Goal: Contribute content: Contribute content

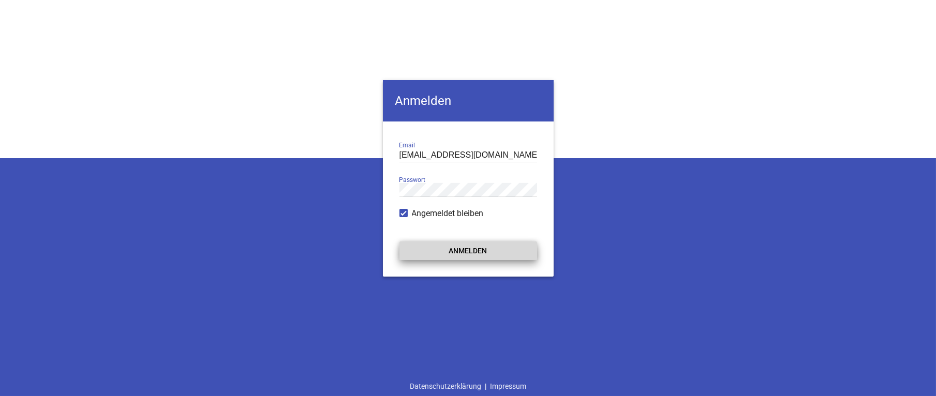
click at [470, 254] on button "Anmelden" at bounding box center [468, 251] width 138 height 19
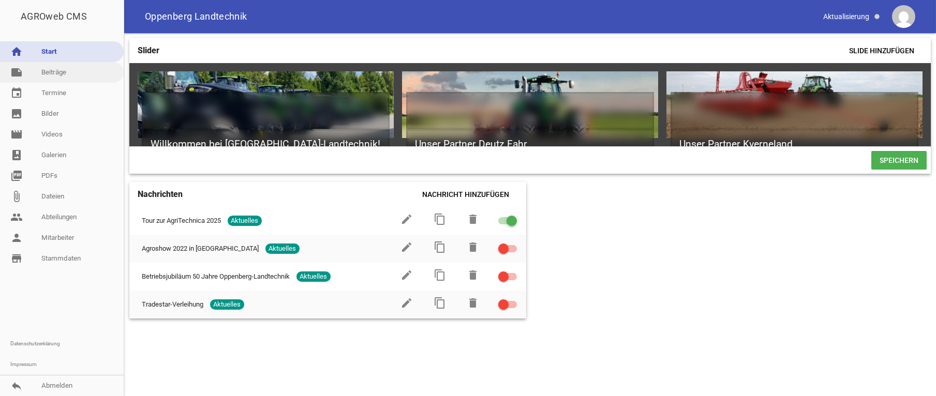
click at [45, 72] on link "note Beiträge" at bounding box center [62, 72] width 124 height 21
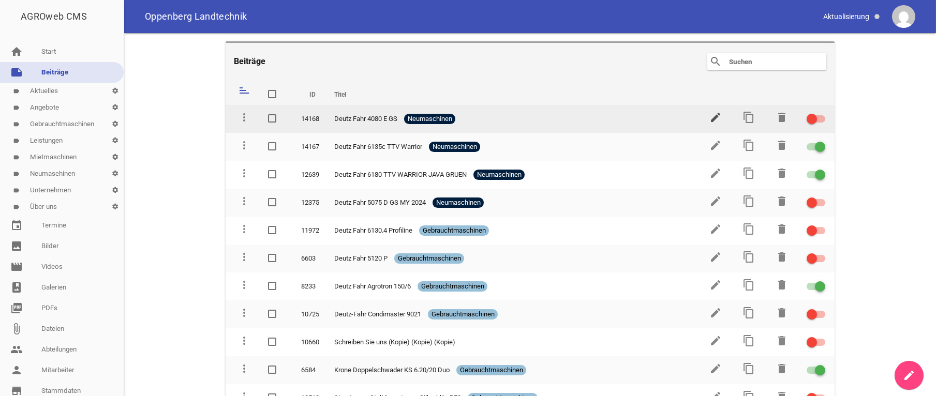
click at [710, 120] on icon "edit" at bounding box center [715, 117] width 12 height 12
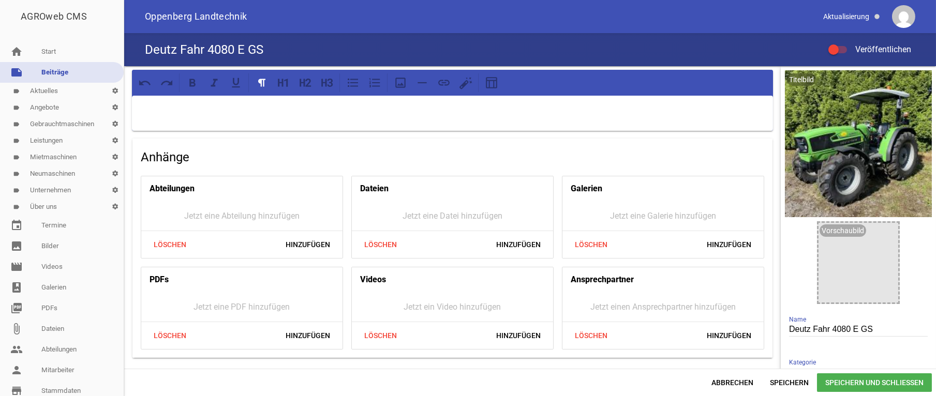
click at [651, 35] on div "Deutz Fahr 4080 E GS Veröffentlichen" at bounding box center [530, 49] width 812 height 33
click at [236, 111] on p at bounding box center [452, 109] width 627 height 12
click at [156, 114] on p at bounding box center [452, 109] width 627 height 12
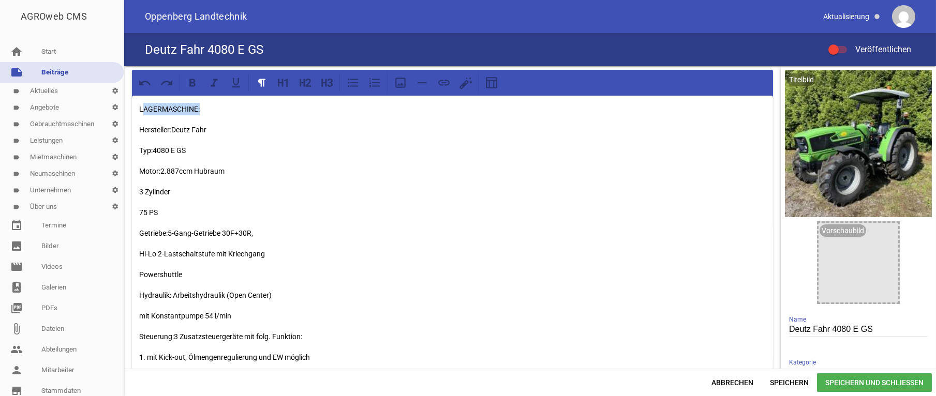
drag, startPoint x: 203, startPoint y: 111, endPoint x: 94, endPoint y: 110, distance: 109.2
click at [124, 110] on div "LAGERMASCHINE: Hersteller:Deutz Fahr Typ:4080 E GS Motor:2.887ccm Hubraum 3 Zyl…" at bounding box center [530, 217] width 812 height 303
click at [137, 129] on div "LAGERMASCHINE: Hersteller:Deutz Fahr Typ:4080 E GS Motor:2.887ccm Hubraum 3 Zyl…" at bounding box center [452, 279] width 641 height 366
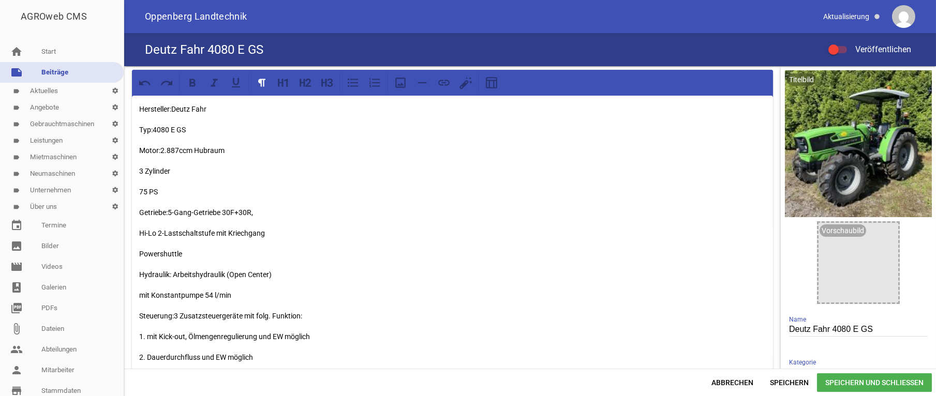
click at [139, 170] on p "3 Zylinder" at bounding box center [452, 171] width 627 height 12
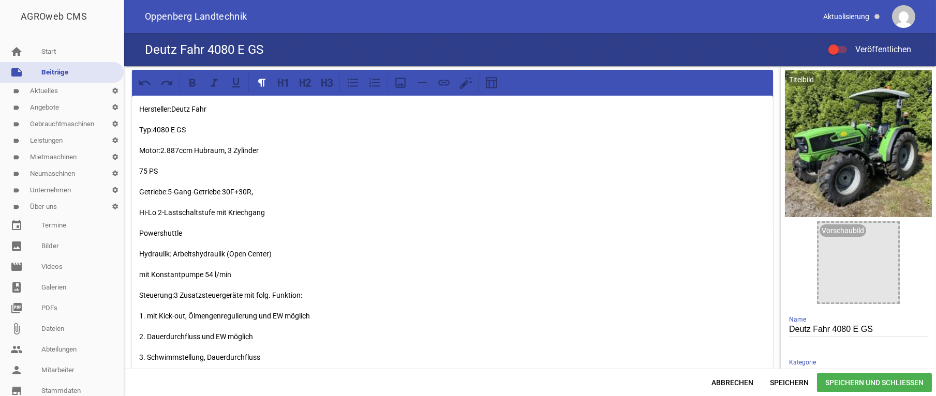
click at [141, 170] on p "75 PS" at bounding box center [452, 171] width 627 height 12
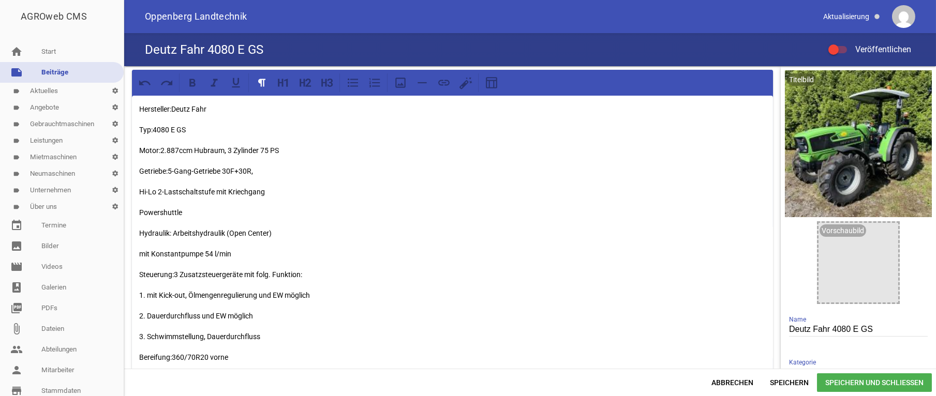
click at [160, 148] on p "Motor:2.887ccm Hubraum, 3 Zylinder 75 PS" at bounding box center [452, 150] width 627 height 12
drag, startPoint x: 259, startPoint y: 150, endPoint x: 229, endPoint y: 149, distance: 30.1
click at [229, 149] on p "Motor:2.887ccm Hubraum, 3 Zylinder 75 PS" at bounding box center [452, 150] width 627 height 12
click at [160, 151] on p "Motor:2.887ccm Hubraum, 75 PS" at bounding box center [452, 150] width 627 height 12
click at [277, 152] on p "Motor: 3 Zylinder mit 2.887ccm Hubraum, 75 PS" at bounding box center [452, 150] width 627 height 12
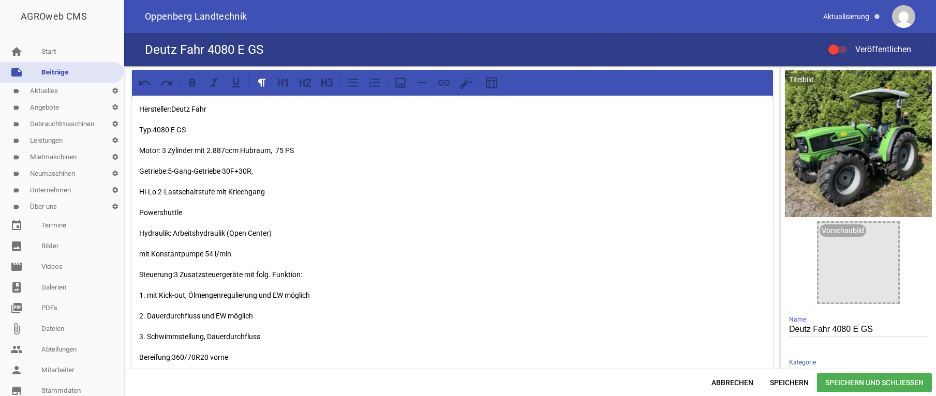
click at [169, 170] on p "Getriebe:5-Gang-Getriebe 30F+30R," at bounding box center [452, 171] width 627 height 12
click at [140, 191] on p "Hi-Lo 2-Lastschaltstufe mit Kriechgang" at bounding box center [452, 192] width 627 height 12
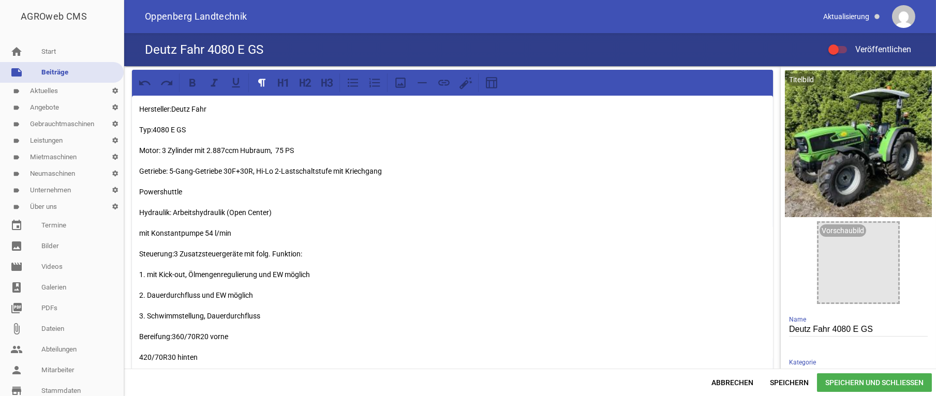
click at [139, 190] on p "Powershuttle" at bounding box center [452, 192] width 627 height 12
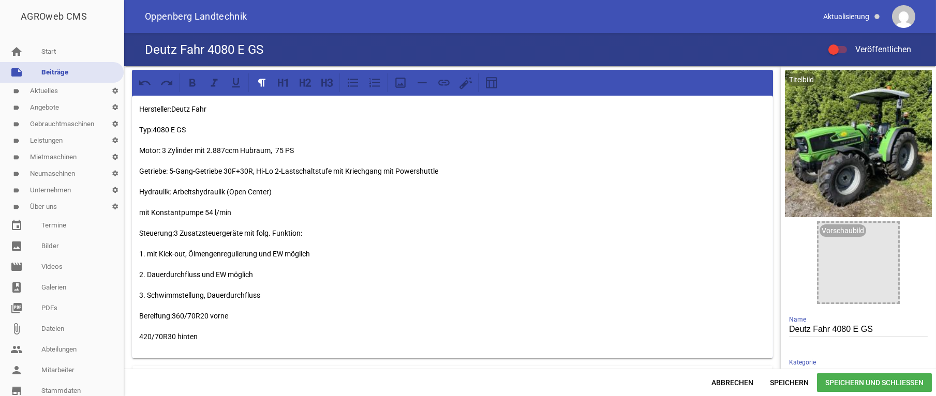
click at [139, 213] on p "mit Konstantpumpe 54 l/min" at bounding box center [452, 212] width 627 height 12
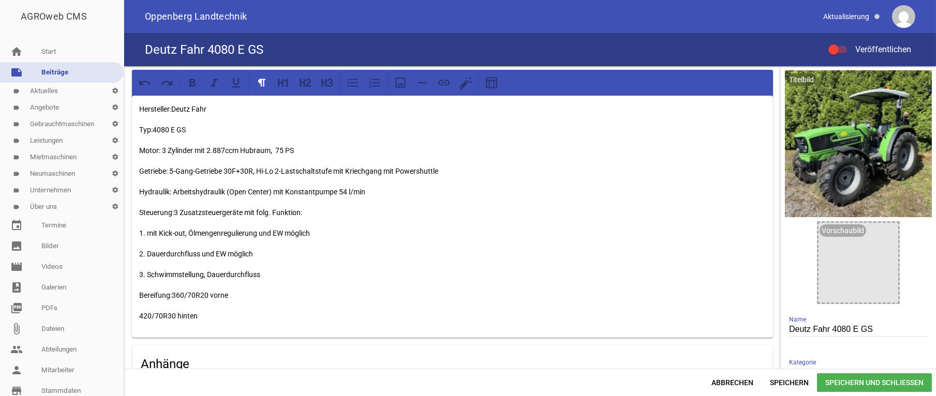
click at [174, 210] on p "Steuerung:3 Zusatzsteuergeräte mit folg. Funktion:" at bounding box center [452, 212] width 627 height 12
click at [141, 233] on p "1. mit Kick-out, Ölmengenregulierung und EW möglich" at bounding box center [452, 233] width 627 height 12
click at [176, 212] on p "Steuerung: 3 Zusatzsteuergeräte mit folg. Funktion:" at bounding box center [452, 212] width 627 height 12
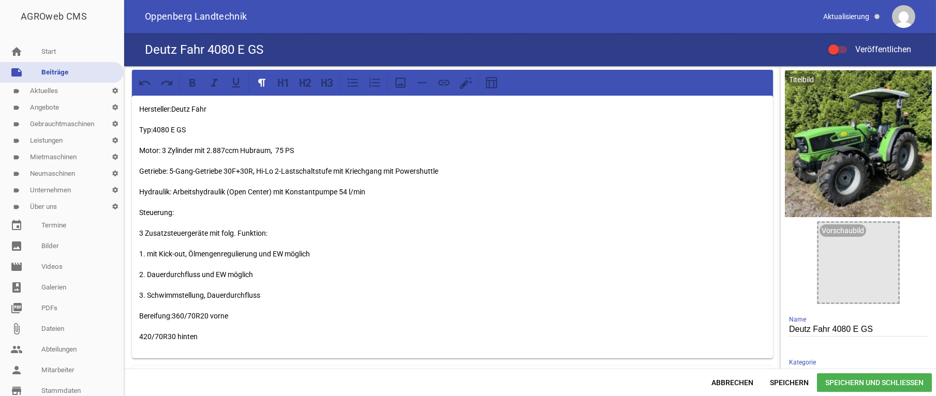
click at [140, 213] on p "Steuerung:" at bounding box center [452, 212] width 627 height 12
click at [138, 315] on div "Hersteller:Deutz Fahr Typ:4080 E GS Motor: 3 Zylinder mit 2.887ccm Hubraum, 75 …" at bounding box center [452, 227] width 641 height 263
click at [173, 336] on p "Bereifung:360/70R20 vorne" at bounding box center [452, 337] width 627 height 12
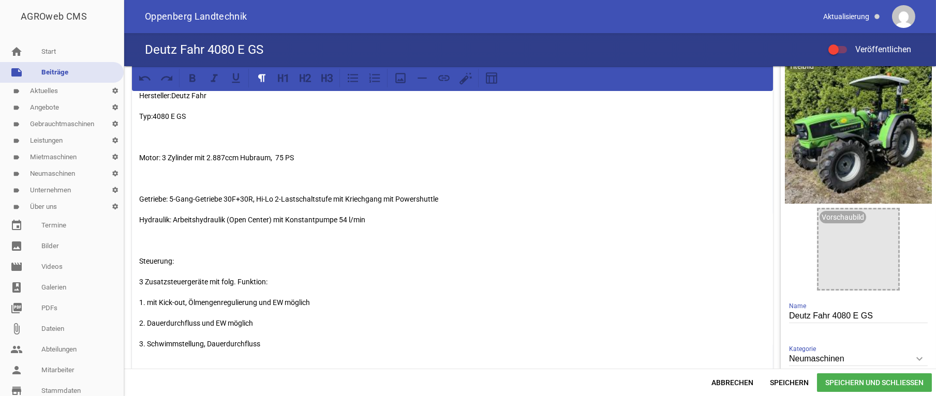
click at [150, 137] on p at bounding box center [452, 137] width 627 height 12
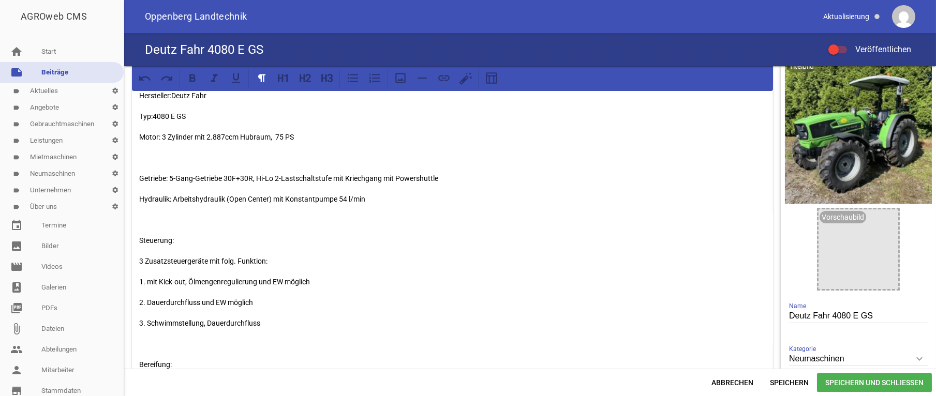
click at [140, 161] on p at bounding box center [452, 158] width 627 height 12
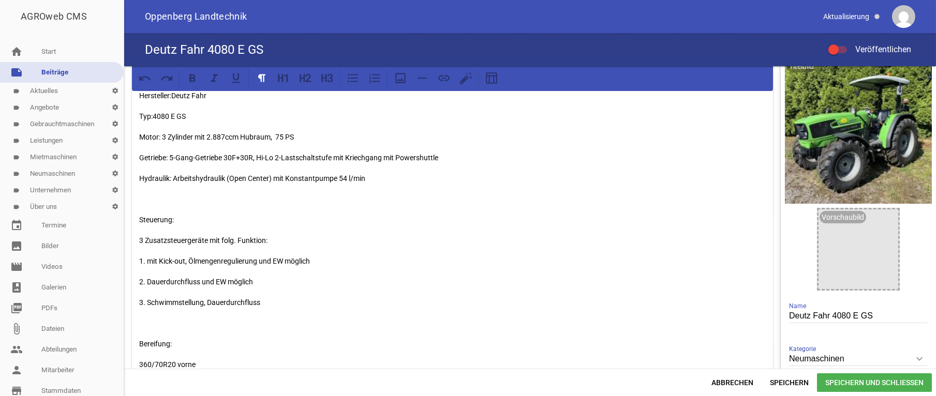
click at [149, 200] on p at bounding box center [452, 199] width 627 height 12
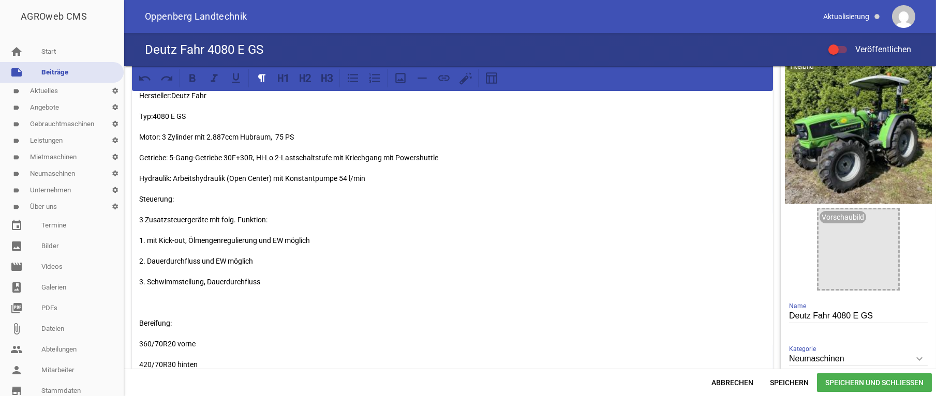
click at [143, 308] on p at bounding box center [452, 302] width 627 height 12
click at [138, 303] on div "Hersteller:Deutz Fahr Typ:4080 E GS Motor: 3 Zylinder mit 2.887ccm Hubraum, 75 …" at bounding box center [452, 224] width 641 height 284
click at [139, 322] on div "Hersteller:Deutz Fahr Typ:4080 E GS Motor: 3 Zylinder mit 2.887ccm Hubraum, 75 …" at bounding box center [452, 224] width 641 height 284
click at [137, 323] on div "Hersteller:Deutz Fahr Typ:4080 E GS Motor: 3 Zylinder mit 2.887ccm Hubraum, 75 …" at bounding box center [452, 213] width 641 height 263
click at [139, 304] on div "Hersteller:Deutz Fahr Typ:4080 E GS Motor: 3 Zylinder mit 2.887ccm Hubraum, 75 …" at bounding box center [452, 203] width 641 height 242
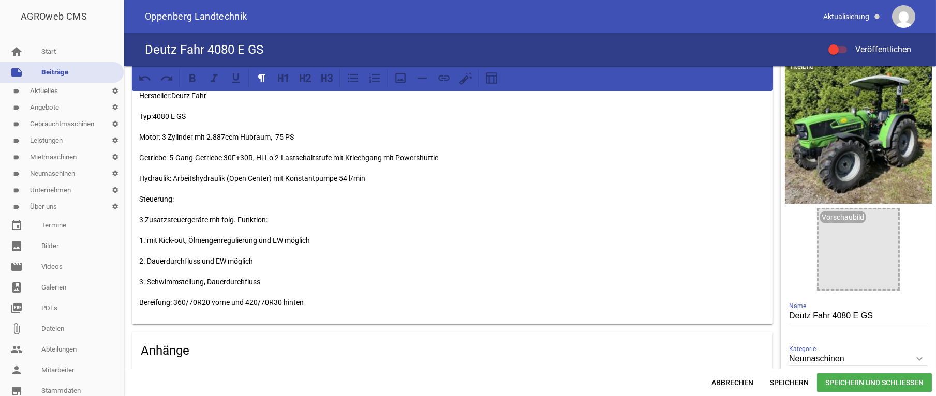
scroll to position [0, 0]
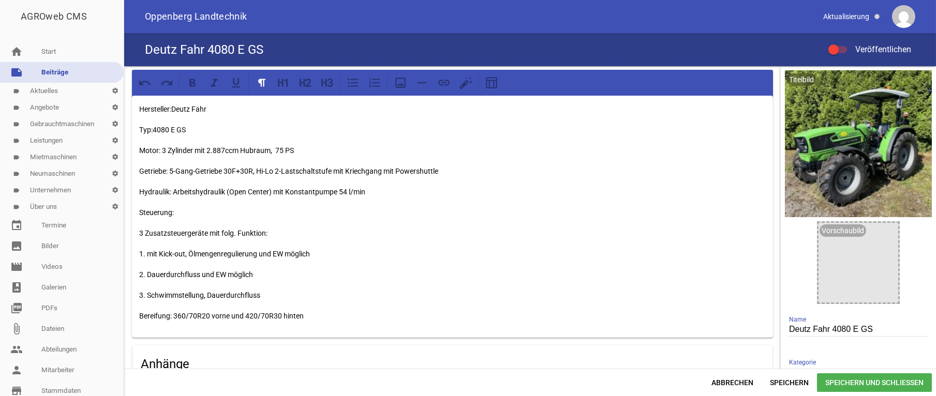
click at [174, 191] on p "Hydraulik: Arbeitshydraulik (Open Center) mit Konstantpumpe 54 l/min" at bounding box center [452, 192] width 627 height 12
click at [179, 190] on p "Hydraulik: Arbeitshydraulik (Open Center) mit Konstantpumpe 54 l/min" at bounding box center [452, 192] width 627 height 12
click at [175, 190] on p "Hydraulik: Arbeitshydraulik (Open Center) mit Konstantpumpe 54 l/min" at bounding box center [452, 192] width 627 height 12
click at [139, 235] on div "Hersteller:Deutz Fahr Typ:4080 E GS Motor: 3 Zylinder mit 2.887ccm Hubraum, 75 …" at bounding box center [452, 217] width 641 height 242
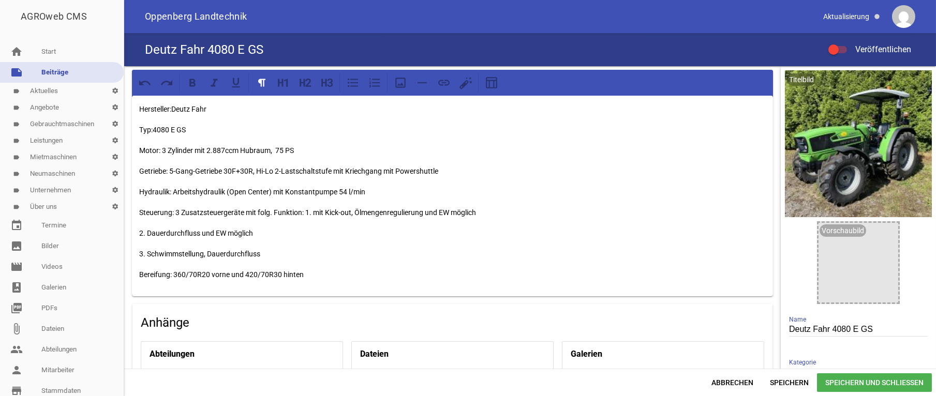
click at [176, 212] on p "Steuerung: 3 Zusatzsteuergeräte mit folg. Funktion: 1. mit Kick-out, Ölmengenre…" at bounding box center [452, 212] width 627 height 12
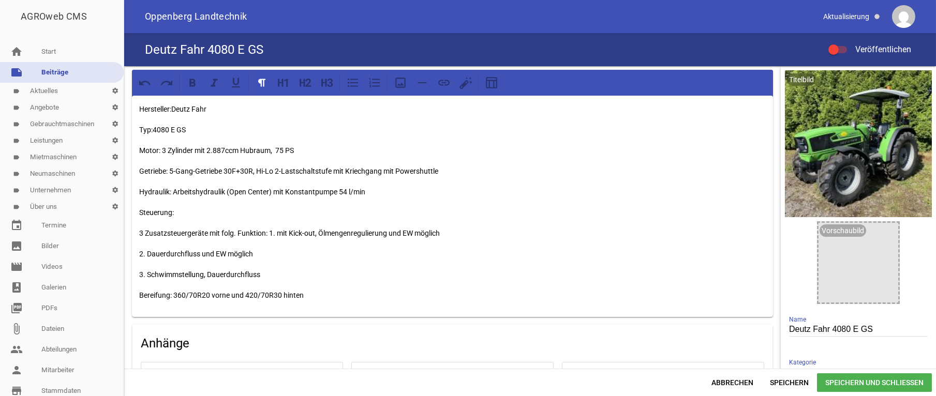
click at [140, 294] on p "Bereifung: 360/70R20 vorne und 420/70R30 hinten" at bounding box center [452, 295] width 627 height 12
click at [269, 233] on p "3 Zusatzsteuergeräte mit folg. Funktion: 1. mit Kick-out, Ölmengenregulierung u…" at bounding box center [452, 233] width 627 height 12
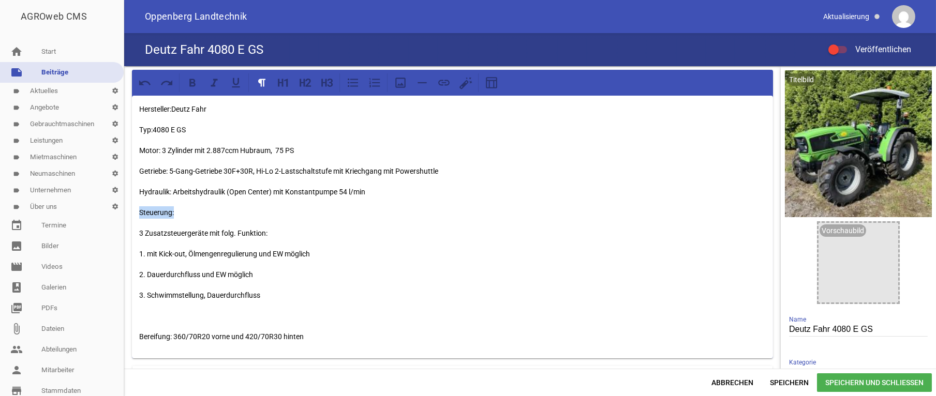
drag, startPoint x: 179, startPoint y: 214, endPoint x: 119, endPoint y: 212, distance: 59.5
click at [124, 212] on div "Hersteller:Deutz Fahr Typ:4080 E GS Motor: 3 Zylinder mit 2.887ccm Hubraum, 75 …" at bounding box center [530, 217] width 812 height 303
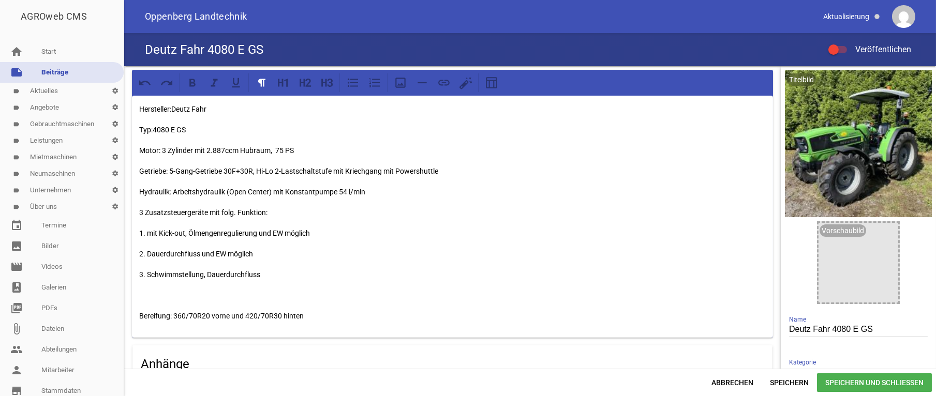
click at [173, 192] on p "Hydraulik: Arbeitshydraulik (Open Center) mit Konstantpumpe 54 l/min" at bounding box center [452, 192] width 627 height 12
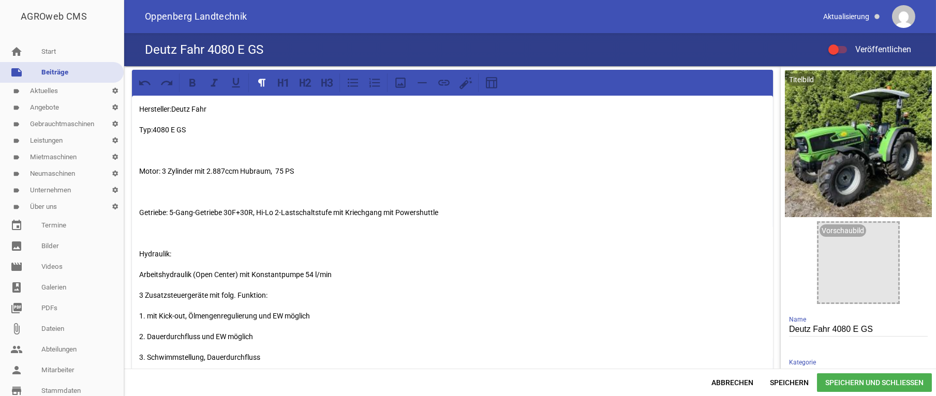
click at [172, 108] on p "Hersteller:Deutz Fahr" at bounding box center [452, 109] width 627 height 12
click at [154, 129] on p "Typ:4080 E GS" at bounding box center [452, 130] width 627 height 12
click at [140, 127] on p "Typ: 4080 E GS" at bounding box center [452, 130] width 627 height 12
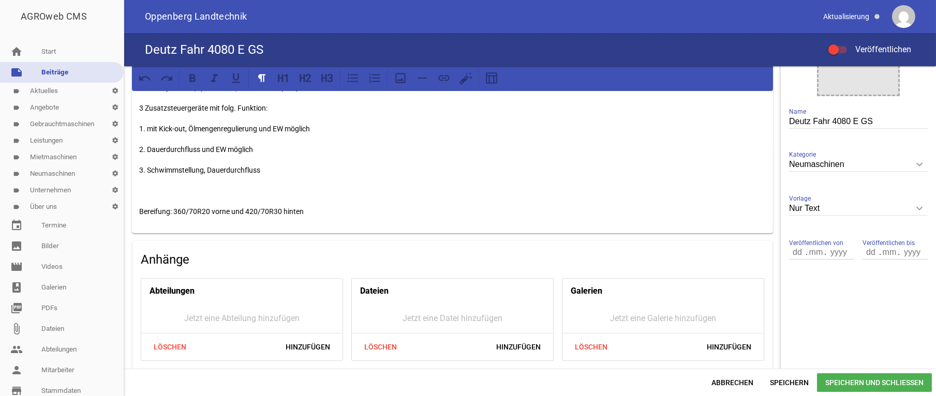
scroll to position [156, 0]
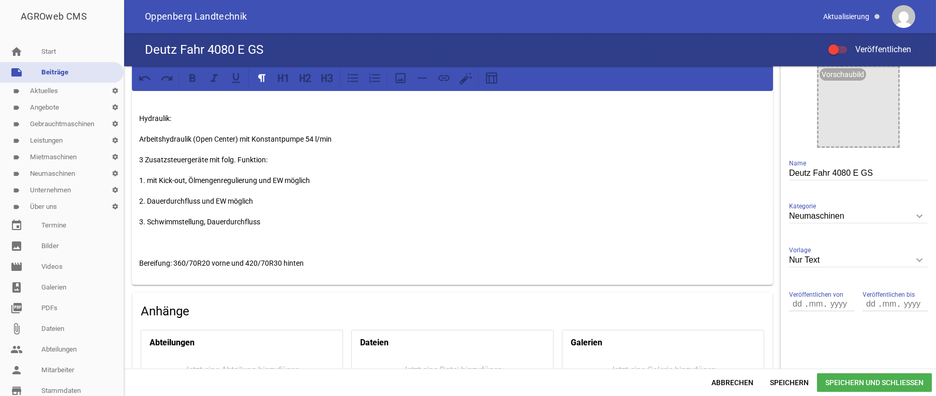
click at [143, 245] on p at bounding box center [452, 242] width 627 height 12
click at [338, 264] on p "Bereifung: 360/70R20 vorne und 420/70R30 hinten" at bounding box center [452, 263] width 627 height 12
click at [162, 296] on div "Hersteller: Deutz Fahr Typ: 4080 E GS Motor: 3 Zylinder mit 2.887ccm Hubraum, 7…" at bounding box center [452, 132] width 641 height 387
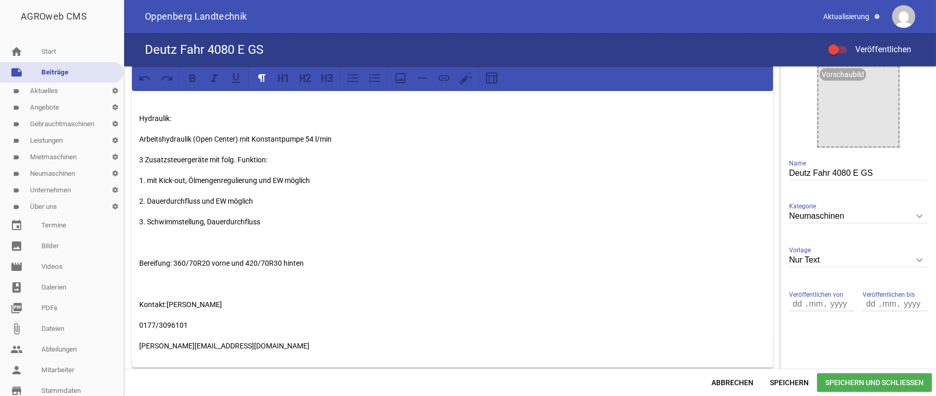
click at [146, 300] on p "Kontakt:Stefan Stegh" at bounding box center [452, 305] width 627 height 12
click at [146, 306] on p "Kontakt:Stefan Stegh" at bounding box center [452, 305] width 627 height 12
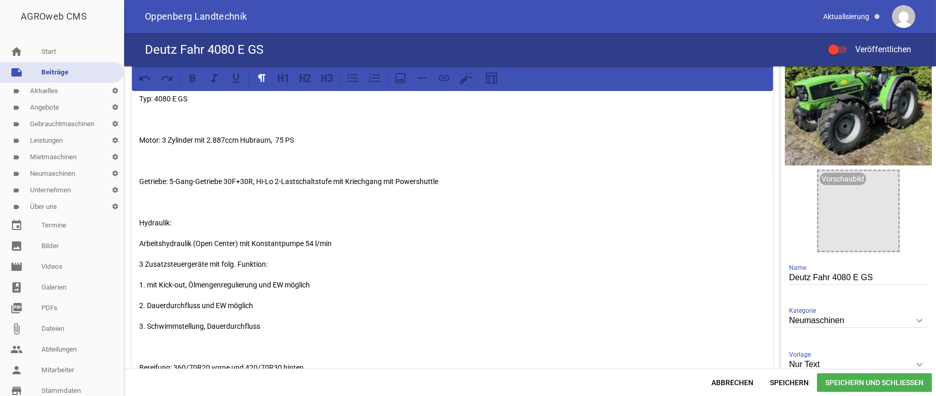
scroll to position [0, 0]
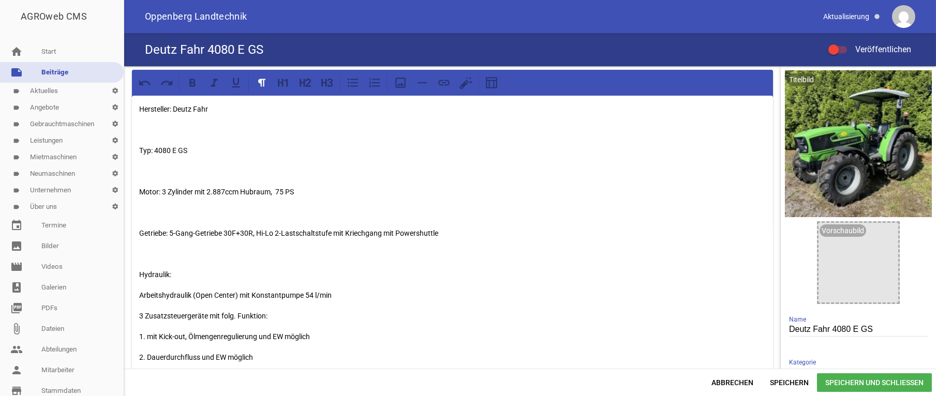
click at [139, 127] on div "Hersteller: Deutz Fahr Typ: 4080 E GS Motor: 3 Zylinder mit 2.887ccm Hubraum, 7…" at bounding box center [452, 310] width 641 height 428
click at [164, 212] on p at bounding box center [452, 212] width 627 height 12
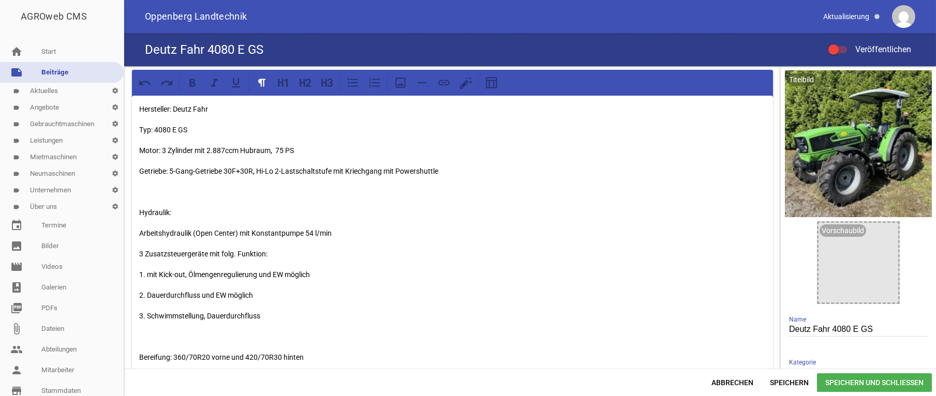
click at [139, 172] on div "Hersteller: Deutz Fahr Typ: 4080 E GS Motor: 3 Zylinder mit 2.887ccm Hubraum, 7…" at bounding box center [452, 279] width 641 height 366
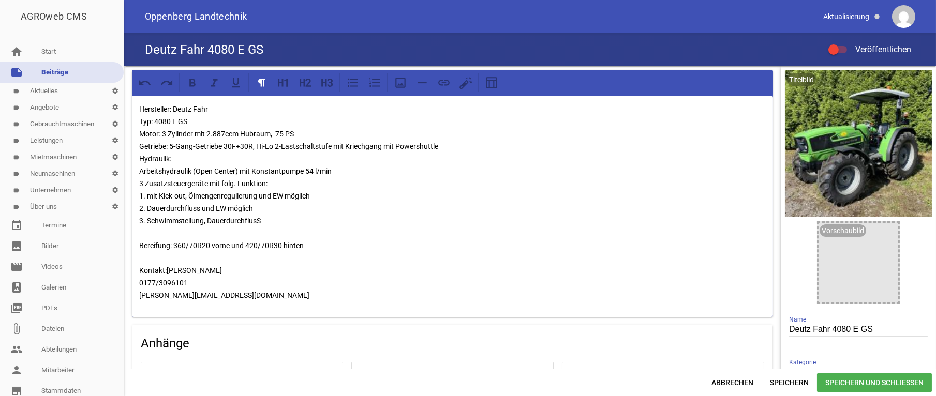
click at [166, 271] on p "Hersteller: Deutz Fahr Typ: 4080 E GS Motor: 3 Zylinder mit 2.887ccm Hubraum, 7…" at bounding box center [452, 202] width 627 height 199
click at [168, 271] on p "Hersteller: Deutz Fahr Typ: 4080 E GS Motor: 3 Zylinder mit 2.887ccm Hubraum, 7…" at bounding box center [452, 202] width 627 height 199
click at [139, 160] on div "Hersteller: Deutz Fahr Typ: 4080 E GS Motor: 3 Zylinder mit 2.887ccm Hubraum, 7…" at bounding box center [452, 206] width 641 height 221
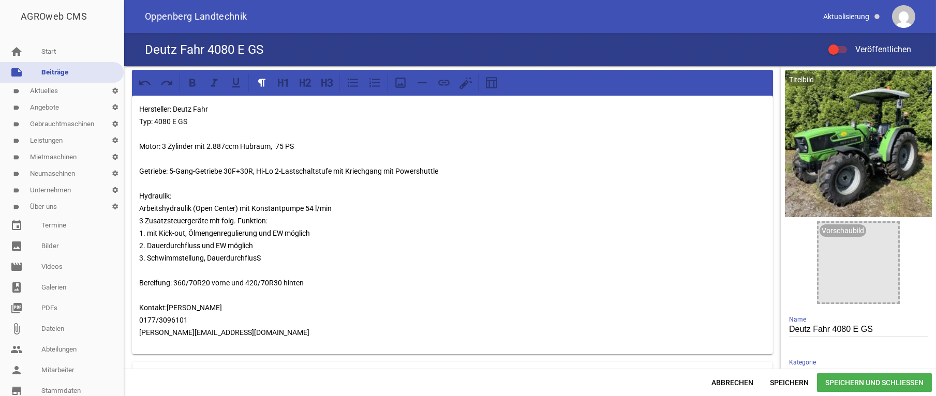
click at [166, 310] on p "Hersteller: Deutz Fahr Typ: 4080 E GS Motor: 3 Zylinder mit 2.887ccm Hubraum, 7…" at bounding box center [452, 221] width 627 height 236
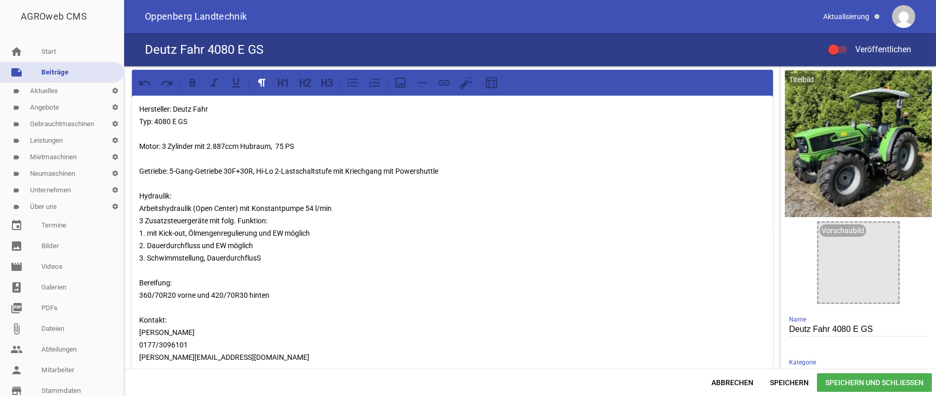
click at [170, 170] on p "Hersteller: Deutz Fahr Typ: 4080 E GS Motor: 3 Zylinder mit 2.887ccm Hubraum, 7…" at bounding box center [452, 233] width 627 height 261
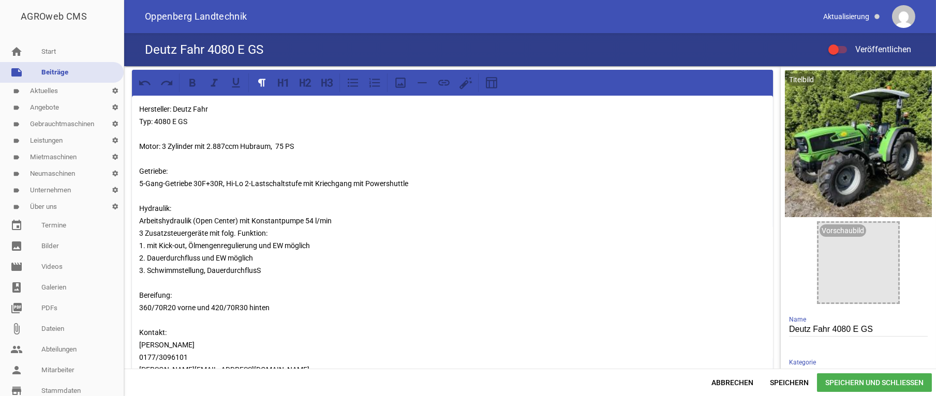
click at [225, 181] on p "Hersteller: Deutz Fahr Typ: 4080 E GS Motor: 3 Zylinder mit 2.887ccm Hubraum, 7…" at bounding box center [452, 239] width 627 height 273
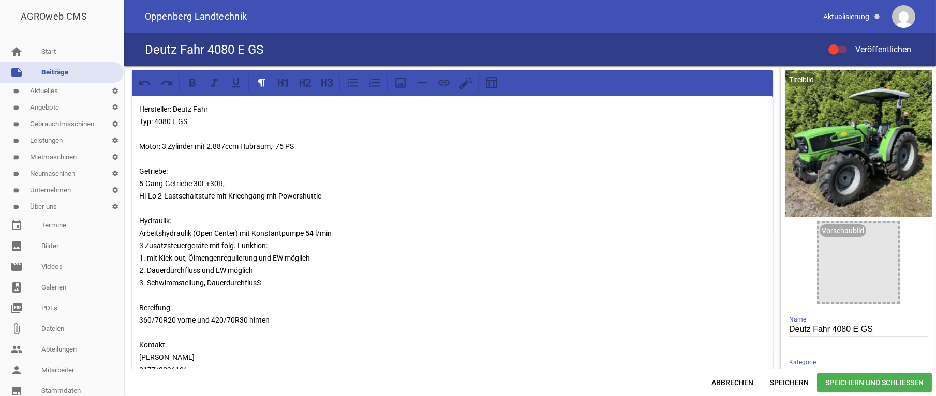
click at [276, 195] on p "Hersteller: Deutz Fahr Typ: 4080 E GS Motor: 3 Zylinder mit 2.887ccm Hubraum, 7…" at bounding box center [452, 246] width 627 height 286
click at [278, 194] on p "Hersteller: Deutz Fahr Typ: 4080 E GS Motor: 3 Zylinder mit 2.887ccm Hubraum, 7…" at bounding box center [452, 246] width 627 height 286
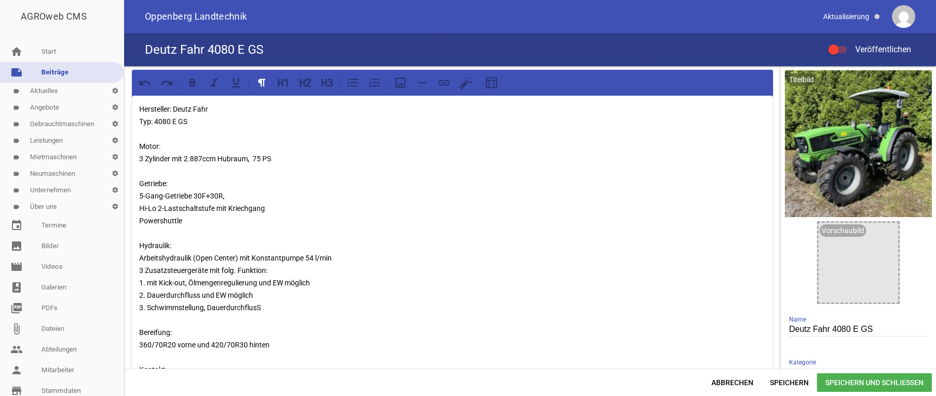
click at [155, 122] on p "Hersteller: Deutz Fahr Typ: 4080 E GS Motor: 3 Zylinder mit 2.887ccm Hubraum, 7…" at bounding box center [452, 258] width 627 height 310
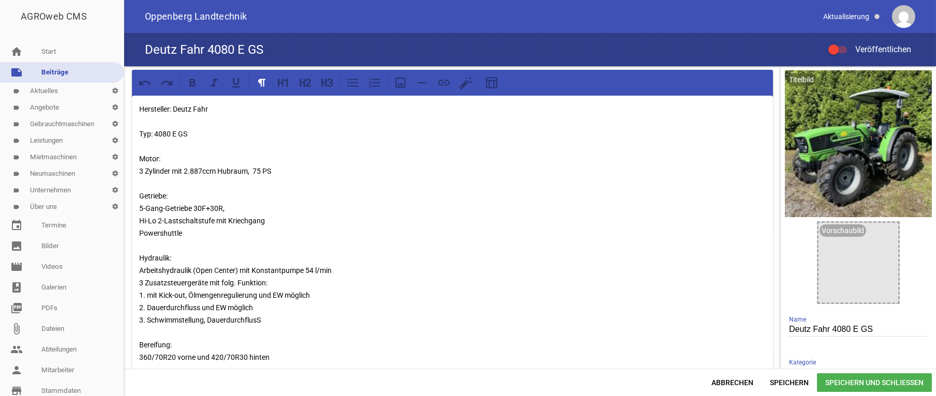
click at [137, 169] on div "Hersteller: Deutz Fahr Typ: 4080 E GS Motor: 3 Zylinder mit 2.887ccm Hubraum, 7…" at bounding box center [452, 269] width 641 height 346
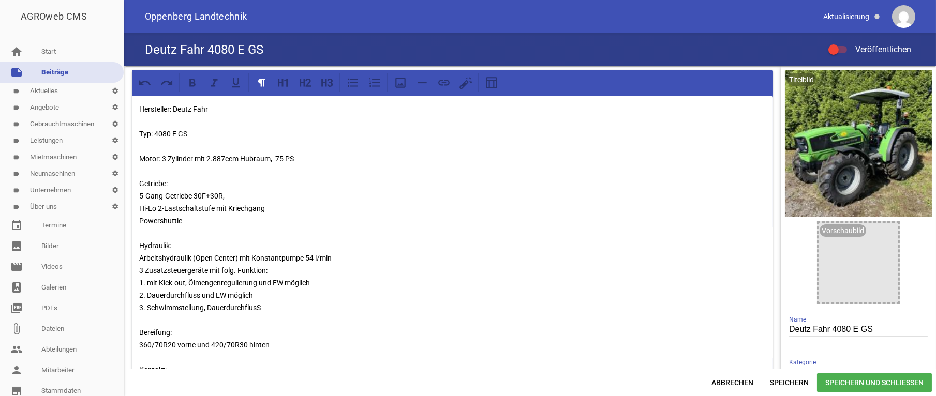
scroll to position [104, 0]
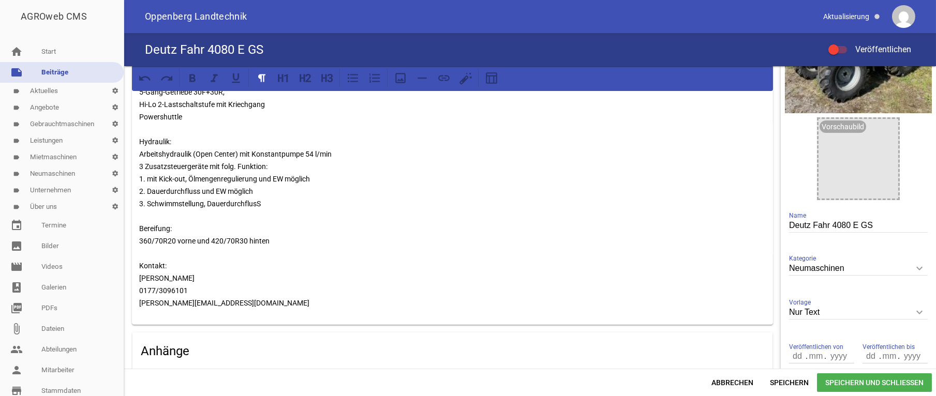
click at [139, 243] on p "Hersteller: Deutz Fahr Typ: 4080 E GS Motor: 3 Zylinder mit 2.887ccm Hubraum, 7…" at bounding box center [452, 154] width 627 height 310
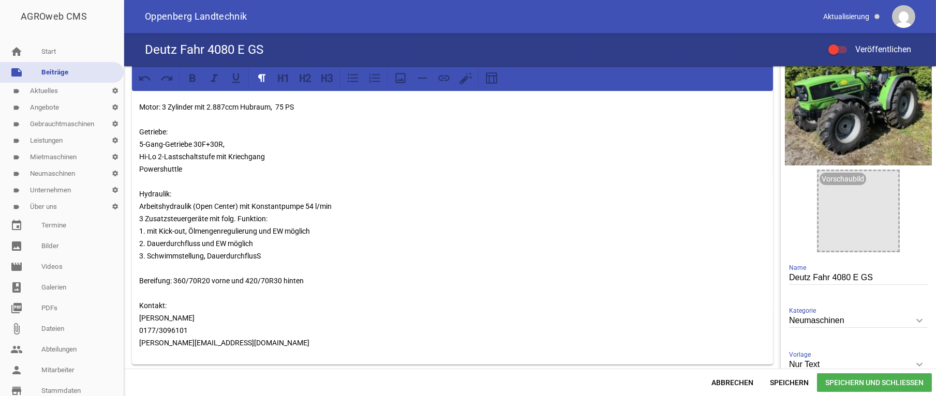
scroll to position [0, 0]
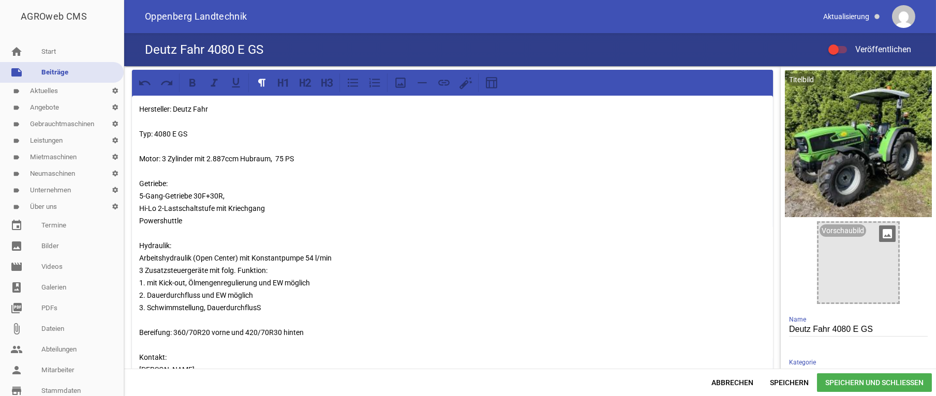
click at [885, 236] on icon "image" at bounding box center [887, 234] width 17 height 17
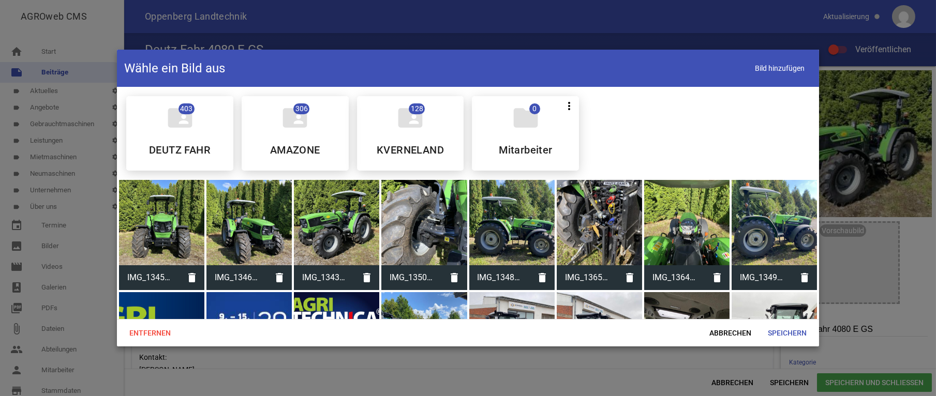
click at [251, 227] on div at bounding box center [248, 222] width 85 height 85
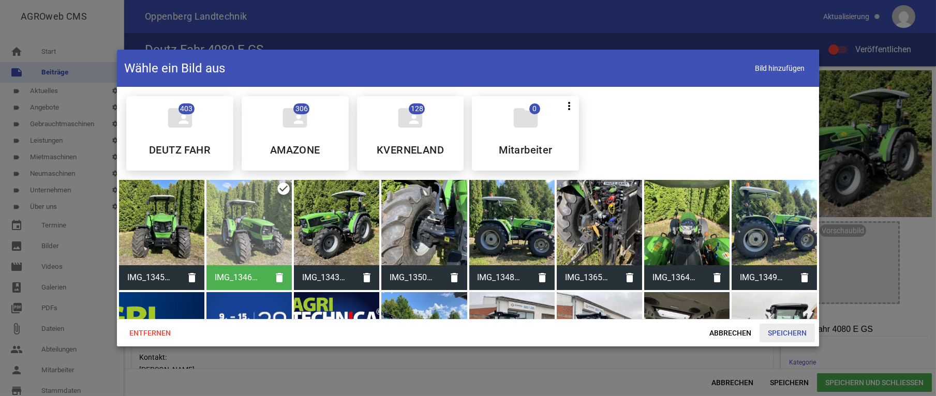
click at [802, 337] on span "Speichern" at bounding box center [787, 333] width 55 height 19
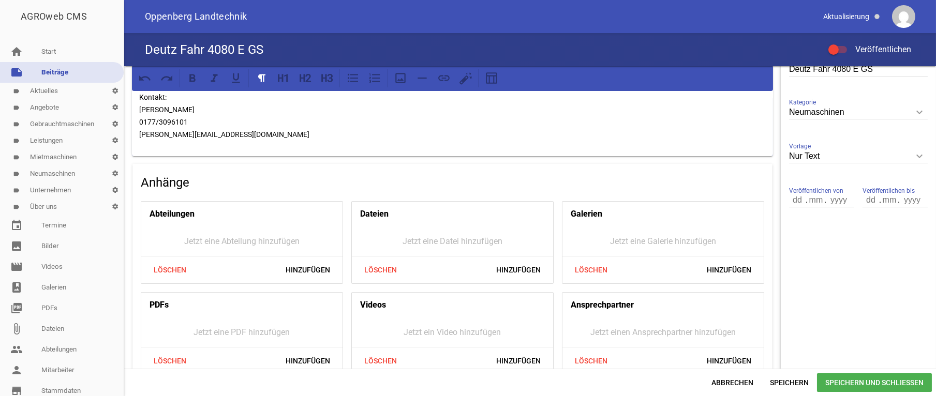
scroll to position [278, 0]
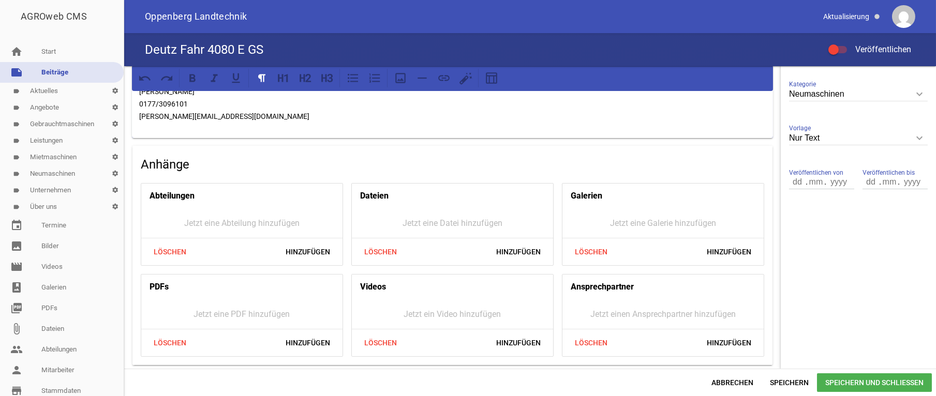
click at [877, 384] on span "Speichern und Schließen" at bounding box center [874, 383] width 115 height 19
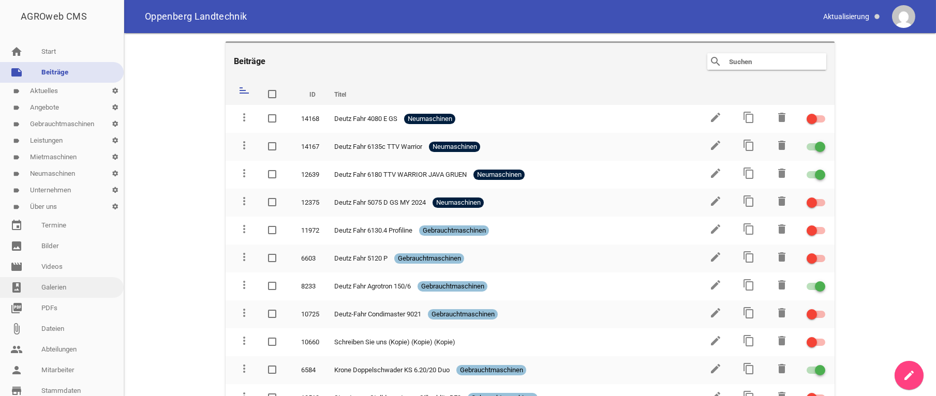
click at [53, 284] on link "photo_album Galerien" at bounding box center [62, 287] width 124 height 21
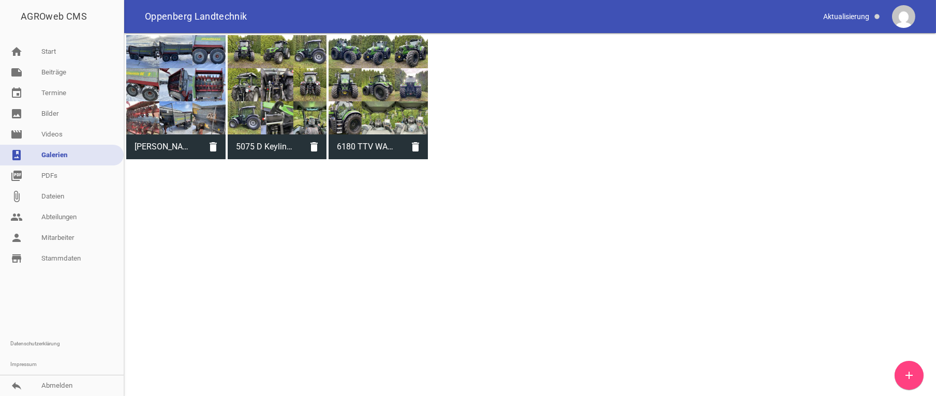
click at [906, 370] on icon "add" at bounding box center [909, 375] width 12 height 12
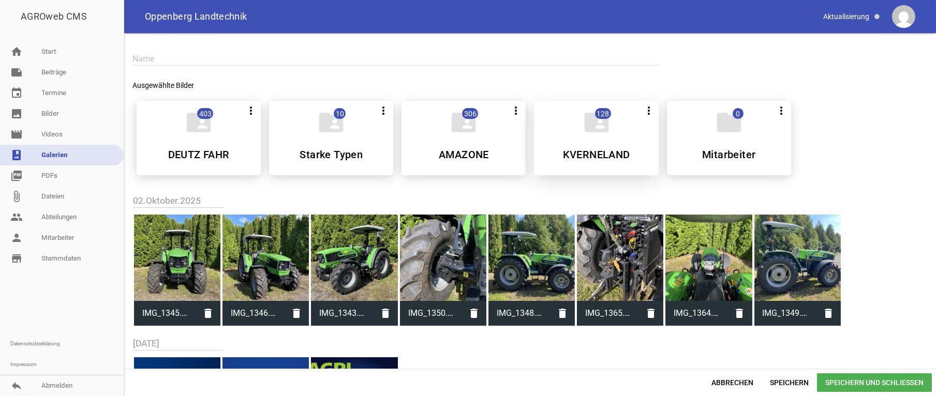
scroll to position [52, 0]
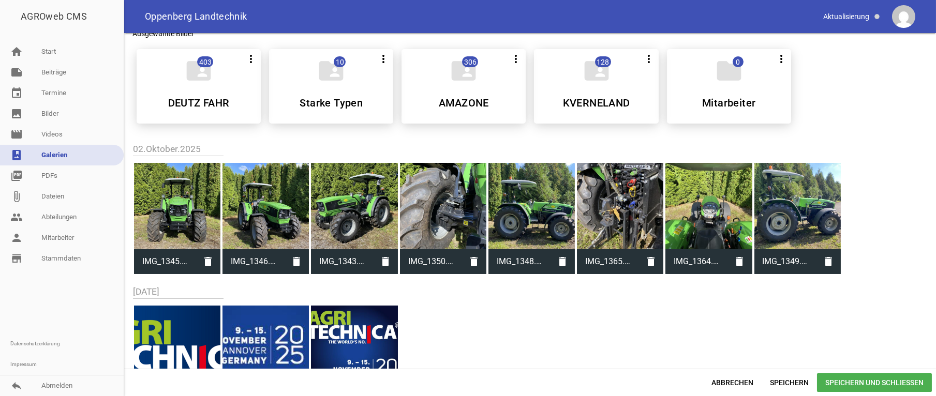
click at [200, 206] on div at bounding box center [177, 206] width 86 height 86
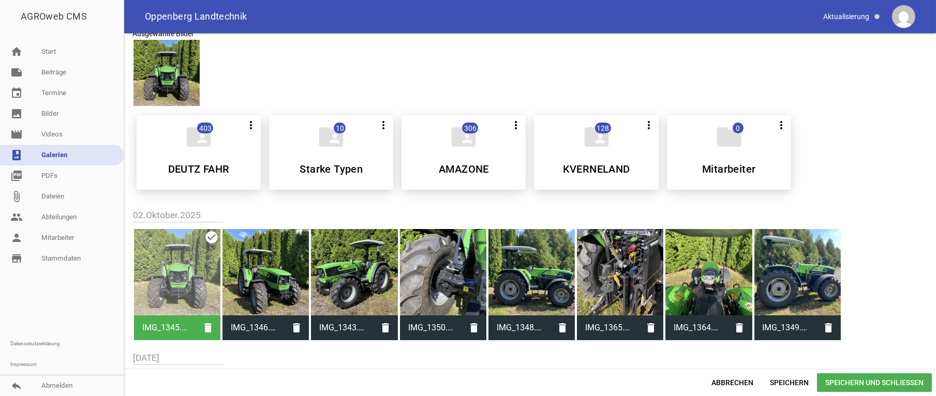
click at [290, 266] on div at bounding box center [265, 272] width 86 height 86
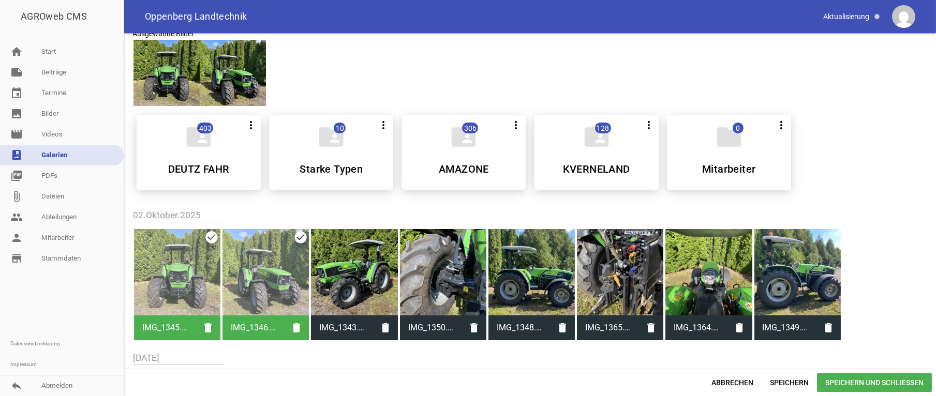
click at [347, 267] on div at bounding box center [354, 272] width 86 height 86
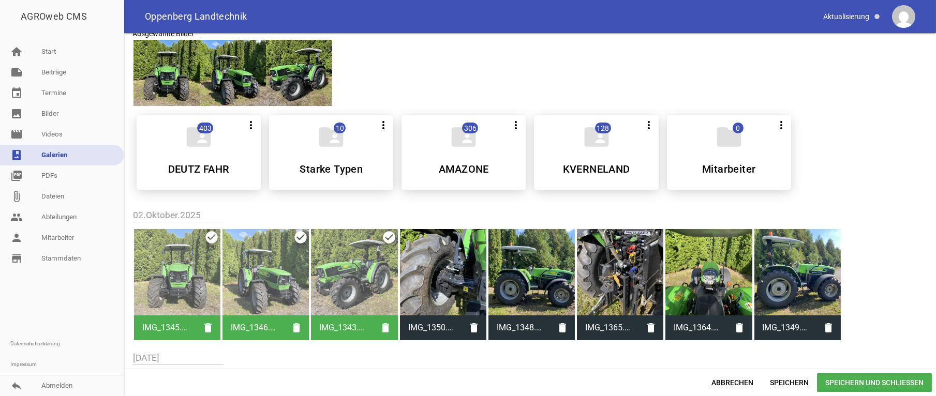
click at [432, 272] on div at bounding box center [443, 272] width 86 height 86
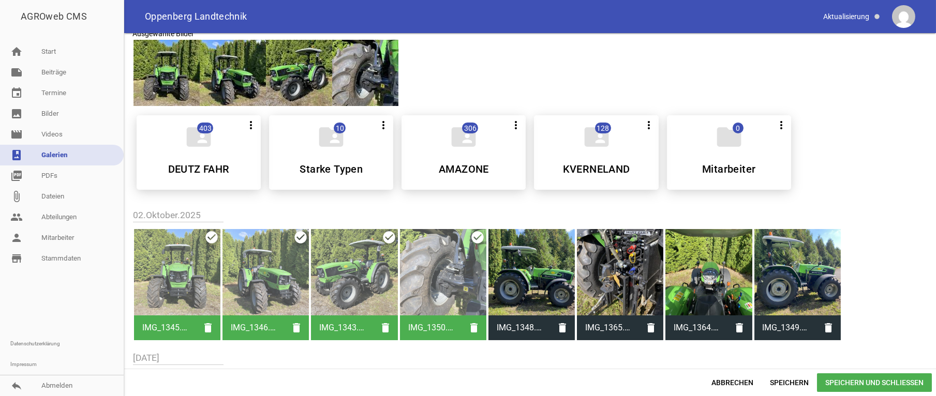
click at [542, 281] on div at bounding box center [531, 272] width 86 height 86
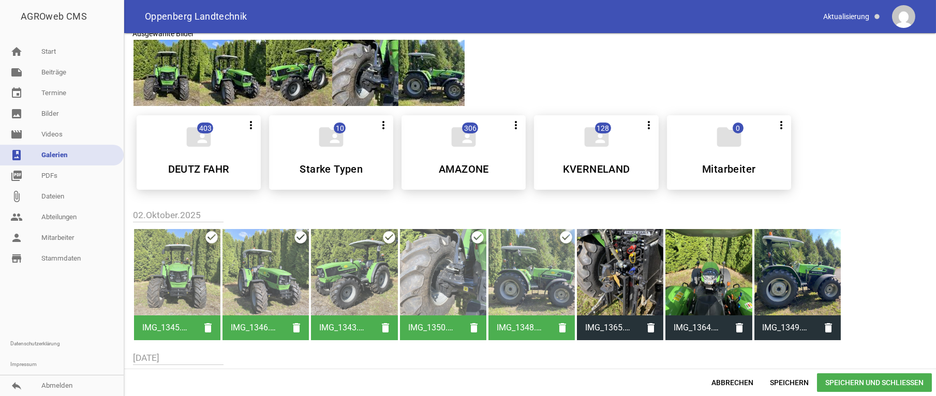
click at [624, 282] on div at bounding box center [620, 272] width 86 height 86
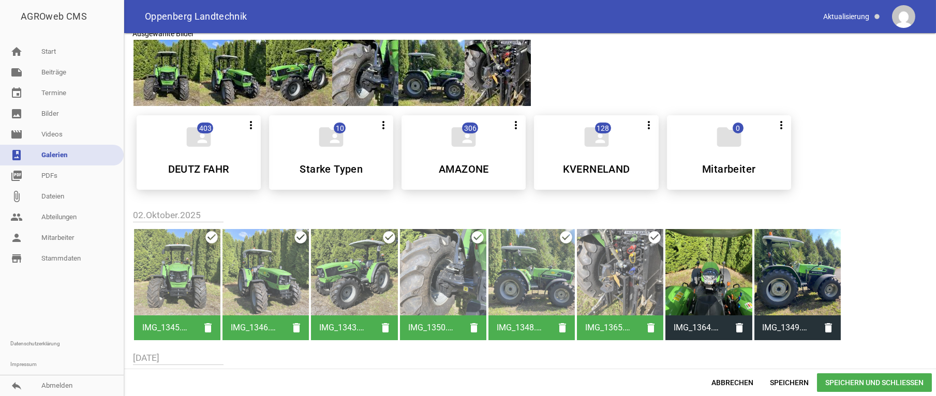
click at [710, 281] on div at bounding box center [708, 272] width 86 height 86
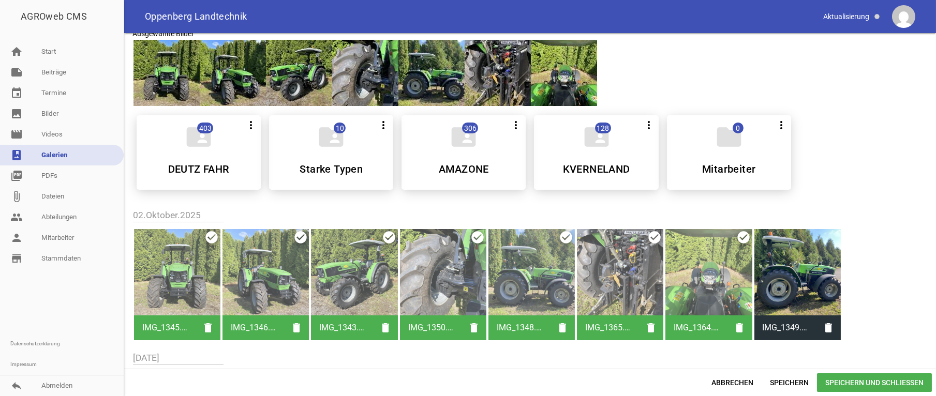
click at [788, 278] on div at bounding box center [797, 272] width 86 height 86
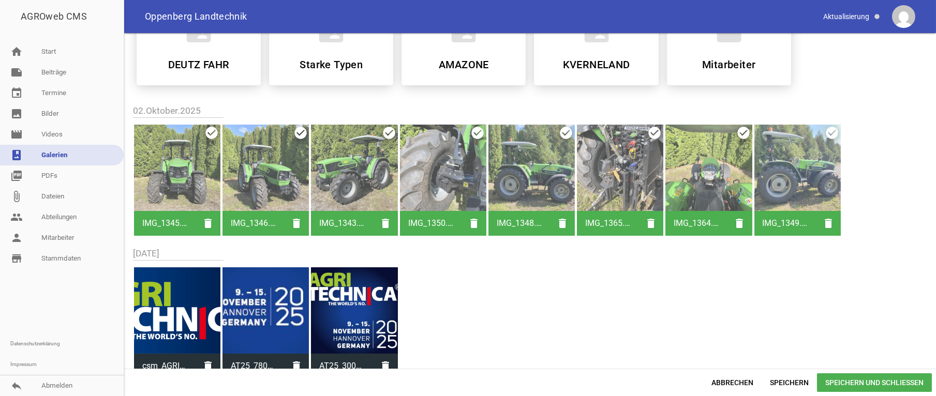
scroll to position [208, 0]
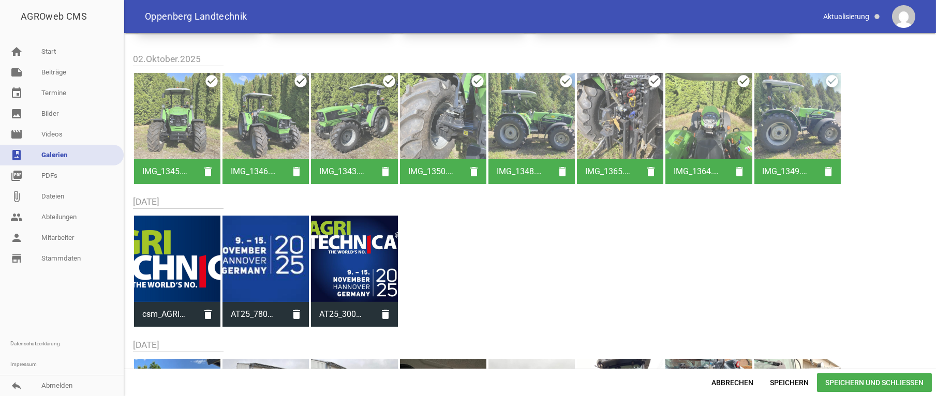
click at [887, 388] on span "Speichern und Schließen" at bounding box center [874, 383] width 115 height 19
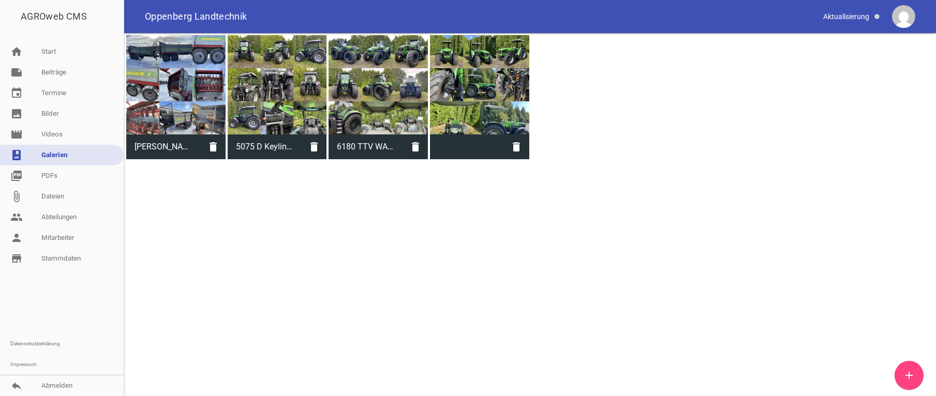
click at [467, 153] on span at bounding box center [467, 147] width 75 height 17
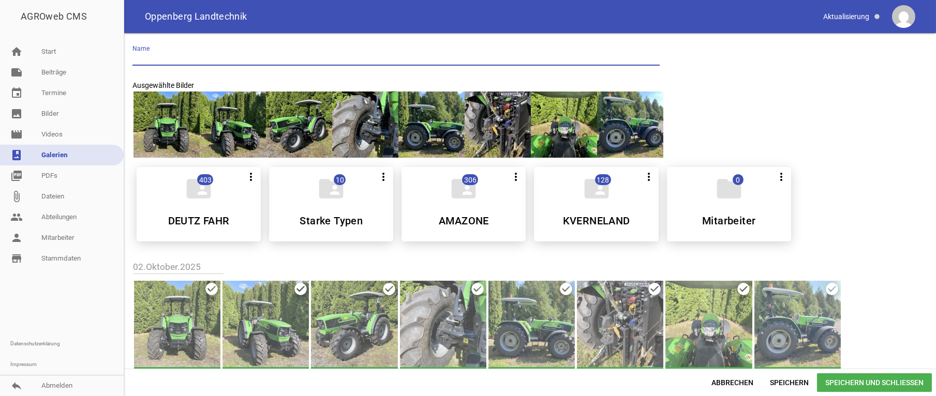
click at [165, 58] on input "text" at bounding box center [395, 59] width 527 height 14
type input "d"
type input "DEUTZ FAHR 4080 E GS"
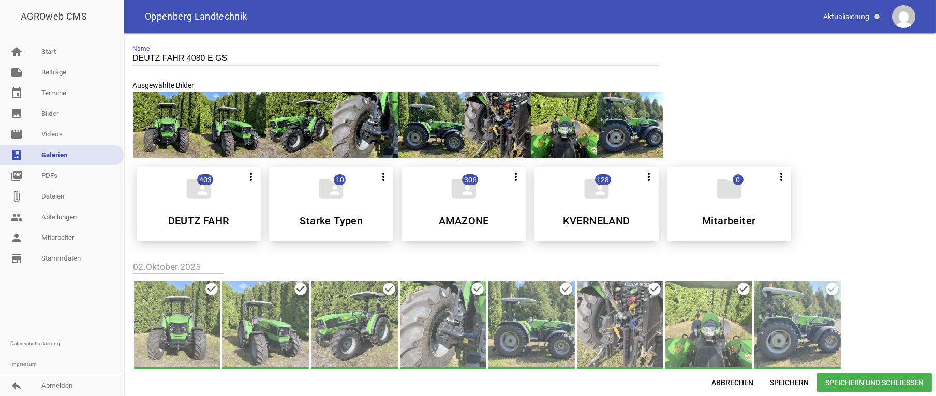
click at [884, 384] on span "Speichern und Schließen" at bounding box center [874, 383] width 115 height 19
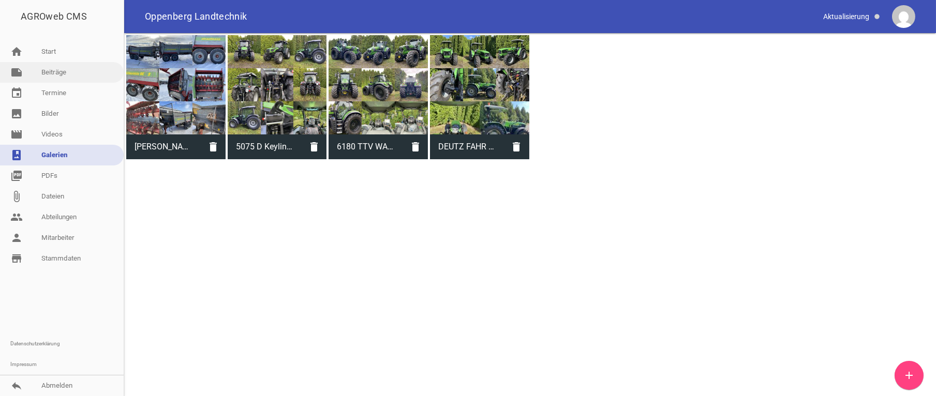
click at [60, 66] on link "note Beiträge" at bounding box center [62, 72] width 124 height 21
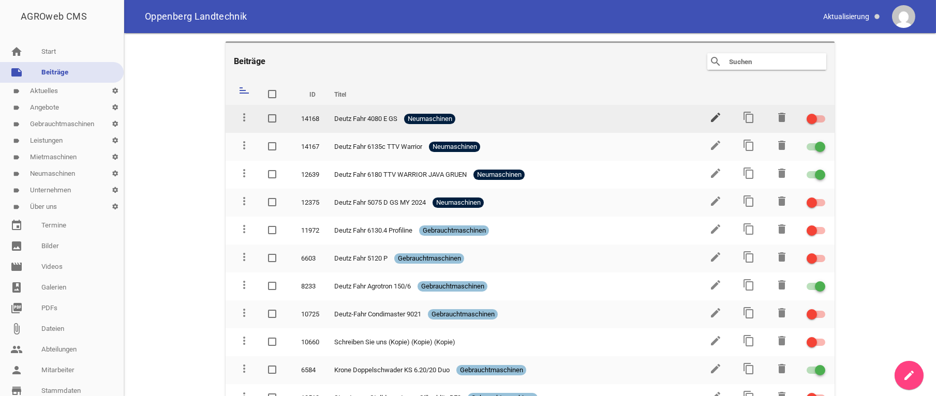
click at [709, 115] on icon "edit" at bounding box center [715, 117] width 12 height 12
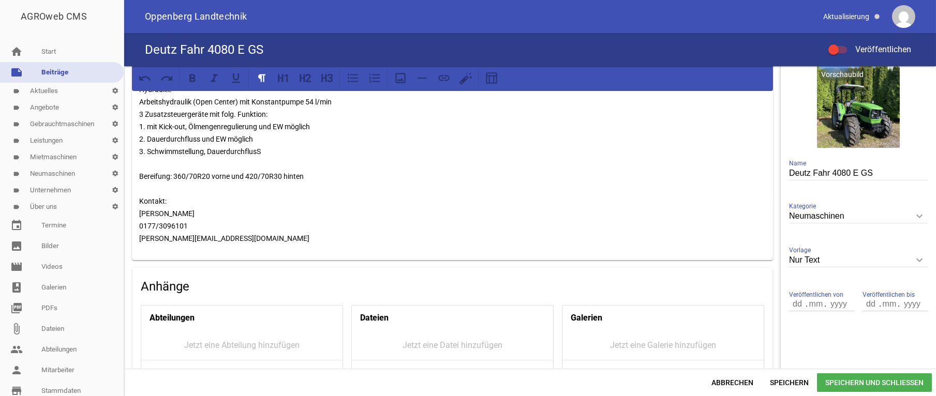
scroll to position [208, 0]
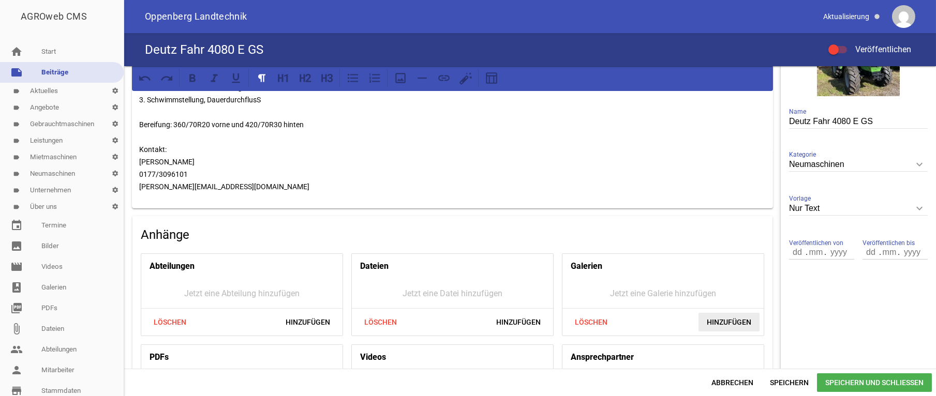
click at [727, 330] on span "Hinzufügen" at bounding box center [729, 322] width 61 height 19
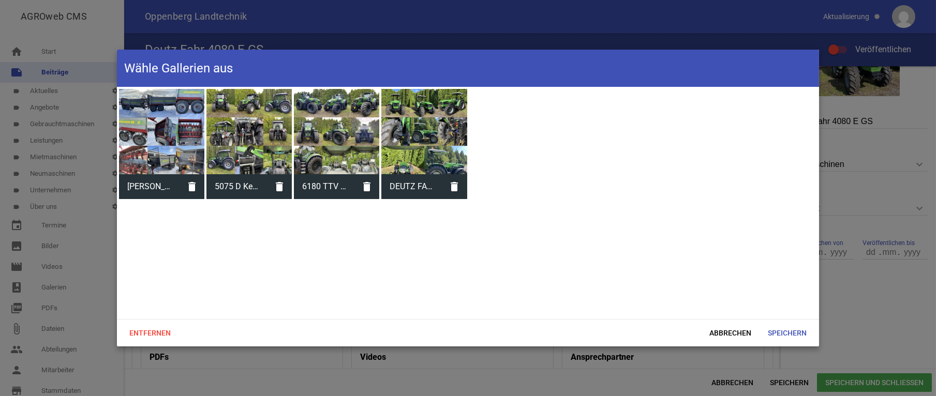
click at [431, 178] on span "DEUTZ FAHR 4080 E GS" at bounding box center [411, 186] width 61 height 27
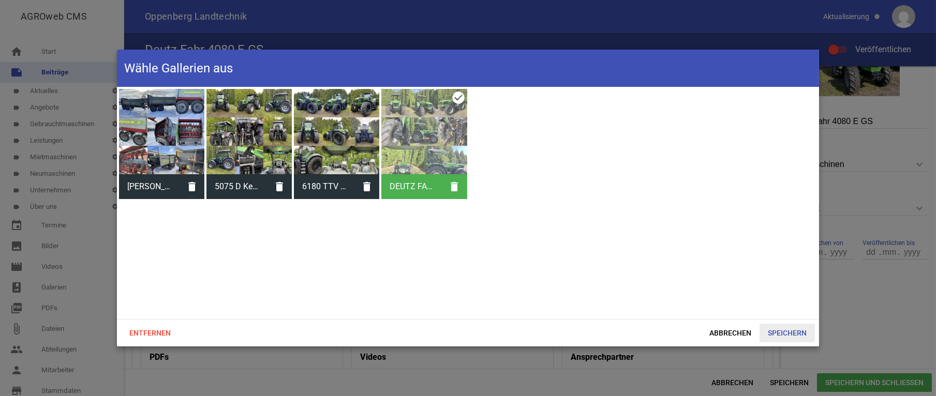
click at [786, 334] on span "Speichern" at bounding box center [787, 333] width 55 height 19
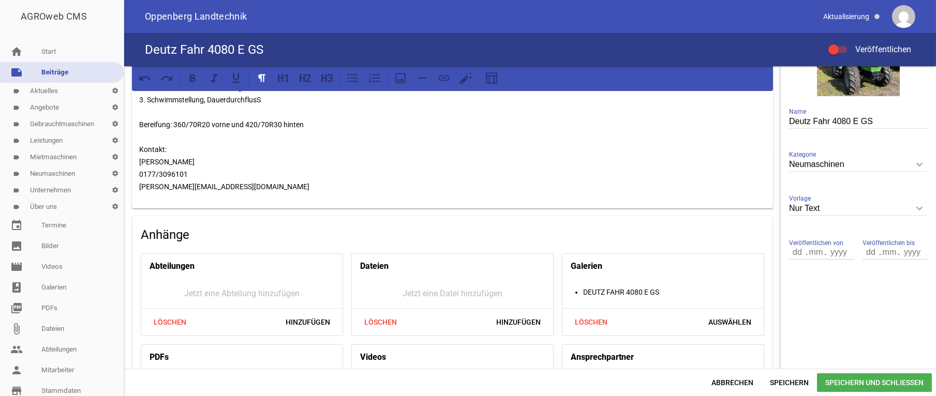
click at [873, 210] on input "Nur Text" at bounding box center [858, 209] width 139 height 14
click at [835, 204] on input "Nur Text" at bounding box center [858, 209] width 139 height 14
click at [898, 388] on span "Speichern und Schließen" at bounding box center [874, 383] width 115 height 19
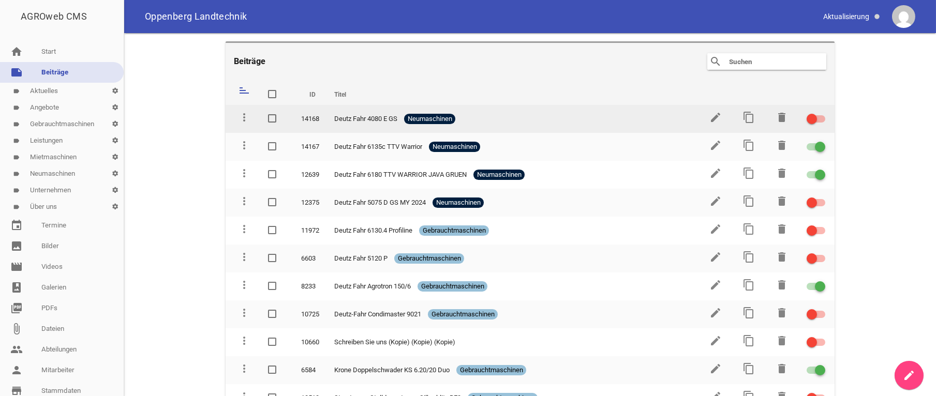
click at [814, 116] on div at bounding box center [816, 118] width 19 height 7
click at [822, 113] on input "checkbox" at bounding box center [822, 113] width 0 height 0
click at [709, 117] on icon "edit" at bounding box center [715, 117] width 12 height 12
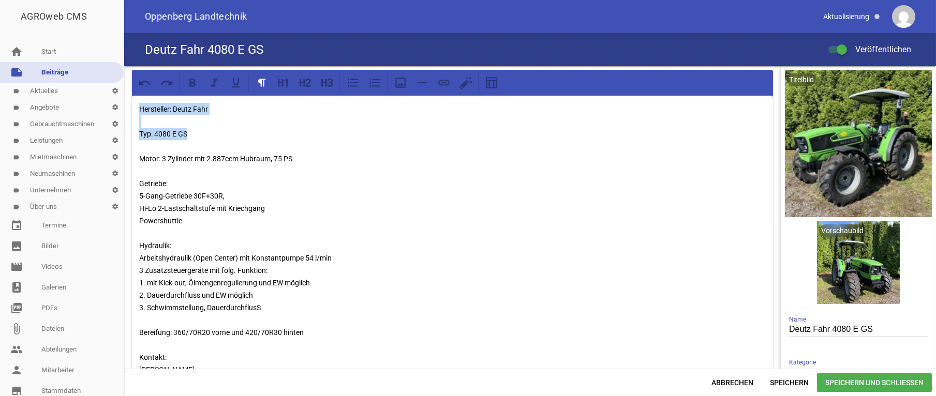
drag, startPoint x: 197, startPoint y: 135, endPoint x: 136, endPoint y: 109, distance: 66.8
click at [136, 109] on div "Hersteller: Deutz Fahr Typ: 4080 E GS Motor: 3 Zylinder mit 2.887ccm Hubraum, 7…" at bounding box center [452, 256] width 641 height 321
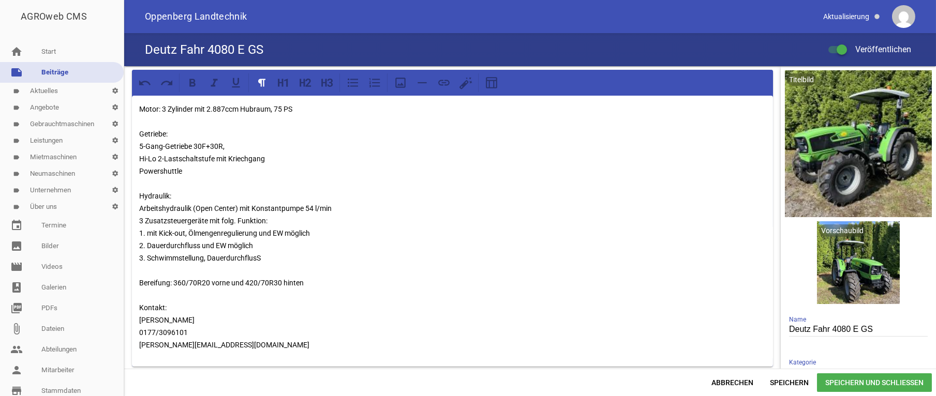
click at [893, 383] on span "Speichern und Schließen" at bounding box center [874, 383] width 115 height 19
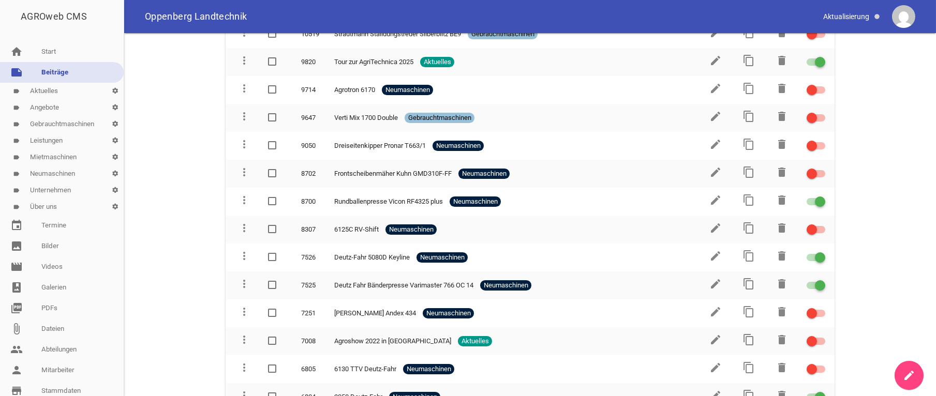
scroll to position [104, 0]
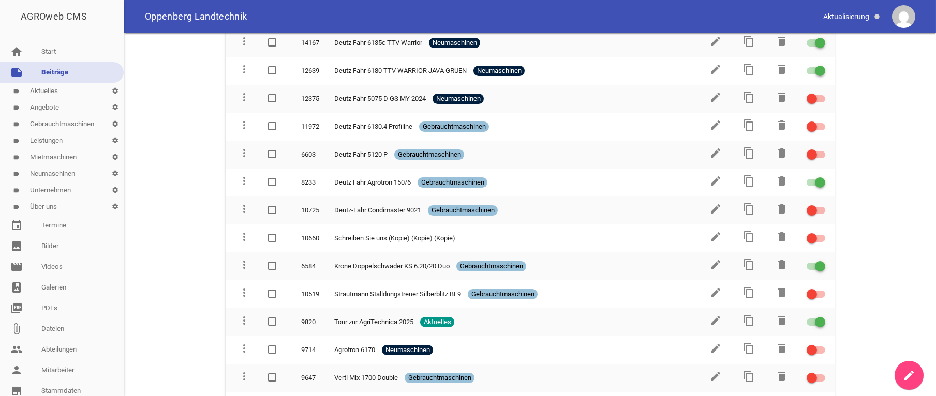
click at [921, 377] on link "create" at bounding box center [909, 375] width 29 height 29
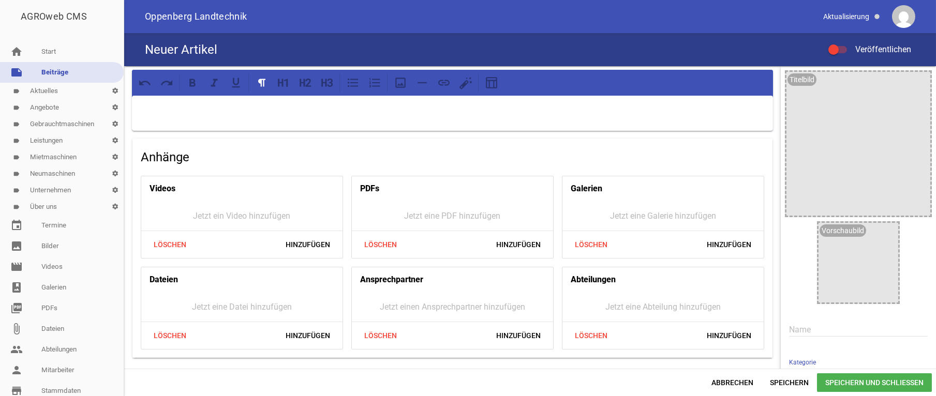
scroll to position [104, 0]
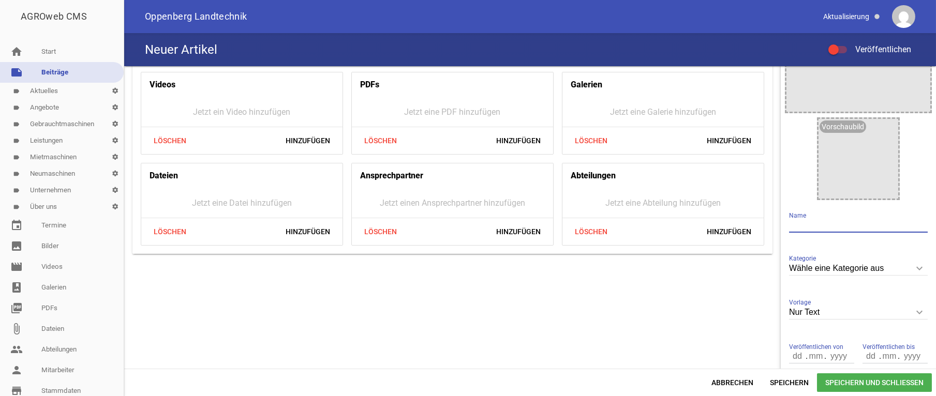
click at [800, 222] on input "text" at bounding box center [858, 226] width 139 height 14
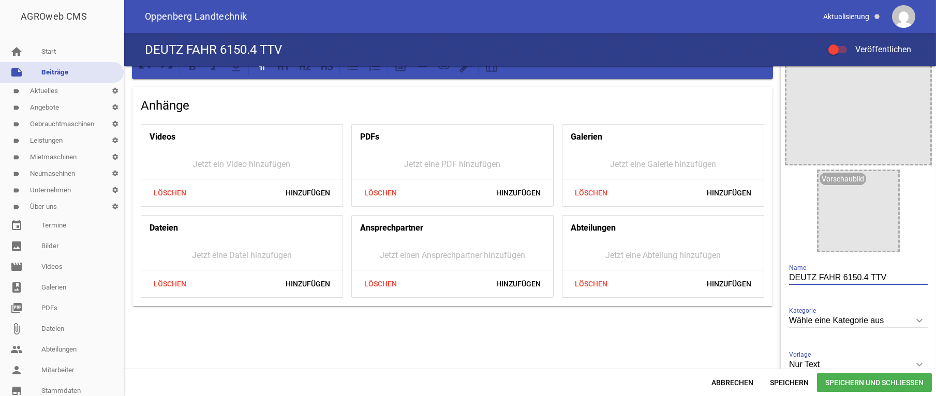
scroll to position [0, 0]
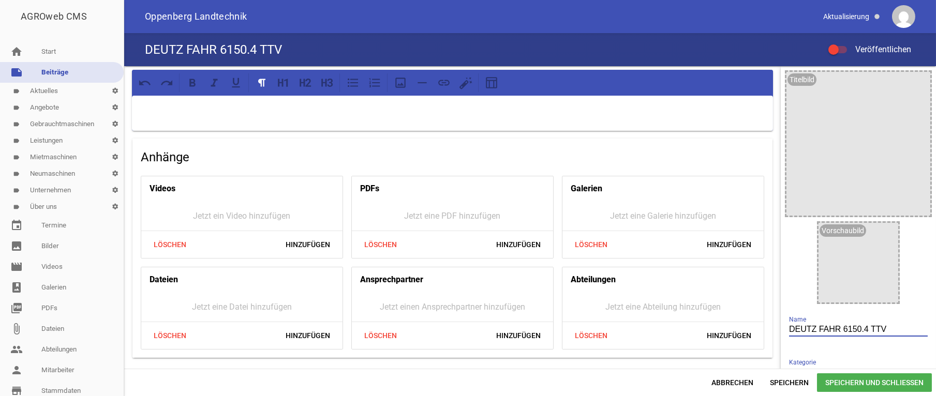
type input "DEUTZ FAHR 6150.4 TTV"
click at [175, 103] on p at bounding box center [452, 109] width 627 height 12
paste div
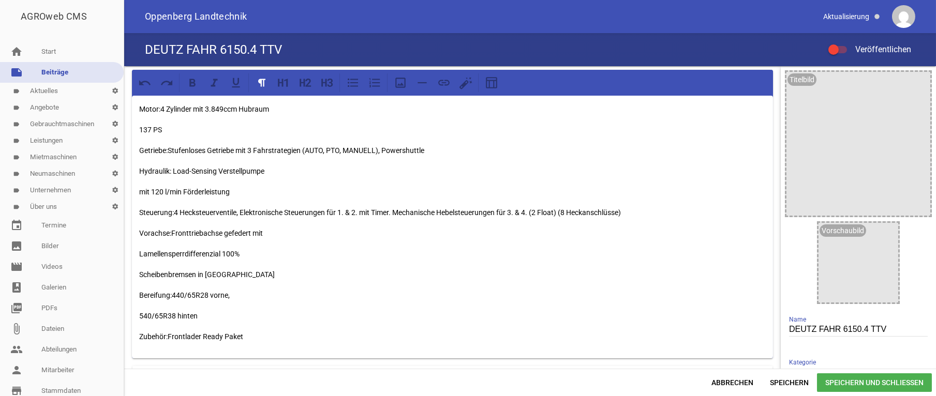
click at [138, 129] on div "Motor:4 Zylinder mit 3.849ccm Hubraum 137 PS Getriebe:Stufenloses Getriebe mit …" at bounding box center [452, 227] width 641 height 263
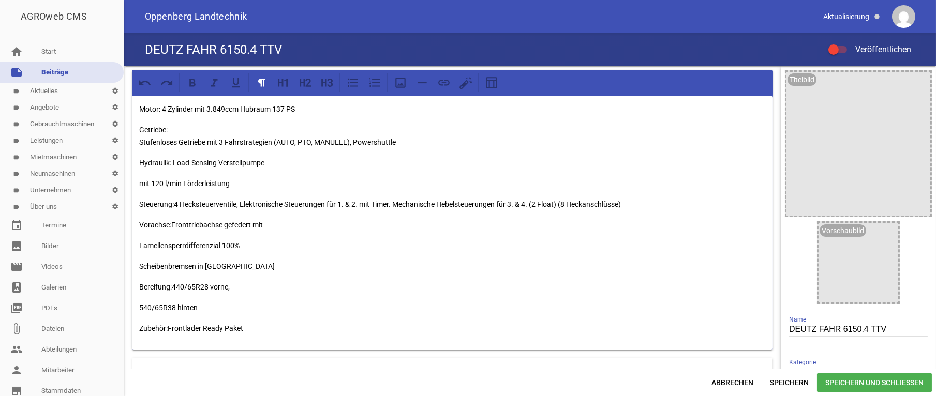
click at [354, 142] on p "Getriebe: Stufenloses Getriebe mit 3 Fahrstrategien (AUTO, PTO, MANUELL), Power…" at bounding box center [452, 136] width 627 height 25
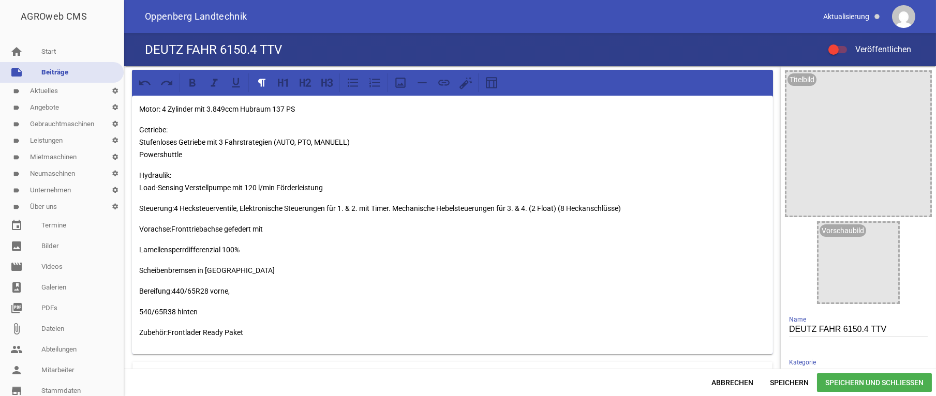
click at [332, 190] on p "Hydraulik: Load-Sensing Verstellpumpe mit 120 l/min Förderleistung" at bounding box center [452, 181] width 627 height 25
click at [175, 210] on p "Steuerung:4 Hecksteuerventile, Elektronische Steuerungen für 1. & 2. mit Timer.…" at bounding box center [452, 208] width 627 height 12
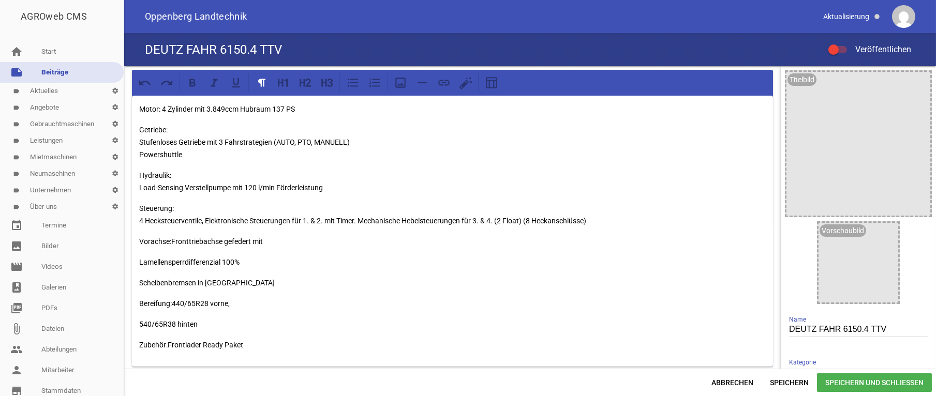
click at [205, 221] on p "Steuerung: 4 Hecksteuerventile, Elektronische Steuerungen für 1. & 2. mit Timer…" at bounding box center [452, 214] width 627 height 25
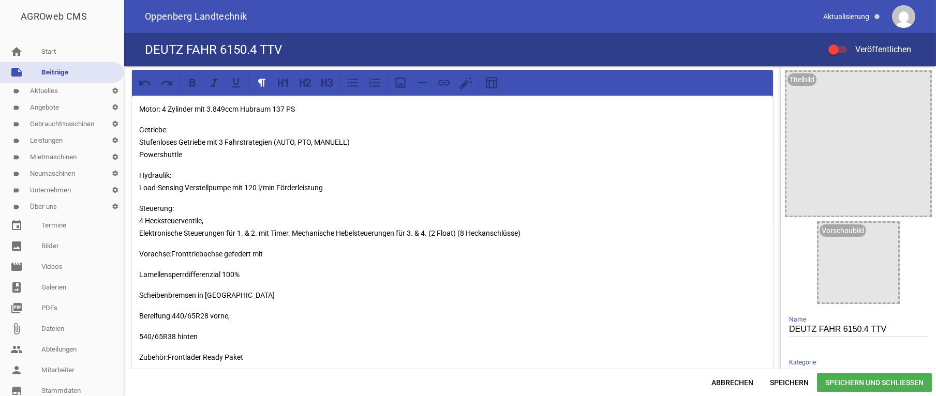
click at [294, 233] on p "Steuerung: 4 Hecksteuerventile, Elektronische Steuerungen für 1. & 2. mit Timer…" at bounding box center [452, 220] width 627 height 37
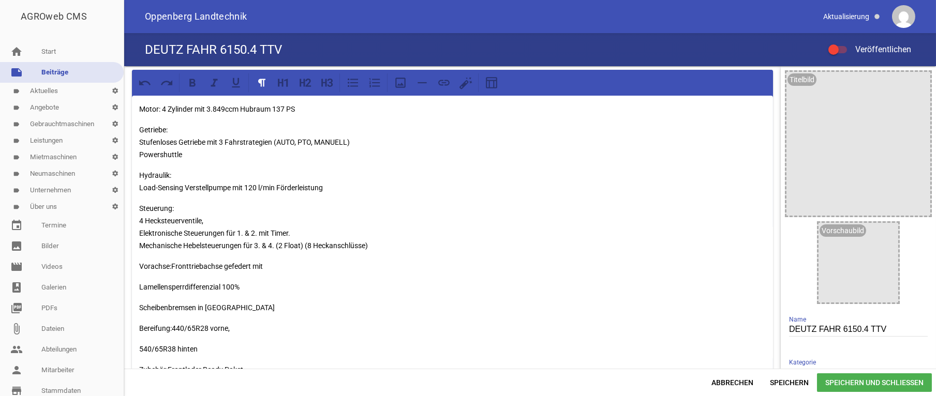
click at [171, 266] on p "Vorachse:Fronttriebachse gefedert mit" at bounding box center [452, 266] width 627 height 12
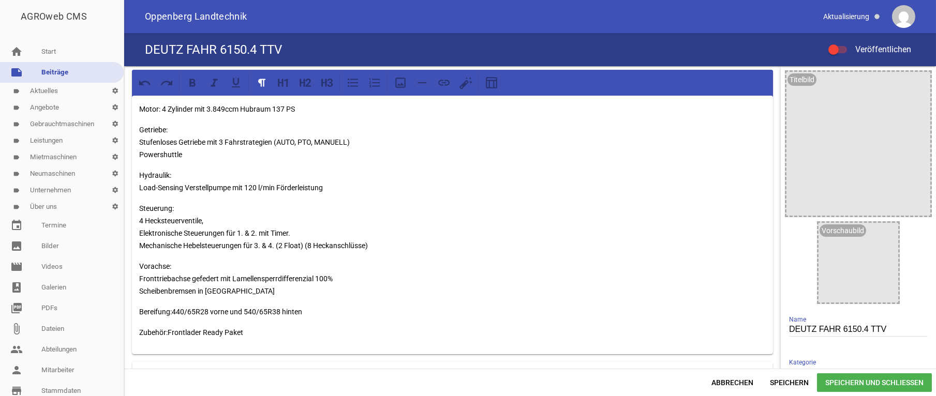
click at [173, 311] on p "Bereifung:440/65R28 vorne und 540/65R38 hinten" at bounding box center [452, 312] width 627 height 12
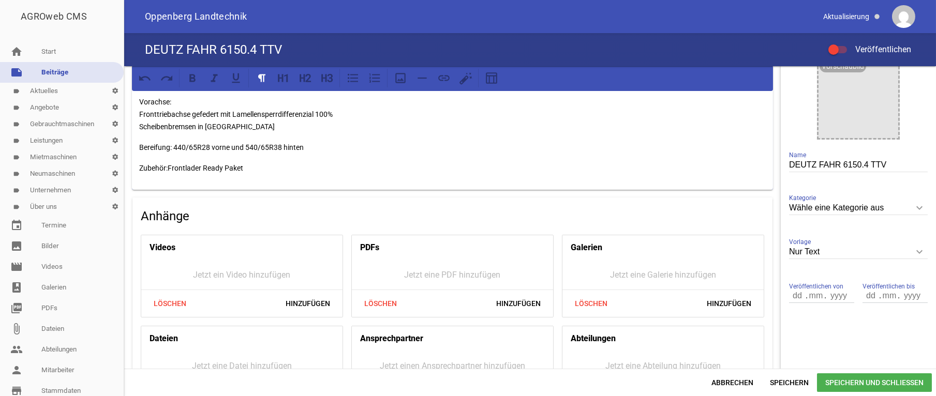
scroll to position [113, 0]
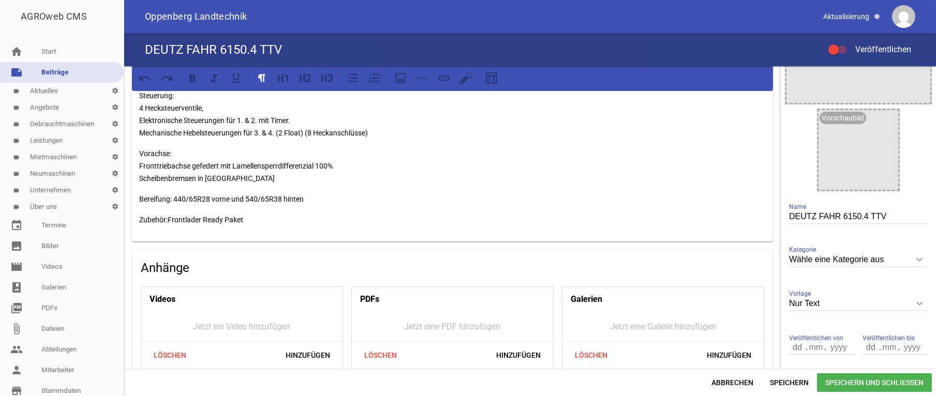
click at [256, 222] on p "Zubehör:Frontlader Ready Paket" at bounding box center [452, 220] width 627 height 12
click at [250, 224] on p "Zubehör: Frontlader Ready Paket" at bounding box center [452, 220] width 627 height 12
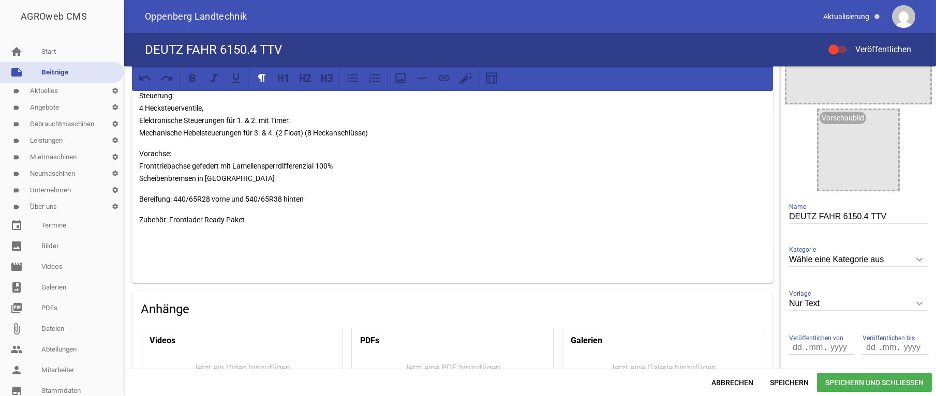
click at [139, 241] on p at bounding box center [452, 240] width 627 height 12
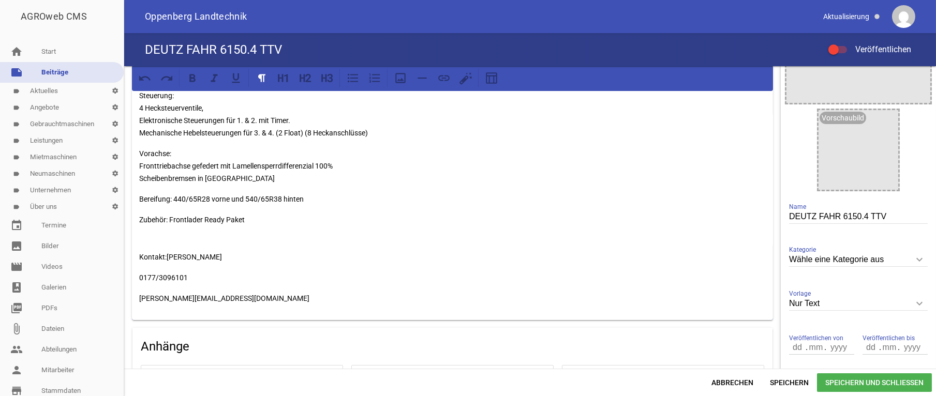
click at [167, 257] on p "Zubehör: Frontlader Ready Paket Kontakt:Stefan Stegh" at bounding box center [452, 239] width 627 height 50
click at [139, 257] on div "Motor: 4 Zylinder mit 3.849ccm Hubraum 137 PS Getriebe: Stufenloses Getriebe mi…" at bounding box center [452, 151] width 641 height 337
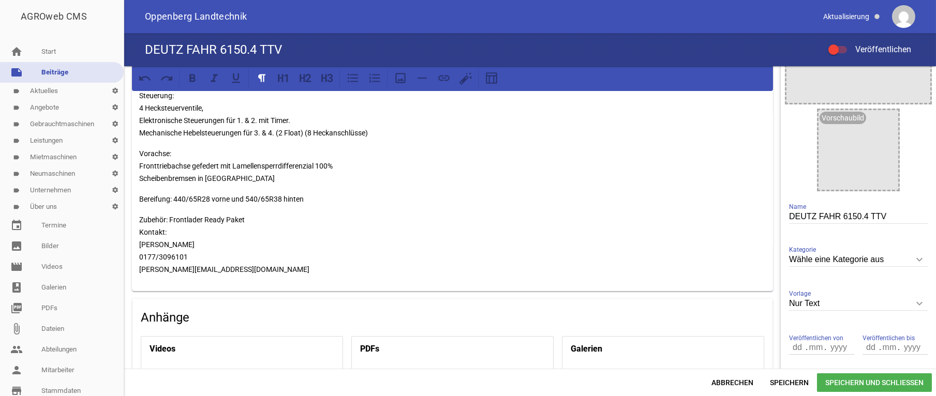
click at [139, 231] on p "Zubehör: Frontlader Ready Paket Kontakt: Stefan Stegh 0177/3096101 s.stegh@oppe…" at bounding box center [452, 245] width 627 height 62
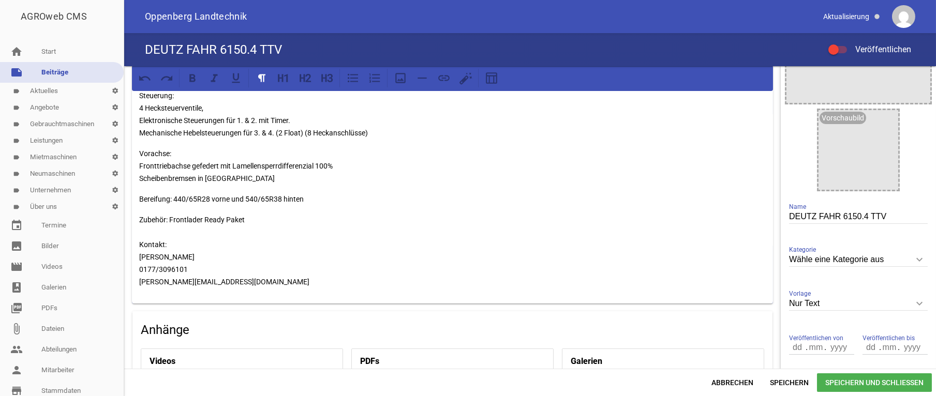
click at [174, 199] on p "Bereifung: 440/65R28 vorne und 540/65R38 hinten" at bounding box center [452, 199] width 627 height 12
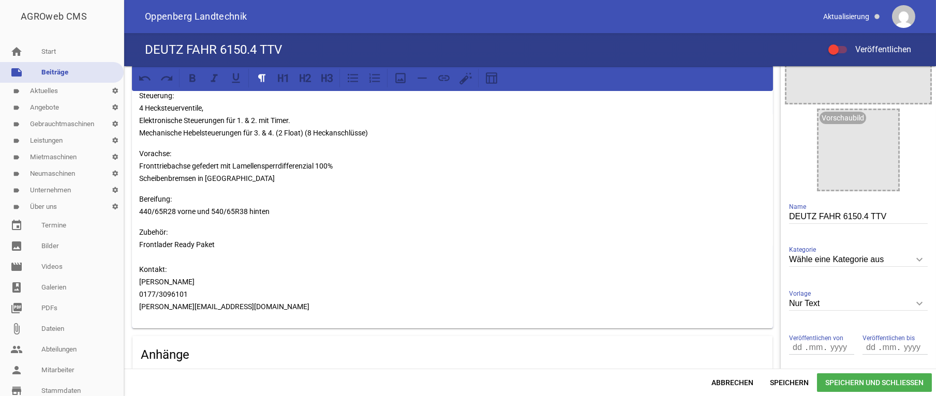
click at [225, 244] on p "Zubehör: Frontlader Ready Paket Kontakt: Stefan Stegh 0177/3096101 s.stegh@oppe…" at bounding box center [452, 269] width 627 height 87
click at [189, 267] on p "Zubehör: Frontlader Ready Paket Kontakt: Stefan Stegh 0177/3096101 s.stegh@oppe…" at bounding box center [452, 269] width 627 height 87
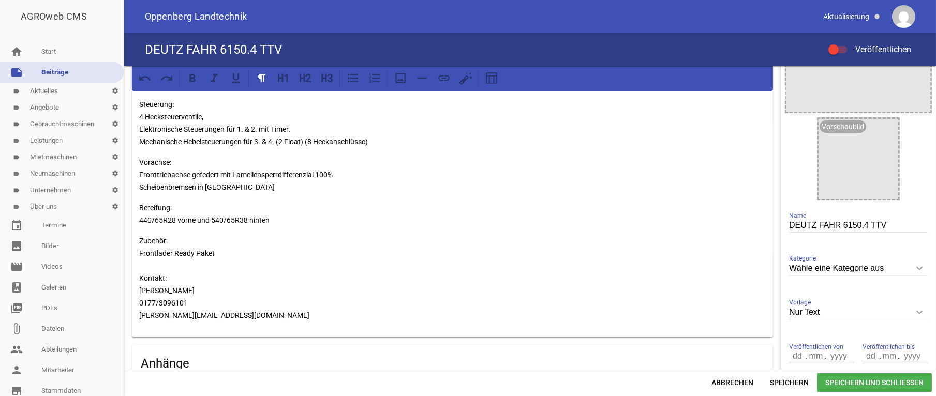
scroll to position [0, 0]
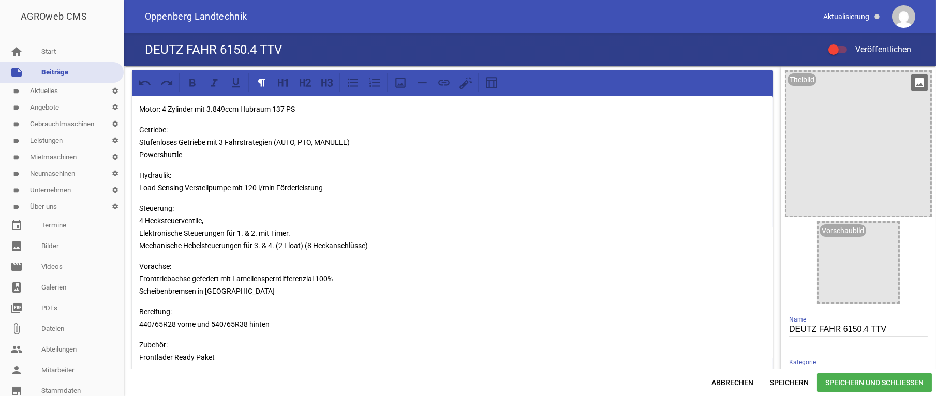
click at [912, 84] on icon "image" at bounding box center [919, 83] width 17 height 17
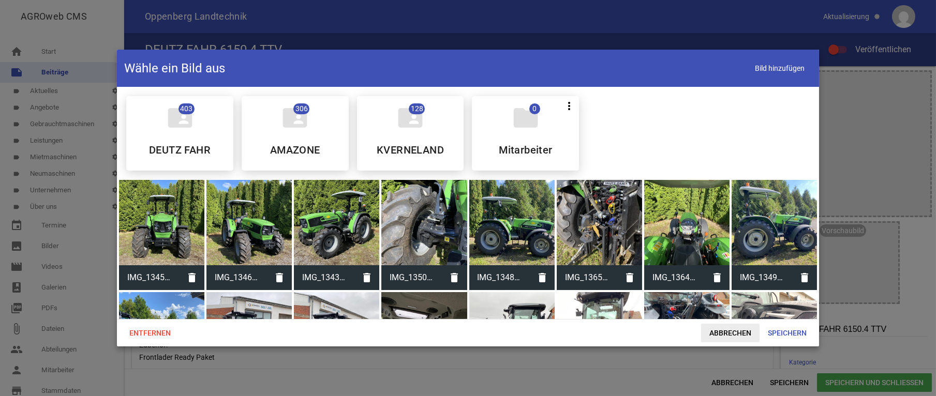
click at [732, 333] on span "Abbrechen" at bounding box center [730, 333] width 58 height 19
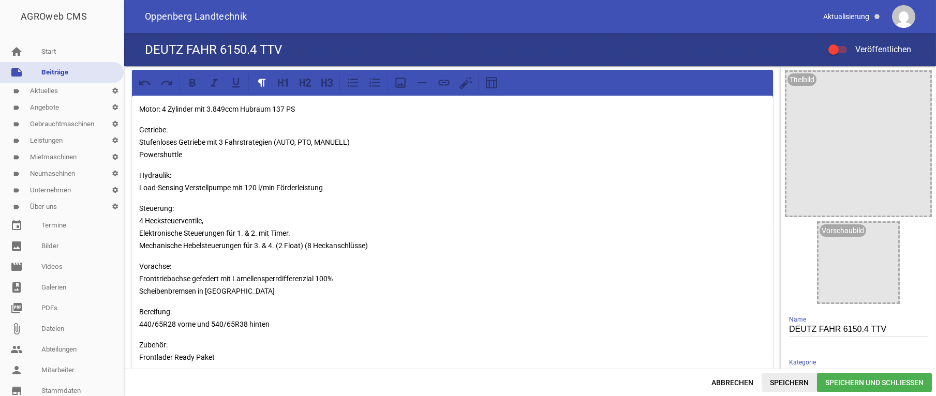
click at [770, 380] on span "Speichern" at bounding box center [789, 383] width 55 height 19
click at [868, 383] on span "Speichern und Schließen" at bounding box center [874, 383] width 115 height 19
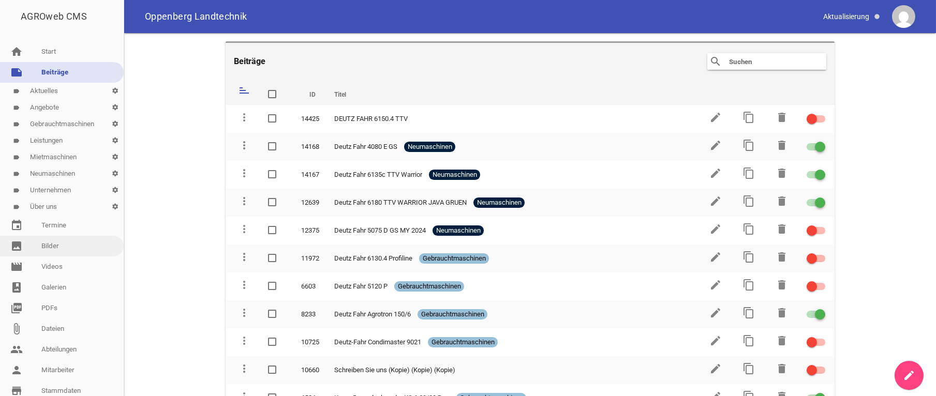
click at [51, 248] on link "image Bilder" at bounding box center [62, 246] width 124 height 21
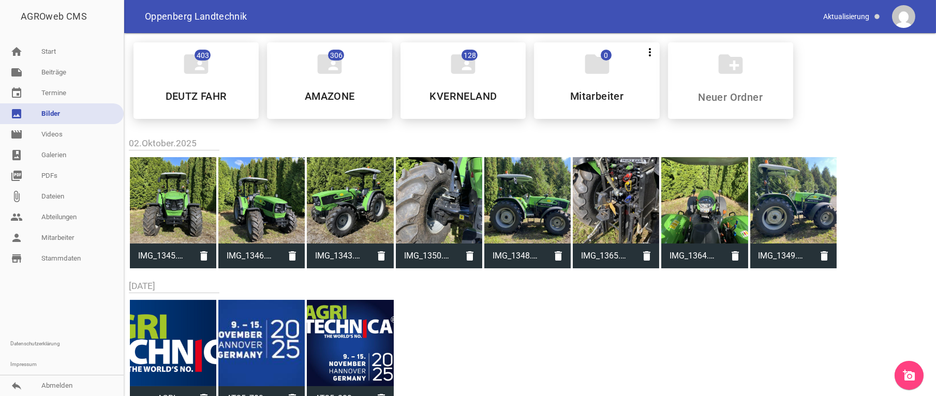
click at [904, 373] on icon "add_a_photo" at bounding box center [909, 375] width 12 height 12
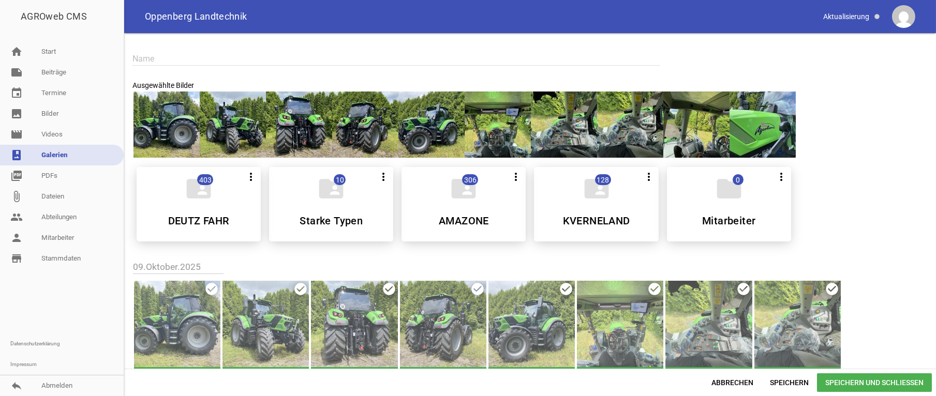
click at [185, 55] on input "text" at bounding box center [395, 59] width 527 height 14
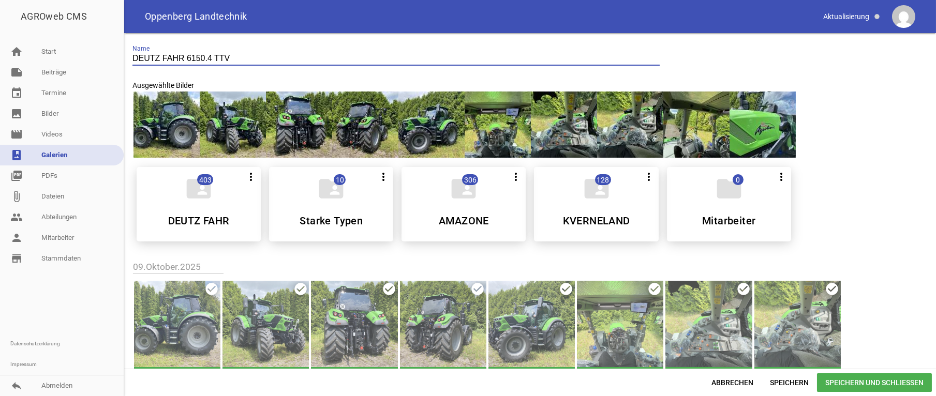
type input "DEUTZ FAHR 6150.4 TTV"
click at [856, 385] on span "Speichern und Schließen" at bounding box center [874, 383] width 115 height 19
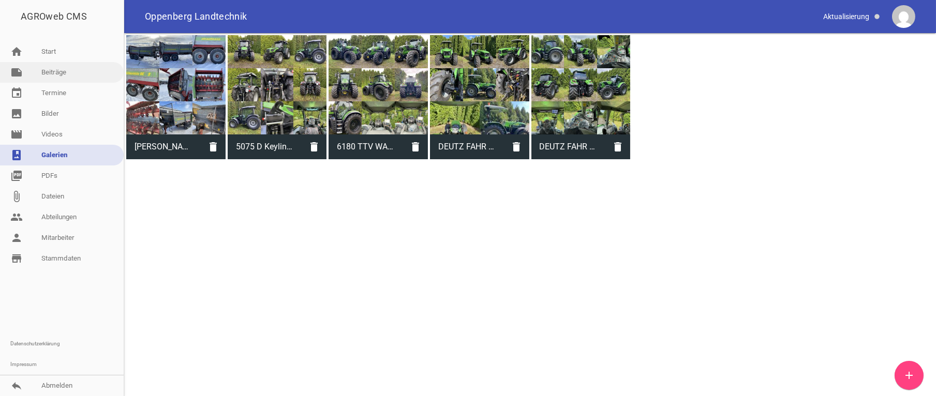
click at [64, 78] on link "note Beiträge" at bounding box center [62, 72] width 124 height 21
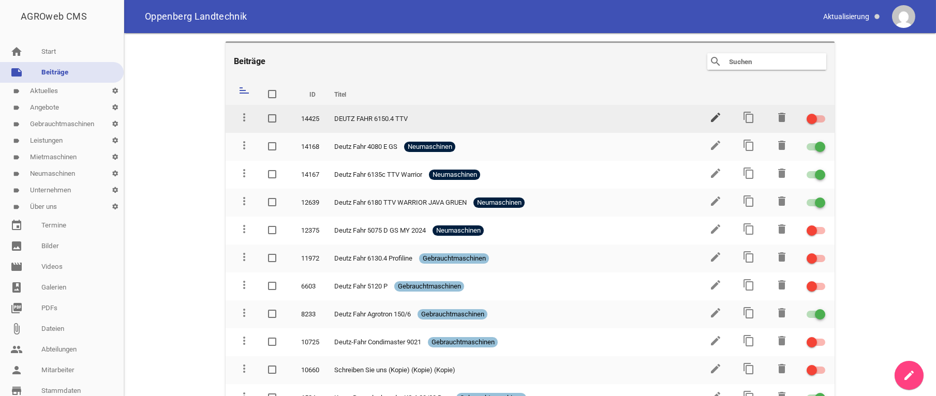
click at [711, 115] on icon "edit" at bounding box center [715, 117] width 12 height 12
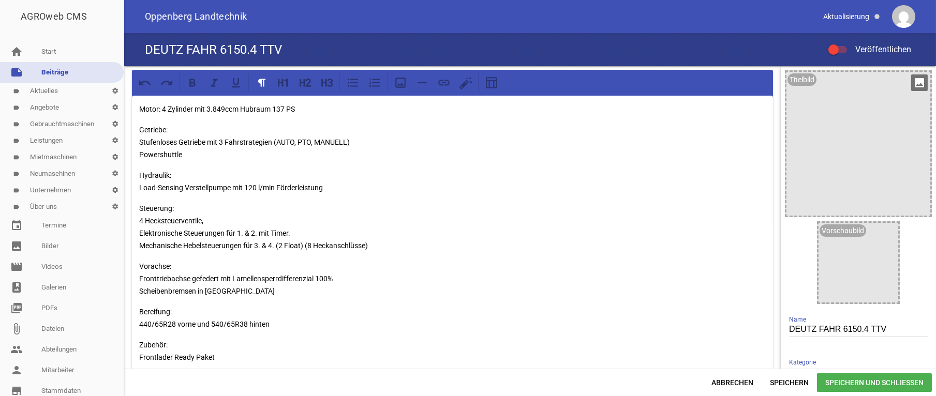
click at [835, 155] on div at bounding box center [858, 144] width 144 height 144
click at [911, 80] on icon "image" at bounding box center [919, 83] width 17 height 17
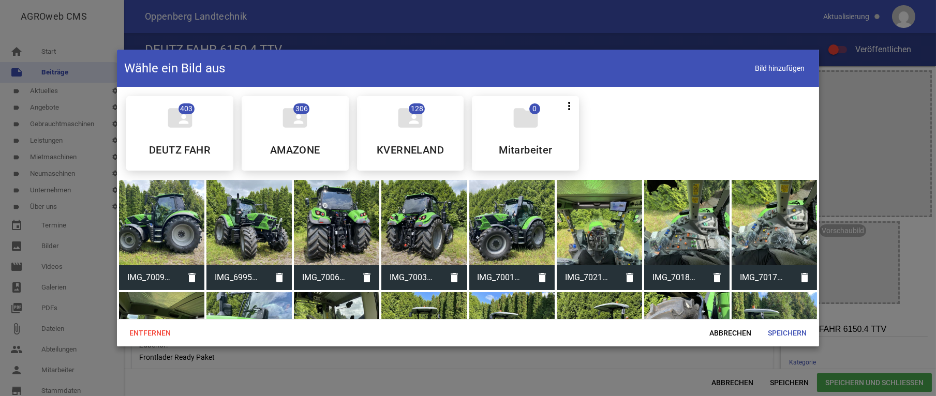
click at [258, 225] on div at bounding box center [248, 222] width 85 height 85
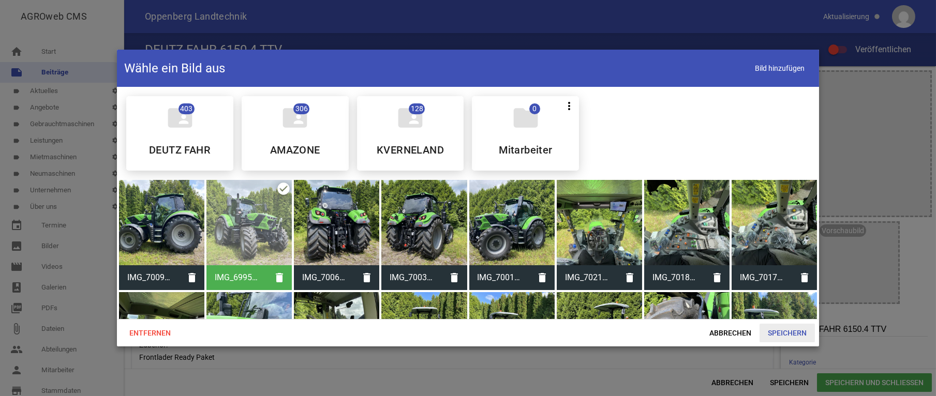
click at [785, 330] on span "Speichern" at bounding box center [787, 333] width 55 height 19
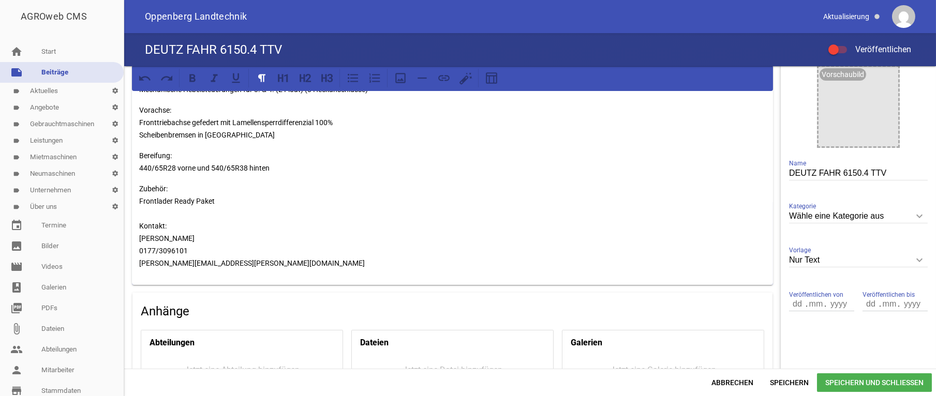
scroll to position [304, 0]
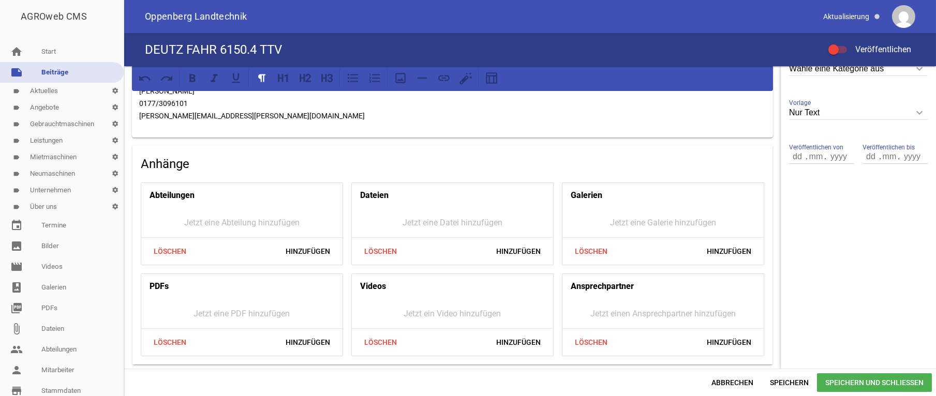
click at [680, 219] on div "Jetzt eine Galerie hinzufügen" at bounding box center [662, 222] width 201 height 29
click at [719, 249] on span "Hinzufügen" at bounding box center [729, 251] width 61 height 19
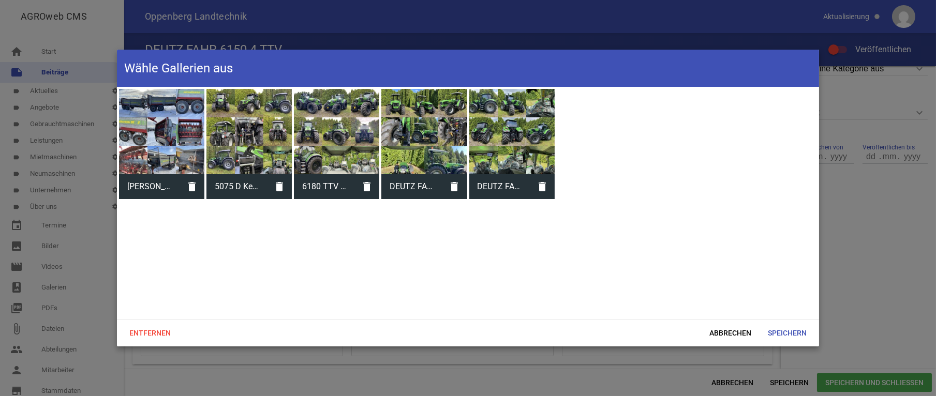
click at [513, 129] on div at bounding box center [511, 131] width 85 height 85
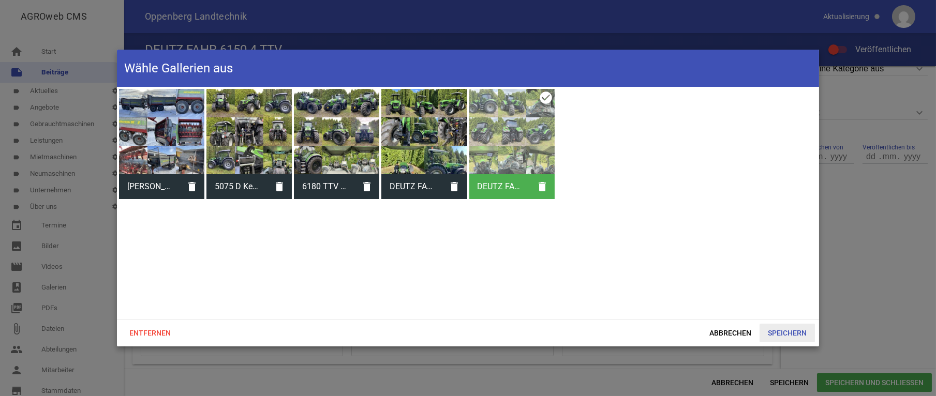
click at [774, 332] on span "Speichern" at bounding box center [787, 333] width 55 height 19
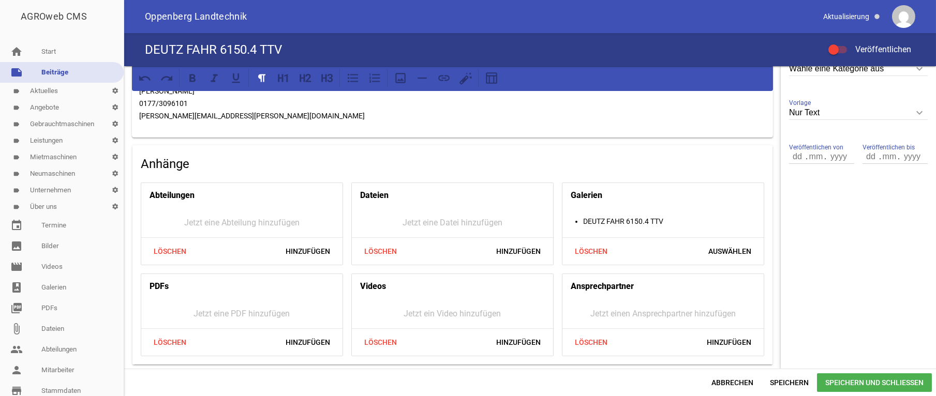
click at [892, 382] on span "Speichern und Schließen" at bounding box center [874, 383] width 115 height 19
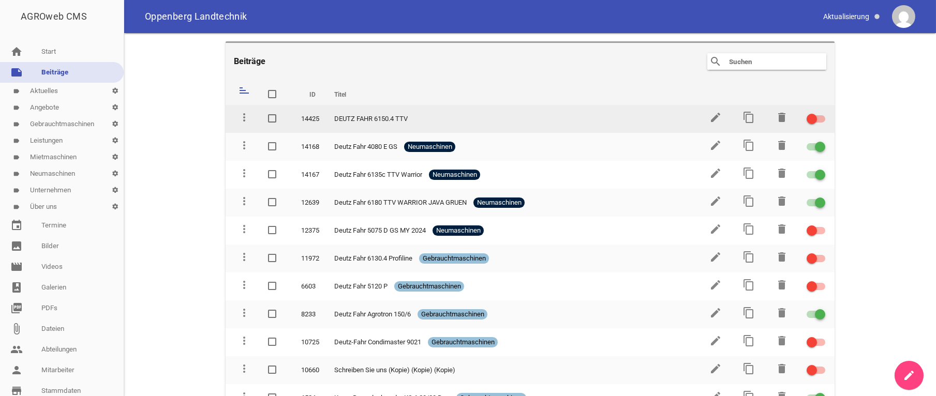
click at [810, 120] on span at bounding box center [812, 119] width 4 height 4
click at [822, 113] on input "checkbox" at bounding box center [822, 113] width 0 height 0
click at [709, 120] on icon "edit" at bounding box center [715, 117] width 12 height 12
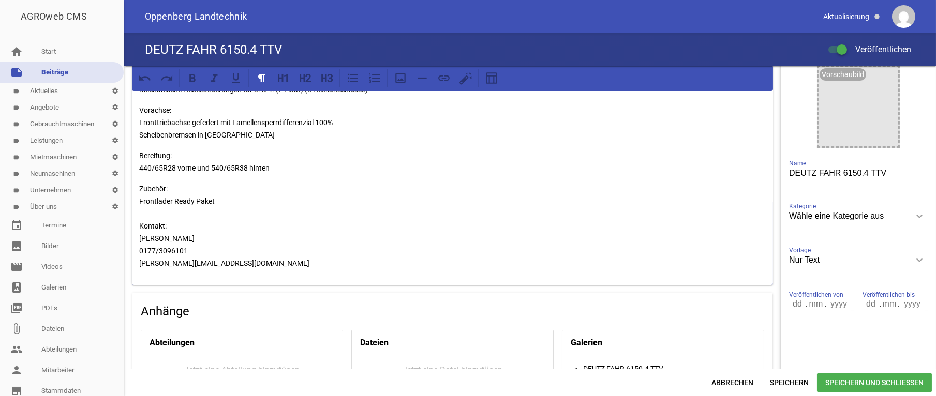
scroll to position [208, 0]
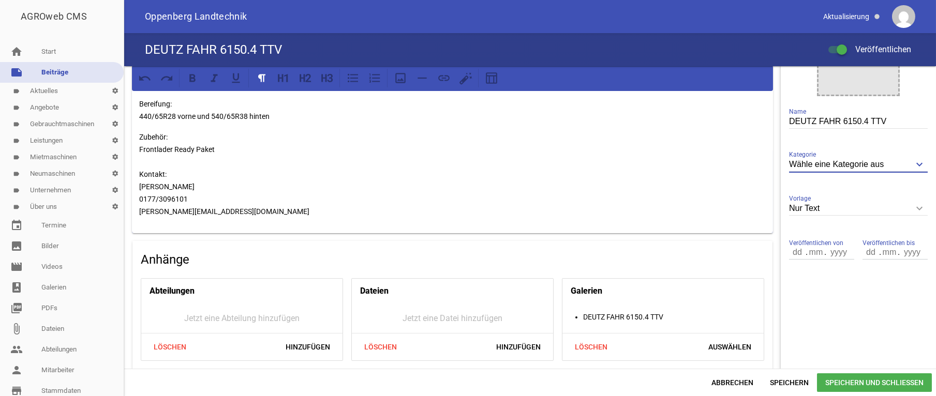
click at [848, 164] on input "Wähle eine Kategorie aus" at bounding box center [858, 165] width 139 height 14
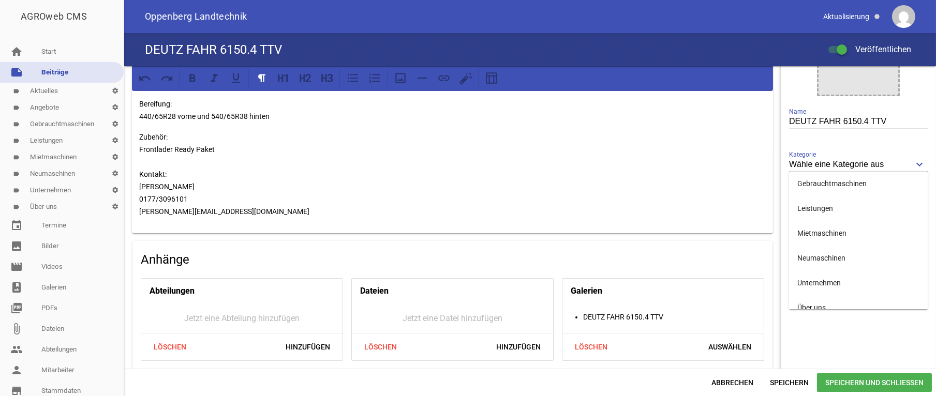
scroll to position [82, 0]
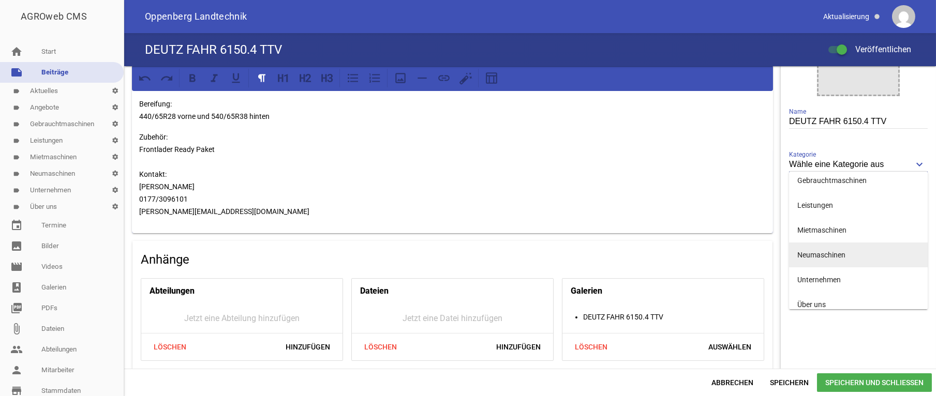
click at [831, 254] on li "Neumaschinen" at bounding box center [858, 255] width 139 height 25
type input "Neumaschinen"
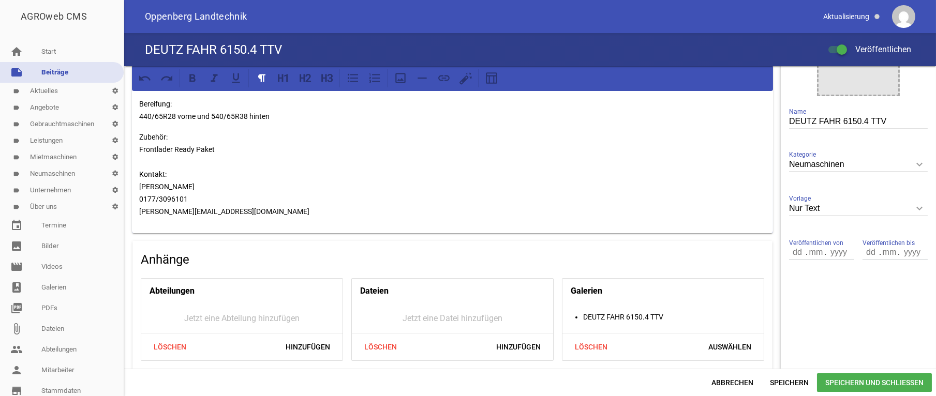
click at [872, 383] on span "Speichern und Schließen" at bounding box center [874, 383] width 115 height 19
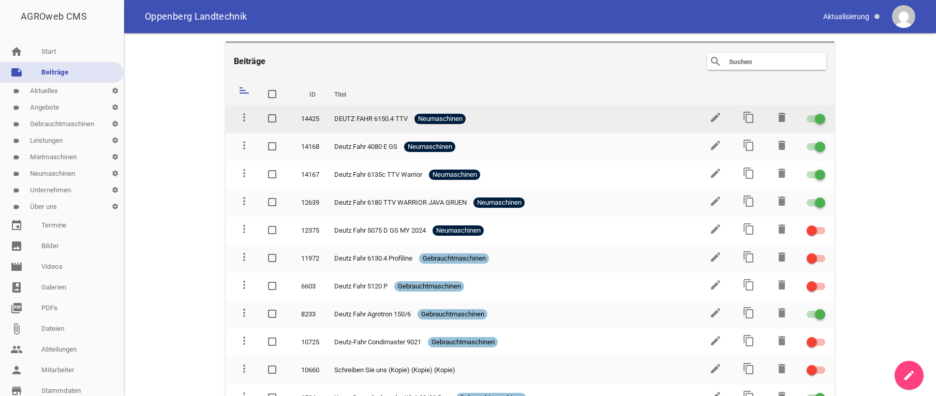
click at [716, 117] on td "edit" at bounding box center [714, 119] width 33 height 28
click at [709, 116] on icon "edit" at bounding box center [715, 117] width 12 height 12
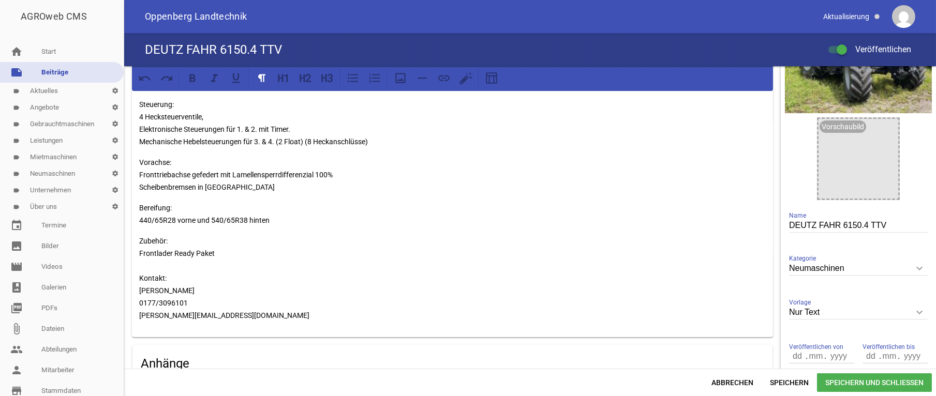
scroll to position [156, 0]
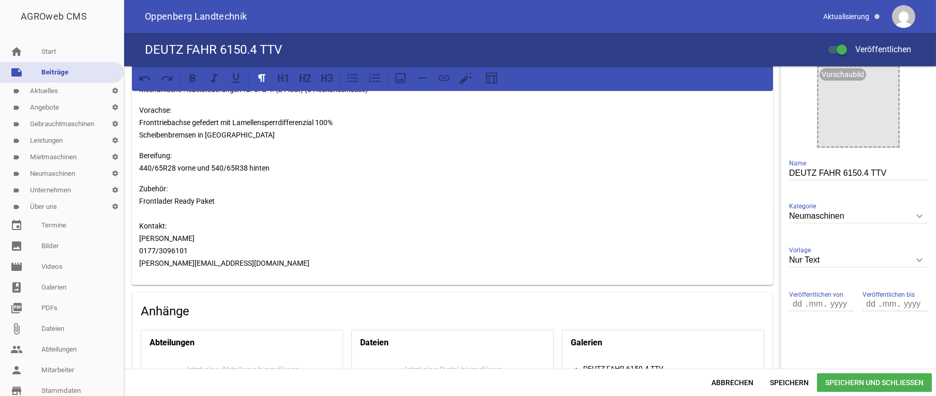
click at [171, 189] on p "Zubehör: Frontlader Ready Paket Kontakt: Stefan Stegh 0177/3096101 s.stegh@oppe…" at bounding box center [452, 226] width 627 height 87
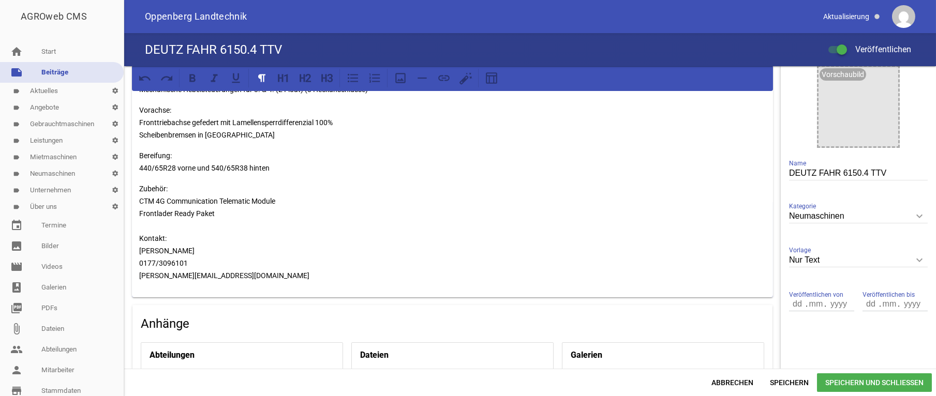
click at [173, 189] on p "Zubehör: CTM 4G Communication Telematic Module Frontlader Ready Paket Kontakt: …" at bounding box center [452, 232] width 627 height 99
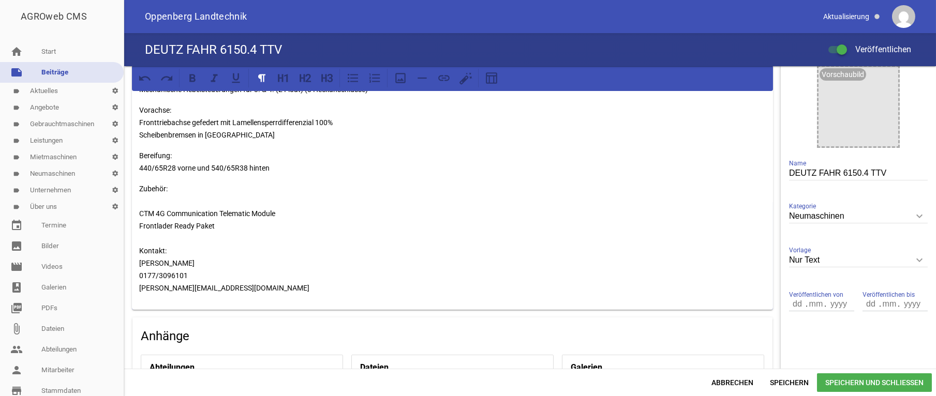
paste div
click at [880, 386] on span "Speichern und Schließen" at bounding box center [874, 383] width 115 height 19
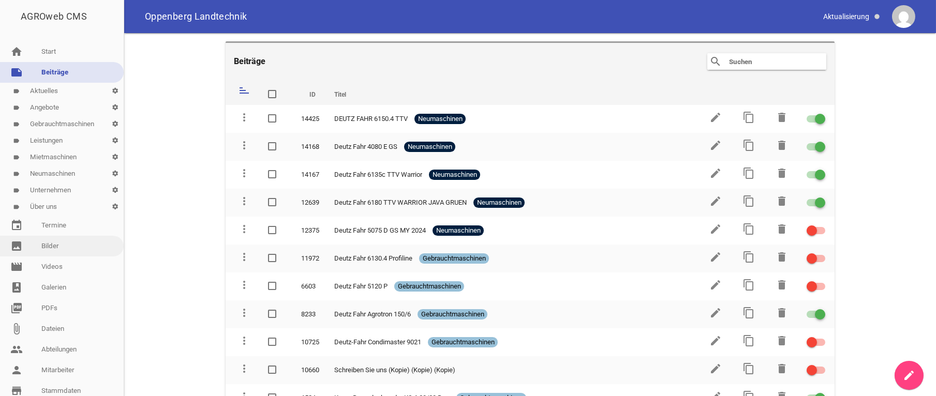
click at [53, 245] on link "image Bilder" at bounding box center [62, 246] width 124 height 21
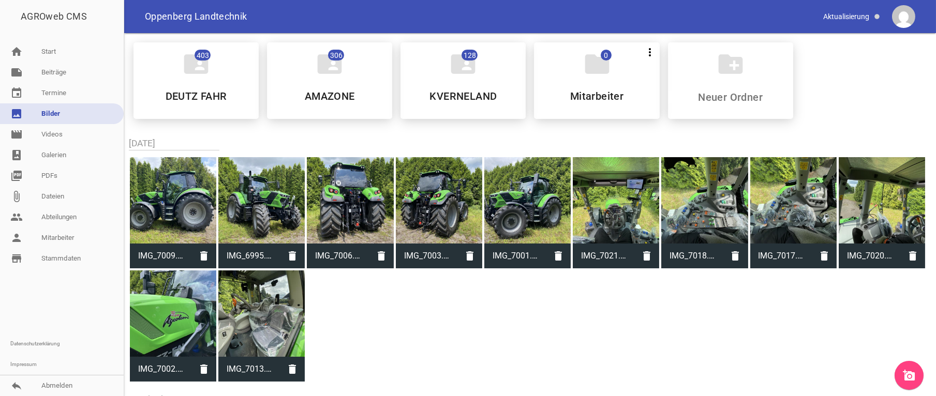
click at [911, 374] on icon "add_a_photo" at bounding box center [909, 375] width 12 height 12
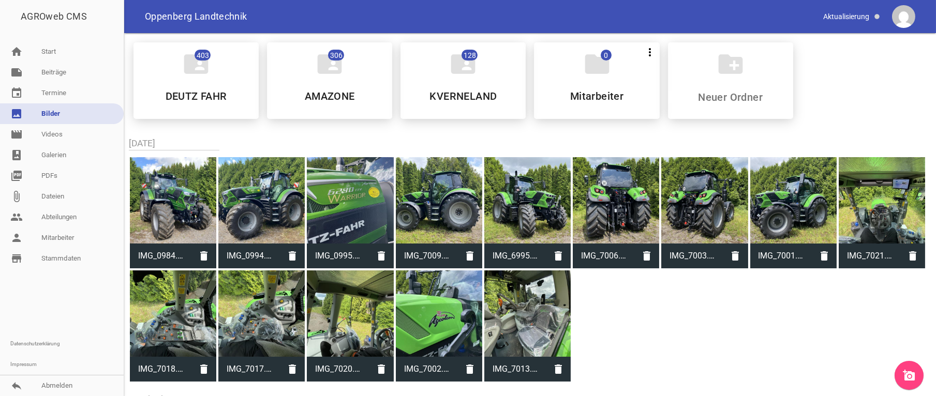
click at [917, 375] on link "add_a_photo" at bounding box center [909, 375] width 29 height 29
click at [775, 328] on div "IMG_0984.JPEG delete IMG_0994.JPEG delete IMG_0995.JPEG delete IMG_7009.JPEG de…" at bounding box center [530, 269] width 803 height 229
click at [47, 147] on link "photo_album Galerien" at bounding box center [62, 155] width 124 height 21
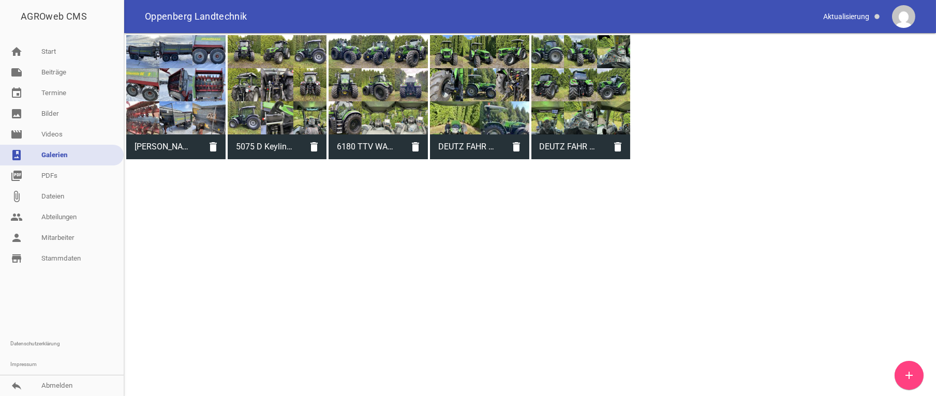
click at [900, 375] on link "add" at bounding box center [909, 375] width 29 height 29
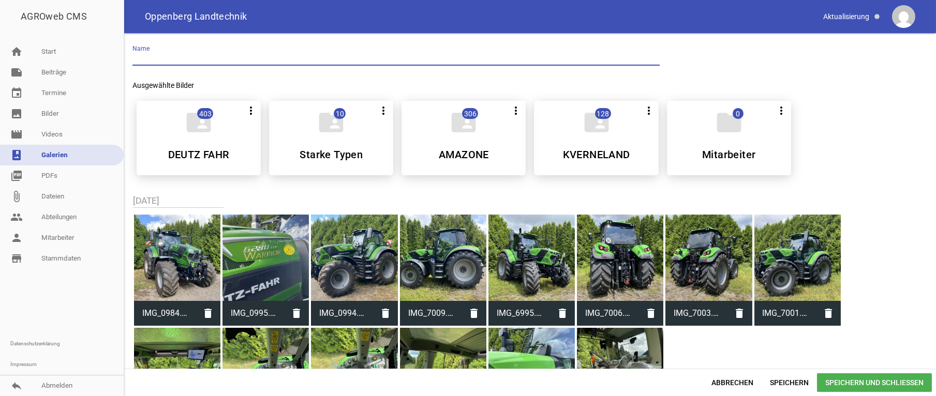
click at [186, 53] on input "text" at bounding box center [395, 59] width 527 height 14
type input "DEUTZ FAHR 6230 TTV WARRIOR JAVA GRUEN"
click at [372, 271] on div at bounding box center [354, 258] width 86 height 86
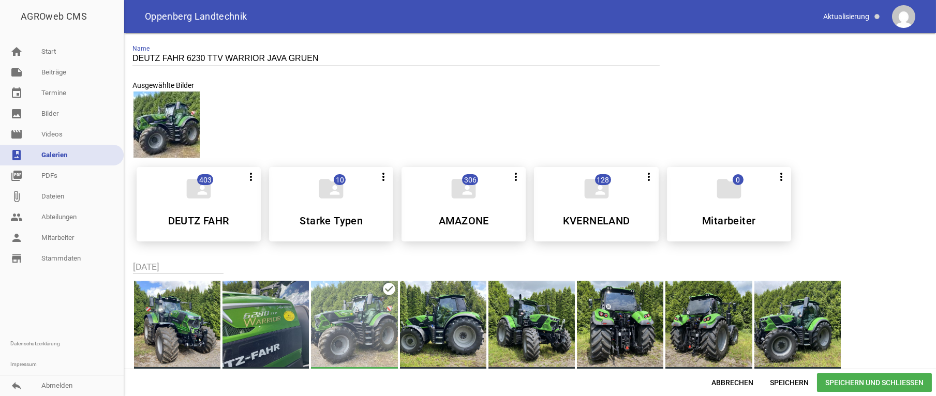
click at [294, 310] on div at bounding box center [265, 324] width 86 height 86
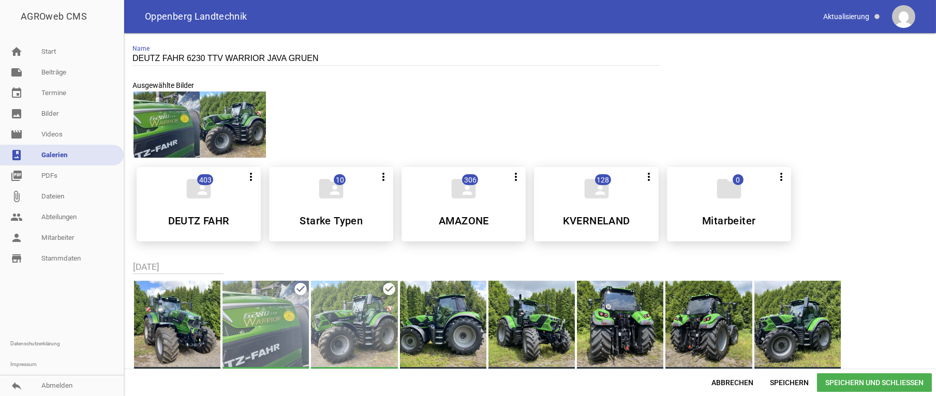
click at [181, 325] on div at bounding box center [177, 324] width 86 height 86
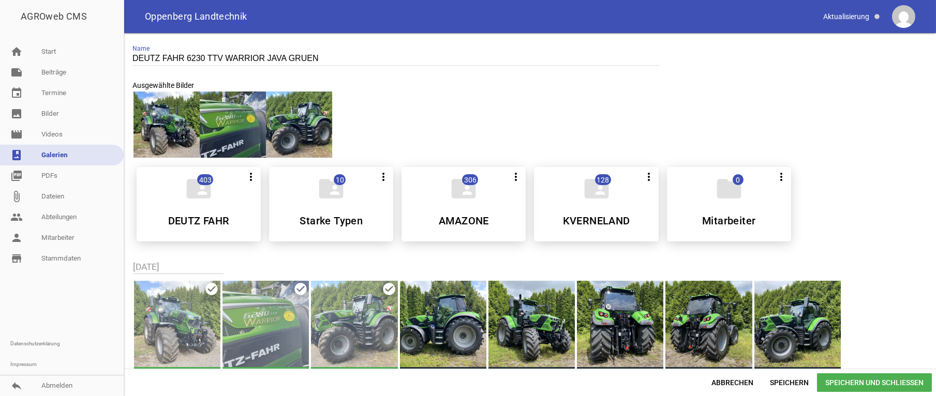
click at [302, 292] on div "IMG_0995.JPEG delete" at bounding box center [265, 336] width 86 height 111
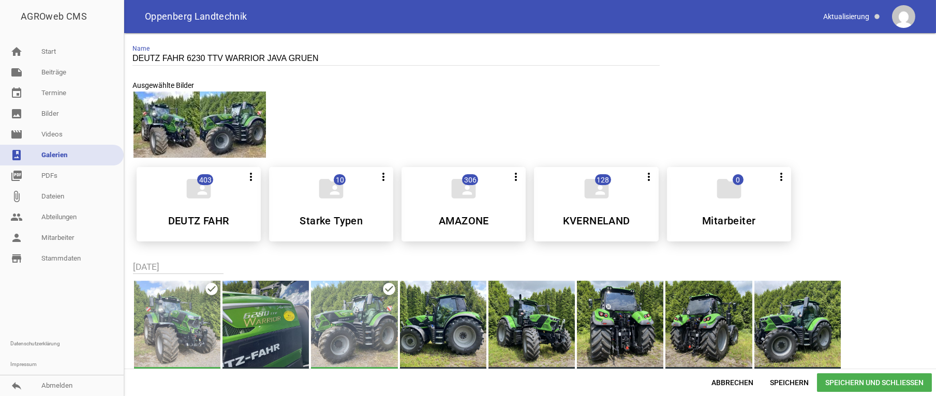
click at [288, 324] on div at bounding box center [265, 324] width 86 height 86
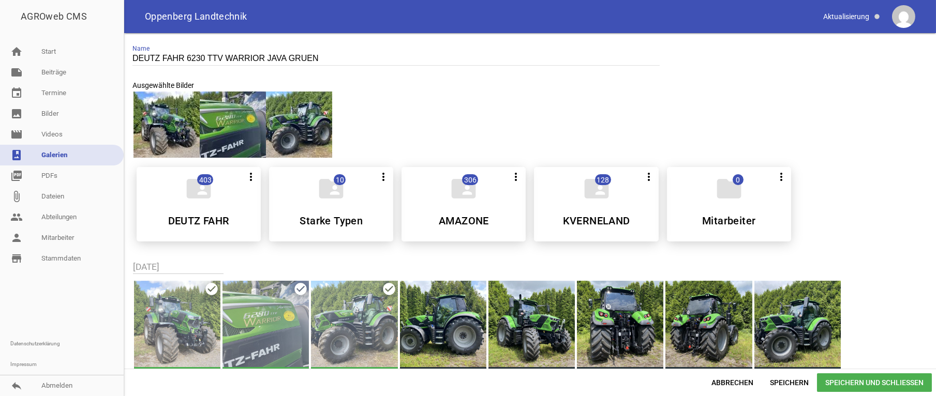
click at [288, 324] on div at bounding box center [265, 324] width 86 height 86
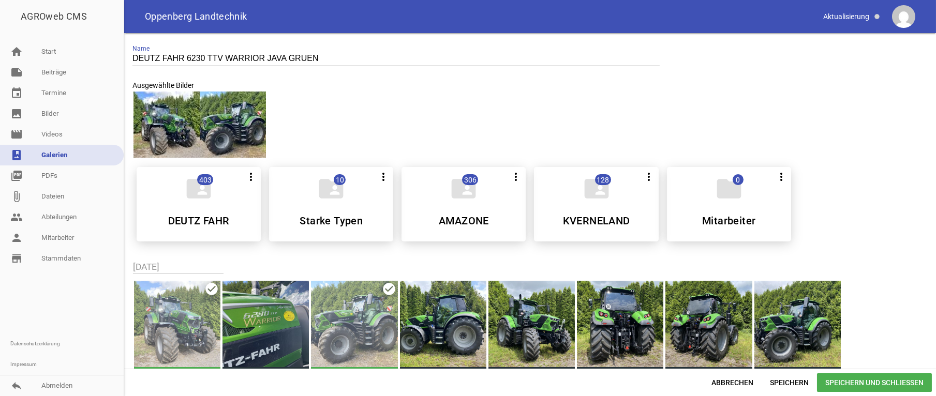
click at [283, 322] on div at bounding box center [265, 324] width 86 height 86
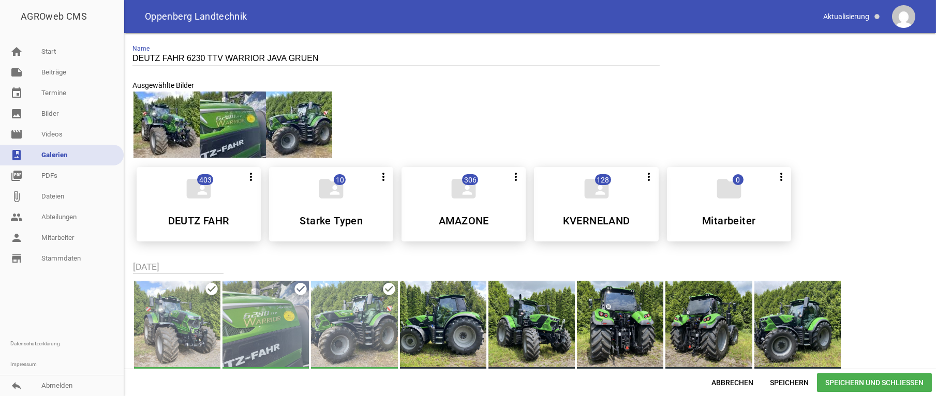
click at [286, 321] on div at bounding box center [265, 324] width 86 height 86
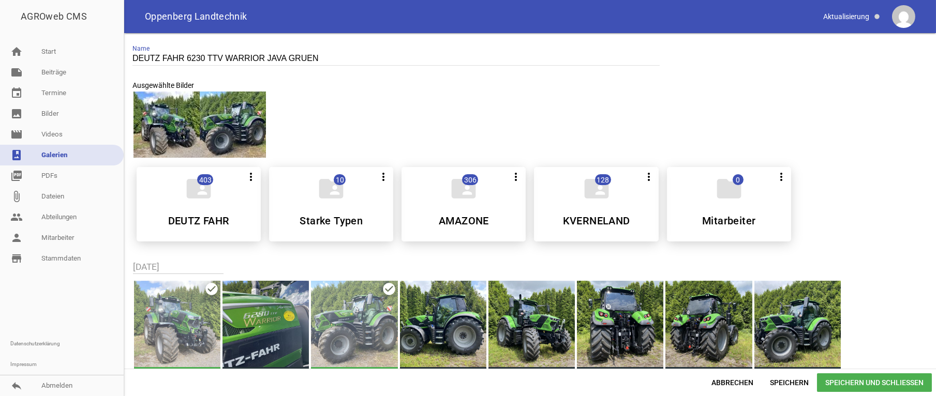
click at [292, 323] on div at bounding box center [265, 324] width 86 height 86
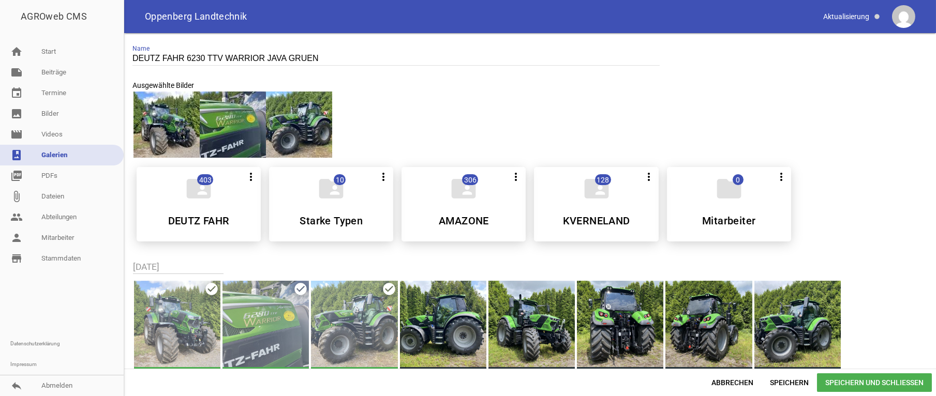
click at [893, 388] on span "Speichern und Schließen" at bounding box center [874, 383] width 115 height 19
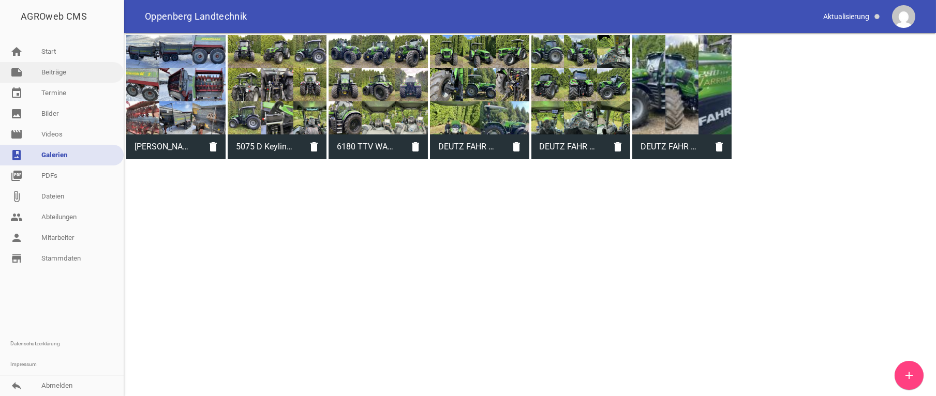
click at [51, 72] on link "note Beiträge" at bounding box center [62, 72] width 124 height 21
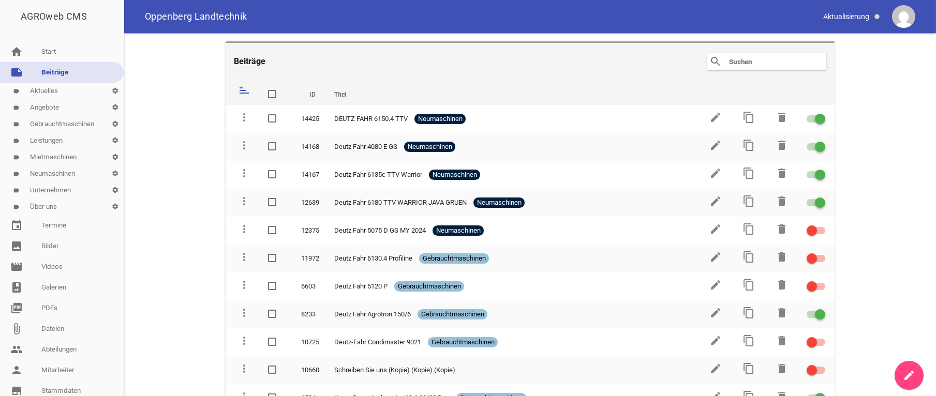
click at [908, 372] on icon "create" at bounding box center [909, 375] width 12 height 12
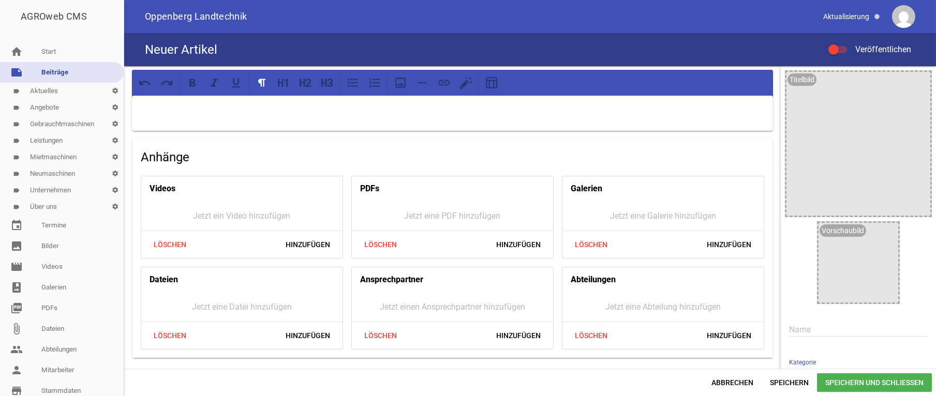
click at [808, 327] on input "text" at bounding box center [858, 330] width 139 height 14
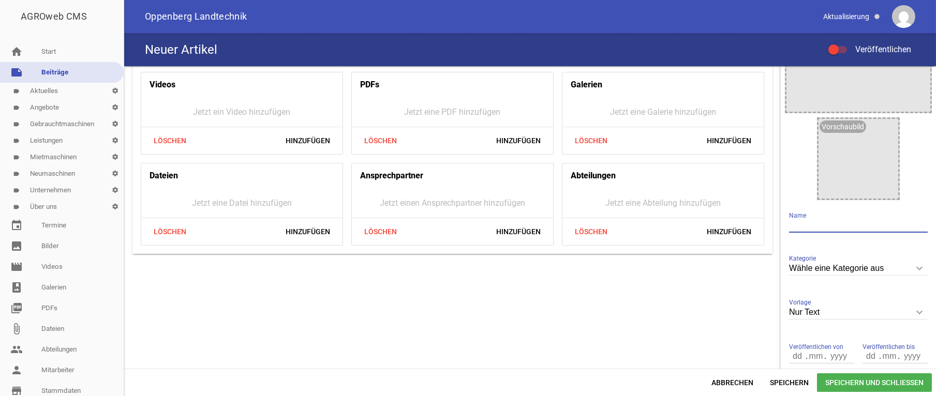
scroll to position [156, 0]
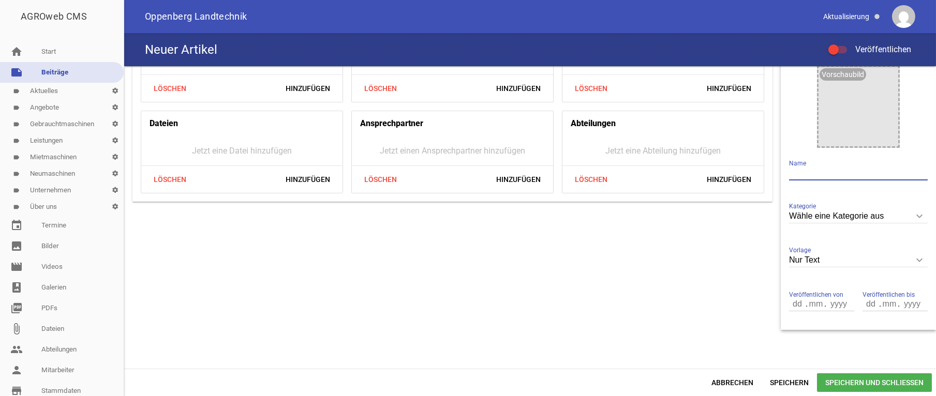
click at [834, 210] on div "Wähle eine Kategorie aus keyboard_arrow_down Kategorie Wähle eine Kategorie aus…" at bounding box center [858, 217] width 139 height 36
click at [839, 216] on input "Wähle eine Kategorie aus" at bounding box center [858, 217] width 139 height 14
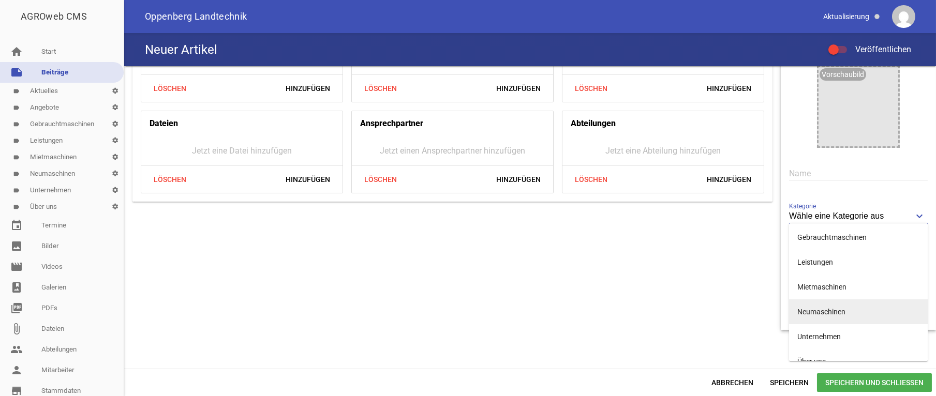
scroll to position [78, 0]
click at [828, 312] on li "Neumaschinen" at bounding box center [858, 311] width 139 height 25
type input "Neumaschinen"
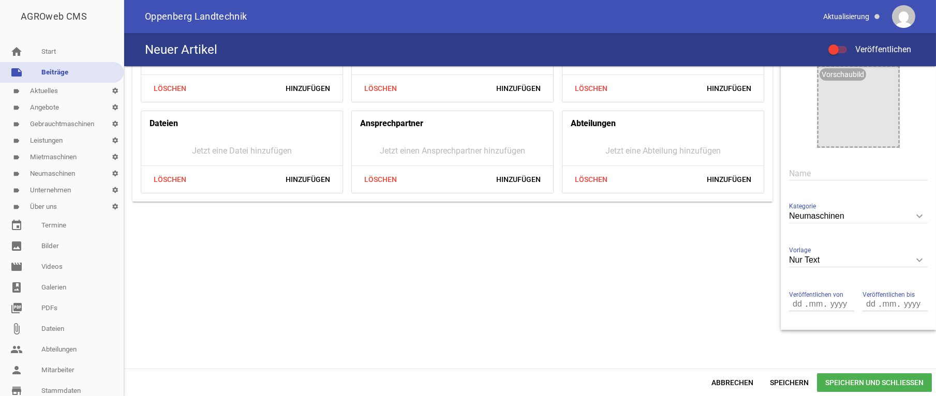
click at [799, 179] on input "text" at bounding box center [858, 174] width 139 height 14
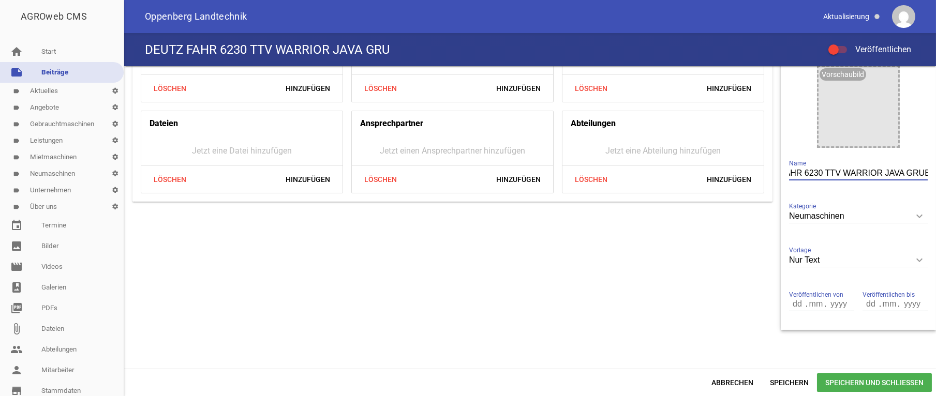
scroll to position [0, 44]
type input "DEUTZ FAHR 6230 TTV WARRIOR JAVA GRUEN"
click at [868, 386] on span "Speichern und Schließen" at bounding box center [874, 383] width 115 height 19
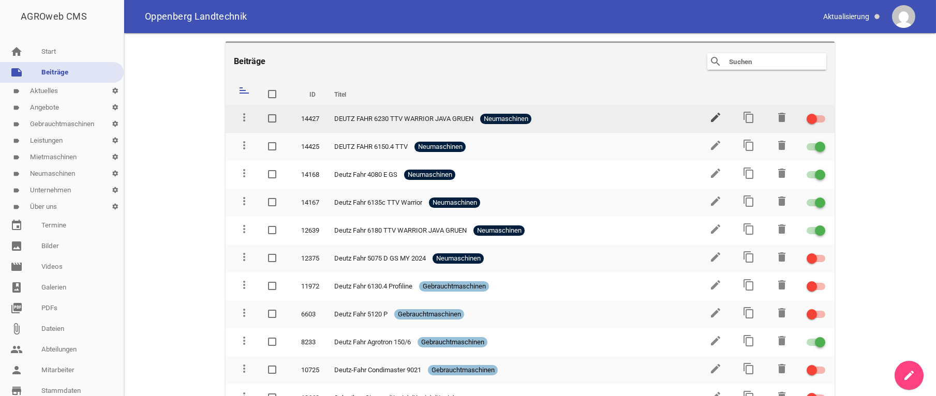
click at [709, 117] on icon "edit" at bounding box center [715, 117] width 12 height 12
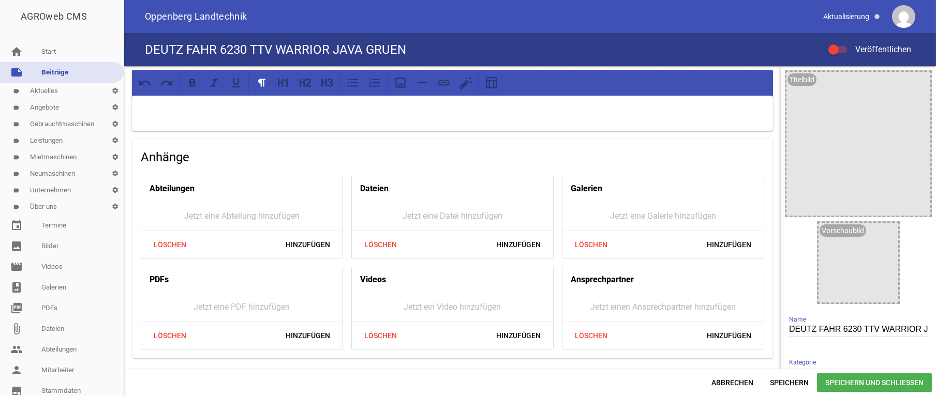
click at [206, 119] on div at bounding box center [452, 113] width 641 height 35
click at [150, 106] on p at bounding box center [452, 109] width 627 height 12
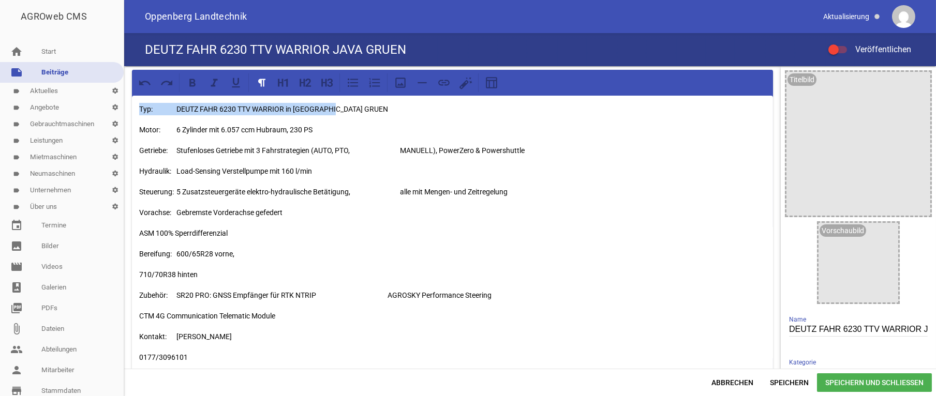
drag, startPoint x: 277, startPoint y: 108, endPoint x: 120, endPoint y: 108, distance: 157.3
click at [124, 108] on div "Typ: DEUTZ FAHR 6230 TTV WARRIOR in JAVA GRUEN Motor: 6 Zylinder mit 6.057 ccm …" at bounding box center [530, 217] width 812 height 303
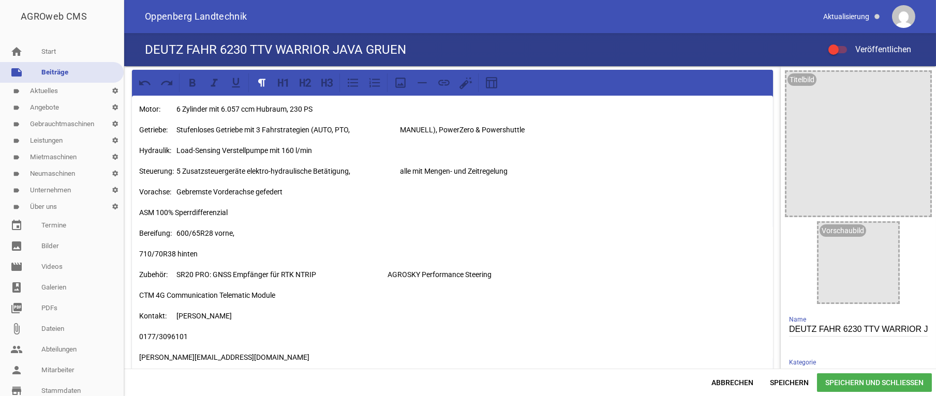
click at [419, 130] on p "Getriebe: Stufenloses Getriebe mit 3 Fahrstrategien (AUTO, PTO, MANUELL), Power…" at bounding box center [452, 130] width 627 height 12
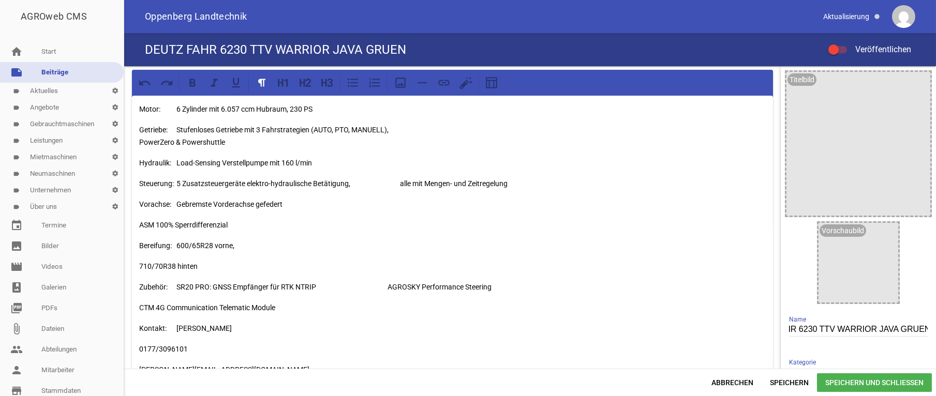
click at [139, 143] on div "Motor: 6 Zylinder mit 6.057 ccm Hubraum, 230 PS Getriebe: Stufenloses Getriebe …" at bounding box center [452, 244] width 641 height 296
click at [280, 82] on icon at bounding box center [283, 82] width 13 height 13
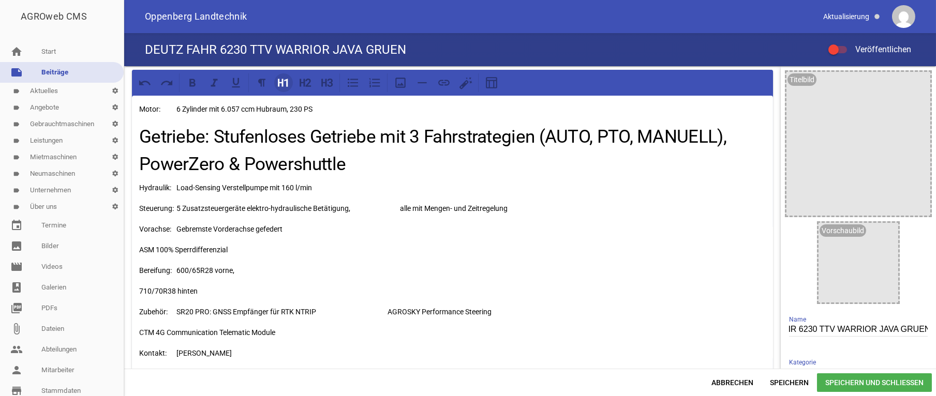
click at [280, 82] on icon at bounding box center [283, 82] width 13 height 13
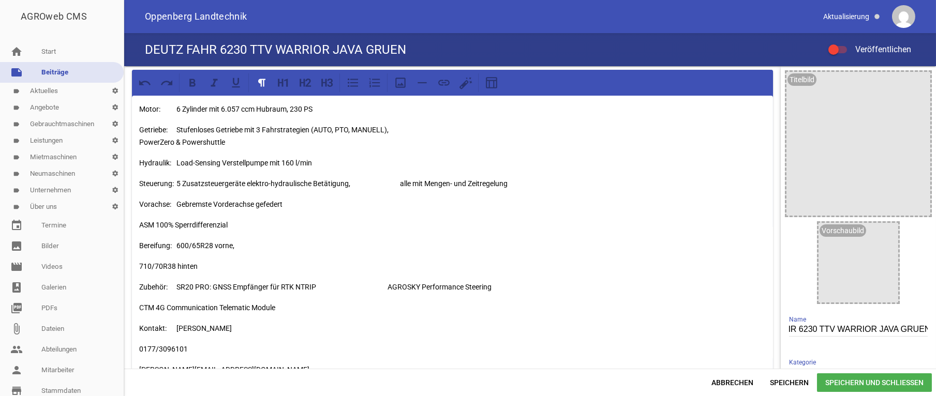
click at [143, 142] on p "Getriebe: Stufenloses Getriebe mit 3 Fahrstrategien (AUTO, PTO, MANUELL), Power…" at bounding box center [452, 136] width 627 height 25
click at [184, 130] on p "Getriebe: Stufenloses Getriebe mit 3 Fahrstrategien (AUTO, PTO, MANUELL), Power…" at bounding box center [452, 136] width 627 height 25
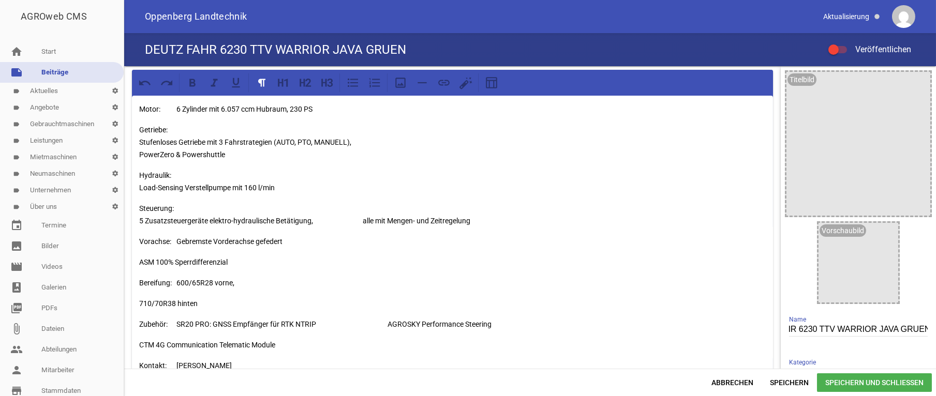
click at [373, 224] on p "Steuerung: 5 Zusatzsteuergeräte elektro-hydraulische Betätigung, alle mit Menge…" at bounding box center [452, 214] width 627 height 25
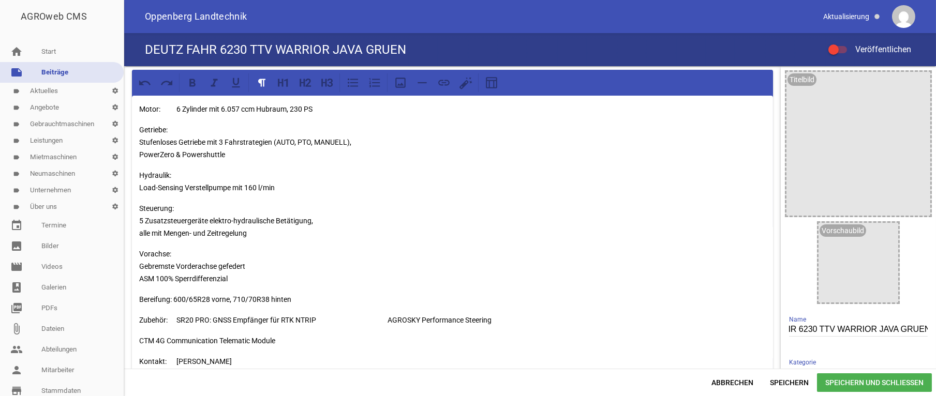
click at [175, 299] on p "Bereifung: 600/65R28 vorne, 710/70R38 hinten" at bounding box center [452, 299] width 627 height 12
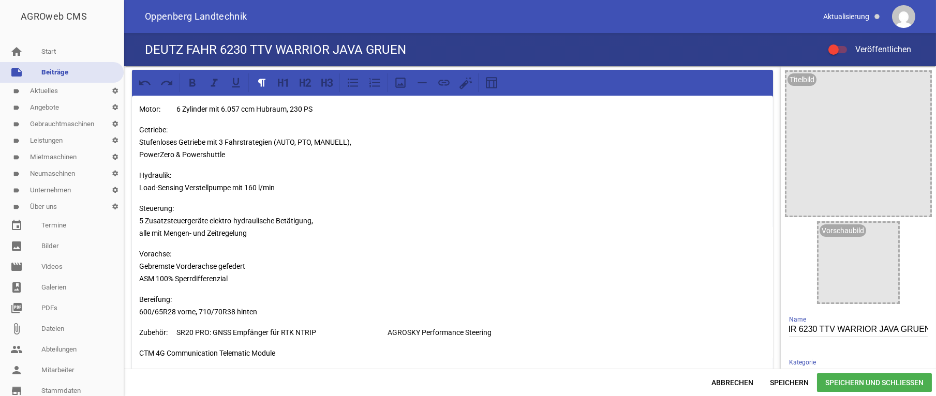
click at [198, 311] on p "Bereifung: 600/65R28 vorne, 710/70R38 hinten" at bounding box center [452, 305] width 627 height 25
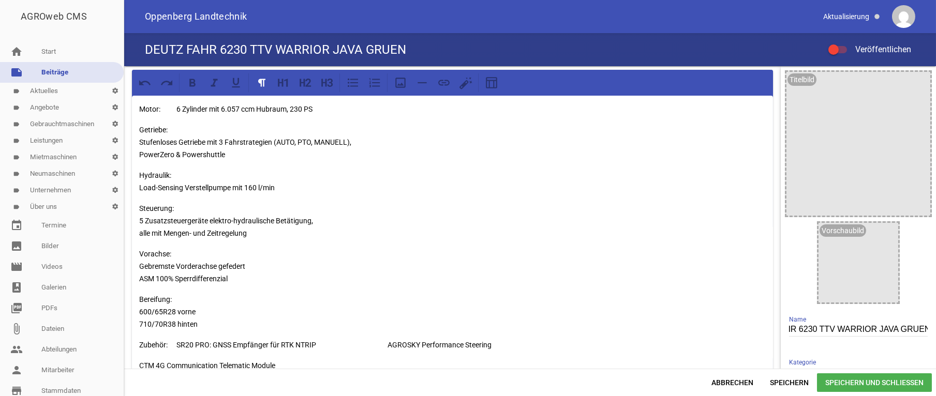
click at [182, 343] on p "Zubehör: SR20 PRO: GNSS Empfänger für RTK NTRIP AGROSKY Performance Steering" at bounding box center [452, 345] width 627 height 12
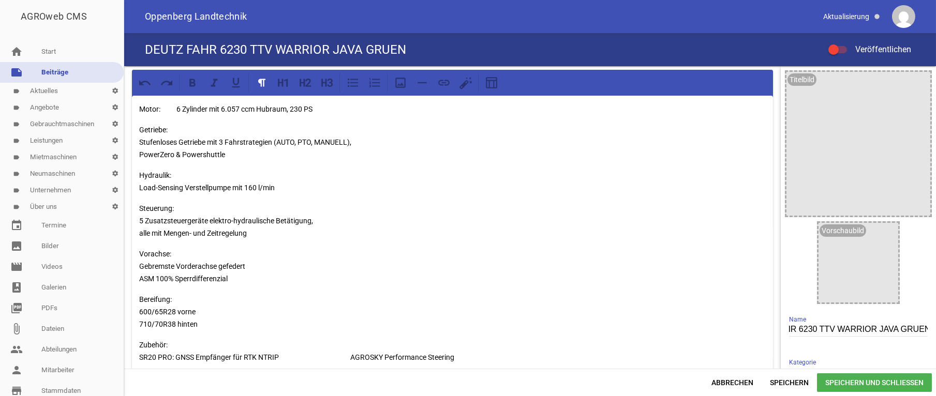
click at [358, 358] on p "Zubehör: SR20 PRO: GNSS Empfänger für RTK NTRIP AGROSKY Performance Steering" at bounding box center [452, 351] width 627 height 25
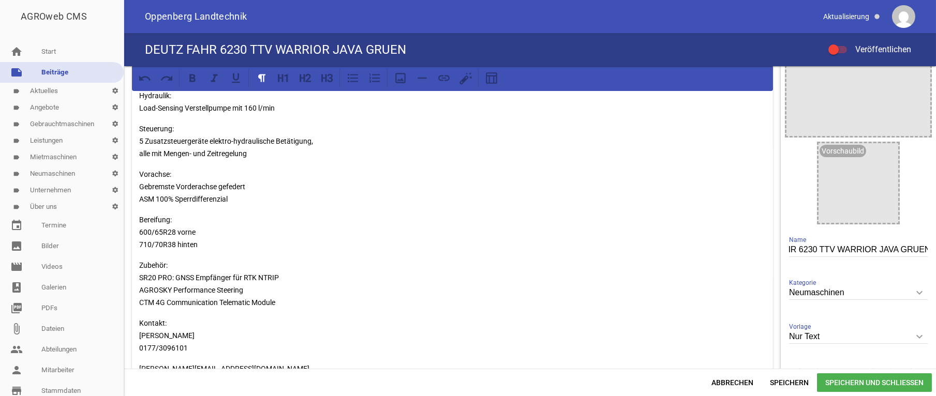
scroll to position [84, 0]
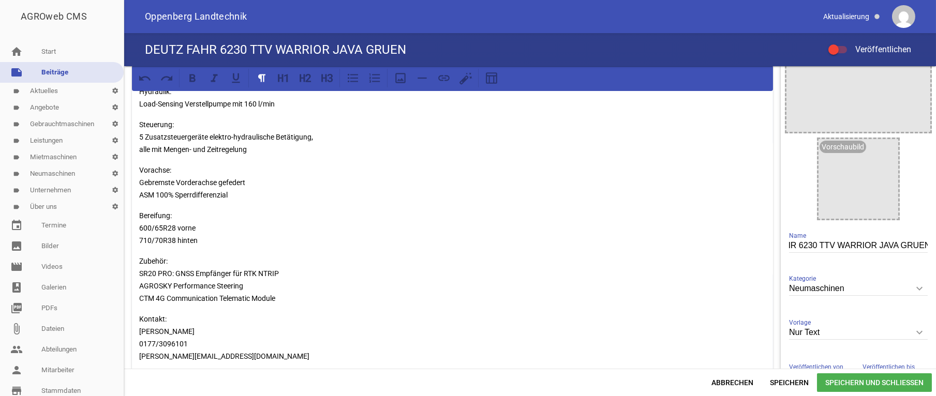
click at [893, 102] on div at bounding box center [858, 60] width 144 height 144
click at [879, 325] on div "Nur Text keyboard_arrow_down Vorlage Nur Text 1 Bild 3 Bilder 5 Bilder" at bounding box center [858, 334] width 139 height 36
click at [881, 333] on input "Nur Text" at bounding box center [858, 333] width 139 height 14
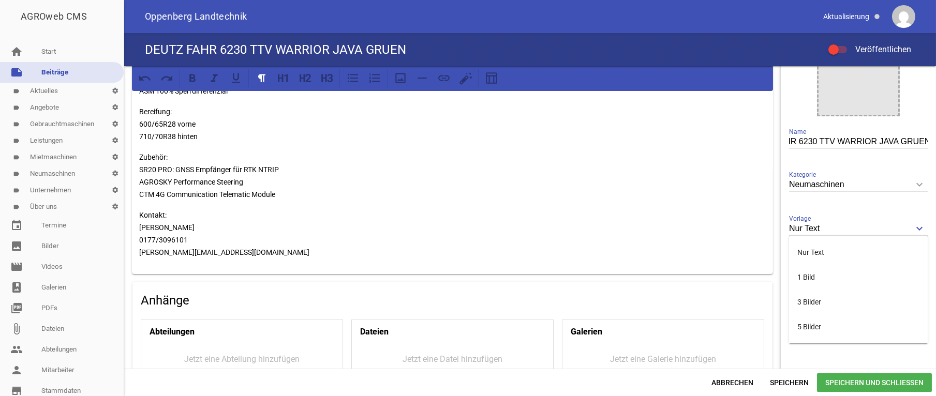
scroll to position [240, 0]
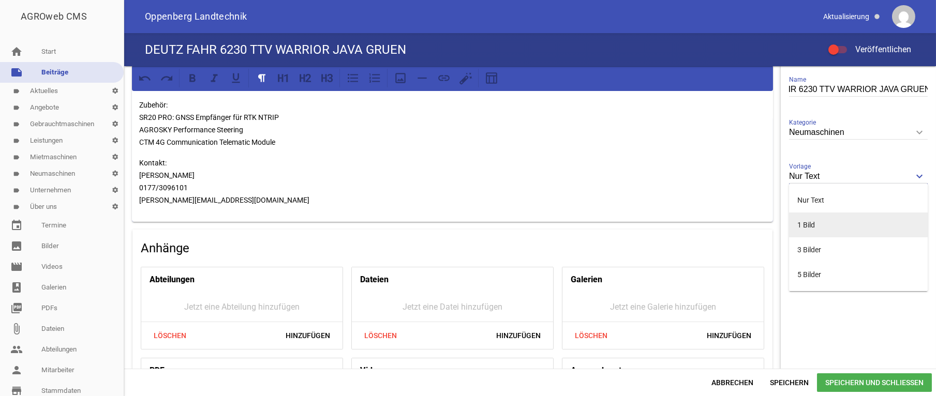
click at [807, 225] on li "1 Bild" at bounding box center [858, 225] width 139 height 25
type input "1 Bild"
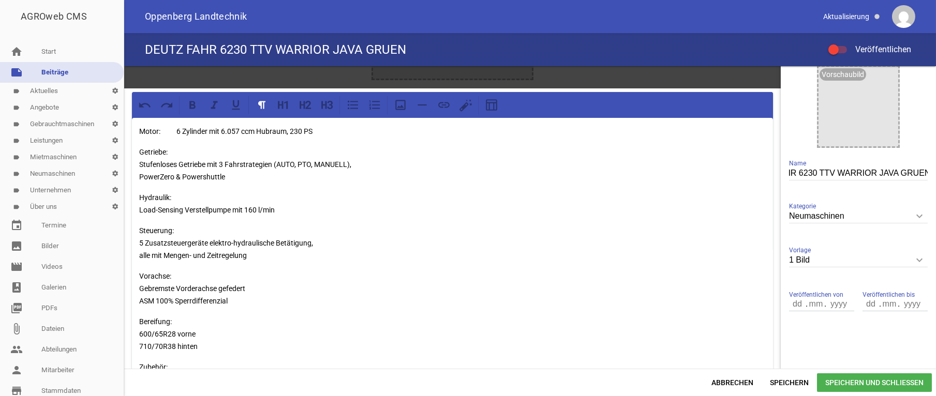
scroll to position [0, 0]
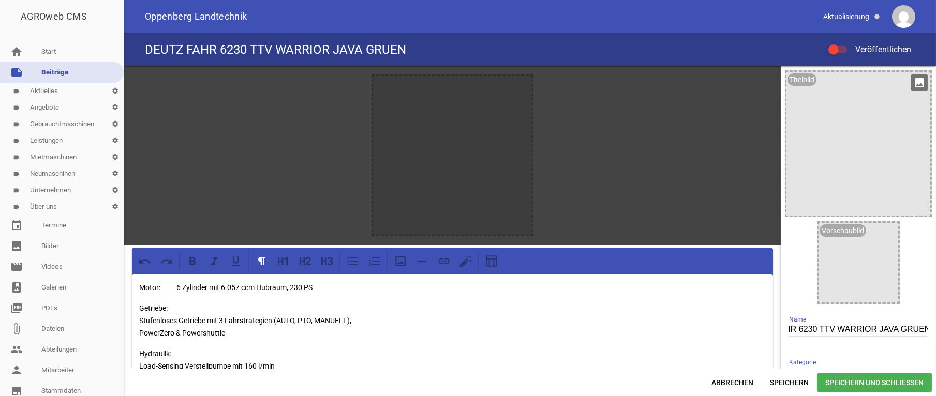
click at [915, 82] on icon "image" at bounding box center [919, 83] width 17 height 17
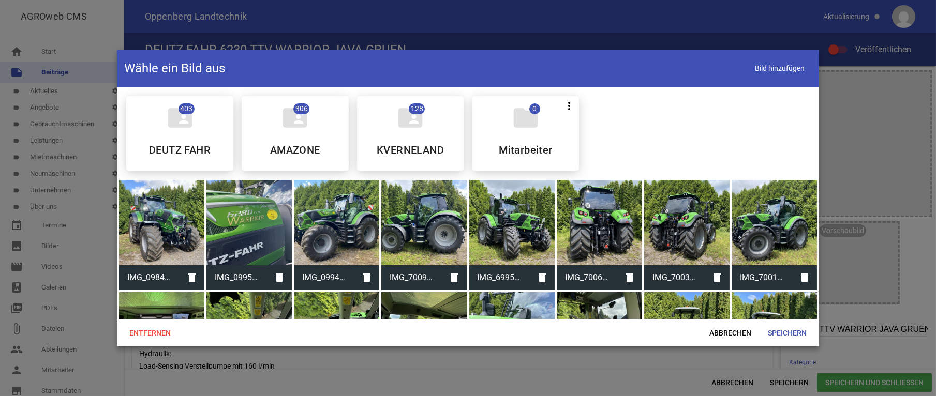
click at [156, 224] on div at bounding box center [161, 222] width 85 height 85
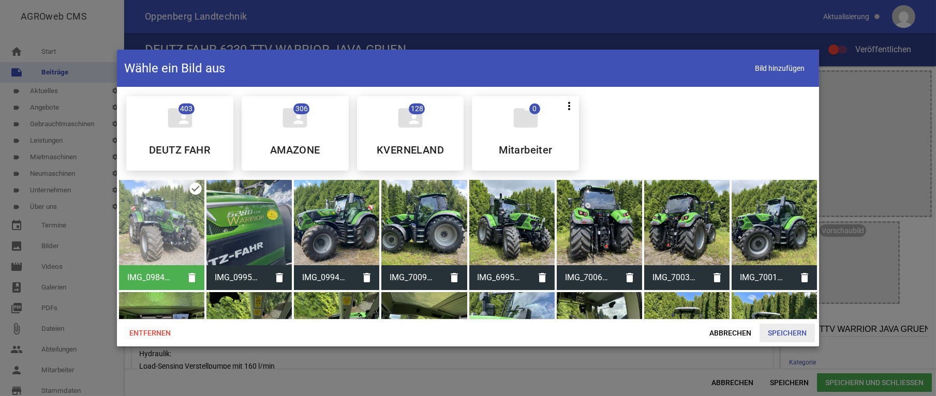
click at [777, 338] on span "Speichern" at bounding box center [787, 333] width 55 height 19
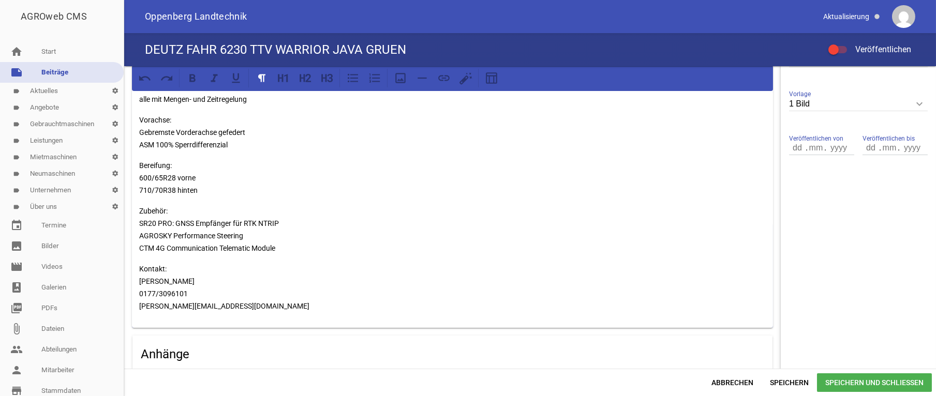
scroll to position [501, 0]
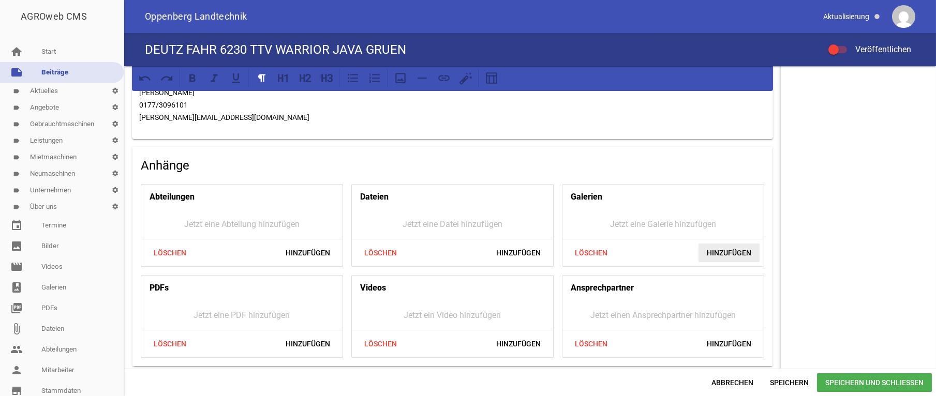
click at [725, 248] on span "Hinzufügen" at bounding box center [729, 253] width 61 height 19
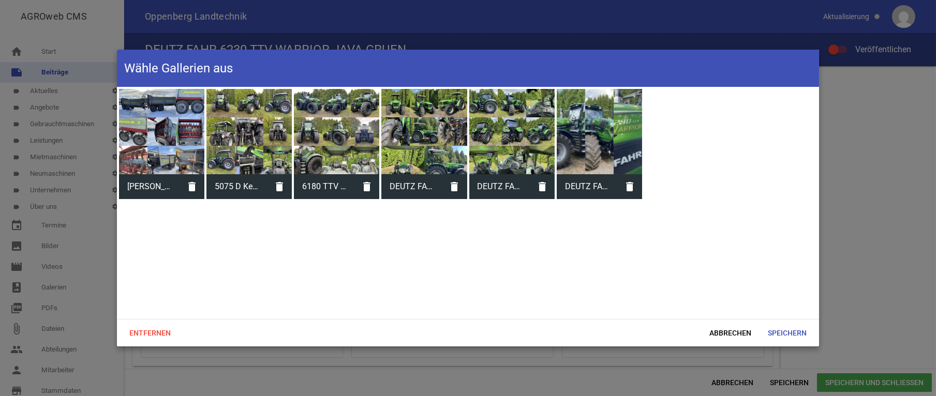
click at [585, 145] on div at bounding box center [599, 131] width 85 height 85
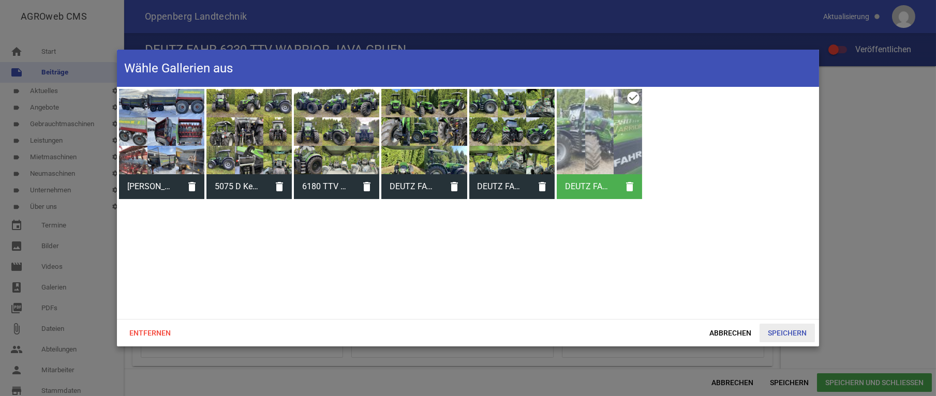
click at [789, 334] on span "Speichern" at bounding box center [787, 333] width 55 height 19
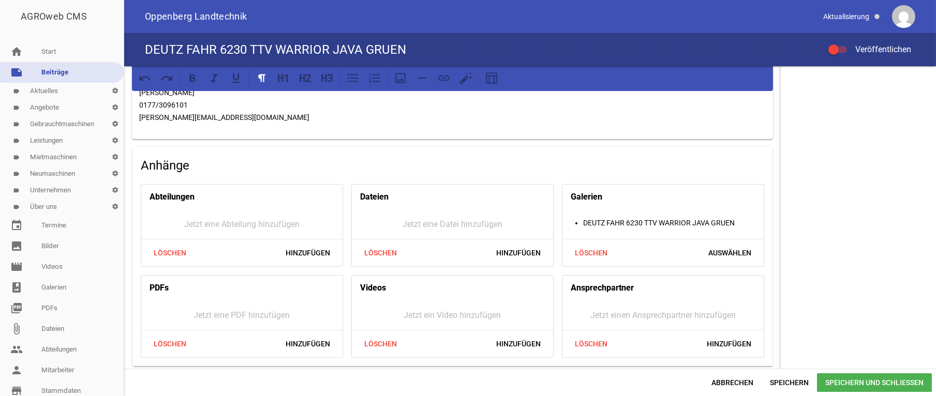
click at [875, 382] on span "Speichern und Schließen" at bounding box center [874, 383] width 115 height 19
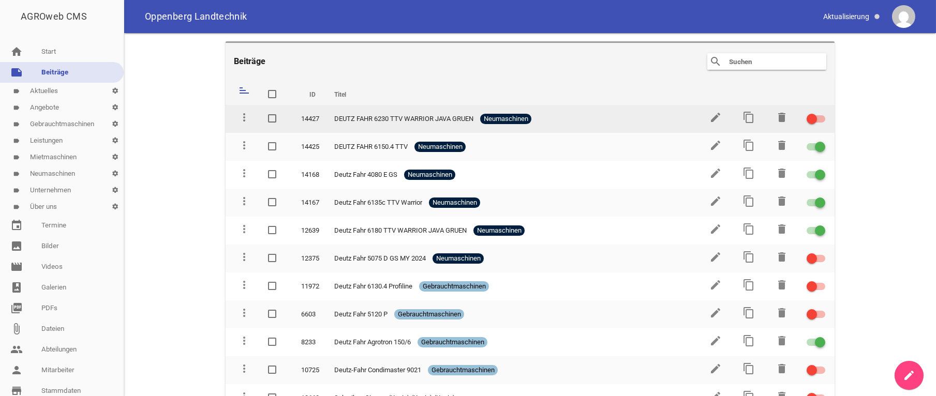
click at [811, 122] on div at bounding box center [816, 118] width 19 height 7
click at [822, 113] on input "checkbox" at bounding box center [822, 113] width 0 height 0
click at [715, 119] on icon "edit" at bounding box center [715, 117] width 12 height 12
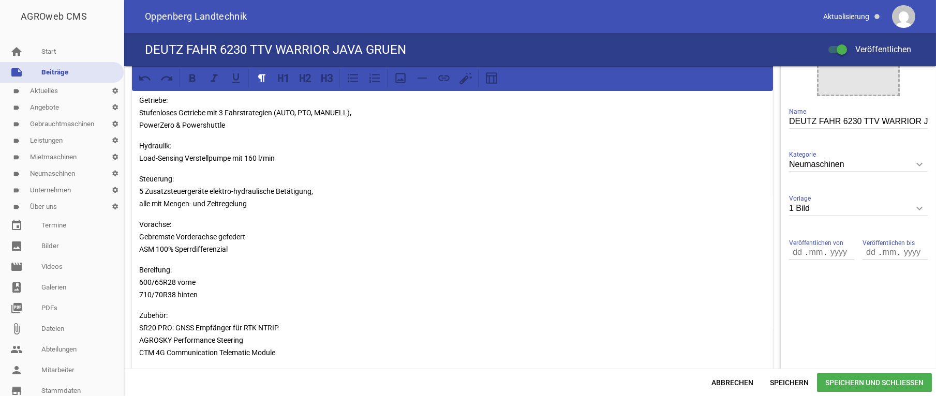
scroll to position [104, 0]
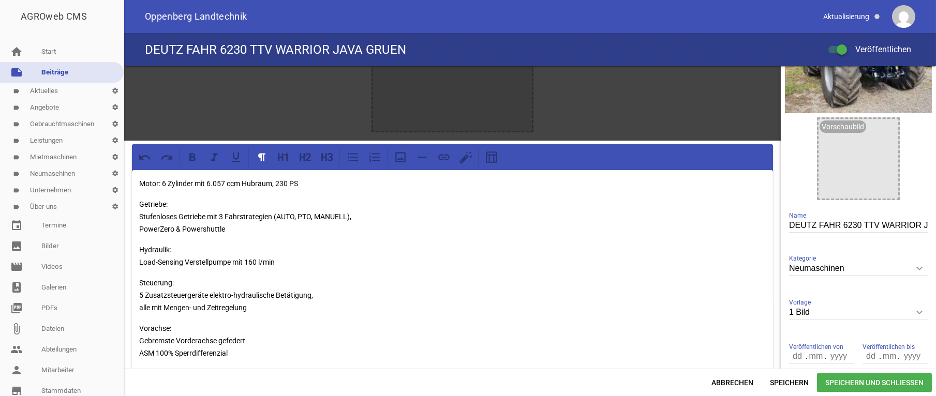
click at [162, 181] on p "Motor: 6 Zylinder mit 6.057 ccm Hubraum, 230 PS" at bounding box center [452, 183] width 627 height 12
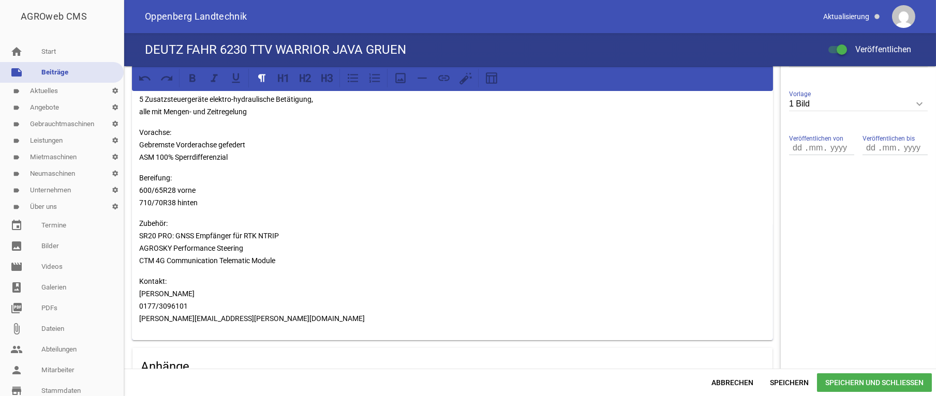
scroll to position [260, 0]
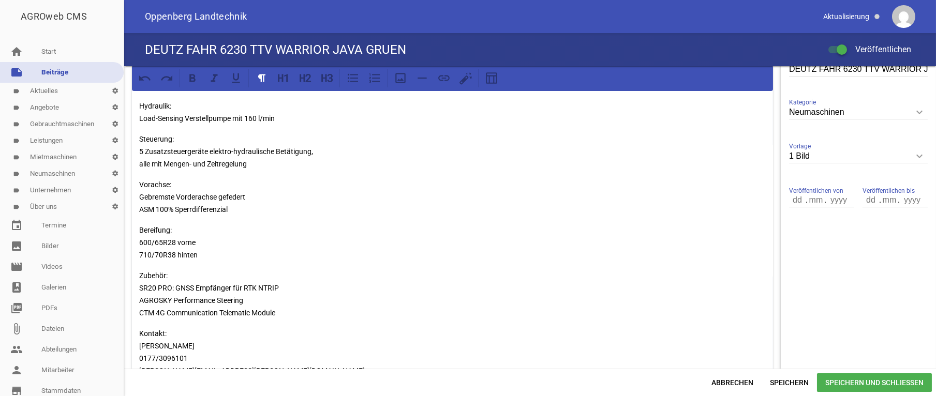
click at [149, 183] on p "Vorachse: Gebremste Vorderachse gefedert ASM 100% Sperrdifferenzial" at bounding box center [452, 197] width 627 height 37
click at [871, 382] on span "Speichern und Schließen" at bounding box center [874, 383] width 115 height 19
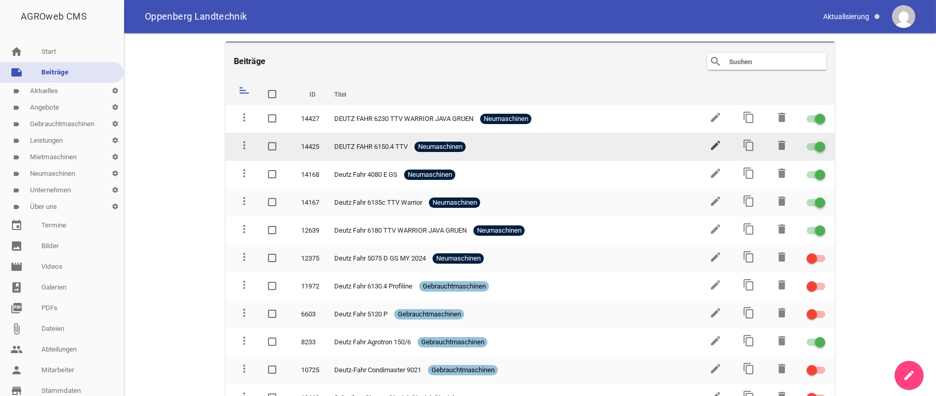
click at [709, 146] on icon "edit" at bounding box center [715, 145] width 12 height 12
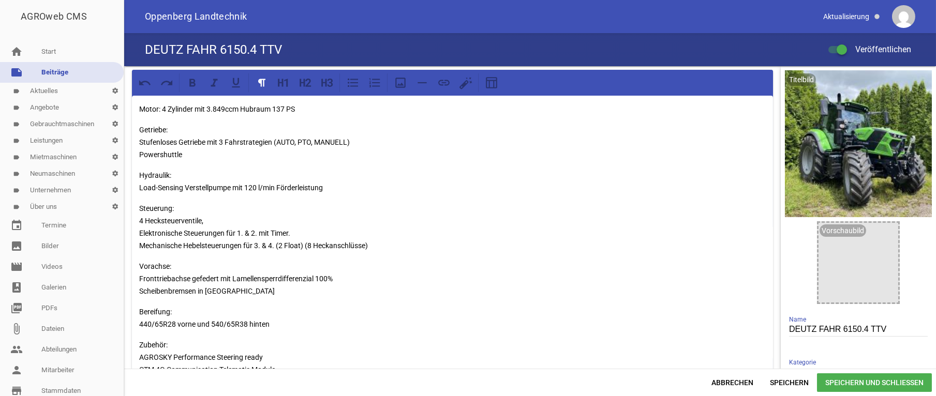
click at [150, 265] on p "Vorachse: Fronttriebachse gefedert mit Lamellensperrdifferenzial 100% Scheibenb…" at bounding box center [452, 278] width 627 height 37
click at [877, 383] on span "Speichern und Schließen" at bounding box center [874, 383] width 115 height 19
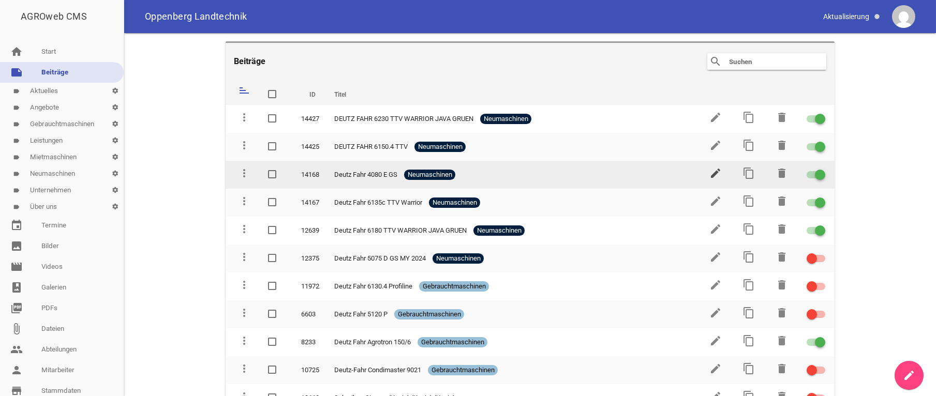
click at [709, 173] on icon "edit" at bounding box center [715, 173] width 12 height 12
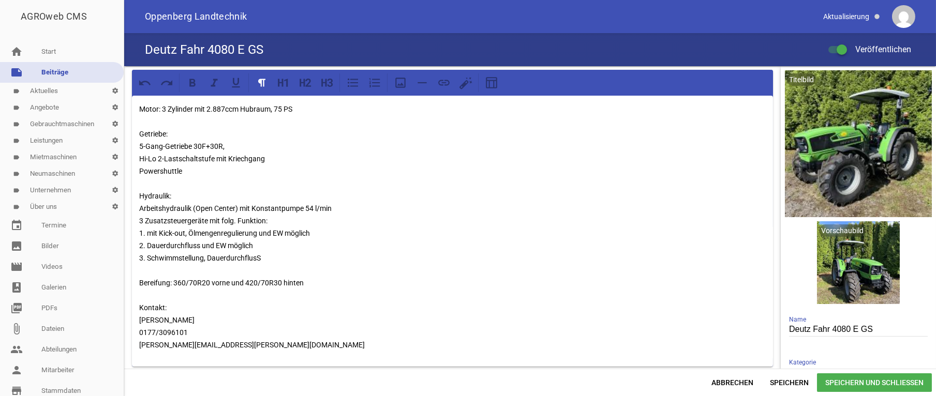
click at [146, 124] on p "Motor: 3 Zylinder mit 2.887ccm Hubraum, 75 PS Getriebe: 5-Gang-Getriebe 30F+30R…" at bounding box center [452, 227] width 627 height 248
click at [144, 183] on p "Motor: 3 Zylinder mit 2.887ccm Hubraum, 75 PS Getriebe: 5-Gang-Getriebe 30F+30R…" at bounding box center [452, 227] width 627 height 248
click at [161, 105] on p "Motor: 3 Zylinder mit 2.887ccm Hubraum, 75 PS Getriebe: 5-Gang-Getriebe 30F+30R…" at bounding box center [452, 227] width 627 height 248
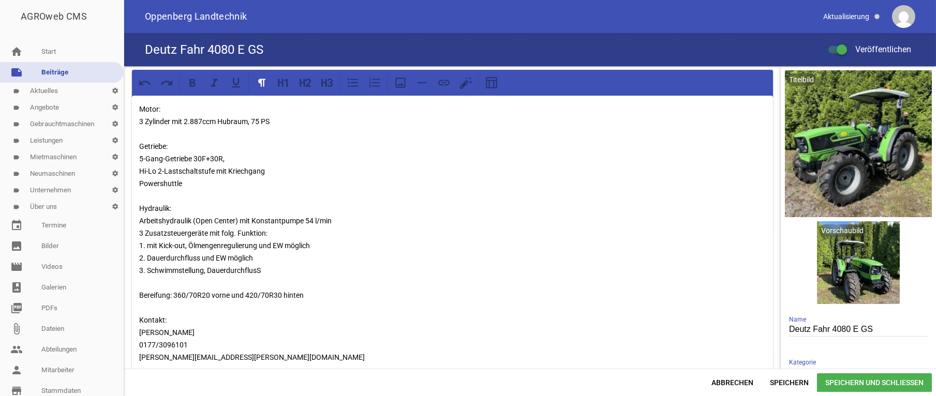
click at [173, 295] on p "Motor: 3 Zylinder mit 2.887ccm Hubraum, 75 PS Getriebe: 5-Gang-Getriebe 30F+30R…" at bounding box center [452, 233] width 627 height 261
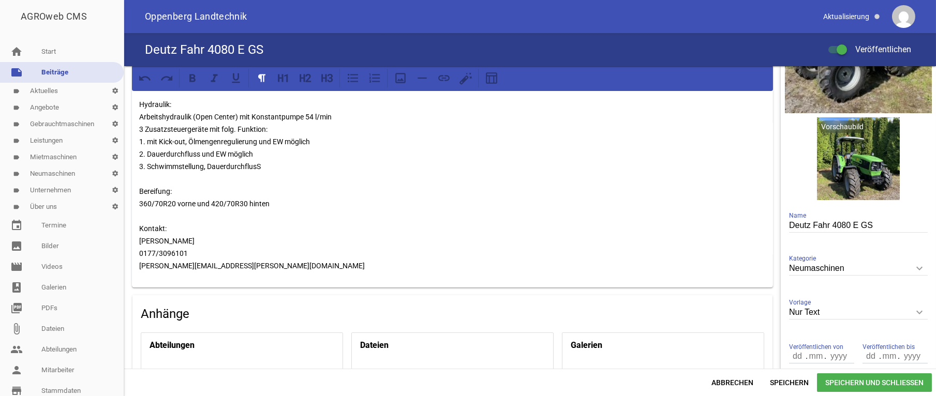
scroll to position [52, 0]
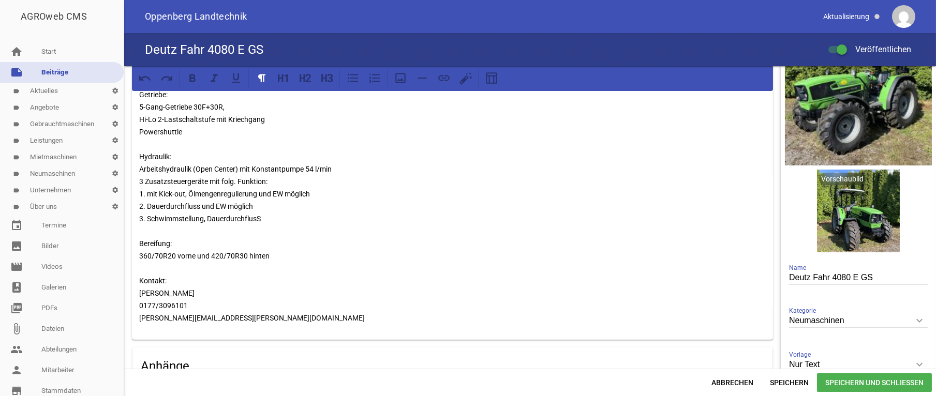
click at [152, 269] on p "Motor: 3 Zylinder mit 2.887ccm Hubraum, 75 PS Getriebe: 5-Gang-Getriebe 30F+30R…" at bounding box center [452, 187] width 627 height 273
click at [151, 220] on p "Motor: 3 Zylinder mit 2.887ccm Hubraum, 75 PS Getriebe: 5-Gang-Getriebe 30F+30R…" at bounding box center [452, 187] width 627 height 273
click at [153, 228] on p "Motor: 3 Zylinder mit 2.887ccm Hubraum, 75 PS Getriebe: 5-Gang-Getriebe 30F+30R…" at bounding box center [452, 187] width 627 height 273
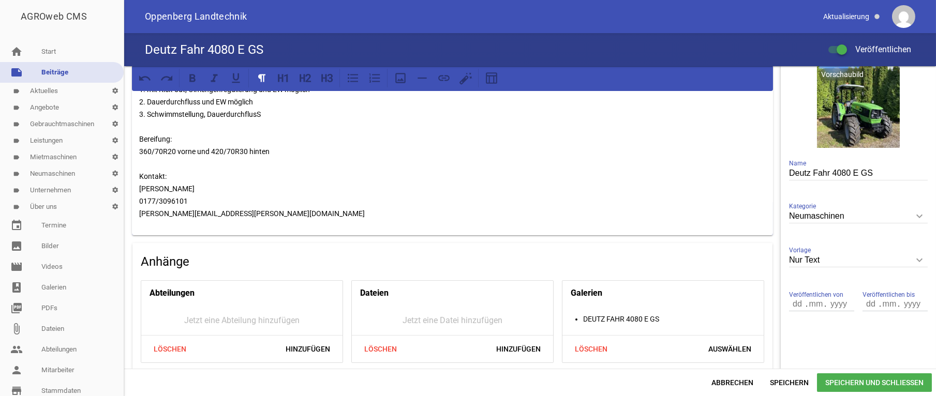
scroll to position [0, 0]
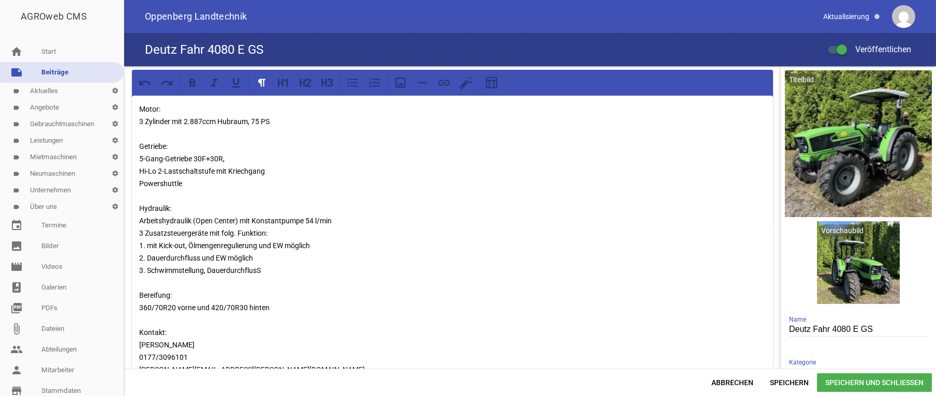
click at [882, 381] on span "Speichern und Schließen" at bounding box center [874, 383] width 115 height 19
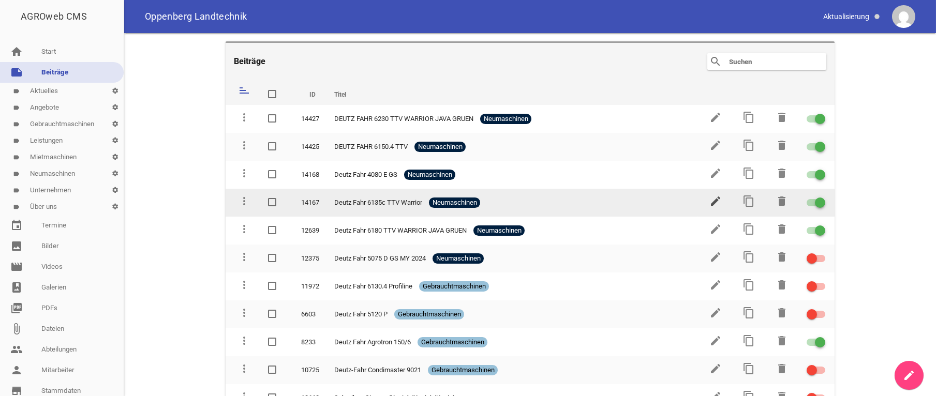
click at [709, 199] on icon "edit" at bounding box center [715, 201] width 12 height 12
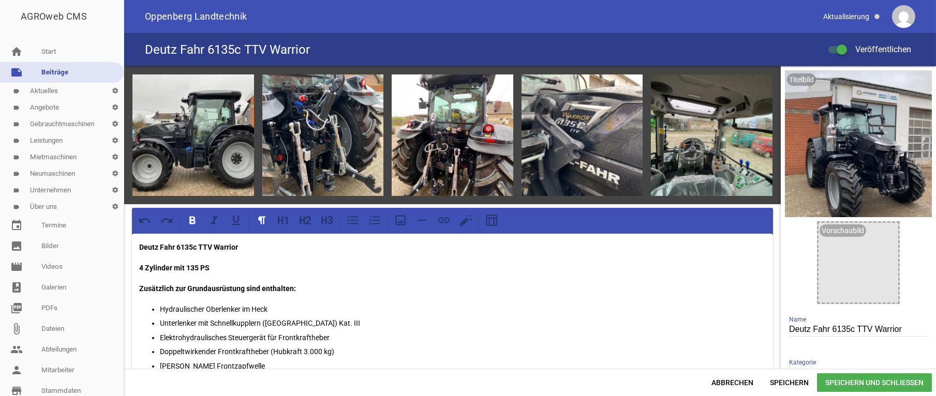
click at [58, 76] on link "note Beiträge" at bounding box center [62, 72] width 124 height 21
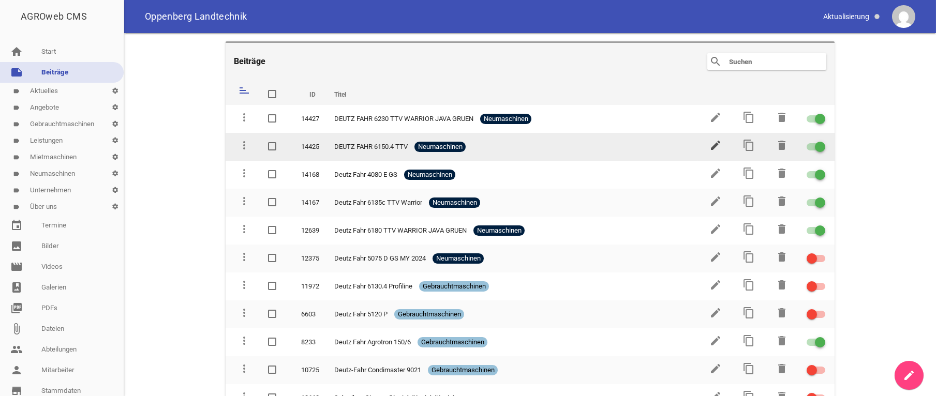
click at [709, 147] on icon "edit" at bounding box center [715, 145] width 12 height 12
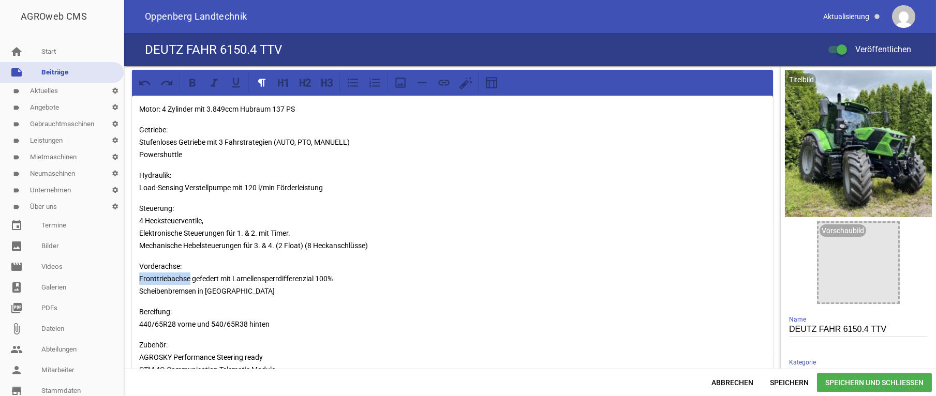
drag, startPoint x: 190, startPoint y: 279, endPoint x: 138, endPoint y: 277, distance: 51.8
click at [138, 277] on div "Motor: 4 Zylinder mit 3.849ccm Hubraum 137 PS Getriebe: Stufenloses Getriebe mi…" at bounding box center [452, 281] width 641 height 370
click at [854, 383] on span "Speichern und Schließen" at bounding box center [874, 383] width 115 height 19
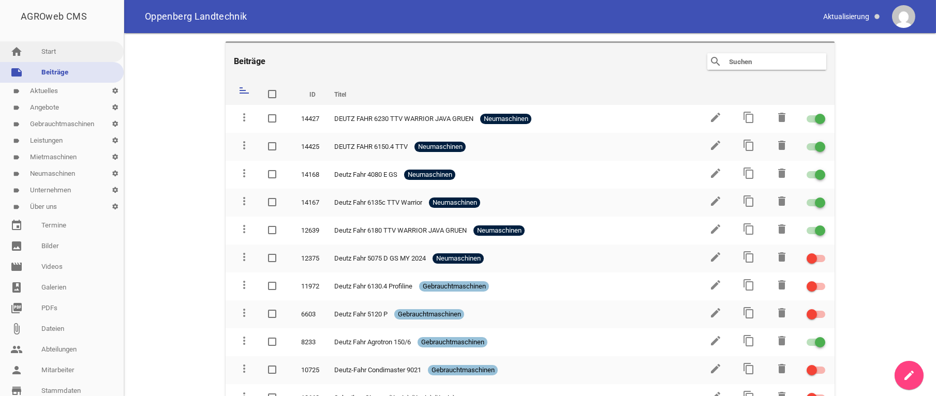
click at [27, 48] on link "home Start" at bounding box center [62, 51] width 124 height 21
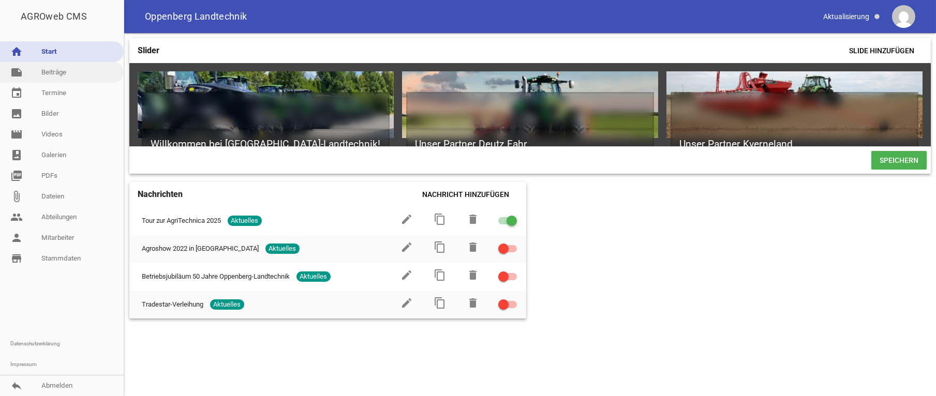
click at [52, 70] on link "note Beiträge" at bounding box center [62, 72] width 124 height 21
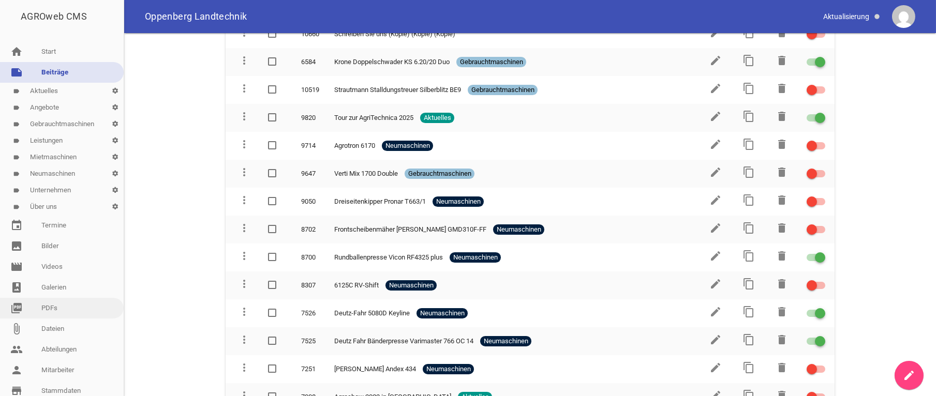
scroll to position [67, 0]
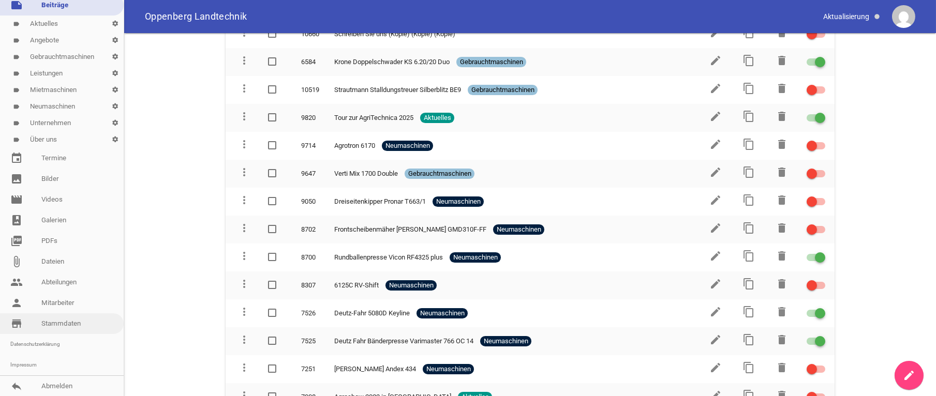
click at [63, 327] on link "store_mall_directory Stammdaten" at bounding box center [62, 324] width 124 height 21
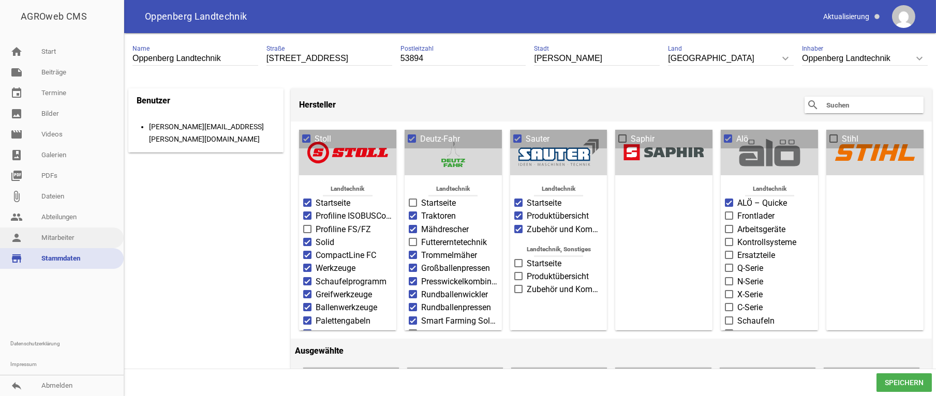
click at [58, 242] on link "person Mitarbeiter" at bounding box center [62, 238] width 124 height 21
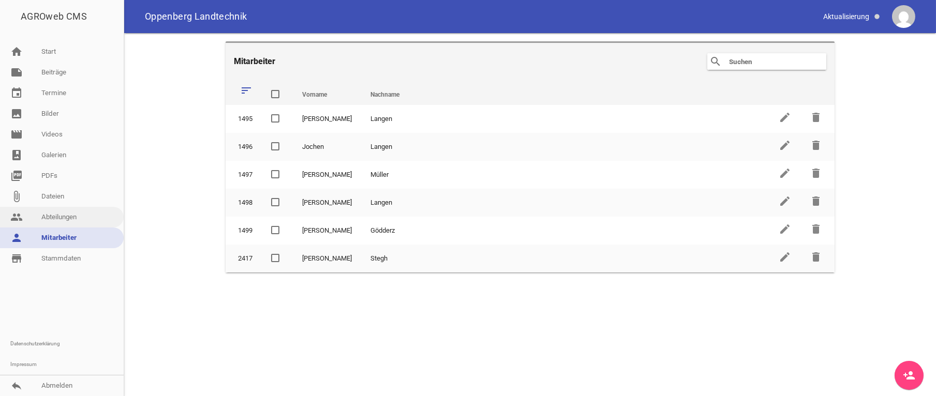
click at [55, 216] on link "people Abteilungen" at bounding box center [62, 217] width 124 height 21
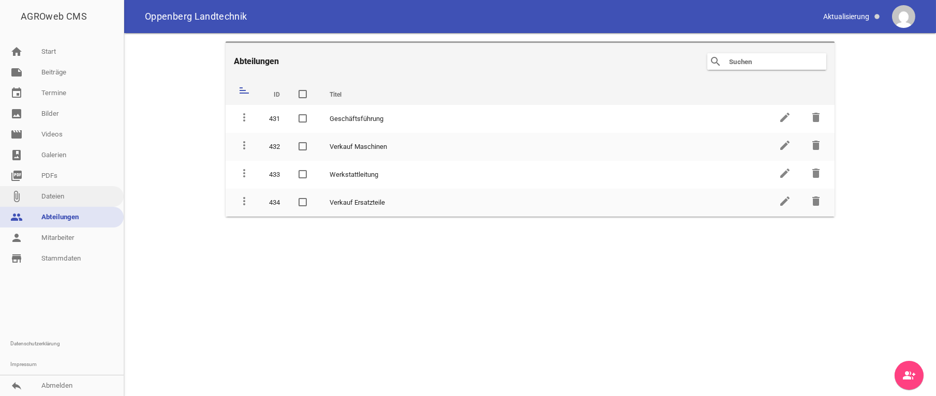
click at [58, 194] on link "attach_file Dateien" at bounding box center [62, 196] width 124 height 21
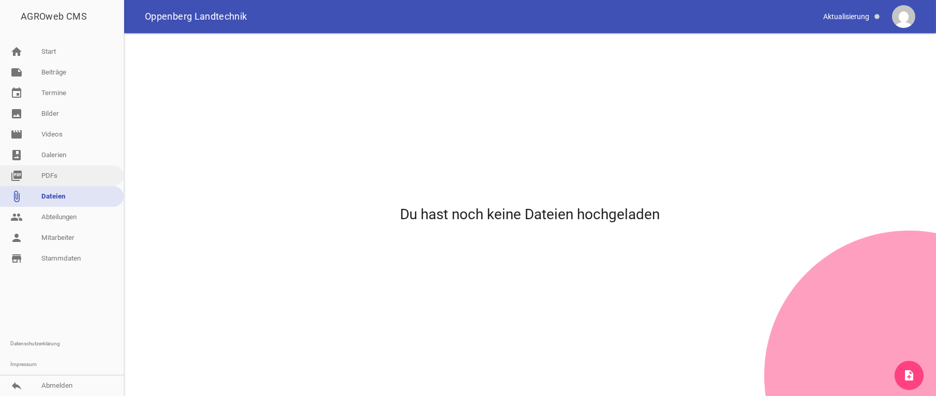
click at [61, 176] on link "picture_as_pdf PDFs" at bounding box center [62, 176] width 124 height 21
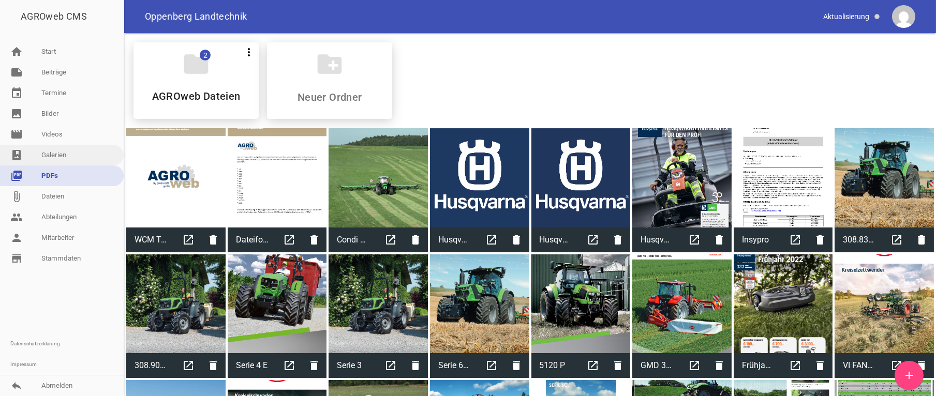
click at [60, 151] on link "photo_album Galerien" at bounding box center [62, 155] width 124 height 21
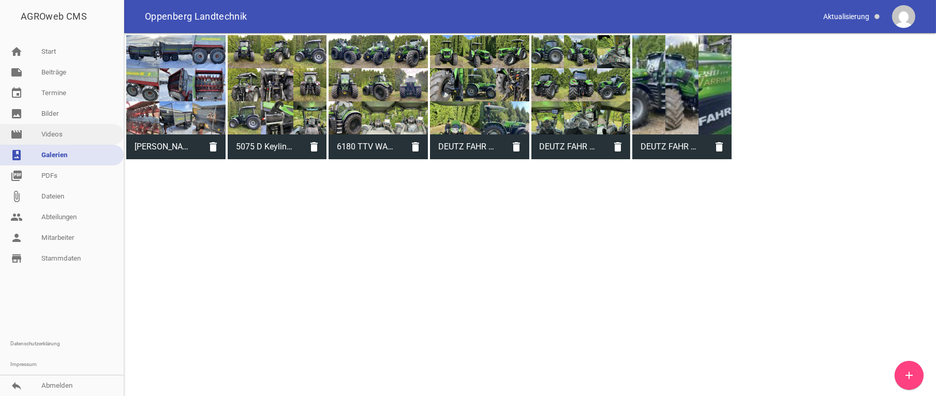
click at [54, 137] on link "movie Videos" at bounding box center [62, 134] width 124 height 21
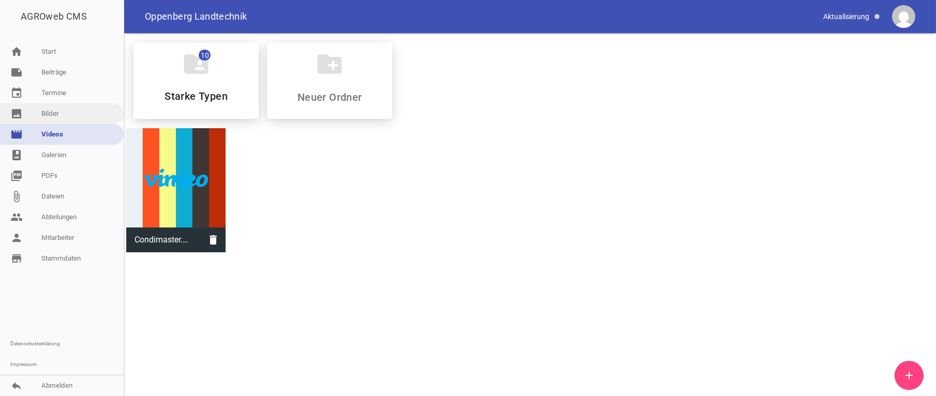
click at [55, 109] on link "image Bilder" at bounding box center [62, 113] width 124 height 21
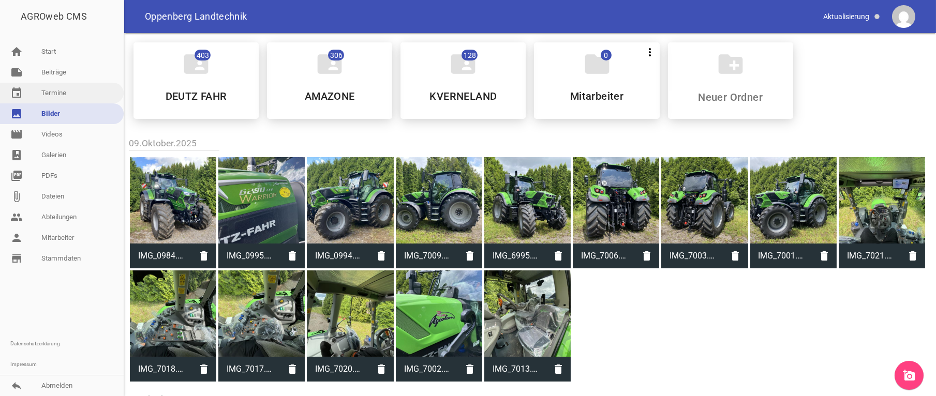
click at [57, 92] on link "event Termine" at bounding box center [62, 93] width 124 height 21
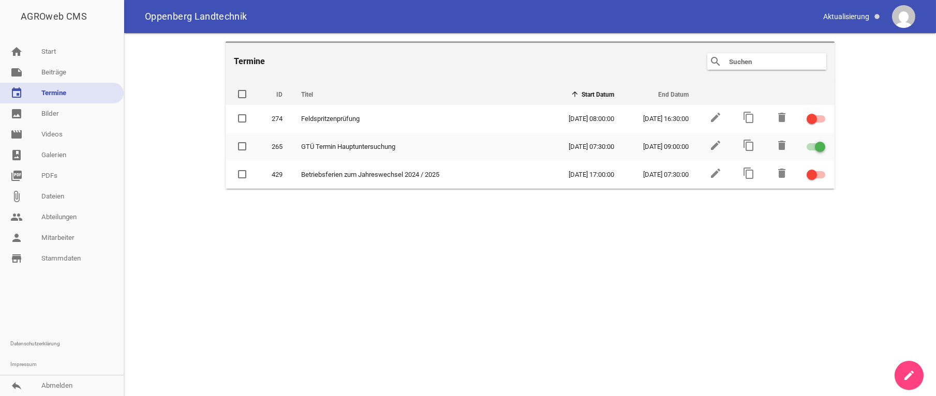
click at [57, 92] on link "event Termine" at bounding box center [62, 93] width 124 height 21
click at [53, 72] on link "note Beiträge" at bounding box center [62, 72] width 124 height 21
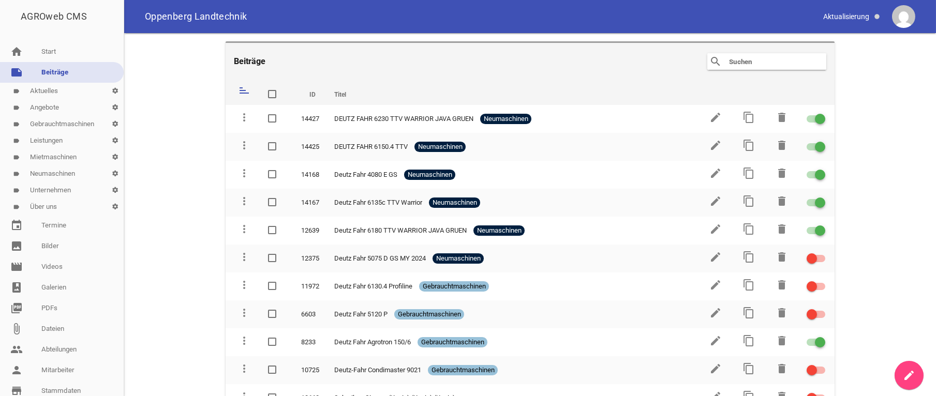
click at [57, 206] on link "label Über uns settings" at bounding box center [62, 207] width 124 height 17
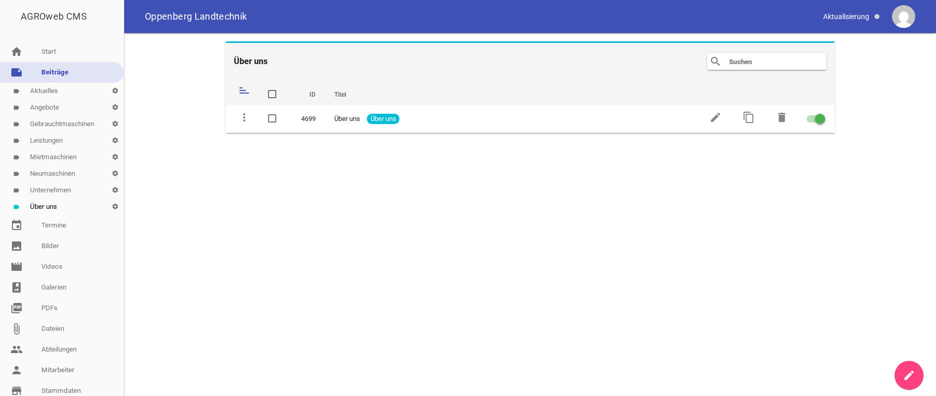
click at [60, 185] on link "label Unternehmen settings" at bounding box center [62, 190] width 124 height 17
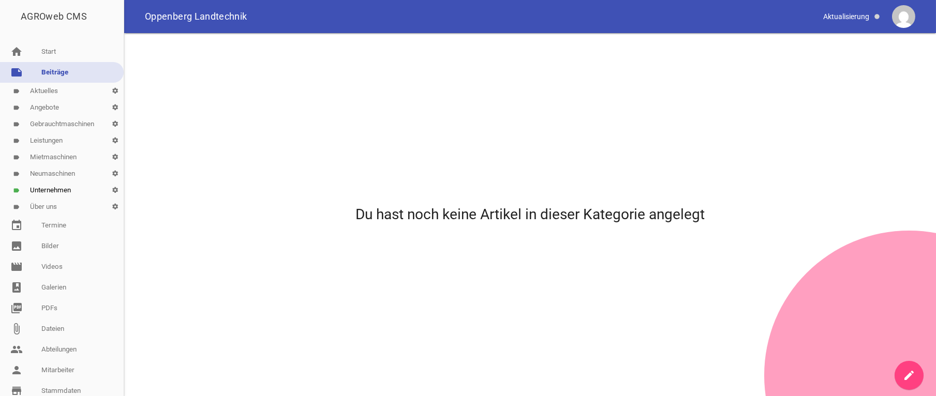
click at [62, 170] on link "label Neumaschinen settings" at bounding box center [62, 174] width 124 height 17
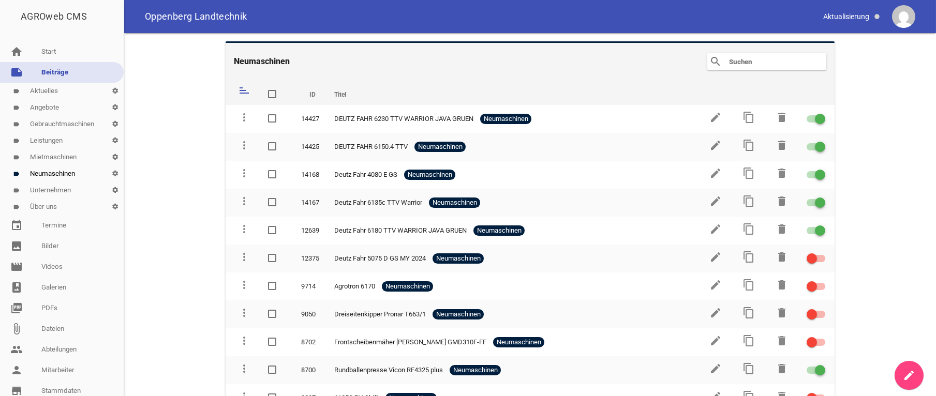
click at [64, 155] on link "label Mietmaschinen settings" at bounding box center [62, 157] width 124 height 17
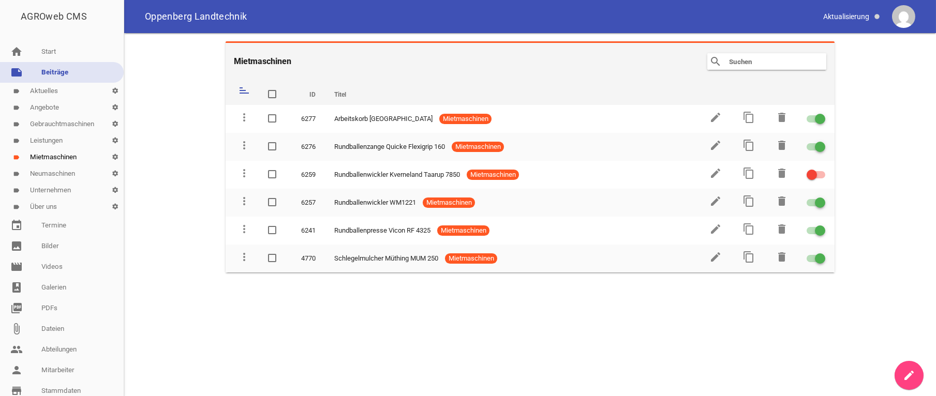
click at [61, 175] on link "label Neumaschinen settings" at bounding box center [62, 174] width 124 height 17
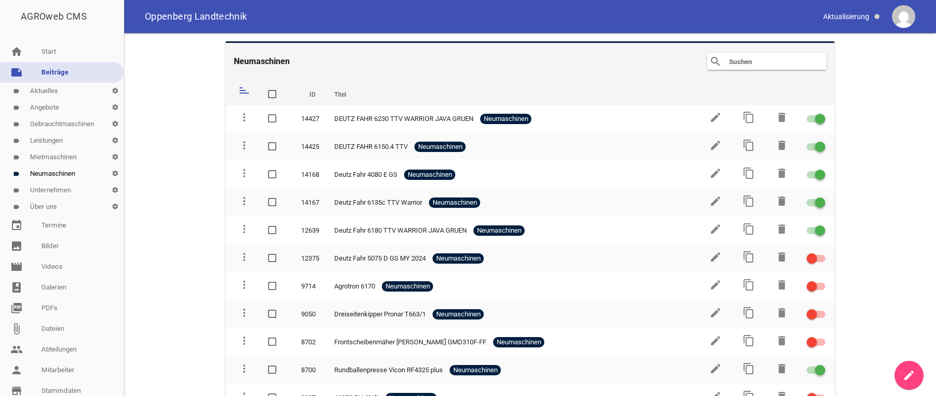
click at [243, 93] on icon "sort" at bounding box center [244, 90] width 12 height 12
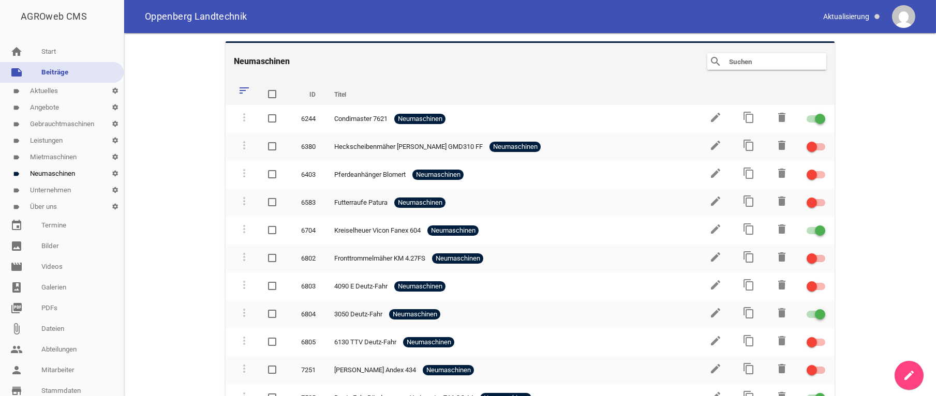
click at [243, 93] on icon "sort" at bounding box center [244, 90] width 12 height 12
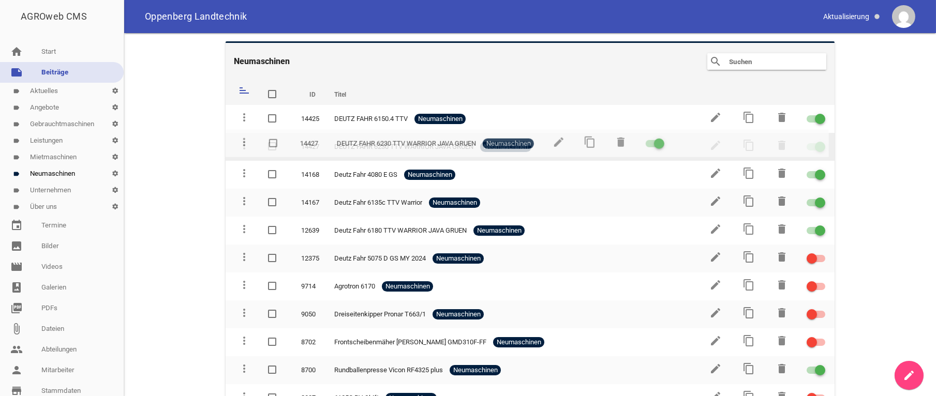
drag, startPoint x: 242, startPoint y: 117, endPoint x: 243, endPoint y: 143, distance: 25.9
click at [243, 143] on icon "more_vert" at bounding box center [244, 145] width 12 height 12
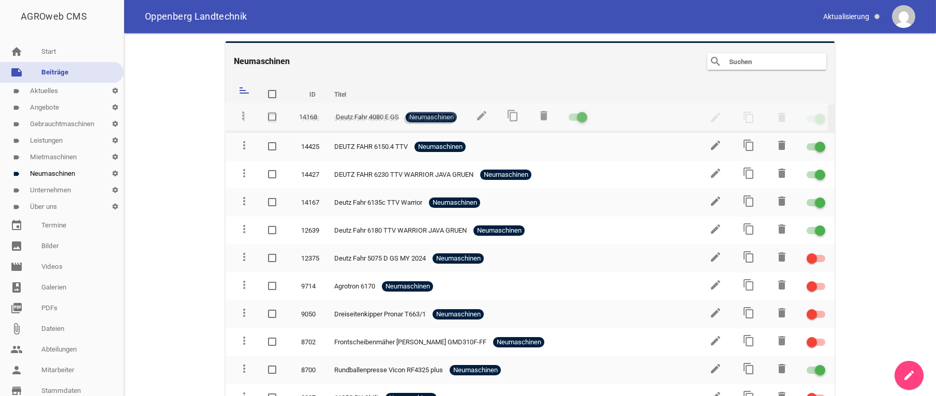
drag, startPoint x: 245, startPoint y: 174, endPoint x: 245, endPoint y: 116, distance: 57.4
click at [245, 116] on icon "more_vert" at bounding box center [244, 117] width 12 height 12
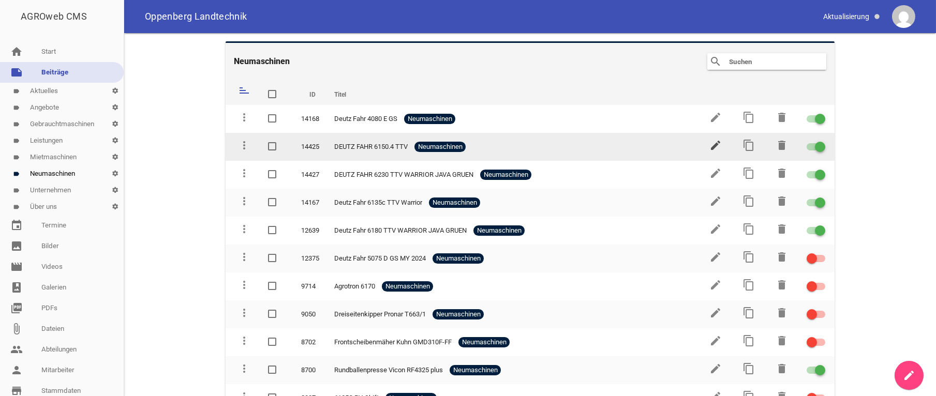
click at [713, 147] on icon "edit" at bounding box center [715, 145] width 12 height 12
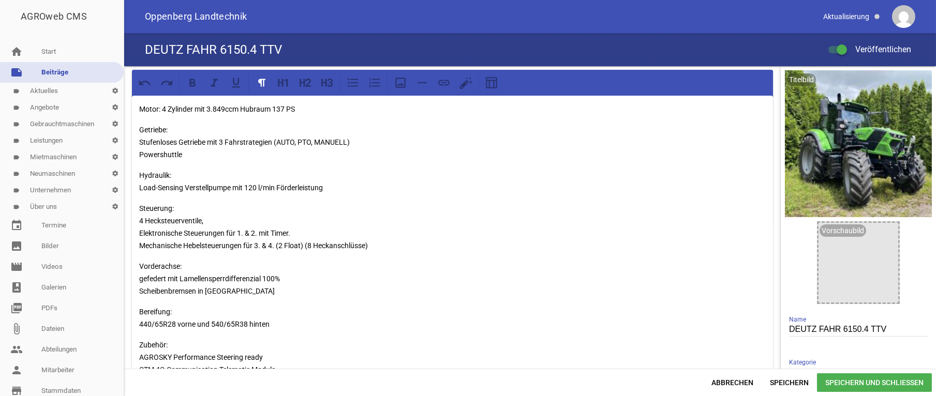
drag, startPoint x: 162, startPoint y: 106, endPoint x: 164, endPoint y: 120, distance: 13.5
click at [162, 106] on p "Motor: 4 Zylinder mit 3.849ccm Hubraum 137 PS" at bounding box center [452, 109] width 627 height 12
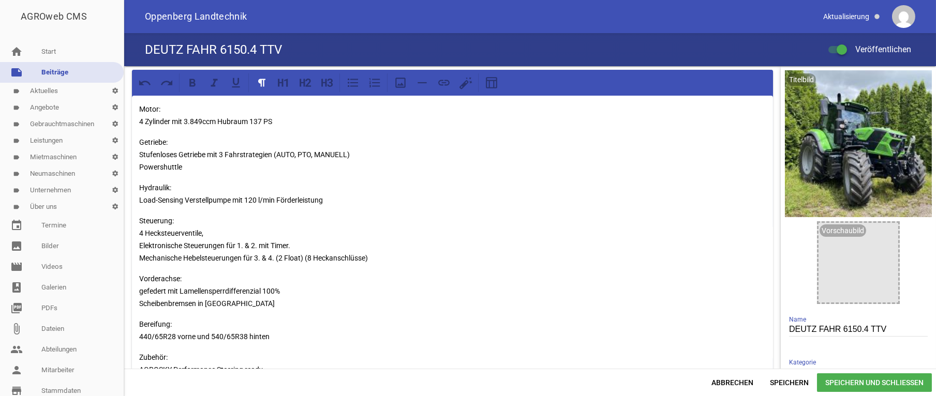
click at [855, 392] on span "Speichern und Schließen" at bounding box center [874, 383] width 115 height 19
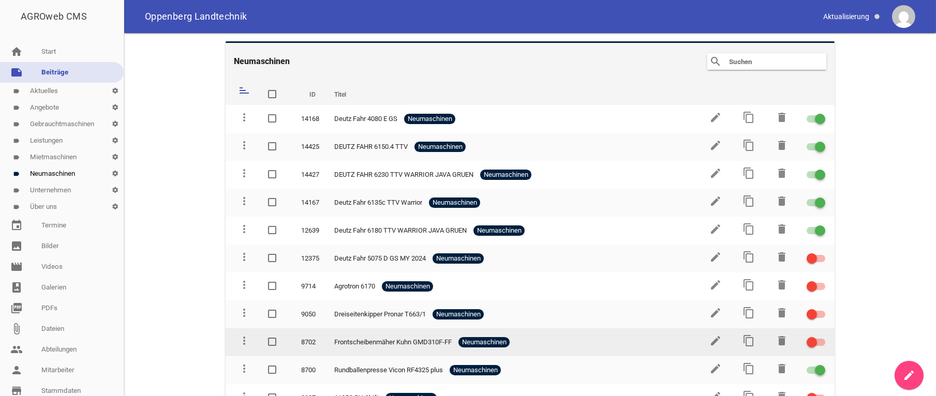
scroll to position [52, 0]
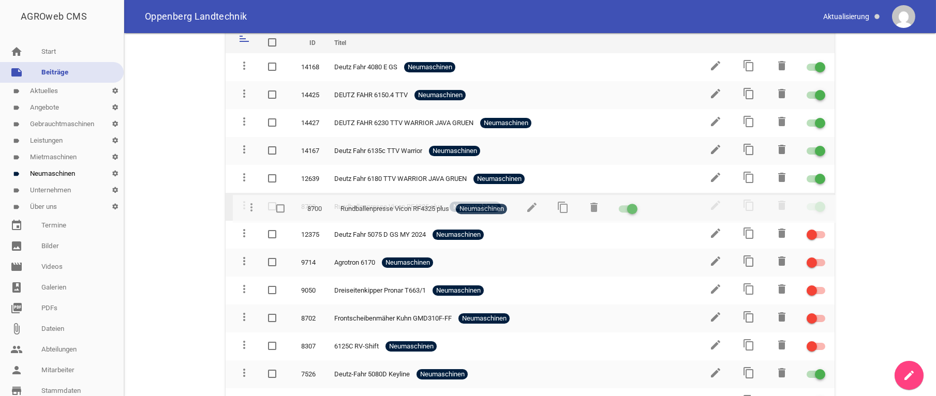
drag, startPoint x: 246, startPoint y: 315, endPoint x: 255, endPoint y: 207, distance: 107.9
click at [255, 208] on td "more_vert" at bounding box center [242, 207] width 33 height 28
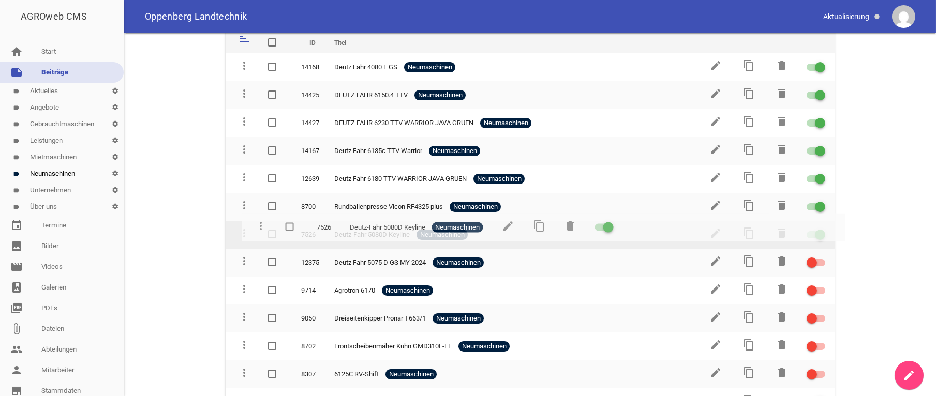
drag, startPoint x: 242, startPoint y: 370, endPoint x: 259, endPoint y: 226, distance: 144.9
click at [259, 226] on tr "more_vert 7526 Deutz-Fahr 5080D Keyline Neumaschinen edit content_copy delete" at bounding box center [530, 235] width 609 height 28
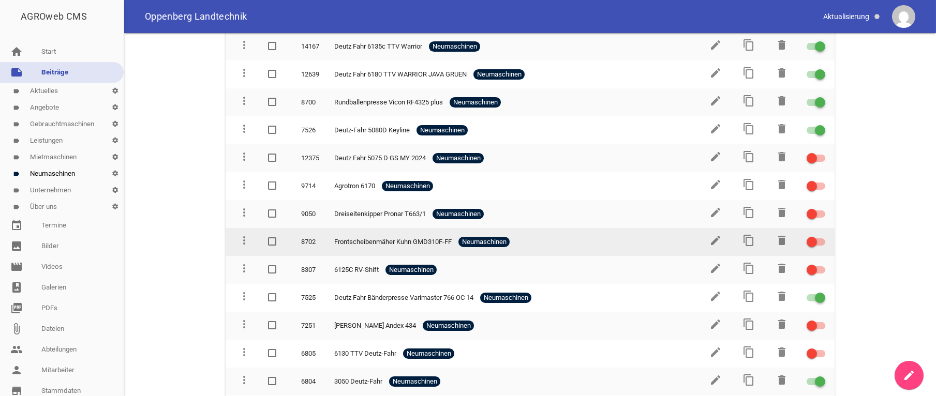
scroll to position [208, 0]
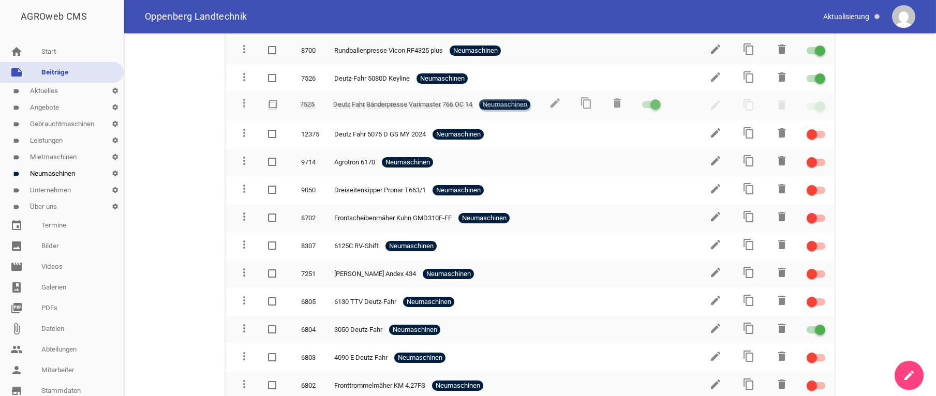
drag, startPoint x: 245, startPoint y: 244, endPoint x: 246, endPoint y: 106, distance: 138.2
click at [246, 106] on icon "more_vert" at bounding box center [244, 105] width 12 height 12
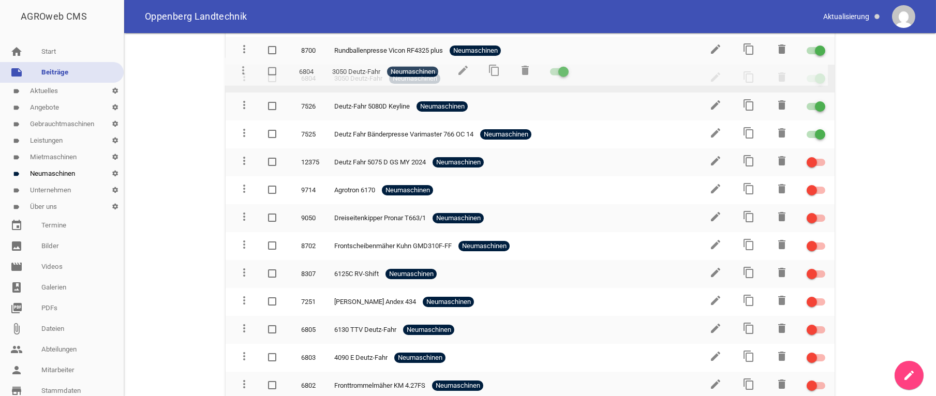
drag, startPoint x: 245, startPoint y: 325, endPoint x: 245, endPoint y: 70, distance: 254.6
click at [245, 71] on icon "more_vert" at bounding box center [244, 77] width 12 height 12
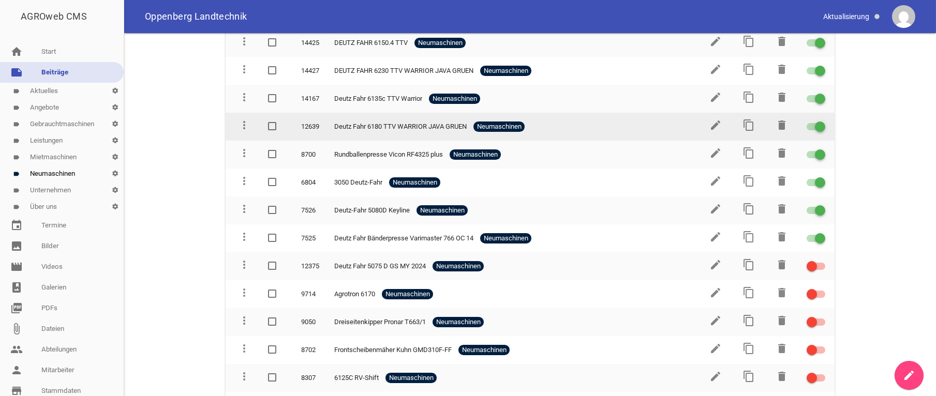
scroll to position [52, 0]
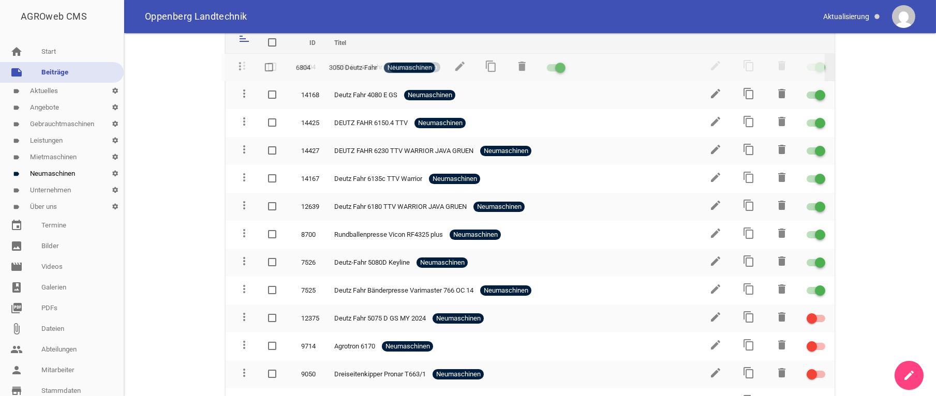
drag, startPoint x: 243, startPoint y: 231, endPoint x: 240, endPoint y: 66, distance: 165.1
click at [240, 66] on icon "more_vert" at bounding box center [244, 66] width 12 height 12
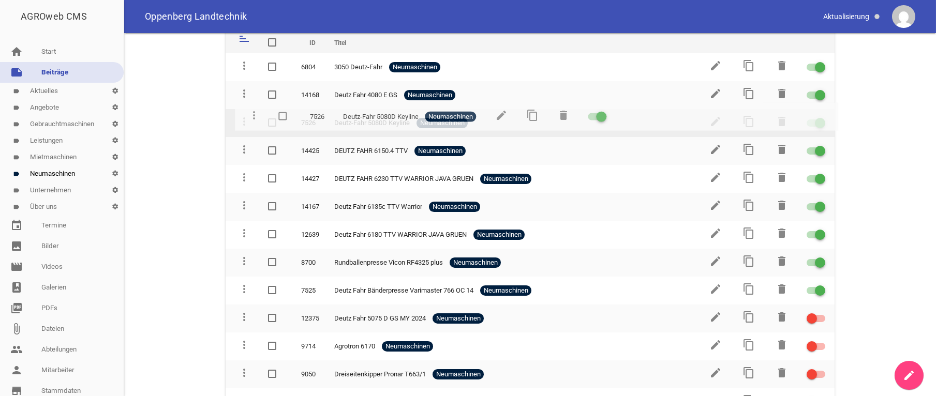
drag, startPoint x: 240, startPoint y: 260, endPoint x: 250, endPoint y: 116, distance: 144.2
click at [250, 116] on td "more_vert" at bounding box center [242, 123] width 33 height 28
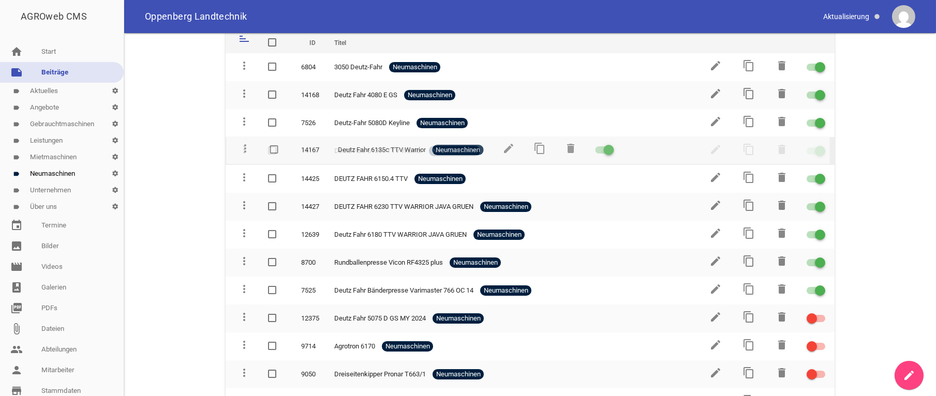
drag, startPoint x: 245, startPoint y: 203, endPoint x: 247, endPoint y: 149, distance: 54.9
click at [247, 149] on icon "more_vert" at bounding box center [244, 149] width 12 height 12
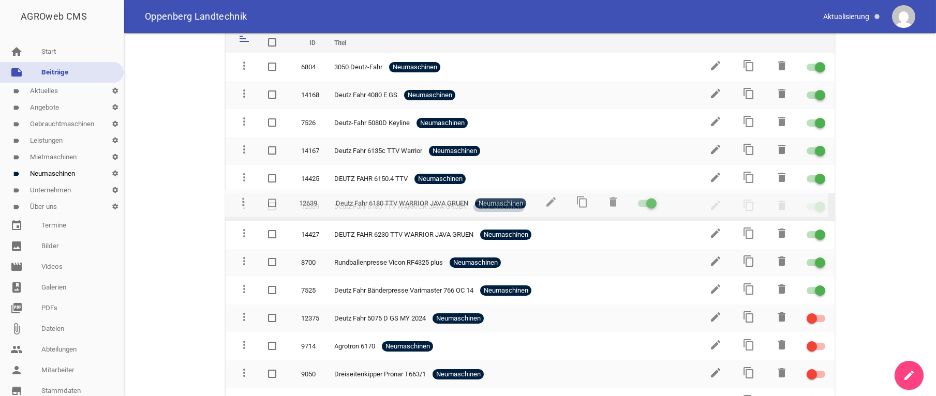
drag, startPoint x: 243, startPoint y: 232, endPoint x: 243, endPoint y: 202, distance: 29.5
click at [243, 202] on icon "more_vert" at bounding box center [244, 205] width 12 height 12
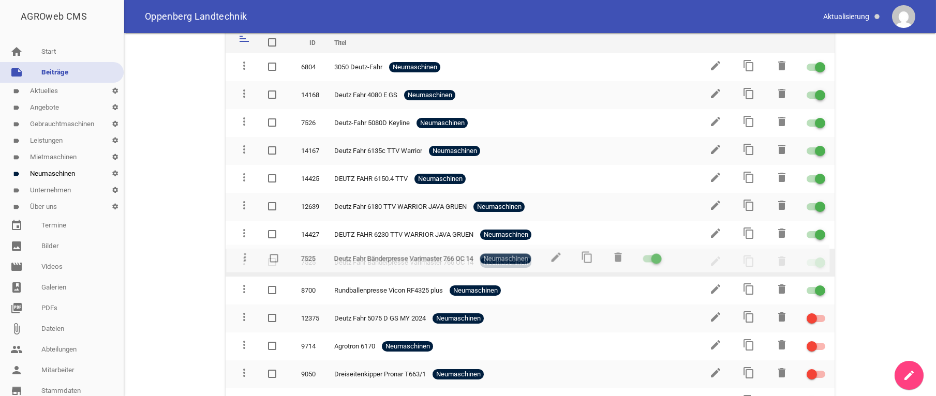
drag, startPoint x: 243, startPoint y: 287, endPoint x: 245, endPoint y: 257, distance: 30.1
click at [245, 257] on icon "more_vert" at bounding box center [244, 261] width 12 height 12
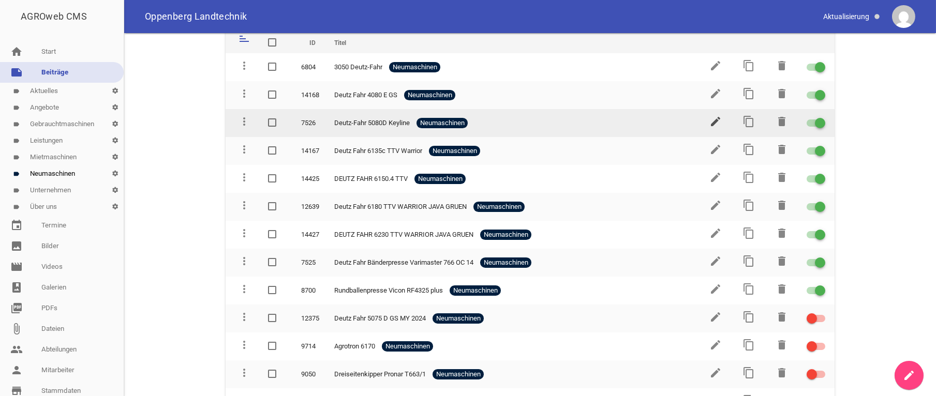
click at [710, 122] on icon "edit" at bounding box center [715, 121] width 12 height 12
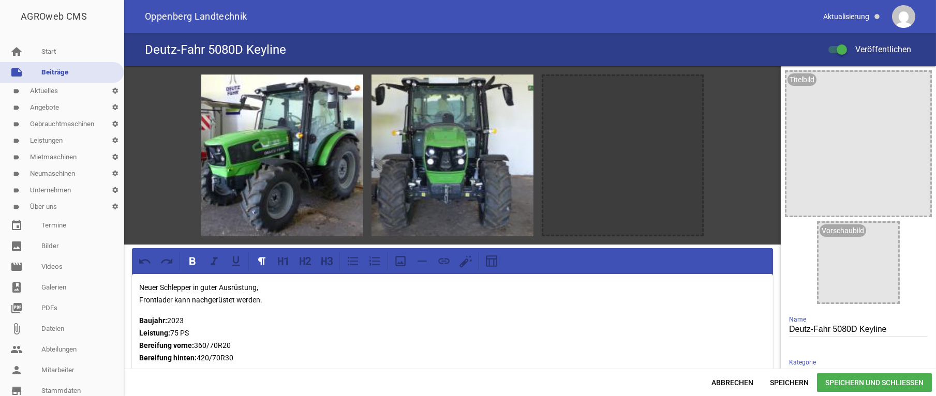
click at [868, 373] on div "Abbrechen Speichern Speichern und Schließen" at bounding box center [530, 382] width 812 height 27
click at [875, 383] on span "Speichern und Schließen" at bounding box center [874, 383] width 115 height 19
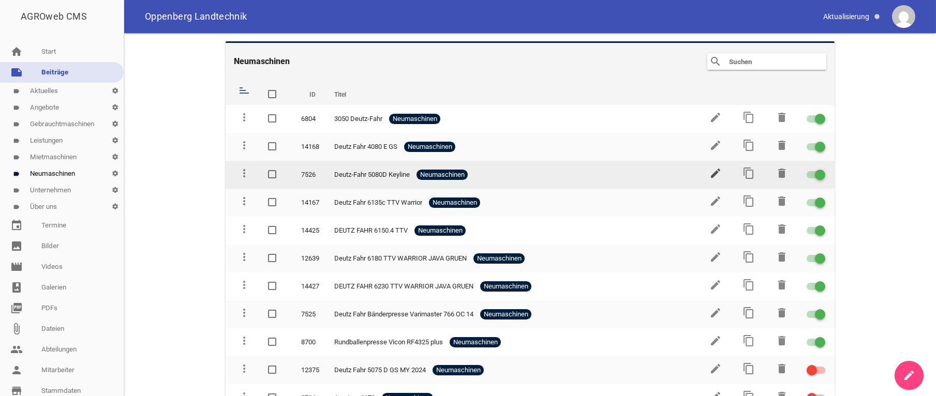
click at [709, 173] on icon "edit" at bounding box center [715, 173] width 12 height 12
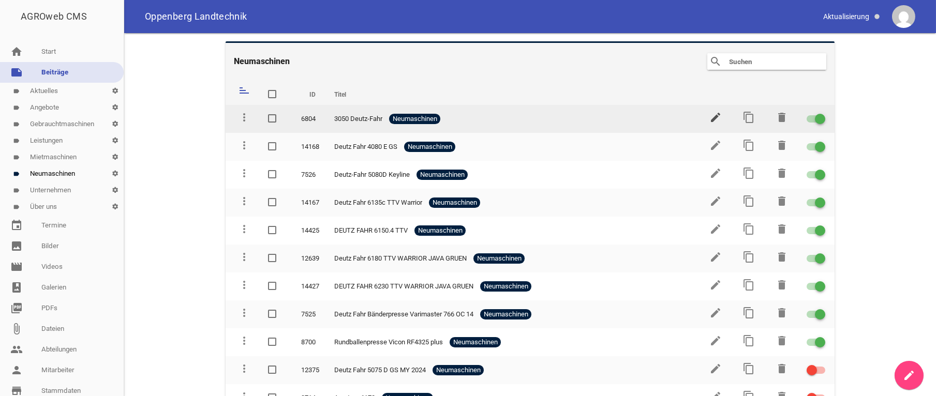
click at [709, 120] on icon "edit" at bounding box center [715, 117] width 12 height 12
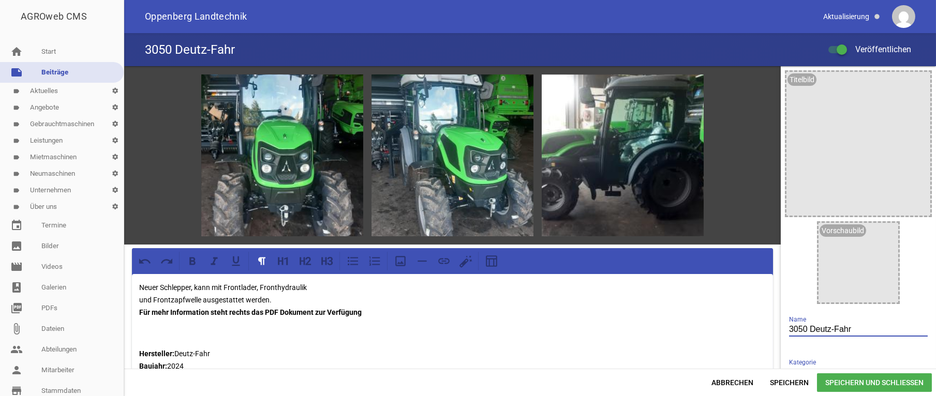
drag, startPoint x: 848, startPoint y: 328, endPoint x: 709, endPoint y: 329, distance: 139.2
click at [789, 330] on input "3050 Deutz-Fahr" at bounding box center [858, 330] width 139 height 14
type input "DEUTZ FAHR 3050"
click at [850, 381] on span "Speichern und Schließen" at bounding box center [874, 383] width 115 height 19
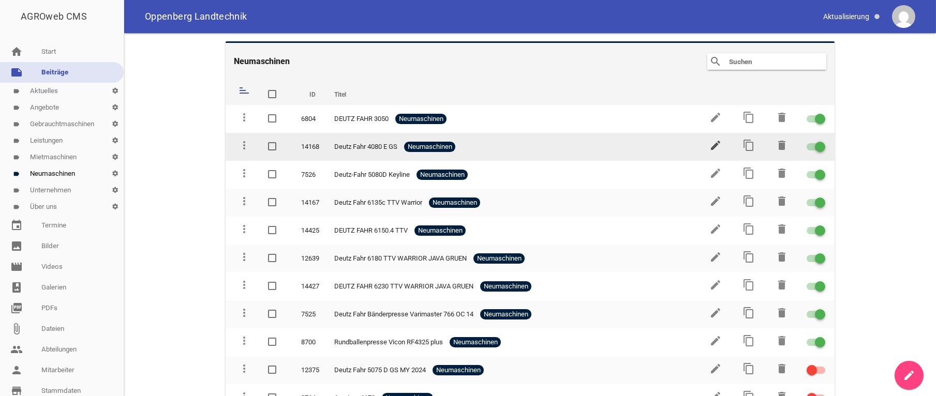
click at [711, 147] on icon "edit" at bounding box center [715, 145] width 12 height 12
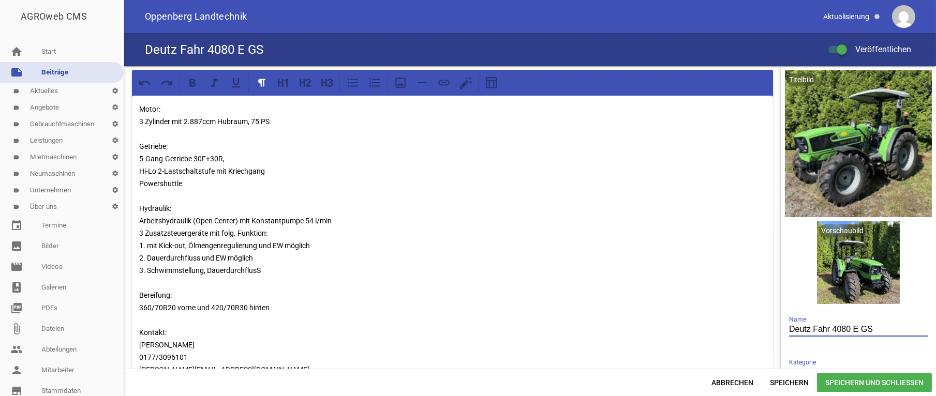
drag, startPoint x: 823, startPoint y: 330, endPoint x: 711, endPoint y: 320, distance: 111.6
click at [789, 323] on input "Deutz Fahr 4080 E GS" at bounding box center [858, 330] width 139 height 14
type input "DEUTZ FAHR 4080 E GS"
click at [865, 383] on span "Speichern und Schließen" at bounding box center [874, 383] width 115 height 19
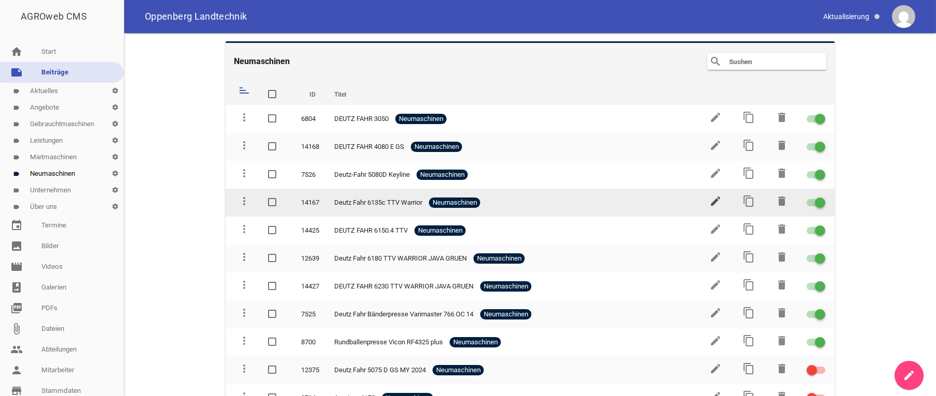
click at [709, 201] on icon "edit" at bounding box center [715, 201] width 12 height 12
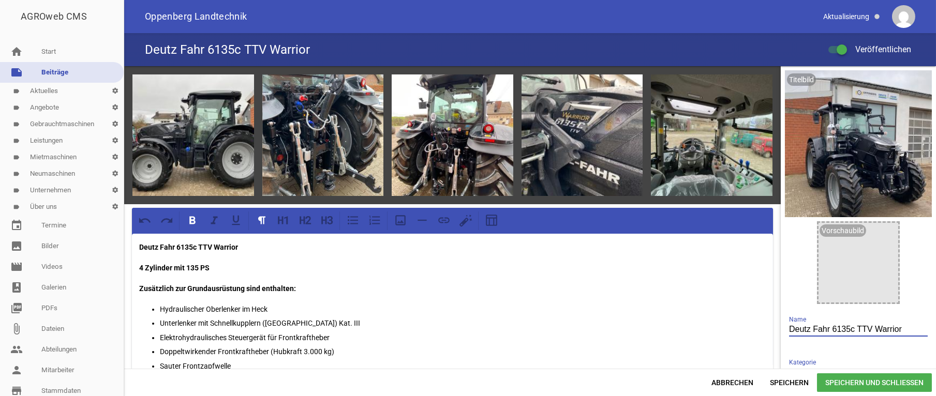
drag, startPoint x: 824, startPoint y: 329, endPoint x: 726, endPoint y: 324, distance: 97.9
click at [789, 327] on input "Deutz Fahr 6135c TTV Warrior" at bounding box center [858, 330] width 139 height 14
click at [858, 329] on input "DEUTZ FAHR 6135c TTV Warrior" at bounding box center [858, 330] width 139 height 14
type input "DEUTZ FAHR 6135c TTV Warrior"
click at [882, 382] on span "Speichern und Schließen" at bounding box center [874, 383] width 115 height 19
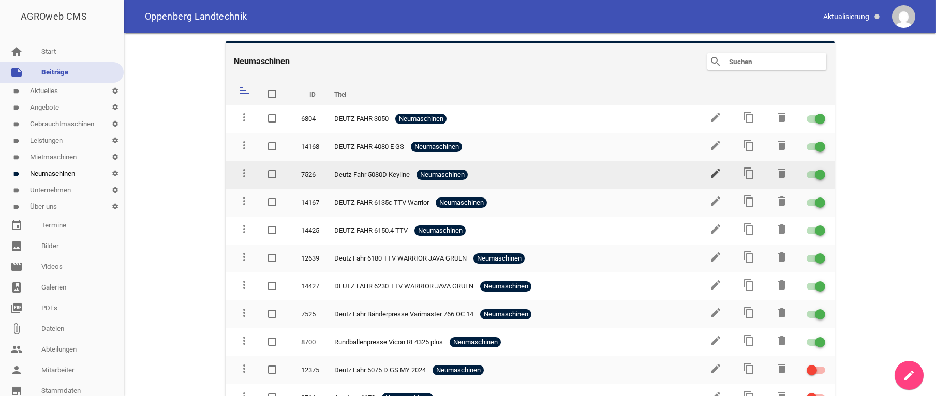
click at [709, 172] on icon "edit" at bounding box center [715, 173] width 12 height 12
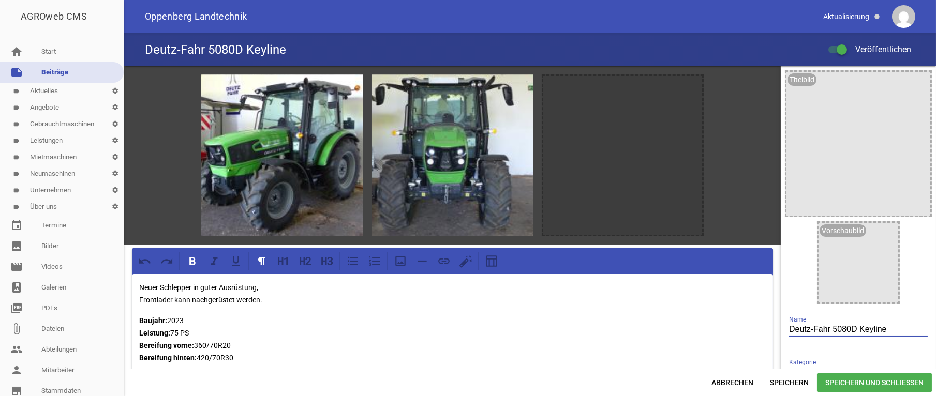
drag, startPoint x: 807, startPoint y: 329, endPoint x: 709, endPoint y: 320, distance: 98.7
click at [789, 323] on input "Deutz-Fahr 5080D Keyline" at bounding box center [858, 330] width 139 height 14
type input "DEUTZ FAHR 5080D Keyline"
click at [860, 387] on span "Speichern und Schließen" at bounding box center [874, 383] width 115 height 19
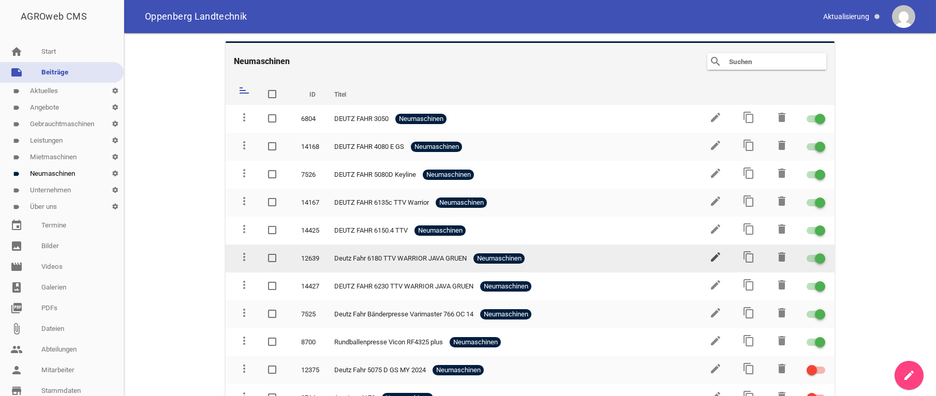
click at [709, 257] on icon "edit" at bounding box center [715, 257] width 12 height 12
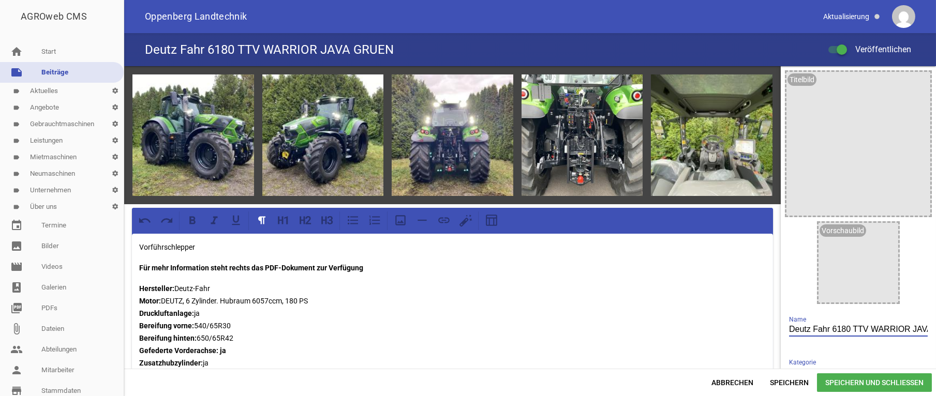
drag, startPoint x: 822, startPoint y: 331, endPoint x: 634, endPoint y: 319, distance: 187.7
click at [789, 323] on input "Deutz Fahr 6180 TTV WARRIOR JAVA GRUEN" at bounding box center [858, 330] width 139 height 14
type input "DEUTZ FAHR 6180 TTV WARRIOR JAVA GRUEN"
click at [859, 380] on span "Speichern und Schließen" at bounding box center [874, 383] width 115 height 19
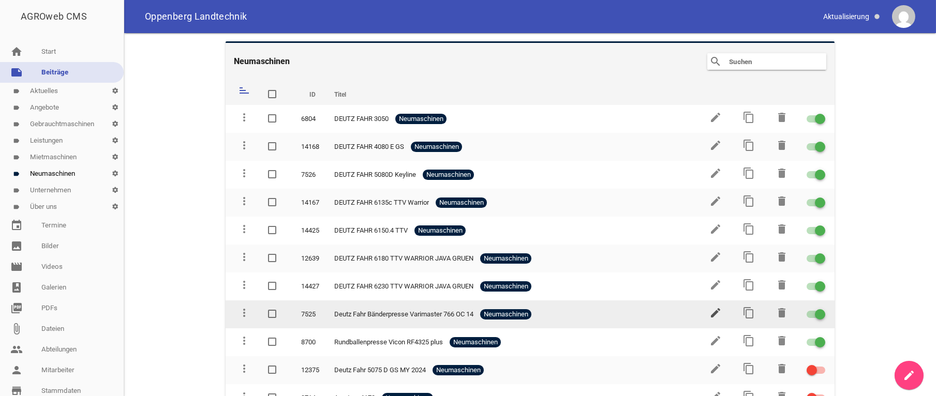
click at [712, 311] on icon "edit" at bounding box center [715, 313] width 12 height 12
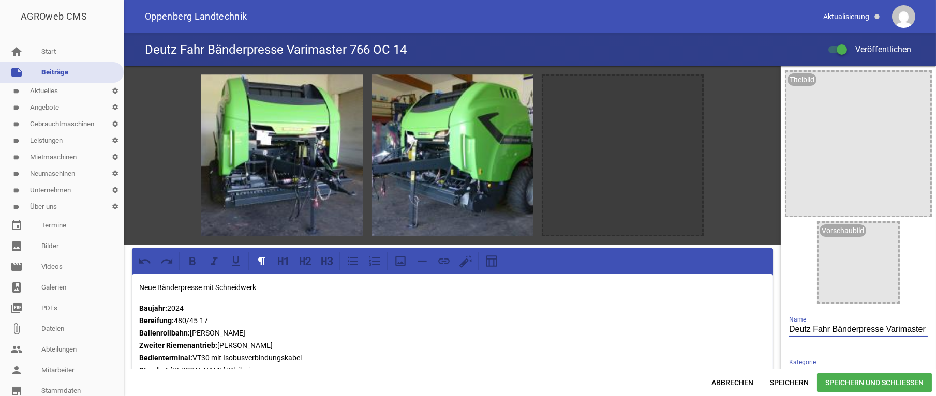
drag, startPoint x: 822, startPoint y: 330, endPoint x: 723, endPoint y: 333, distance: 98.4
click at [789, 329] on input "Deutz Fahr Bänderpresse Varimaster 766 OC 14" at bounding box center [858, 330] width 139 height 14
type input "DEUTZ FAHR Bänderpresse Varimaster 766 OC 14"
click at [860, 387] on span "Speichern und Schließen" at bounding box center [874, 383] width 115 height 19
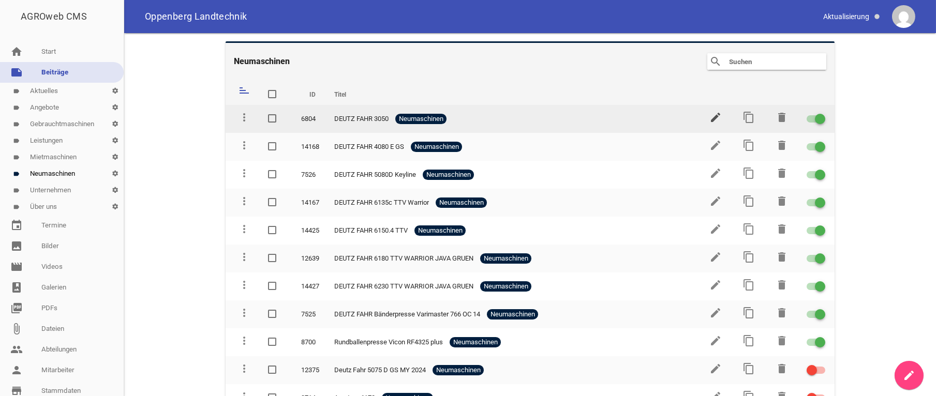
click at [711, 118] on icon "edit" at bounding box center [715, 117] width 12 height 12
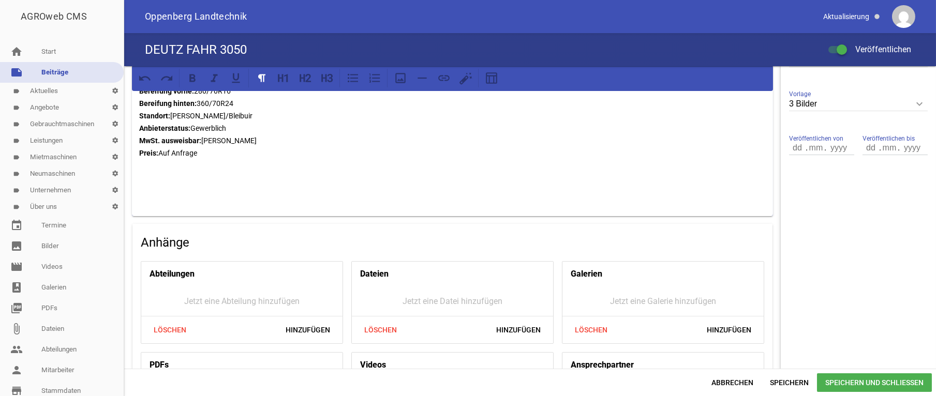
scroll to position [208, 0]
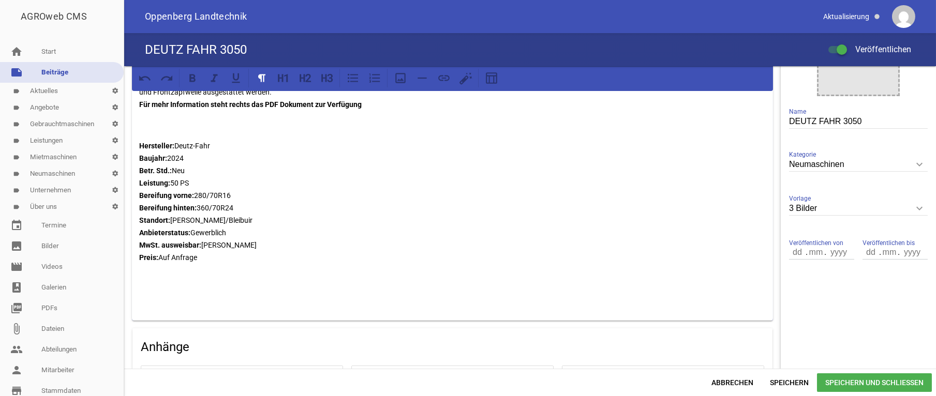
click at [192, 194] on strong "Bereifung vorne:" at bounding box center [166, 195] width 55 height 8
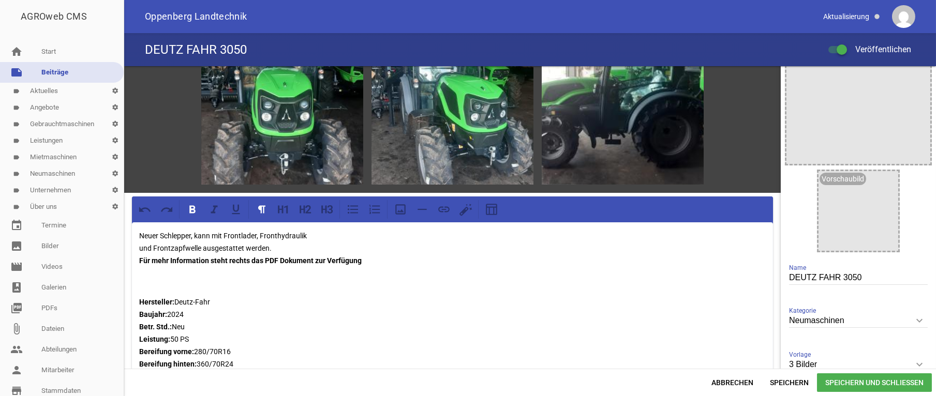
scroll to position [104, 0]
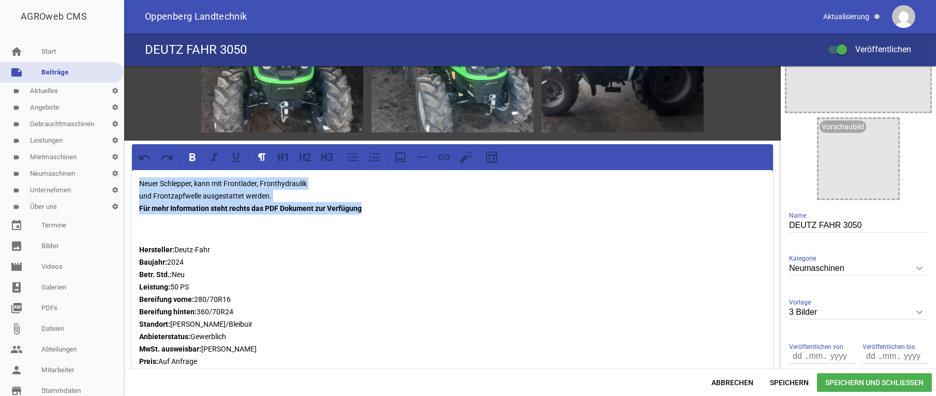
drag, startPoint x: 378, startPoint y: 207, endPoint x: 138, endPoint y: 183, distance: 240.8
click at [138, 183] on div "Neuer Schlepper, kann mit Frontlader, Fronthydraulik und Frontzapfwelle ausgest…" at bounding box center [452, 297] width 641 height 255
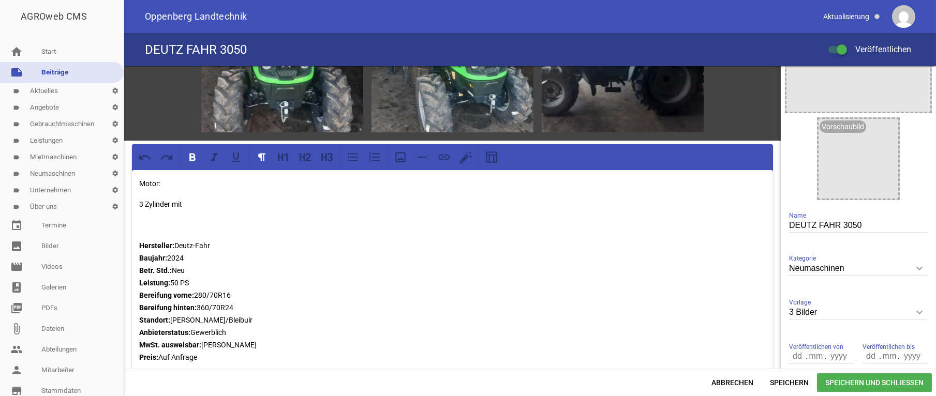
drag, startPoint x: 187, startPoint y: 280, endPoint x: 139, endPoint y: 242, distance: 61.4
click at [139, 242] on p "Hersteller: Deutz-Fahr Baujahr: 2024 Betr. Std.: Neu Leistung: 50 PS Bereifung …" at bounding box center [452, 302] width 627 height 124
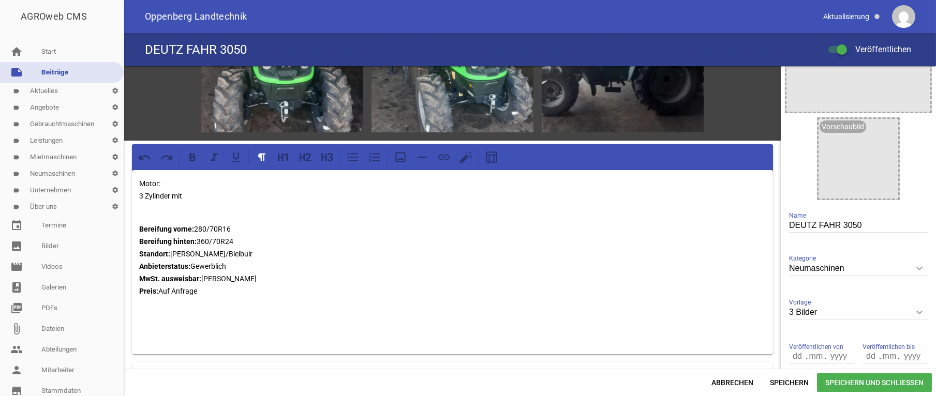
click at [194, 189] on p "Motor: 3 Zylinder mit" at bounding box center [452, 189] width 627 height 25
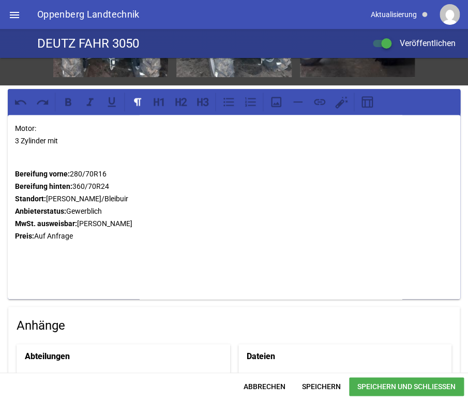
click at [81, 139] on p "Motor: 3 Zylinder mit" at bounding box center [234, 134] width 438 height 25
click at [52, 148] on div "Motor: 3 Zylinder mit 2.887 ccm Hubraum und 75 PS Bereifung vorne: 280/70R16 Be…" at bounding box center [234, 207] width 453 height 184
click at [155, 141] on p "Motor: 3 Zylinder mit 2.887 ccm Hubraum und 75 PS" at bounding box center [234, 134] width 438 height 25
click at [168, 140] on p "Motor: 3 Zylinder mit 2.887 ccm Hubraum und 75 PS" at bounding box center [234, 134] width 438 height 25
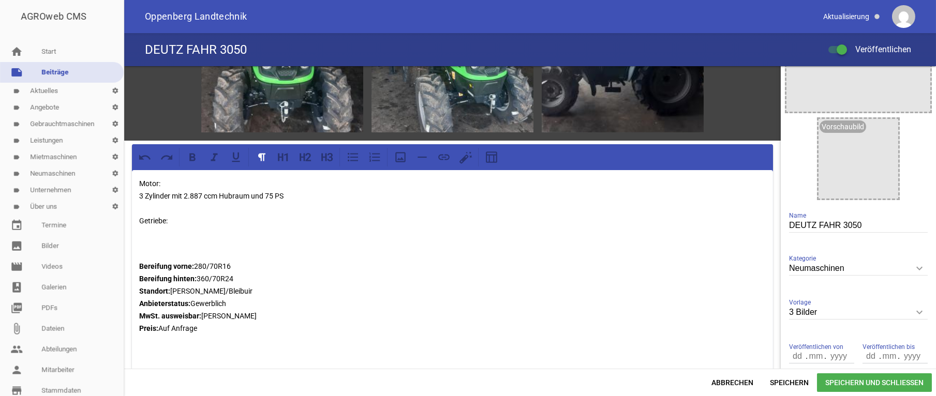
click at [181, 218] on p "Motor: 3 Zylinder mit 2.887 ccm Hubraum und 75 PS Getriebe:" at bounding box center [452, 208] width 627 height 62
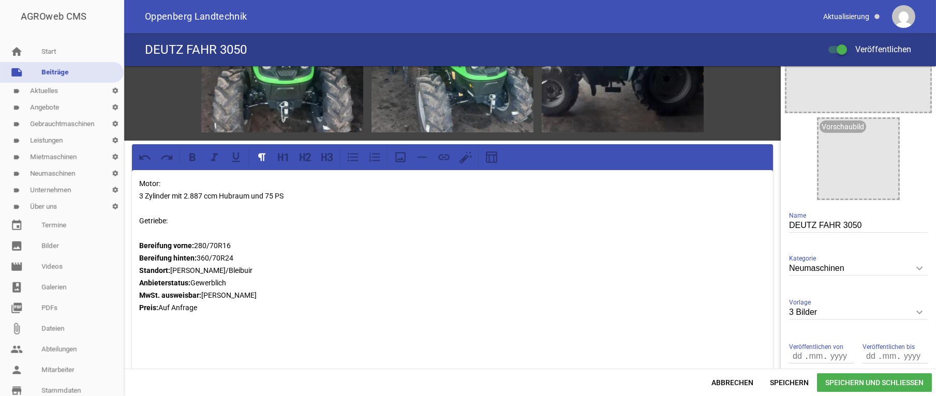
click at [170, 229] on p "Motor: 3 Zylinder mit 2.887 ccm Hubraum und 75 PS Getriebe: Bereifung vorne: 28…" at bounding box center [452, 245] width 627 height 137
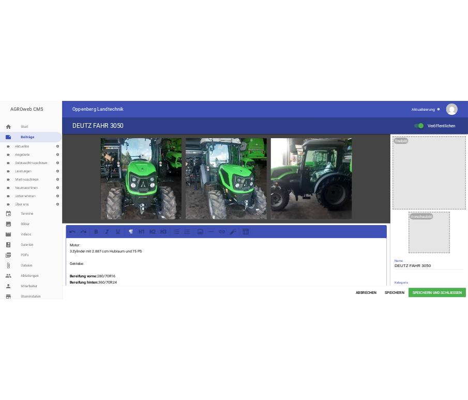
scroll to position [52, 0]
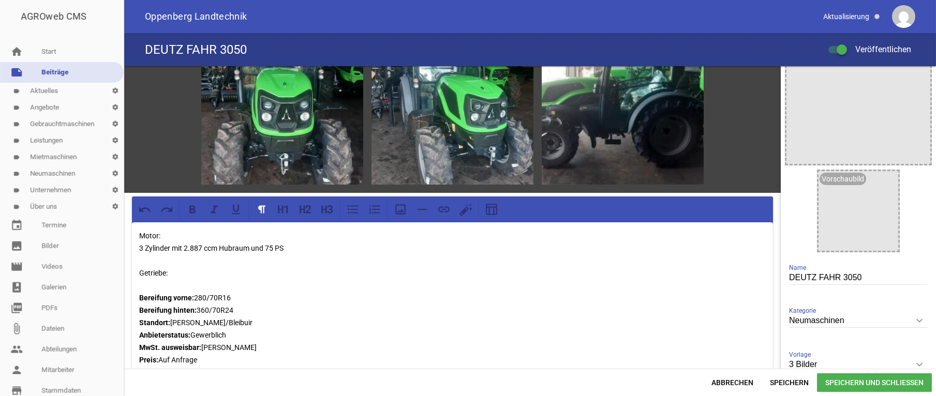
click at [144, 246] on p "Motor: 3 Zylinder mit 2.887 ccm Hubraum und 75 PS Getriebe: Bereifung vorne: 28…" at bounding box center [452, 298] width 627 height 137
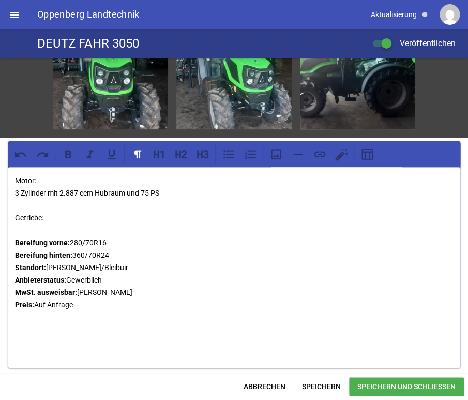
click at [18, 189] on p "Motor: 3 Zylinder mit 2.887 ccm Hubraum und 75 PS Getriebe: Bereifung vorne: 28…" at bounding box center [234, 242] width 438 height 137
click at [25, 220] on p "Motor: 4 Zylinder mit 2.200 ccm Hubraum und 50 PS Getriebe: Bereifung vorne: 28…" at bounding box center [234, 242] width 438 height 137
click at [26, 225] on p "Motor: 4 Zylinder mit 2.200 ccm Hubraum und 50 PS Getriebe: Bereifung vorne: 28…" at bounding box center [234, 242] width 438 height 137
click at [67, 216] on p "Motor: 4 Zylinder mit 2.200 ccm Hubraum und 50 PS Getriebe: Bereifung vorne: 28…" at bounding box center [234, 242] width 438 height 137
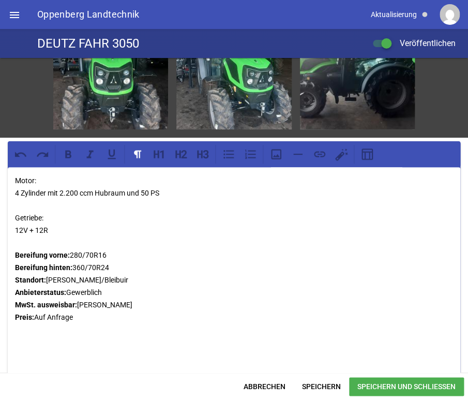
click at [66, 228] on p "Motor: 4 Zylinder mit 2.200 ccm Hubraum und 50 PS Getriebe: 12V + 12R Bereifung…" at bounding box center [234, 248] width 438 height 149
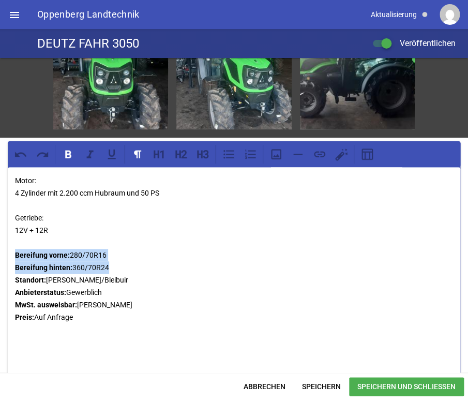
drag, startPoint x: 114, startPoint y: 266, endPoint x: 11, endPoint y: 252, distance: 103.9
click at [11, 252] on div "Motor: 4 Zylinder mit 2.200 ccm Hubraum und 50 PS Getriebe: 12V + 12R Bereifung…" at bounding box center [234, 273] width 453 height 213
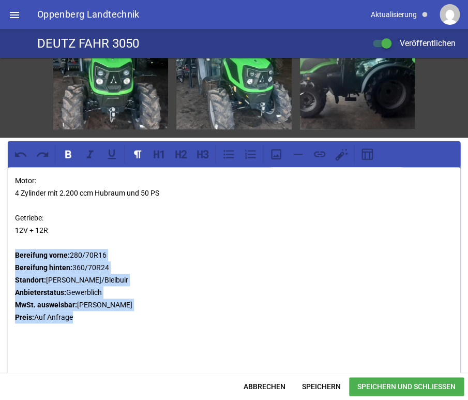
drag, startPoint x: 42, startPoint y: 311, endPoint x: 13, endPoint y: 252, distance: 66.2
click at [13, 252] on div "Motor: 4 Zylinder mit 2.200 ccm Hubraum und 50 PS Getriebe: 12V + 12R Bereifung…" at bounding box center [234, 273] width 453 height 213
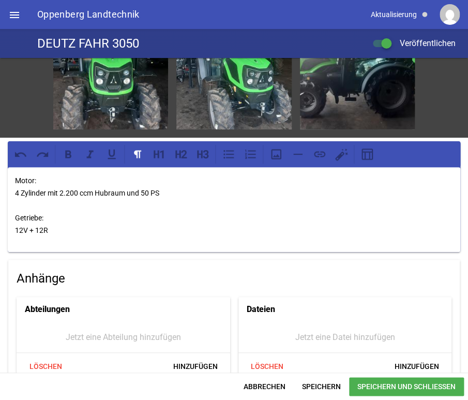
click at [57, 225] on p "Motor: 4 Zylinder mit 2.200 ccm Hubraum und 50 PS Getriebe: 12V + 12R" at bounding box center [234, 205] width 438 height 62
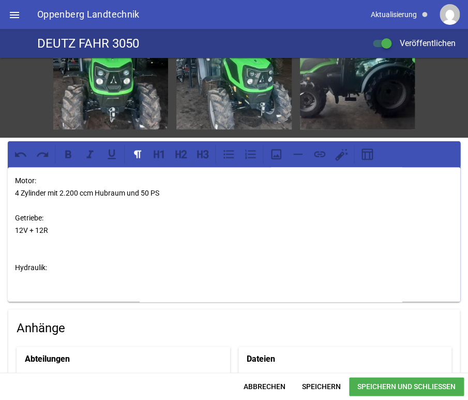
click at [33, 249] on p "Motor: 4 Zylinder mit 2.200 ccm Hubraum und 50 PS Getriebe: 12V + 12R Hydraulik:" at bounding box center [234, 230] width 438 height 112
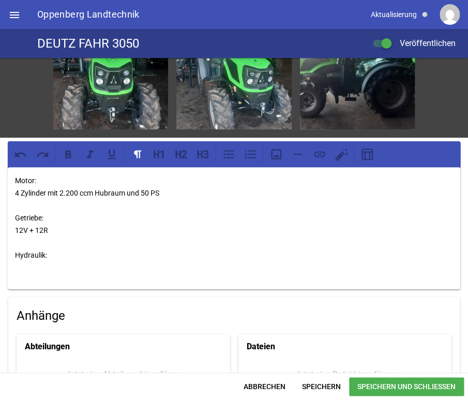
click at [17, 260] on p "Motor: 4 Zylinder mit 2.200 ccm Hubraum und 50 PS Getriebe: 12V + 12R Hydraulik:" at bounding box center [234, 223] width 438 height 99
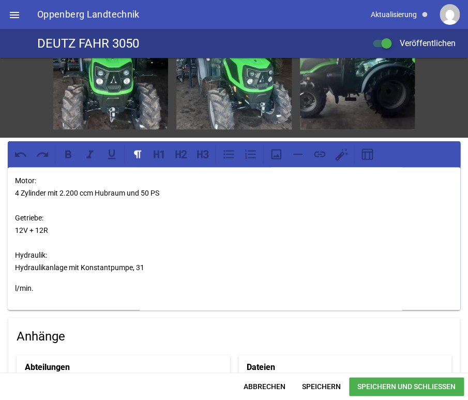
click at [16, 286] on p "l/min." at bounding box center [234, 288] width 438 height 12
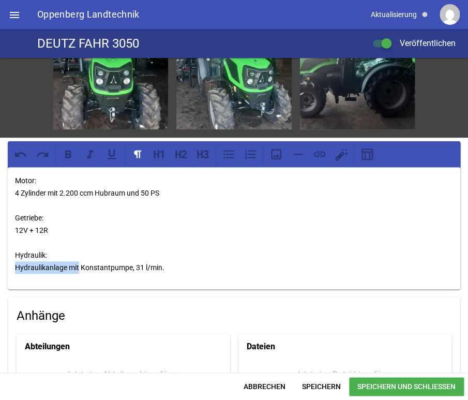
drag, startPoint x: 80, startPoint y: 264, endPoint x: 8, endPoint y: 263, distance: 71.9
click at [9, 263] on div "Motor: 4 Zylinder mit 2.200 ccm Hubraum und 50 PS Getriebe: 12V + 12R Hydraulik…" at bounding box center [234, 228] width 453 height 122
click at [68, 264] on p "Motor: 4 Zylinder mit 2.200 ccm Hubraum und 50 PS Getriebe: 12V + 12R Hydraulik…" at bounding box center [234, 223] width 438 height 99
click at [103, 266] on p "Motor: 4 Zylinder mit 2.200 ccm Hubraum und 50 PS Getriebe: 12V + 12R Hydraulik…" at bounding box center [234, 223] width 438 height 99
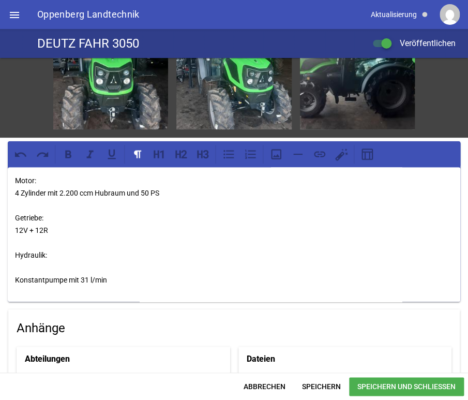
click at [20, 266] on p "Motor: 4 Zylinder mit 2.200 ccm Hubraum und 50 PS Getriebe: 12V + 12R Hydraulik…" at bounding box center [234, 230] width 438 height 112
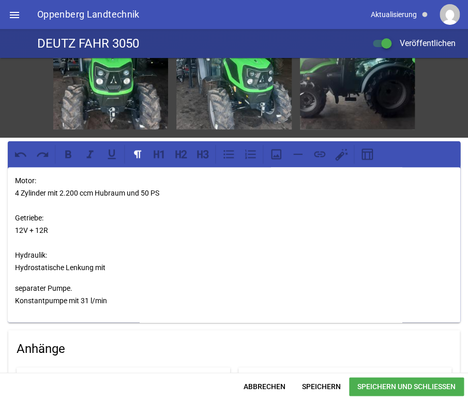
click at [16, 288] on p "separater Pumpe. Konstantpumpe mit 31 l/min" at bounding box center [234, 294] width 438 height 25
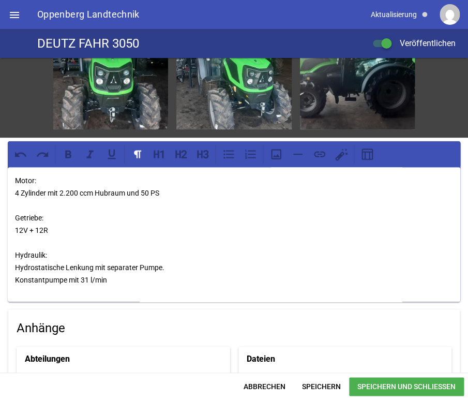
click at [174, 266] on p "Motor: 4 Zylinder mit 2.200 ccm Hubraum und 50 PS Getriebe: 12V + 12R Hydraulik…" at bounding box center [234, 230] width 438 height 112
drag, startPoint x: 65, startPoint y: 265, endPoint x: 16, endPoint y: 268, distance: 48.7
click at [16, 268] on p "Motor: 4 Zylinder mit 2.200 ccm Hubraum und 50 PS Getriebe: 12V + 12R Hydraulik…" at bounding box center [234, 230] width 438 height 112
click at [14, 277] on div "Motor: 4 Zylinder mit 2.200 ccm Hubraum und 50 PS Getriebe: 12V + 12R Hydraulik…" at bounding box center [234, 234] width 453 height 135
click at [13, 265] on div "Motor: 4 Zylinder mit 2.200 ccm Hubraum und 50 PS Getriebe: 12V + 12R Hydraulik…" at bounding box center [234, 234] width 453 height 135
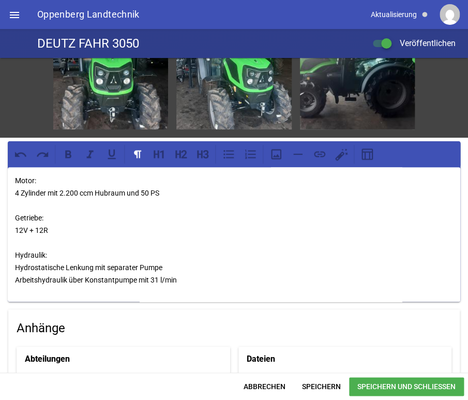
drag, startPoint x: 151, startPoint y: 279, endPoint x: 165, endPoint y: 278, distance: 13.5
click at [151, 279] on p "Motor: 4 Zylinder mit 2.200 ccm Hubraum und 50 PS Getriebe: 12V + 12R Hydraulik…" at bounding box center [234, 230] width 438 height 112
click at [182, 278] on p "Motor: 4 Zylinder mit 2.200 ccm Hubraum und 50 PS Getriebe: 12V + 12R Hydraulik…" at bounding box center [234, 230] width 438 height 112
click at [191, 278] on p "Motor: 4 Zylinder mit 2.200 ccm Hubraum und 50 PS Getriebe: 12V + 12R Hydraulik…" at bounding box center [234, 230] width 438 height 112
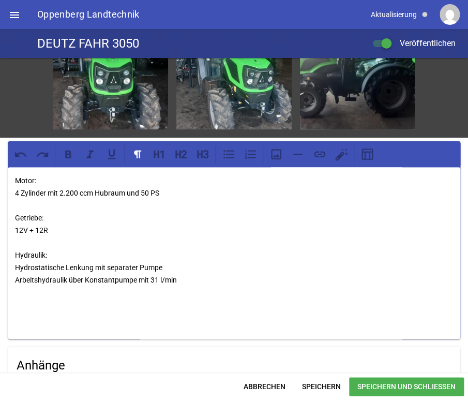
click at [26, 296] on p "Motor: 4 Zylinder mit 2.200 ccm Hubraum und 50 PS Getriebe: 12V + 12R Hydraulik…" at bounding box center [234, 248] width 438 height 149
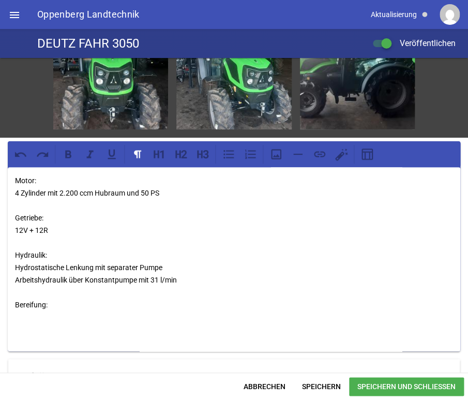
click at [29, 314] on p "Motor: 4 Zylinder mit 2.200 ccm Hubraum und 50 PS Getriebe: 12V + 12R Hydraulik…" at bounding box center [234, 254] width 438 height 161
click at [71, 314] on p "Motor: 4 Zylinder mit 2.200 ccm Hubraum und 50 PS Getriebe: 12V + 12R Hydraulik…" at bounding box center [234, 254] width 438 height 161
click at [146, 319] on p "Motor: 4 Zylinder mit 2.200 ccm Hubraum und 50 PS Getriebe: 12V + 12R Hydraulik…" at bounding box center [234, 254] width 438 height 161
click at [77, 314] on p "Motor: 4 Zylinder mit 2.200 ccm Hubraum und 50 PS Getriebe: 12V + 12R Hydraulik…" at bounding box center [234, 254] width 438 height 161
click at [27, 318] on p "Motor: 4 Zylinder mit 2.200 ccm Hubraum und 50 PS Getriebe: 12V + 12R Hydraulik…" at bounding box center [234, 254] width 438 height 161
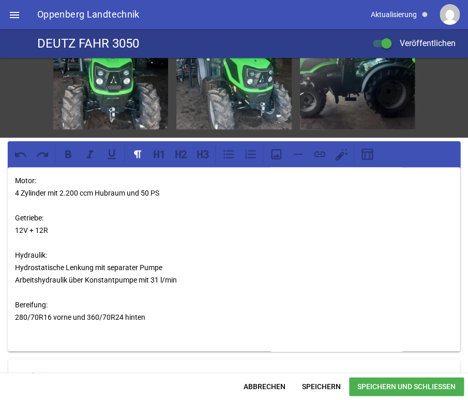
click at [28, 326] on p "Motor: 4 Zylinder mit 2.200 ccm Hubraum und 50 PS Getriebe: 12V + 12R Hydraulik…" at bounding box center [234, 254] width 438 height 161
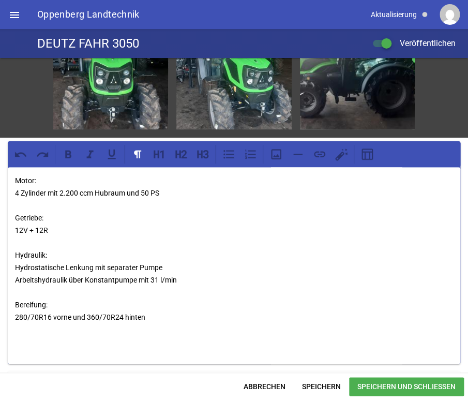
scroll to position [63, 0]
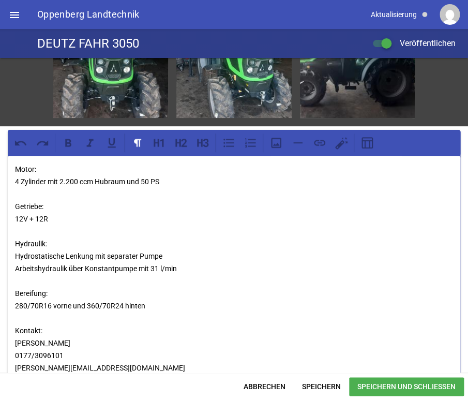
click at [191, 264] on p "Motor: 4 Zylinder mit 2.200 ccm Hubraum und 50 PS Getriebe: 12V + 12R Hydraulik…" at bounding box center [234, 268] width 438 height 211
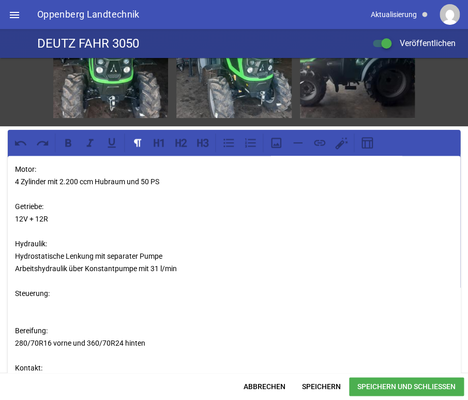
click at [54, 293] on p "Motor: 4 Zylinder mit 2.200 ccm Hubraum und 50 PS Getriebe: 12V + 12R Hydraulik…" at bounding box center [234, 287] width 438 height 248
click at [36, 308] on p "Motor: 4 Zylinder mit 2.200 ccm Hubraum und 50 PS Getriebe: 12V + 12R Hydraulik…" at bounding box center [234, 287] width 438 height 248
click at [29, 316] on p "Motor: 4 Zylinder mit 2.200 ccm Hubraum und 50 PS Getriebe: 12V + 12R Hydraulik…" at bounding box center [234, 287] width 438 height 248
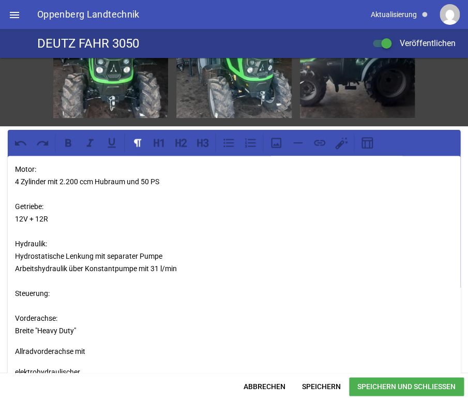
scroll to position [88, 0]
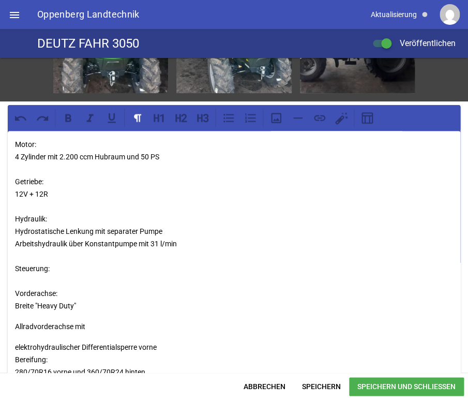
click at [171, 349] on p "elektrohydraulischer Differentialsperre vorne Bereifung: 280/70R16 vorne und 36…" at bounding box center [234, 390] width 438 height 99
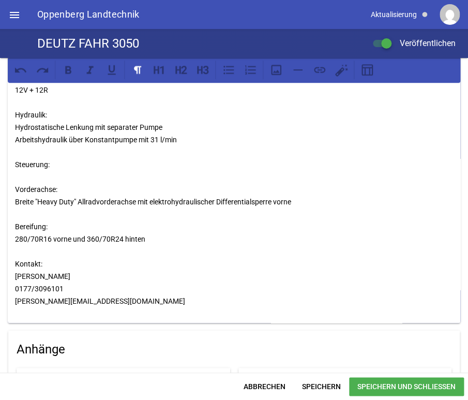
scroll to position [244, 0]
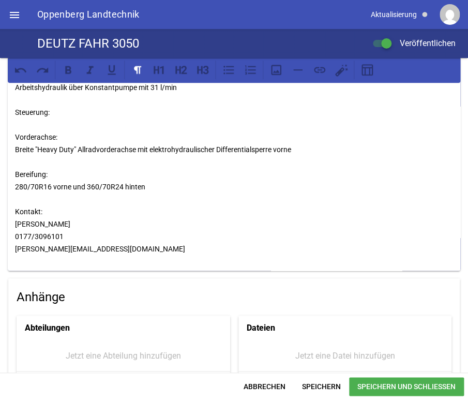
click at [147, 186] on p "Motor: 4 Zylinder mit 2.200 ccm Hubraum und 50 PS Getriebe: 12V + 12R Hydraulik…" at bounding box center [234, 118] width 438 height 273
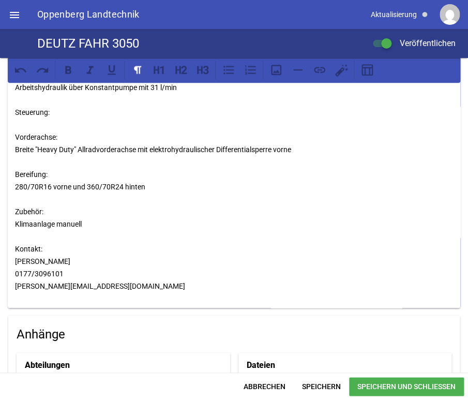
scroll to position [140, 0]
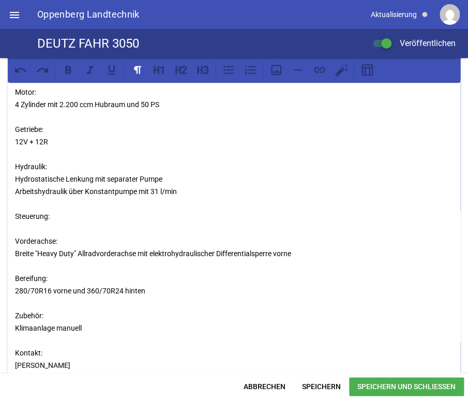
click at [33, 222] on p "Motor: 4 Zylinder mit 2.200 ccm Hubraum und 50 PS Getriebe: 12V + 12R Hydraulik…" at bounding box center [234, 241] width 438 height 310
click at [297, 251] on p "Motor: 4 Zylinder mit 2.200 ccm Hubraum und 50 PS Getriebe: 12V + 12R Hydraulik…" at bounding box center [234, 241] width 438 height 310
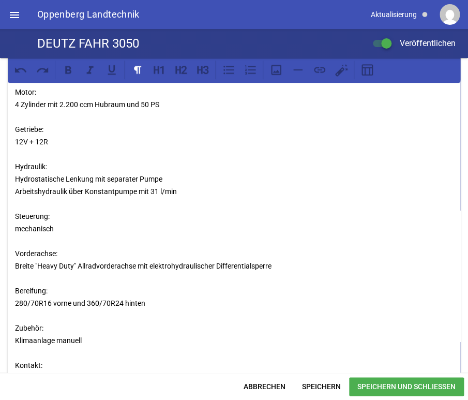
click at [394, 388] on span "Speichern und Schließen" at bounding box center [406, 386] width 115 height 19
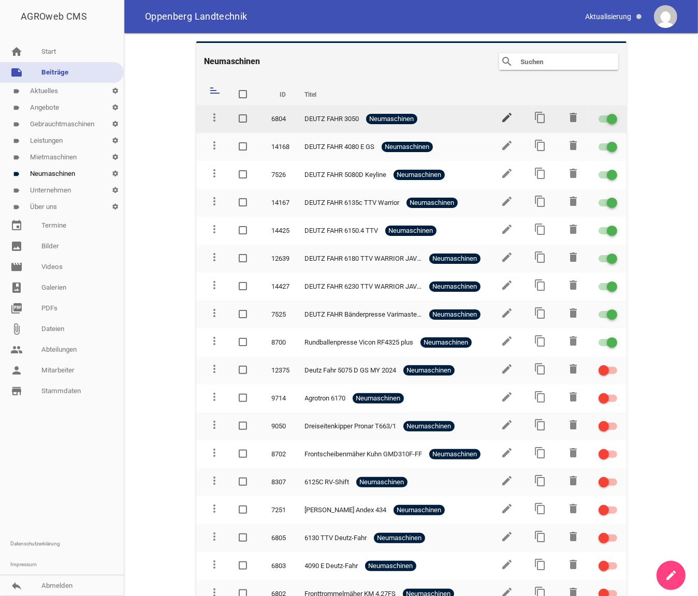
click at [501, 118] on icon "edit" at bounding box center [507, 117] width 12 height 12
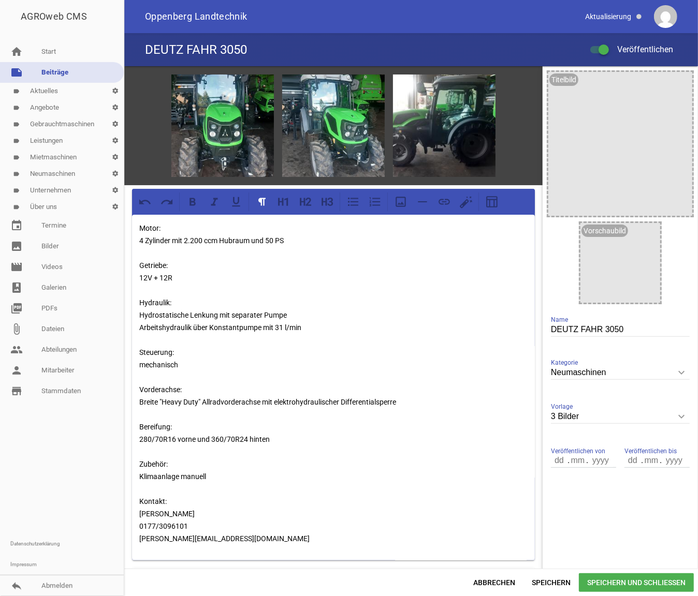
click at [619, 396] on span "Speichern und Schließen" at bounding box center [635, 582] width 115 height 19
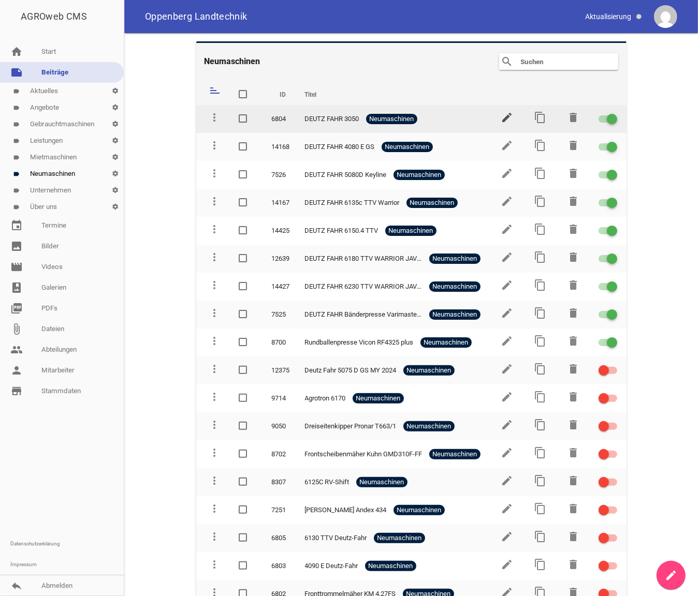
click at [501, 115] on icon "edit" at bounding box center [507, 117] width 12 height 12
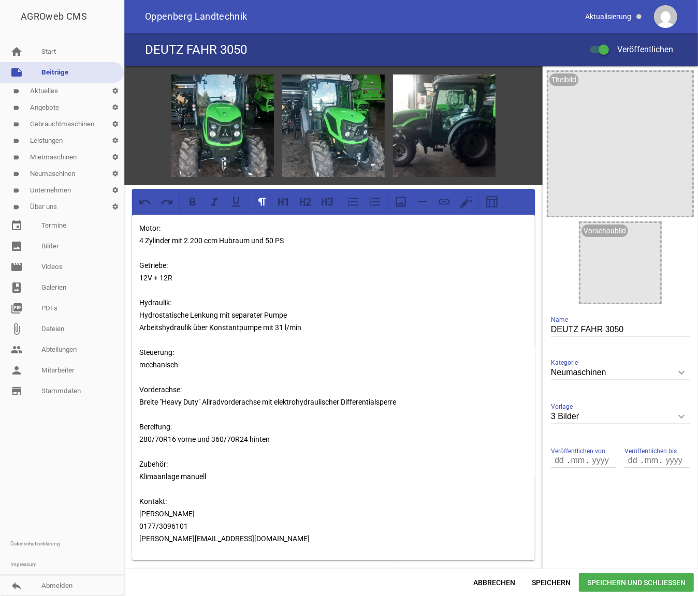
click at [273, 239] on p "Motor: 4 Zylinder mit 2.200 ccm Hubraum und 50 PS Getriebe: 12V + 12R Hydraulik…" at bounding box center [333, 383] width 388 height 323
click at [626, 396] on span "Speichern und Schließen" at bounding box center [635, 582] width 115 height 19
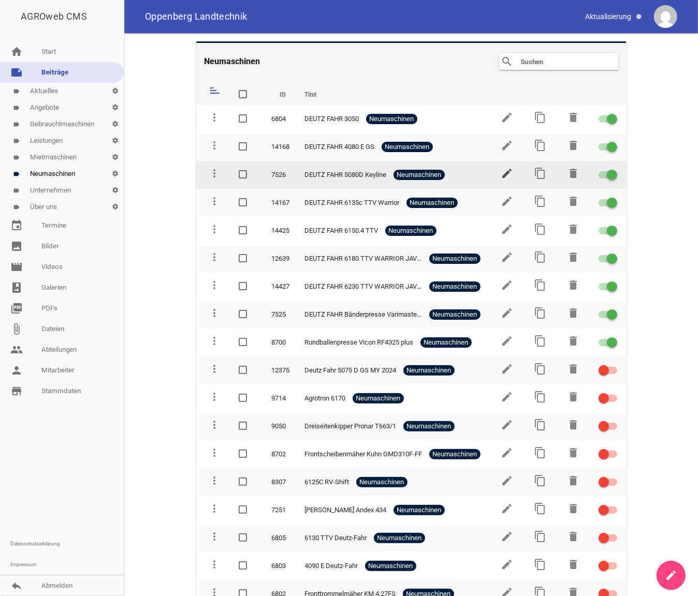
click at [501, 172] on icon "edit" at bounding box center [507, 173] width 12 height 12
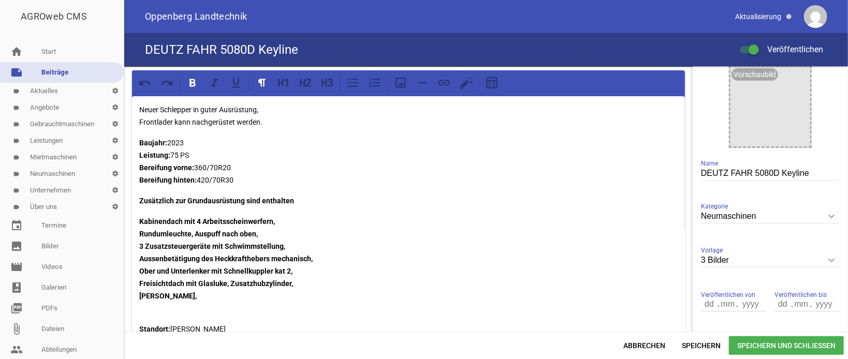
scroll to position [209, 0]
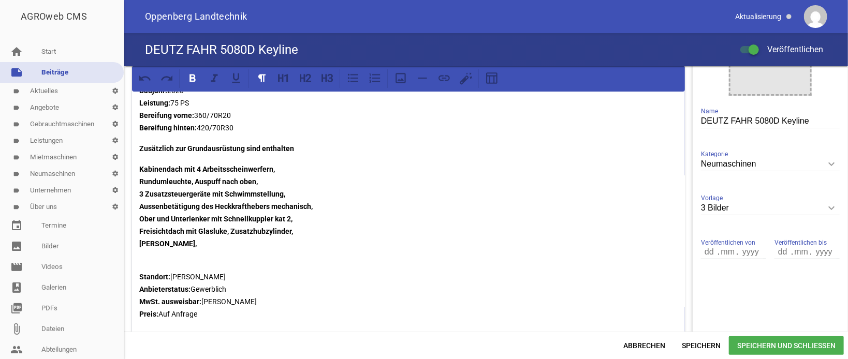
click at [140, 216] on strong "Kabinendach mit 4 Arbeitsscheinwerfern, Rundumleuchte, Auspuff nach oben, 3 Zus…" at bounding box center [225, 206] width 173 height 83
click at [223, 241] on p "Kabinendach mit 4 Arbeitsscheinwerfern, Rundumleuchte, Auspuff nach oben, 3 Zus…" at bounding box center [408, 206] width 538 height 87
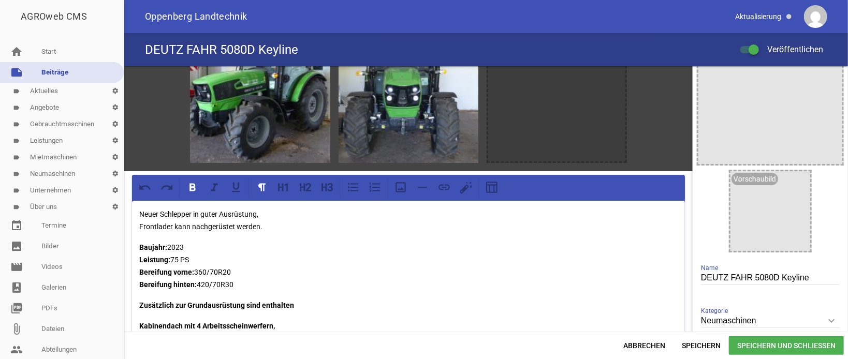
scroll to position [0, 0]
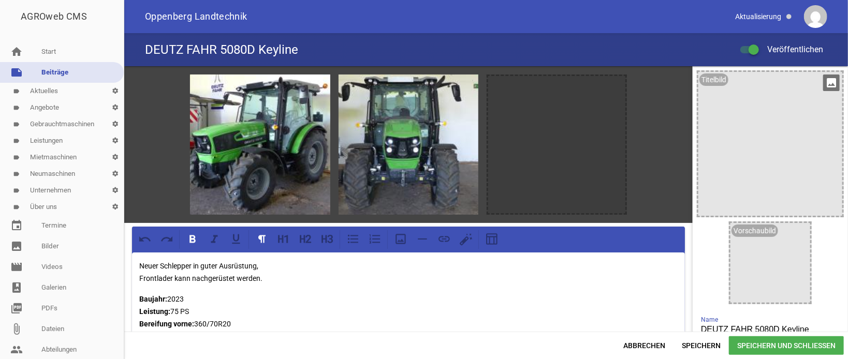
click at [823, 83] on icon "image" at bounding box center [831, 83] width 17 height 17
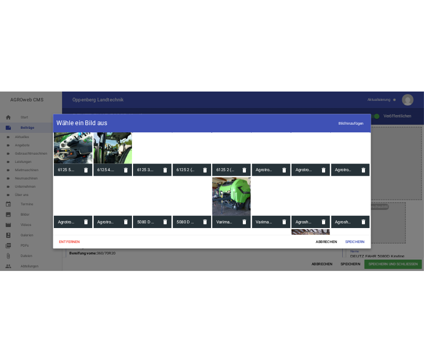
scroll to position [1616, 0]
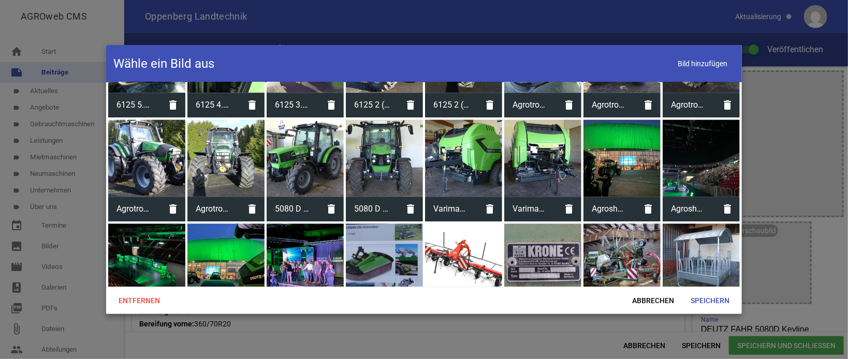
click at [319, 141] on div at bounding box center [304, 158] width 77 height 77
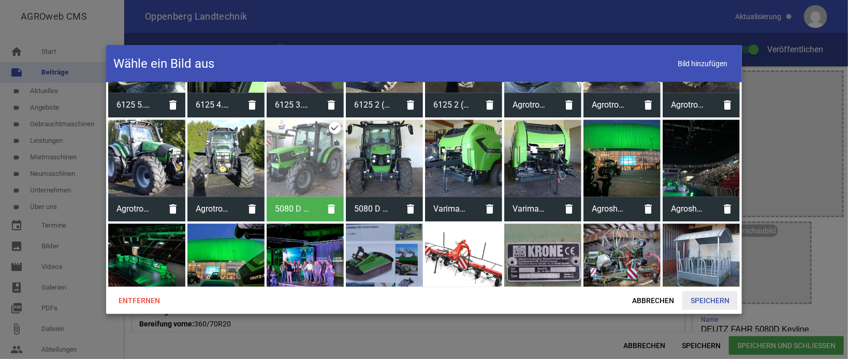
click at [712, 296] on span "Speichern" at bounding box center [709, 300] width 55 height 19
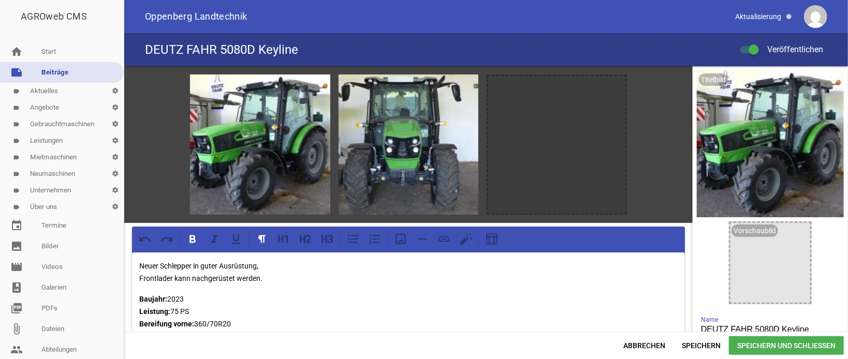
click at [779, 345] on span "Speichern und Schließen" at bounding box center [786, 345] width 115 height 19
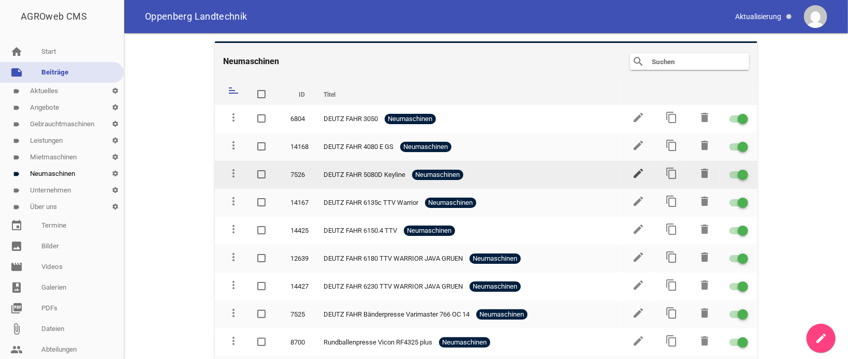
click at [634, 175] on icon "edit" at bounding box center [638, 173] width 12 height 12
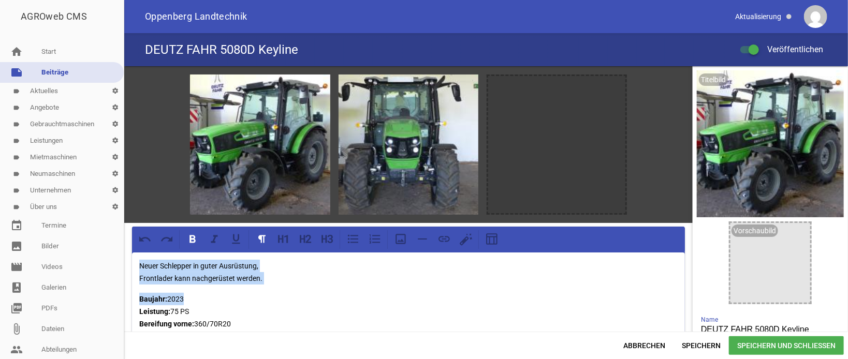
drag, startPoint x: 144, startPoint y: 297, endPoint x: 133, endPoint y: 266, distance: 32.7
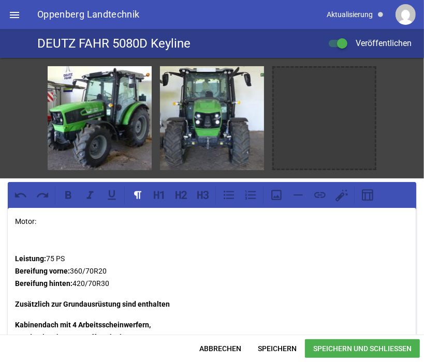
click at [32, 230] on p "Motor: Leistung: 75 PS Bereifung vorne: 360/70R20 Bereifung hinten: 420/70R30" at bounding box center [212, 252] width 394 height 75
click at [65, 231] on p "Motor: 3 Zylinder mit Leistung: 75 PS Bereifung vorne: 360/70R20 Bereifung hint…" at bounding box center [212, 252] width 394 height 75
drag, startPoint x: 77, startPoint y: 259, endPoint x: 0, endPoint y: 258, distance: 76.6
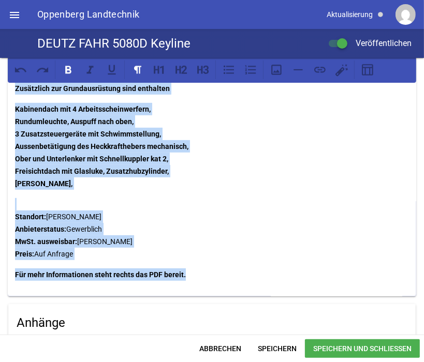
scroll to position [254, 0]
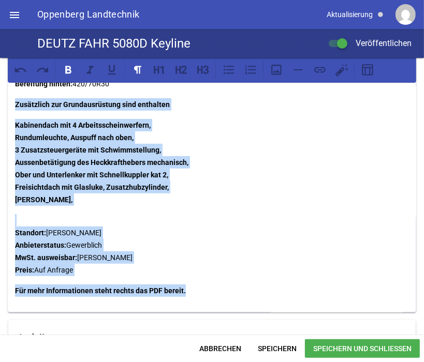
drag, startPoint x: 199, startPoint y: 272, endPoint x: 11, endPoint y: 100, distance: 254.2
click at [11, 100] on div "Motor: 3 Zylinder mit 2.887 ccm Hubraum, 75 PS Getriebe: Hydraulik: Bereifung v…" at bounding box center [212, 133] width 408 height 358
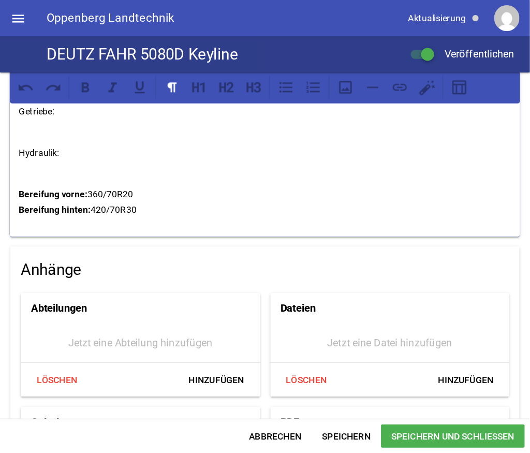
scroll to position [157, 0]
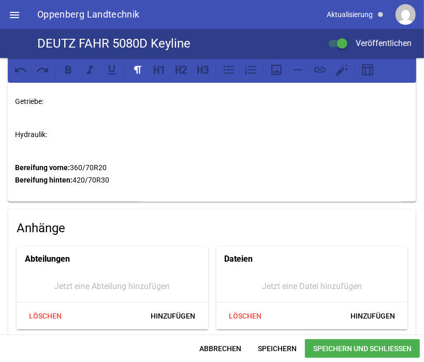
click at [41, 113] on p "Motor: 3 Zylinder mit 2.887 ccm Hubraum, 75 PS Getriebe:" at bounding box center [212, 89] width 394 height 62
drag, startPoint x: 115, startPoint y: 180, endPoint x: 13, endPoint y: 159, distance: 104.0
click at [13, 159] on div "Motor: 3 Zylinder mit 2.887 ccm Hubraum, 75 PS Getriebe: 5 Gang Hydraulik: Bere…" at bounding box center [212, 126] width 408 height 151
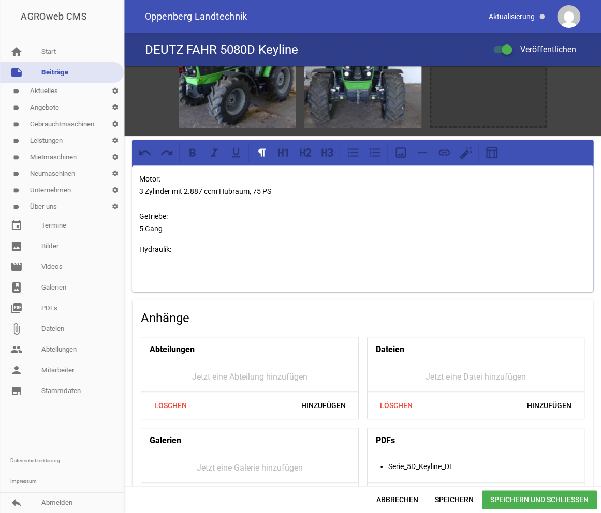
scroll to position [11, 0]
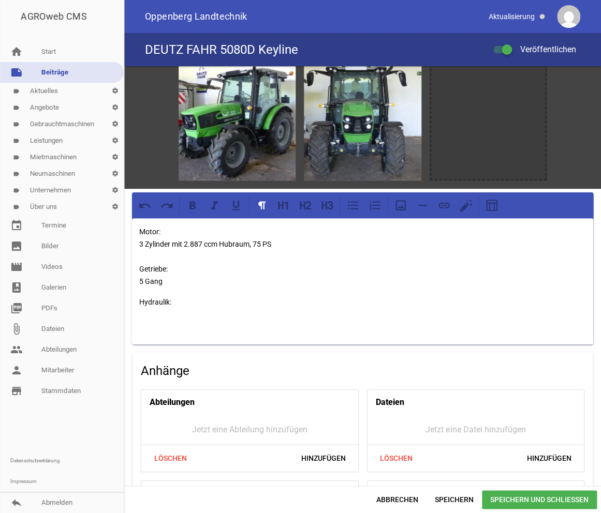
click at [172, 281] on p "Motor: 3 Zylinder mit 2.887 ccm Hubraum, 75 PS Getriebe: 5 Gang" at bounding box center [362, 257] width 447 height 62
click at [179, 302] on p "Hydraulik:" at bounding box center [362, 302] width 447 height 12
click at [157, 313] on div "Motor: 3 Zylinder mit 2.887 ccm Hubraum, 75 PS Getriebe: 5 Gang Hydraulik:" at bounding box center [362, 281] width 461 height 126
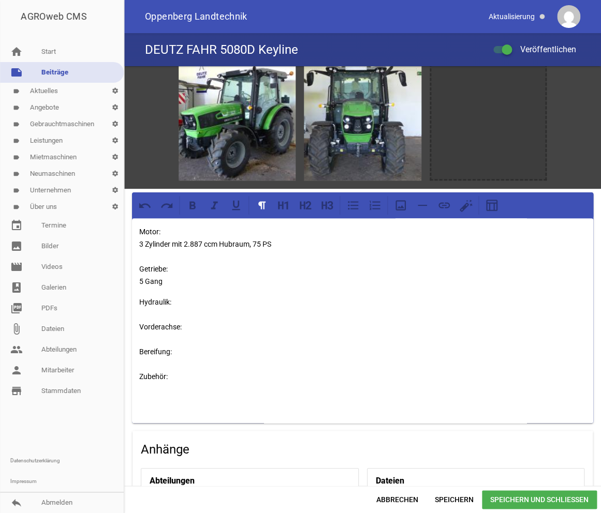
click at [155, 393] on p "Hydraulik: Vorderachse: Bereifung: Zubehör:" at bounding box center [362, 352] width 447 height 112
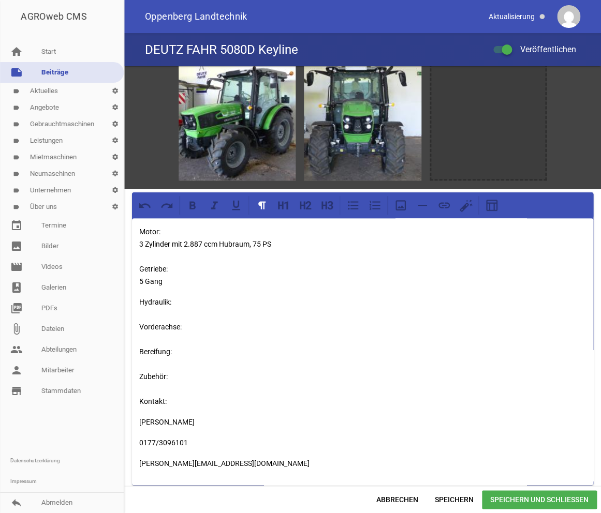
click at [152, 396] on div "Motor: 3 Zylinder mit 2.887 ccm Hubraum, 75 PS Getriebe: 5 Gang Hydraulik: Vord…" at bounding box center [362, 351] width 461 height 267
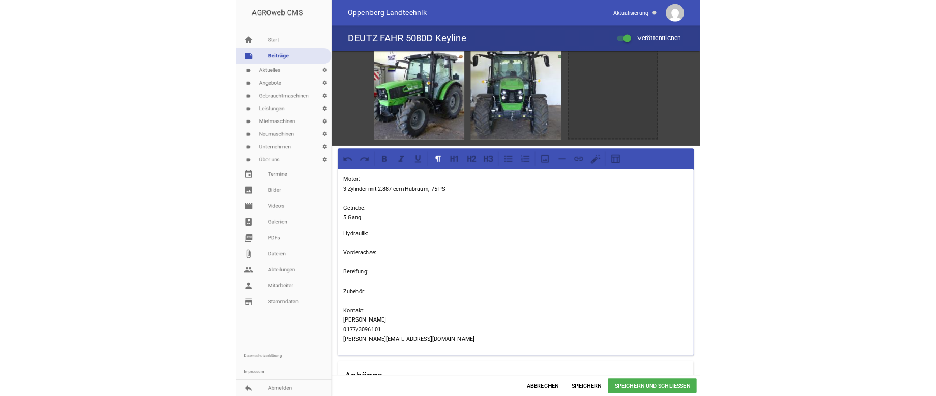
scroll to position [0, 0]
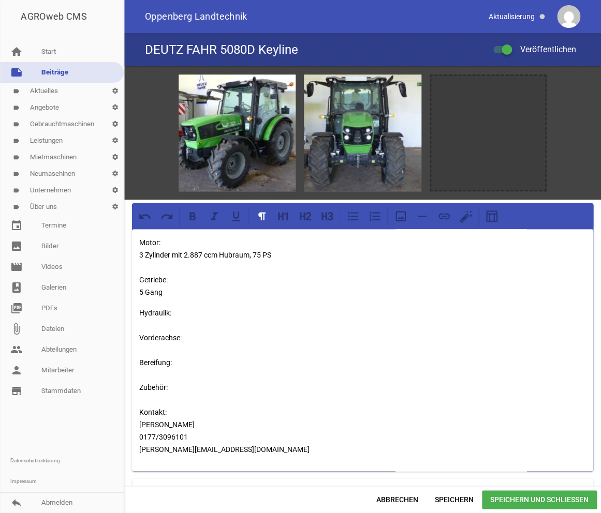
click at [545, 396] on span "Speichern und Schließen" at bounding box center [539, 500] width 115 height 19
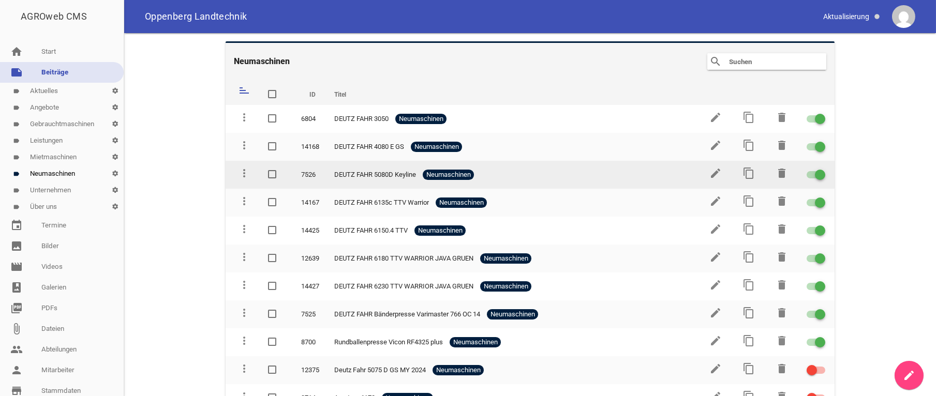
click at [807, 172] on div at bounding box center [816, 174] width 19 height 7
click at [822, 169] on input "checkbox" at bounding box center [822, 169] width 0 height 0
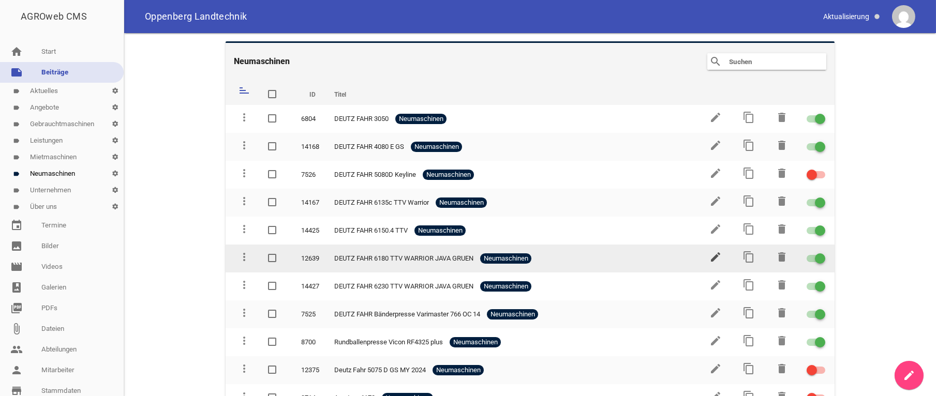
click at [709, 256] on icon "edit" at bounding box center [715, 257] width 12 height 12
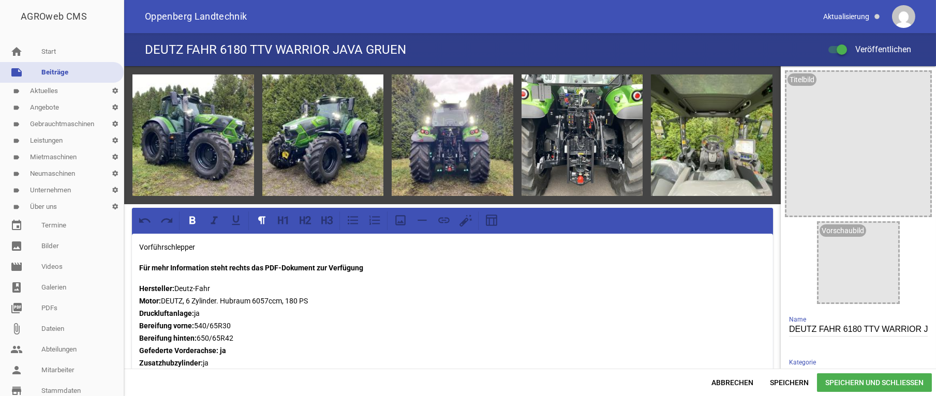
drag, startPoint x: 218, startPoint y: 287, endPoint x: 136, endPoint y: 264, distance: 84.7
click at [136, 264] on div "Vorführschlepper Für mehr Information steht rechts das PDF-Dokument zur Verfügu…" at bounding box center [452, 340] width 641 height 213
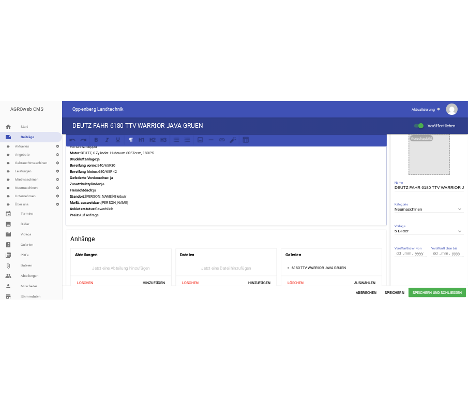
scroll to position [52, 0]
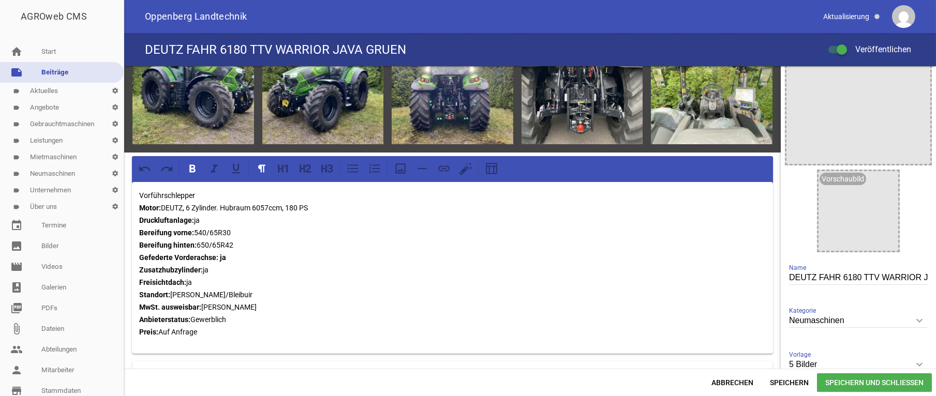
drag, startPoint x: 206, startPoint y: 336, endPoint x: 137, endPoint y: 214, distance: 140.4
click at [137, 214] on div "Vorführschlepper Motor: DEUTZ, 6 Zylinder. Hubraum 6057ccm, 180 PS Druckluftanl…" at bounding box center [452, 268] width 641 height 172
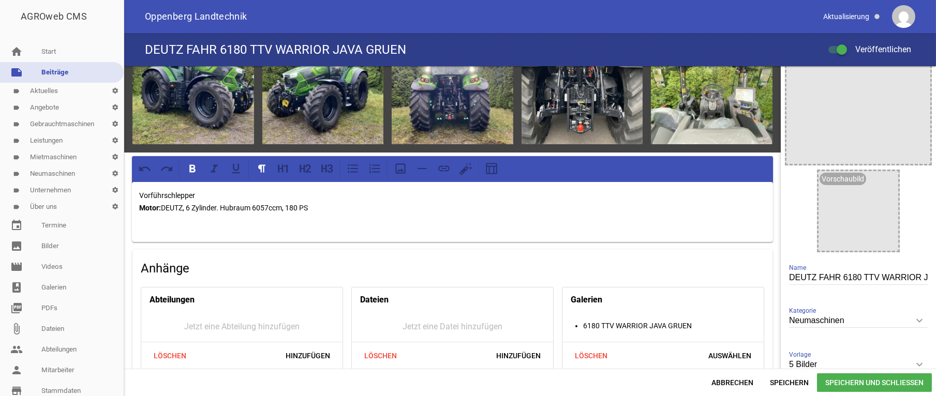
drag, startPoint x: 333, startPoint y: 210, endPoint x: 75, endPoint y: 206, distance: 258.7
click at [124, 206] on div "games image games image games image games image games image Vorführschlepper Mo…" at bounding box center [530, 217] width 812 height 303
click at [162, 215] on p "Vorführschlepper Motor: DEUTZ, 6 Zylinder. Hubraum 6057ccm, 180 PS" at bounding box center [452, 207] width 627 height 37
click at [162, 207] on p "Vorführschlepper Motor: DEUTZ, 6 Zylinder. Hubraum 6057ccm, 180 PS" at bounding box center [452, 207] width 627 height 37
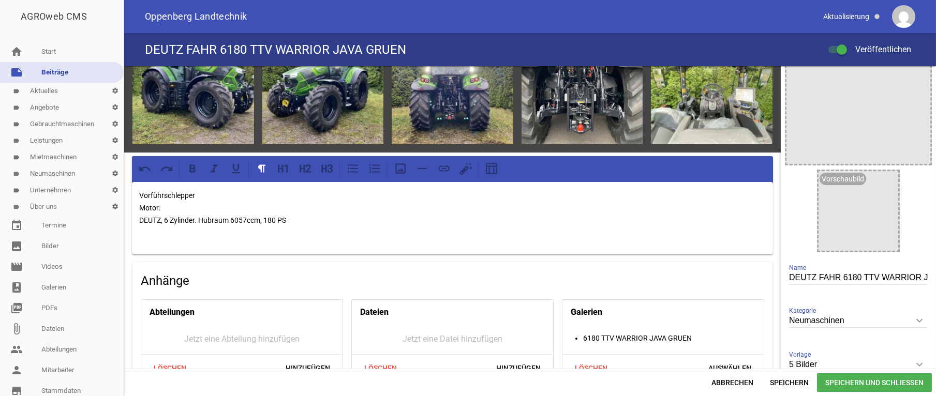
click at [167, 219] on p "Vorführschlepper Motor: DEUTZ, 6 Zylinder. Hubraum 6057ccm, 180 PS" at bounding box center [452, 214] width 627 height 50
click at [288, 217] on p "Vorführschlepper Motor: 6 Zylinder mit Hubraum 6057ccm, 180 PS" at bounding box center [452, 214] width 627 height 50
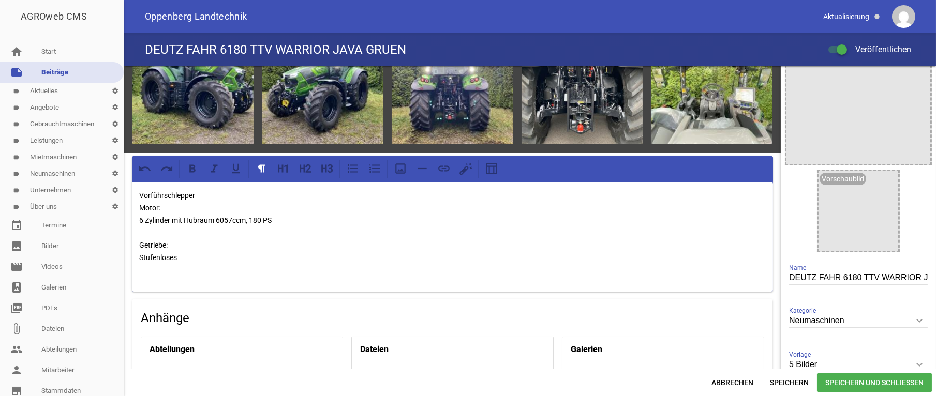
click at [222, 250] on p "Vorführschlepper Motor: 6 Zylinder mit Hubraum 6057ccm, 180 PS Getriebe: Stufen…" at bounding box center [452, 232] width 627 height 87
click at [203, 243] on p "Vorführschlepper Motor: 6 Zylinder mit Hubraum 6057ccm, 180 PS Getriebe: Stufen…" at bounding box center [452, 232] width 627 height 87
click at [203, 256] on p "Vorführschlepper Motor: 6 Zylinder mit Hubraum 6057ccm, 180 PS Getriebe: Stufen…" at bounding box center [452, 232] width 627 height 87
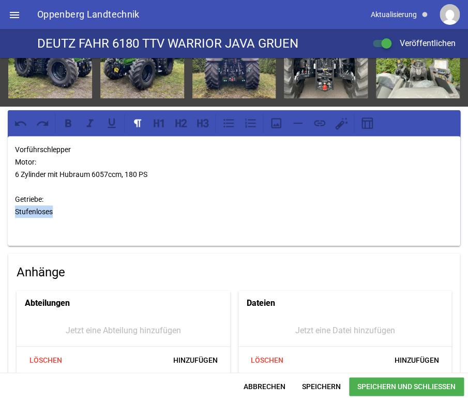
drag, startPoint x: 53, startPoint y: 210, endPoint x: 13, endPoint y: 211, distance: 39.3
click at [13, 211] on div "Vorführschlepper Motor: 6 Zylinder mit Hubraum 6057ccm, 180 PS Getriebe: Stufen…" at bounding box center [234, 191] width 453 height 110
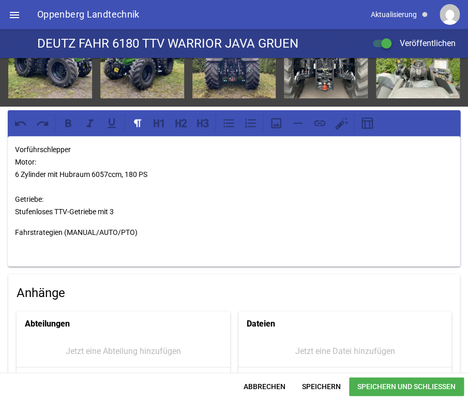
click at [14, 229] on div "Vorführschlepper Motor: 6 Zylinder mit Hubraum 6057ccm, 180 PS Getriebe: Stufen…" at bounding box center [234, 201] width 453 height 130
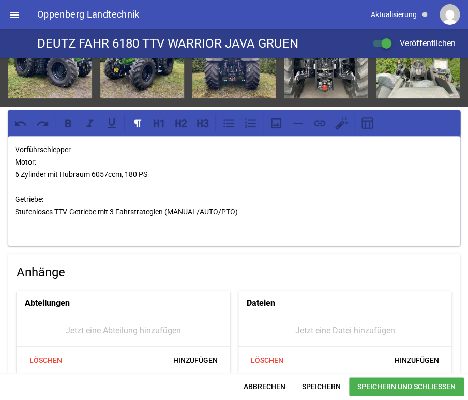
click at [246, 205] on p "Vorführschlepper Motor: 6 Zylinder mit Hubraum 6057ccm, 180 PS Getriebe: Stufen…" at bounding box center [234, 186] width 438 height 87
click at [245, 208] on p "Vorführschlepper Motor: 6 Zylinder mit Hubraum 6057ccm, 180 PS Getriebe: Stufen…" at bounding box center [234, 186] width 438 height 87
click at [19, 219] on p "Vorführschlepper Motor: 6 Zylinder mit Hubraum 6057ccm, 180 PS Getriebe: Stufen…" at bounding box center [234, 186] width 438 height 87
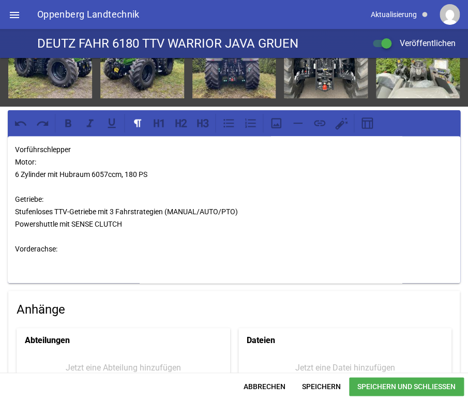
click at [28, 253] on p "Vorführschlepper Motor: 6 Zylinder mit Hubraum 6057ccm, 180 PS Getriebe: Stufen…" at bounding box center [234, 205] width 438 height 124
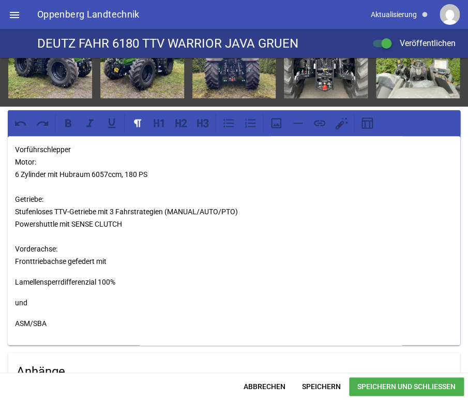
click at [16, 279] on p "Lamellensperrdifferenzial 100%" at bounding box center [234, 282] width 438 height 12
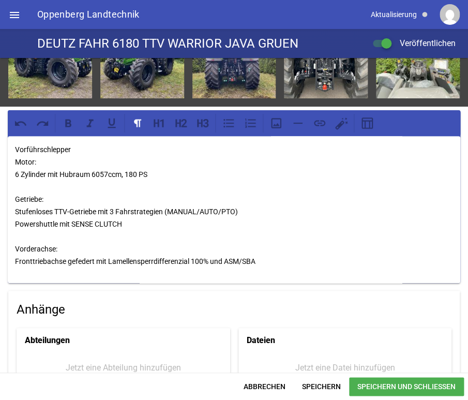
click at [266, 261] on p "Vorführschlepper Motor: 6 Zylinder mit Hubraum 6057ccm, 180 PS Getriebe: Stufen…" at bounding box center [234, 205] width 438 height 124
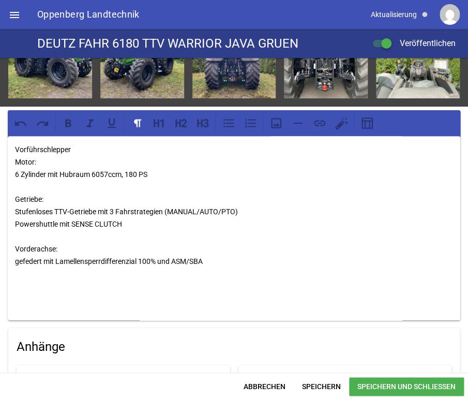
click at [149, 226] on p "Vorführschlepper Motor: 6 Zylinder mit Hubraum 6057ccm, 180 PS Getriebe: Stufen…" at bounding box center [234, 223] width 438 height 161
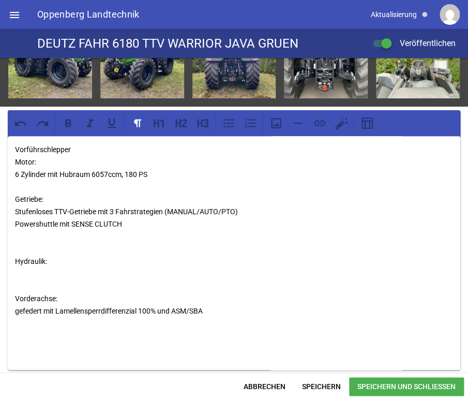
click at [23, 269] on p "Vorführschlepper Motor: 6 Zylinder mit Hubraum 6057ccm, 180 PS Getriebe: Stufen…" at bounding box center [234, 248] width 438 height 211
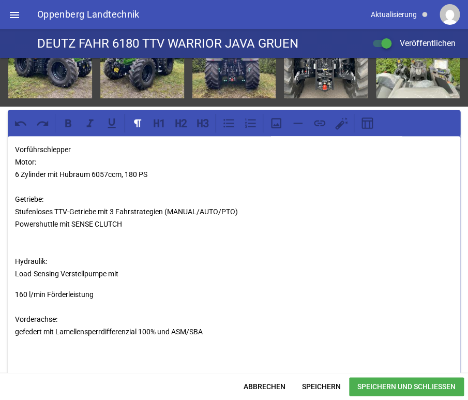
click at [14, 292] on div "Vorführschlepper Motor: 6 Zylinder mit Hubraum 6057ccm, 180 PS Getriebe: Stufen…" at bounding box center [234, 263] width 453 height 255
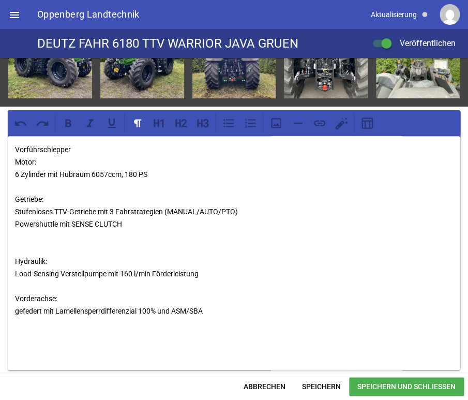
click at [21, 276] on p "Vorführschlepper Motor: 6 Zylinder mit Hubraum 6057ccm, 180 PS Getriebe: Stufen…" at bounding box center [234, 248] width 438 height 211
click at [19, 284] on p "Vorführschlepper Motor: 6 Zylinder mit Hubraum 6057ccm, 180 PS Getriebe: Stufen…" at bounding box center [234, 248] width 438 height 211
click at [26, 249] on p "Vorführschlepper Motor: 6 Zylinder mit Hubraum 6057ccm, 180 PS Getriebe: Stufen…" at bounding box center [234, 248] width 438 height 211
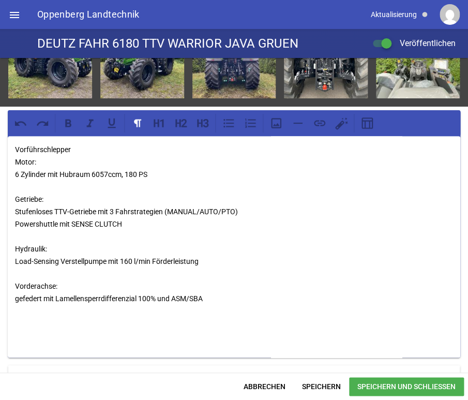
click at [225, 301] on p "Vorführschlepper Motor: 6 Zylinder mit Hubraum 6057ccm, 180 PS Getriebe: Stufen…" at bounding box center [234, 242] width 438 height 199
click at [210, 259] on p "Vorführschlepper Motor: 6 Zylinder mit Hubraum 6057ccm, 180 PS Getriebe: Stufen…" at bounding box center [234, 242] width 438 height 199
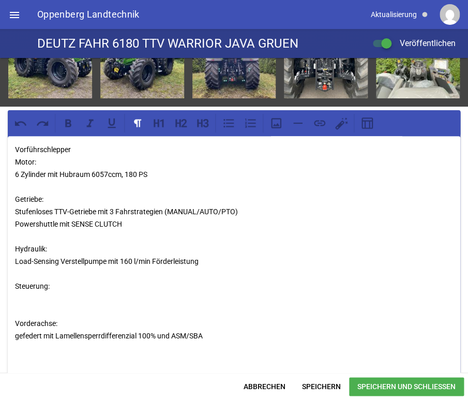
click at [25, 292] on p "Vorführschlepper Motor: 6 Zylinder mit Hubraum 6057ccm, 180 PS Getriebe: Stufen…" at bounding box center [234, 261] width 438 height 236
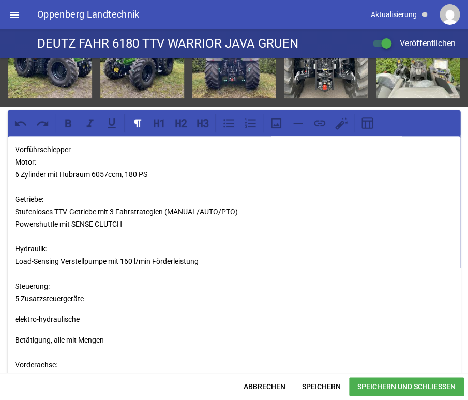
click at [16, 318] on p "elektro-hydraulische" at bounding box center [234, 319] width 438 height 12
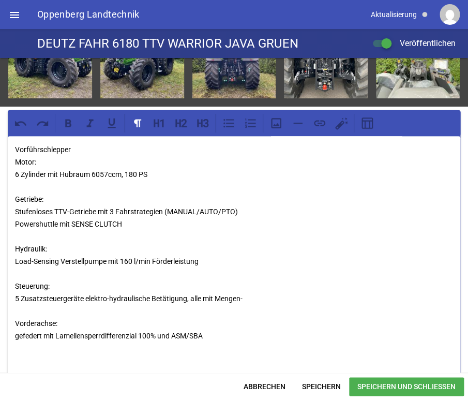
click at [249, 298] on p "Vorführschlepper Motor: 6 Zylinder mit Hubraum 6057ccm, 180 PS Getriebe: Stufen…" at bounding box center [234, 261] width 438 height 236
click at [74, 323] on p "Vorführschlepper Motor: 6 Zylinder mit Hubraum 6057ccm, 180 PS Getriebe: Stufen…" at bounding box center [234, 261] width 438 height 236
click at [228, 336] on p "Vorführschlepper Motor: 6 Zylinder mit Hubraum 6057ccm, 180 PS Getriebe: Stufen…" at bounding box center [234, 261] width 438 height 236
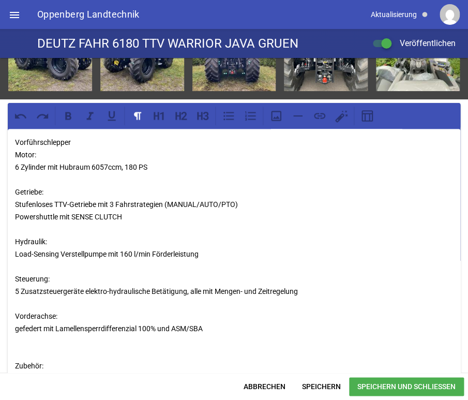
scroll to position [71, 0]
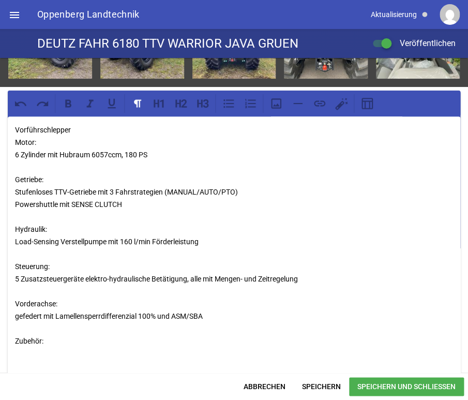
click at [27, 330] on p "Vorführschlepper Motor: 6 Zylinder mit Hubraum 6057ccm, 180 PS Getriebe: Stufen…" at bounding box center [234, 260] width 438 height 273
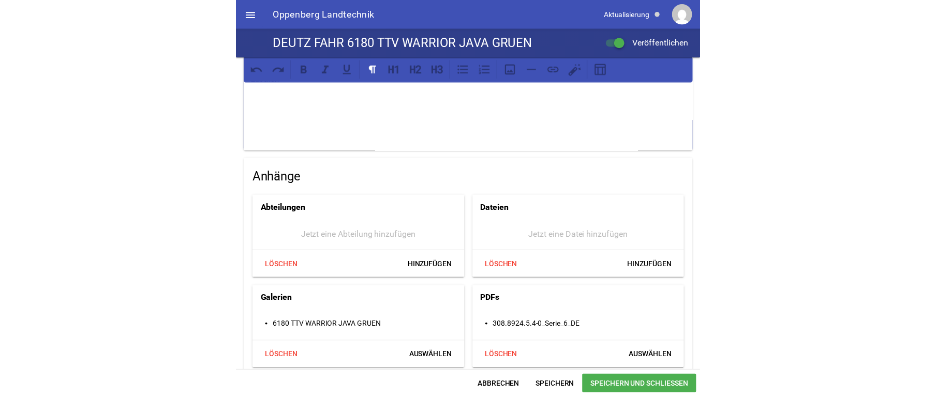
scroll to position [228, 0]
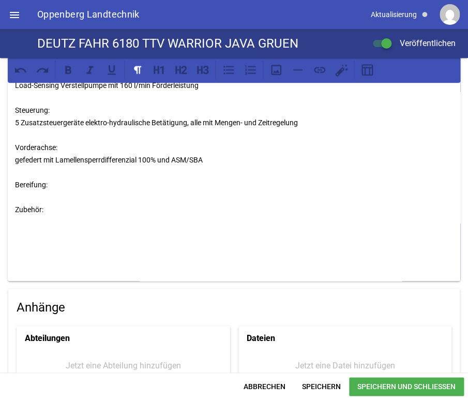
click at [25, 193] on p "Vorführschlepper Motor: 6 Zylinder mit Hubraum 6057ccm, 180 PS Getriebe: Stufen…" at bounding box center [234, 116] width 438 height 298
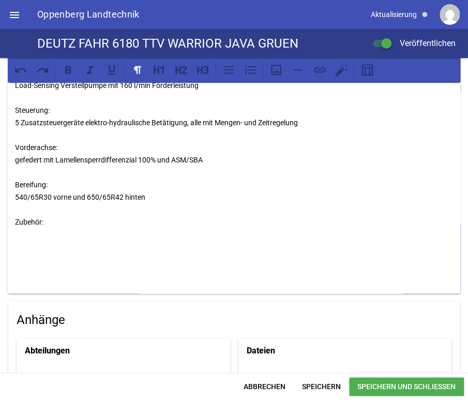
click at [64, 225] on p "Vorführschlepper Motor: 6 Zylinder mit Hubraum 6057ccm, 180 PS Getriebe: Stufen…" at bounding box center [234, 122] width 438 height 310
click at [89, 196] on p "Vorführschlepper Motor: 6 Zylinder mit Hubraum 6057ccm, 180 PS Getriebe: Stufen…" at bounding box center [234, 122] width 438 height 310
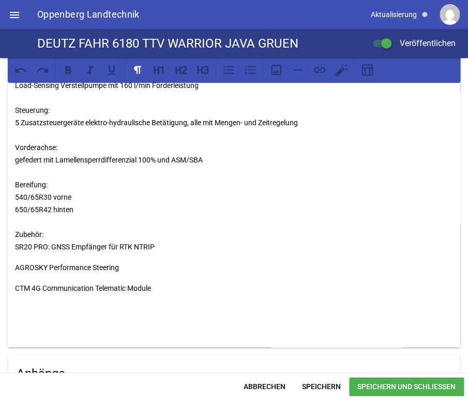
click at [16, 274] on div "Vorführschlepper Motor: 6 Zylinder mit Hubraum 6057ccm, 180 PS Getriebe: Stufen…" at bounding box center [234, 153] width 453 height 387
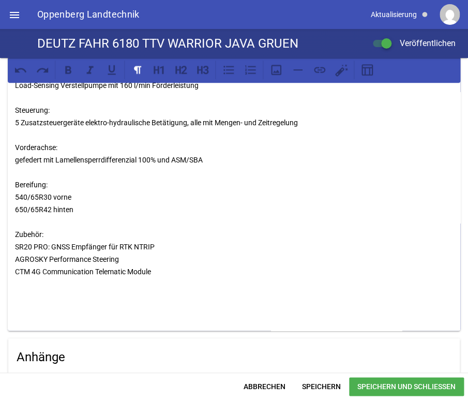
click at [174, 271] on p "Vorführschlepper Motor: 6 Zylinder mit Hubraum 6057ccm, 180 PS Getriebe: Stufen…" at bounding box center [234, 141] width 438 height 348
click at [21, 298] on div "Vorführschlepper Motor: 6 Zylinder mit Hubraum 6057ccm, 180 PS Getriebe: Stufen…" at bounding box center [234, 166] width 453 height 412
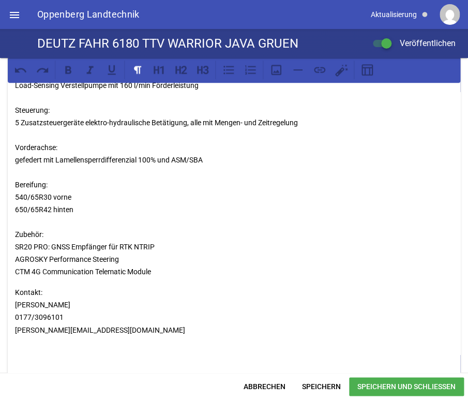
click at [16, 277] on div "Vorführschlepper Motor: 6 Zylinder mit Hubraum 6057ccm, 180 PS Getriebe: Stufen…" at bounding box center [234, 184] width 453 height 449
click at [16, 279] on div "Vorführschlepper Motor: 6 Zylinder mit Hubraum 6057ccm, 180 PS Getriebe: Stufen…" at bounding box center [234, 184] width 453 height 449
click at [11, 291] on div "Vorführschlepper Motor: 6 Zylinder mit Hubraum 6057ccm, 180 PS Getriebe: Stufen…" at bounding box center [234, 184] width 453 height 449
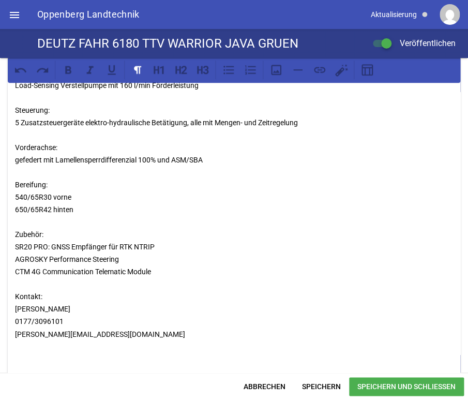
click at [386, 390] on span "Speichern und Schließen" at bounding box center [406, 386] width 115 height 19
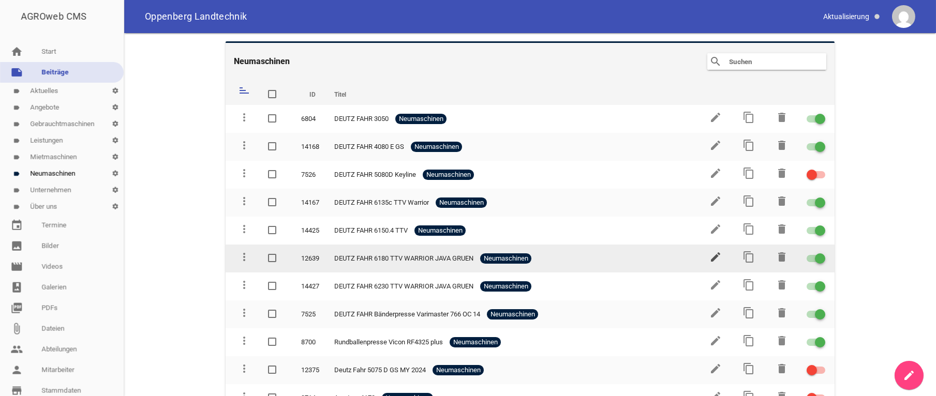
click at [709, 255] on icon "edit" at bounding box center [715, 257] width 12 height 12
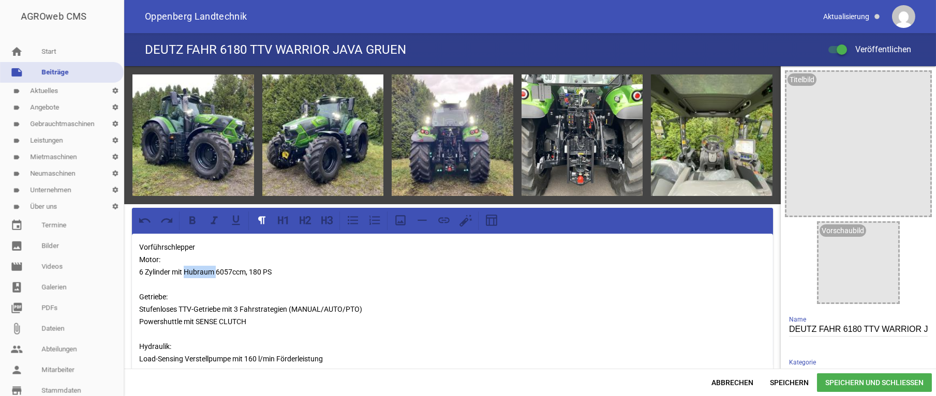
drag, startPoint x: 217, startPoint y: 270, endPoint x: 187, endPoint y: 271, distance: 30.0
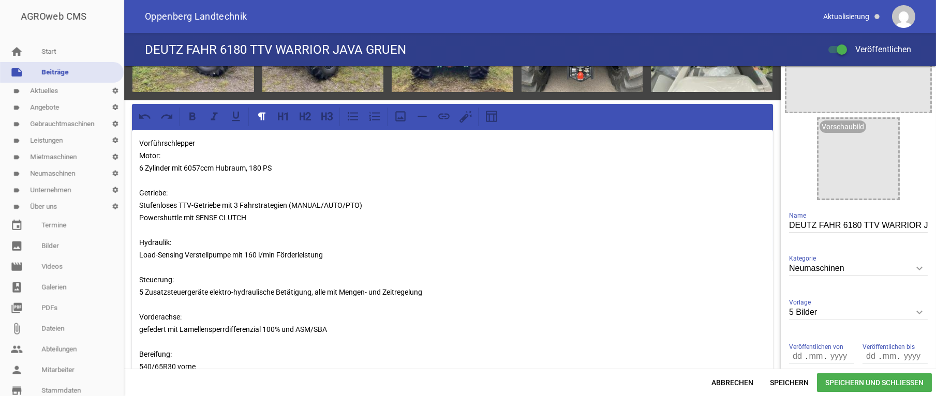
scroll to position [52, 0]
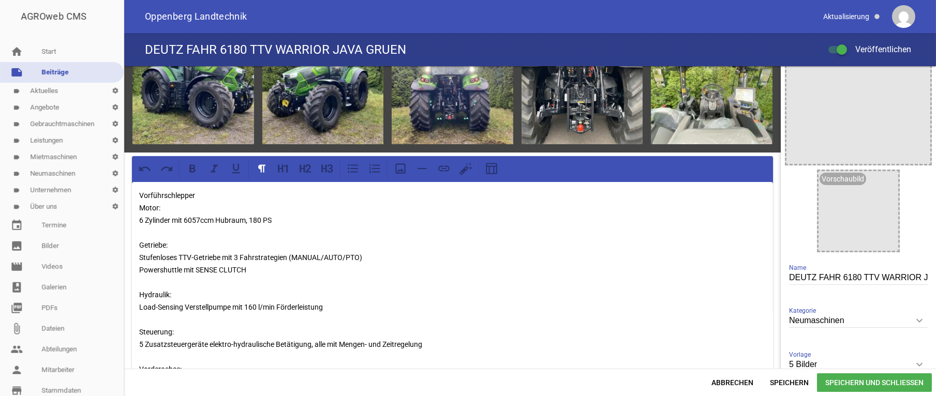
click at [140, 268] on p "Vorführschlepper Motor: 6 Zylinder mit 6057ccm Hubraum, 180 PS Getriebe: Stufen…" at bounding box center [452, 375] width 627 height 373
drag, startPoint x: 311, startPoint y: 268, endPoint x: 373, endPoint y: 270, distance: 62.1
click at [373, 270] on p "Vorführschlepper Motor: 6 Zylinder mit 6057ccm Hubraum, 180 PS Getriebe: Stufen…" at bounding box center [452, 375] width 627 height 373
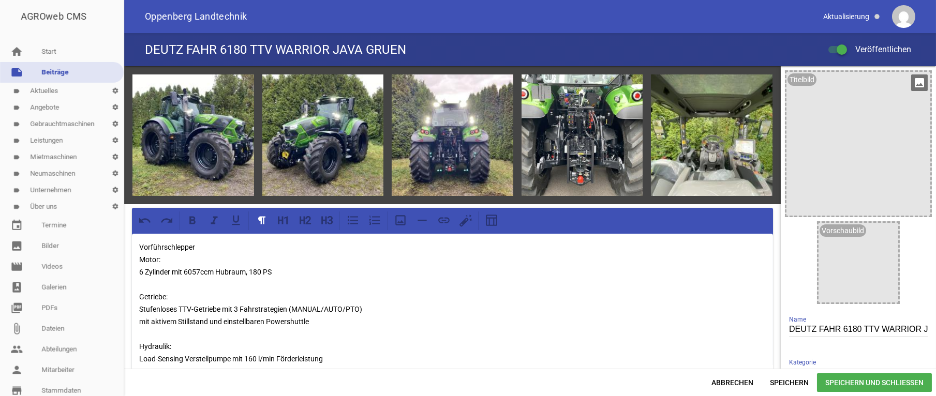
click at [880, 152] on div at bounding box center [858, 144] width 144 height 144
click at [911, 80] on icon "image" at bounding box center [919, 83] width 17 height 17
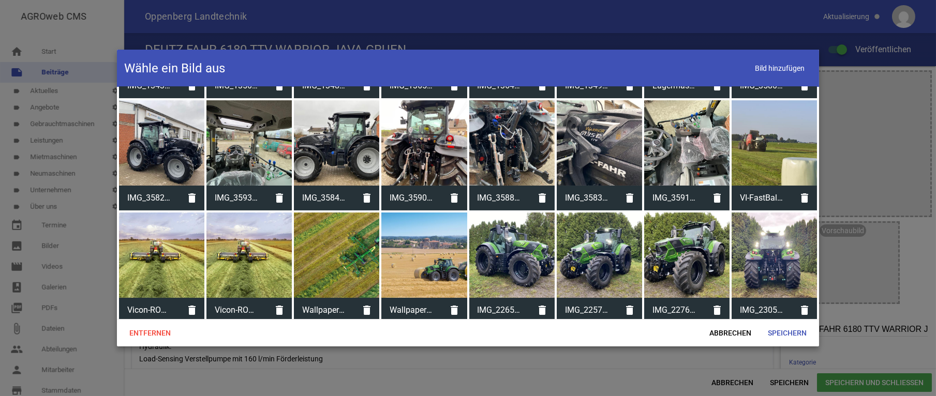
scroll to position [469, 0]
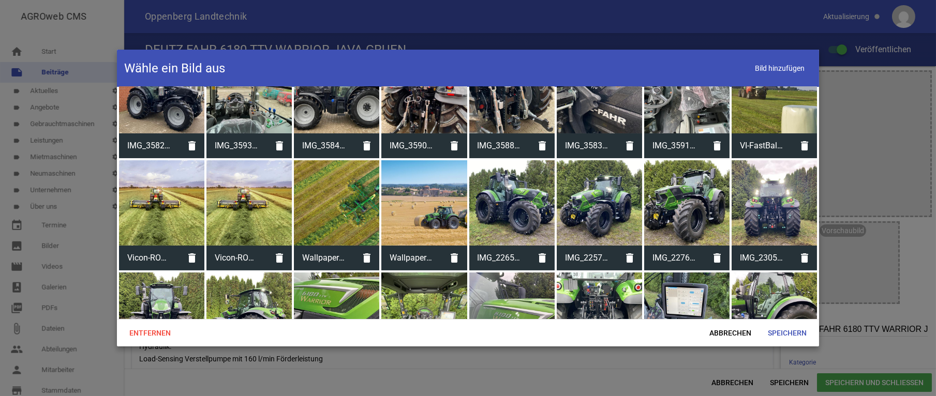
click at [518, 198] on div at bounding box center [511, 202] width 85 height 85
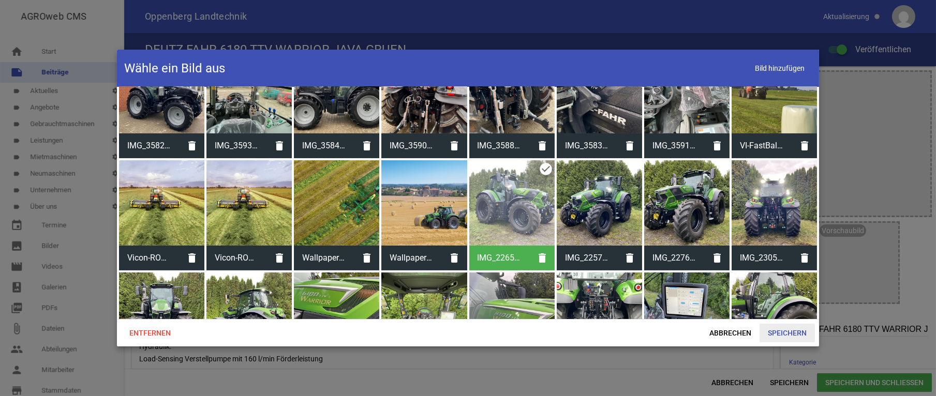
click at [788, 335] on span "Speichern" at bounding box center [787, 333] width 55 height 19
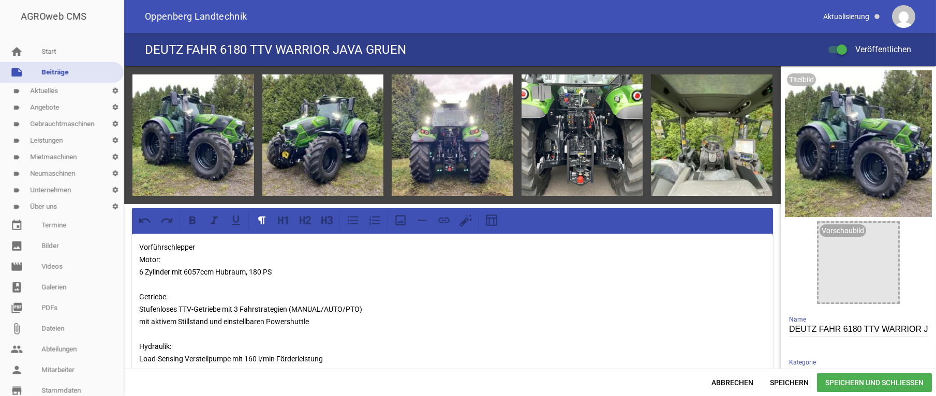
click at [883, 382] on span "Speichern und Schließen" at bounding box center [874, 383] width 115 height 19
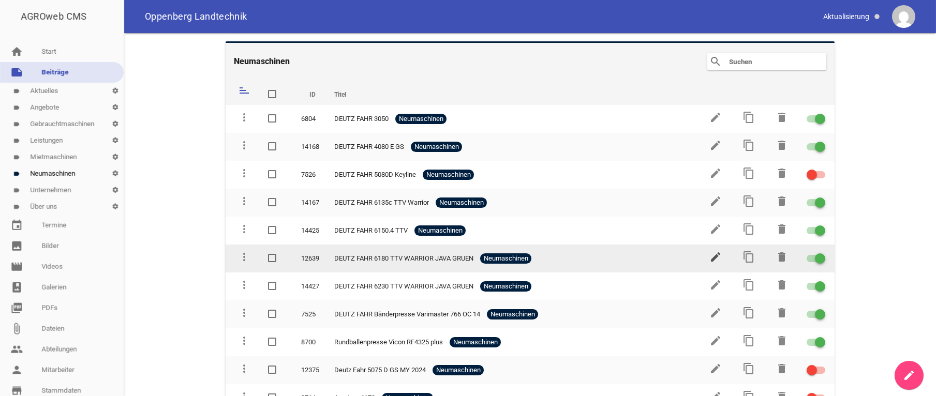
click at [709, 255] on icon "edit" at bounding box center [715, 257] width 12 height 12
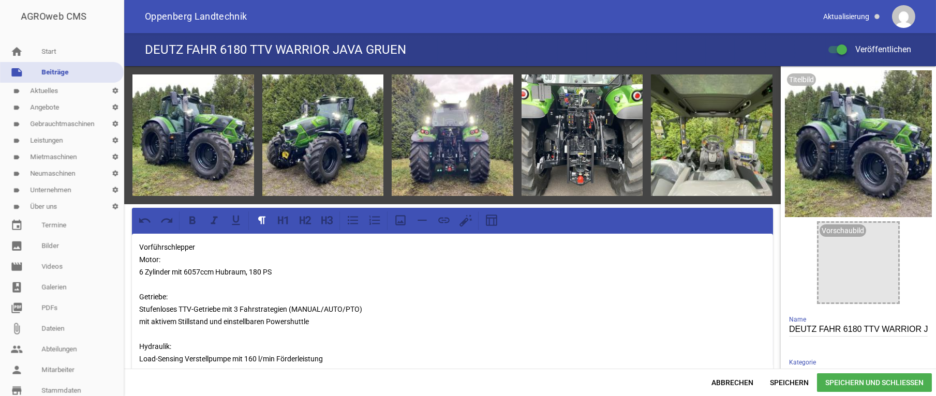
scroll to position [156, 0]
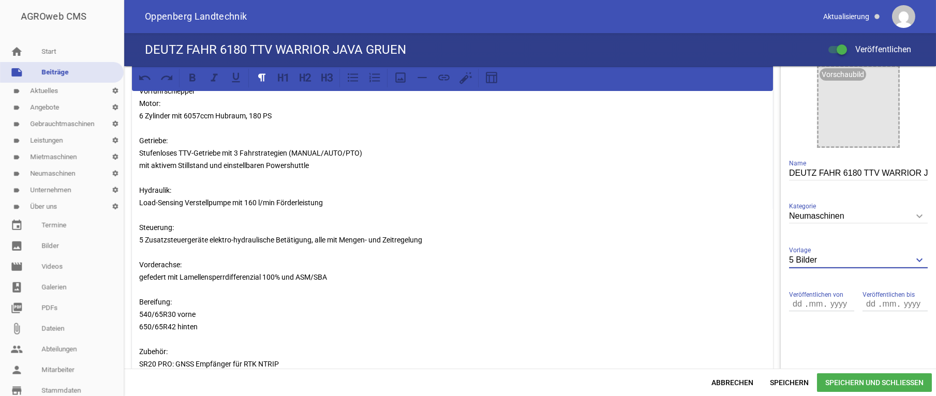
click at [844, 257] on input "5 Bilder" at bounding box center [858, 261] width 139 height 14
click at [892, 263] on input "5 Bilder" at bounding box center [858, 261] width 139 height 14
click at [911, 262] on icon "keyboard_arrow_down" at bounding box center [919, 260] width 17 height 17
click at [906, 262] on input "5 Bilder" at bounding box center [858, 261] width 139 height 14
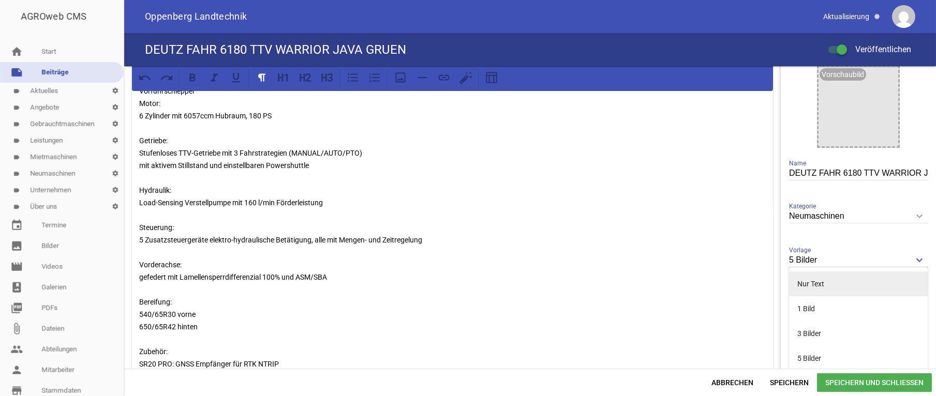
click at [806, 285] on li "Nur Text" at bounding box center [858, 284] width 139 height 25
type input "Nur Text"
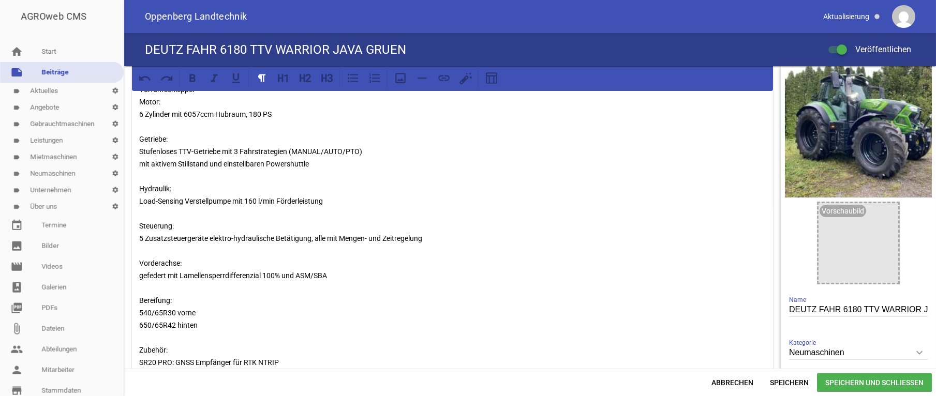
scroll to position [0, 0]
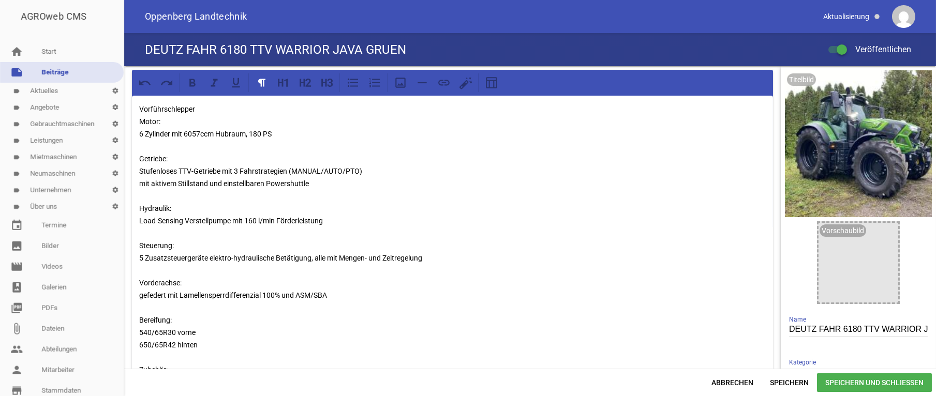
click at [864, 382] on span "Speichern und Schließen" at bounding box center [874, 383] width 115 height 19
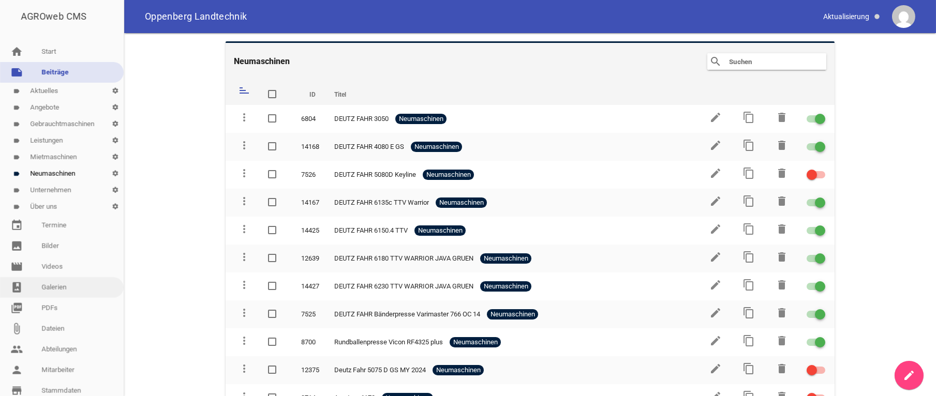
click at [62, 287] on link "photo_album Galerien" at bounding box center [62, 287] width 124 height 21
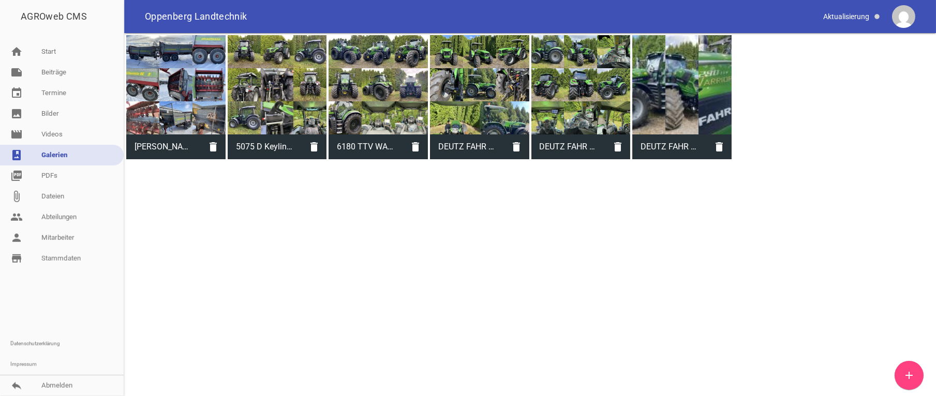
click at [674, 99] on div at bounding box center [681, 84] width 99 height 99
click at [377, 84] on div at bounding box center [378, 84] width 99 height 99
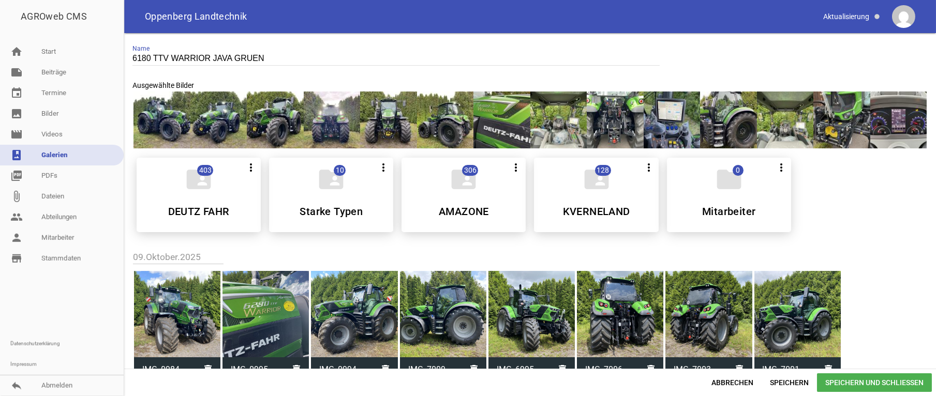
click at [844, 115] on div at bounding box center [841, 120] width 57 height 57
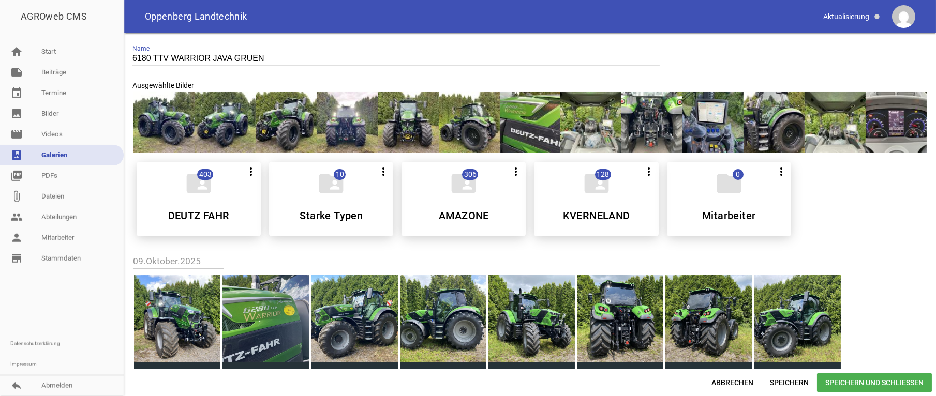
click at [858, 375] on span "Speichern und Schließen" at bounding box center [874, 383] width 115 height 19
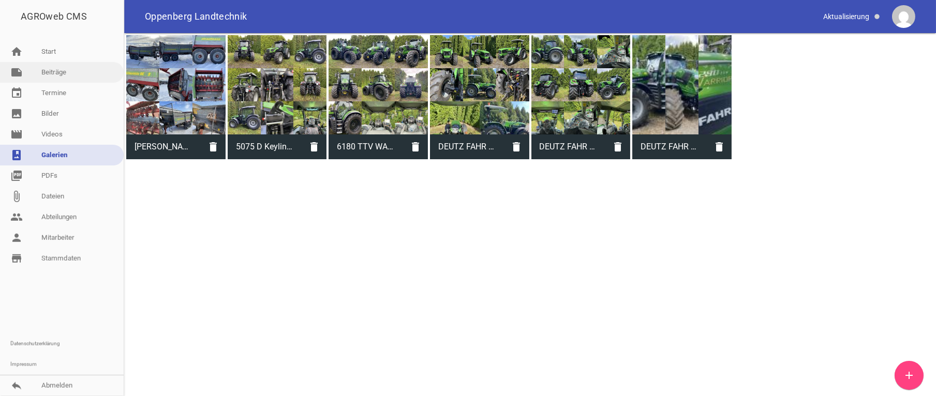
click at [57, 71] on link "note Beiträge" at bounding box center [62, 72] width 124 height 21
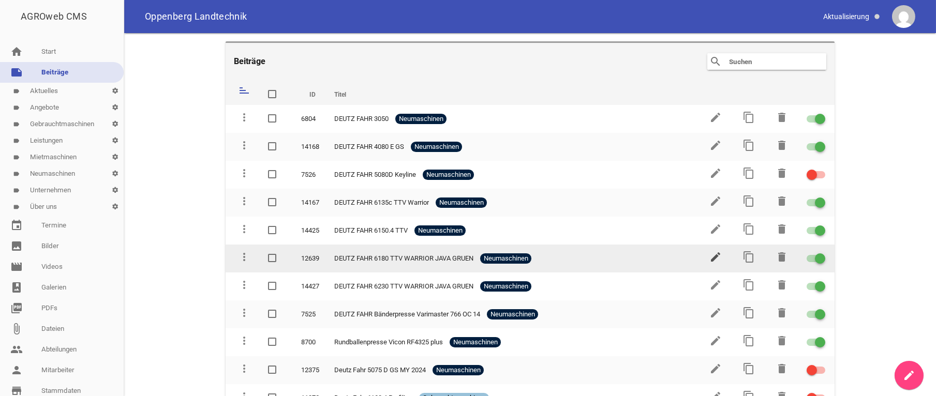
click at [709, 255] on icon "edit" at bounding box center [715, 257] width 12 height 12
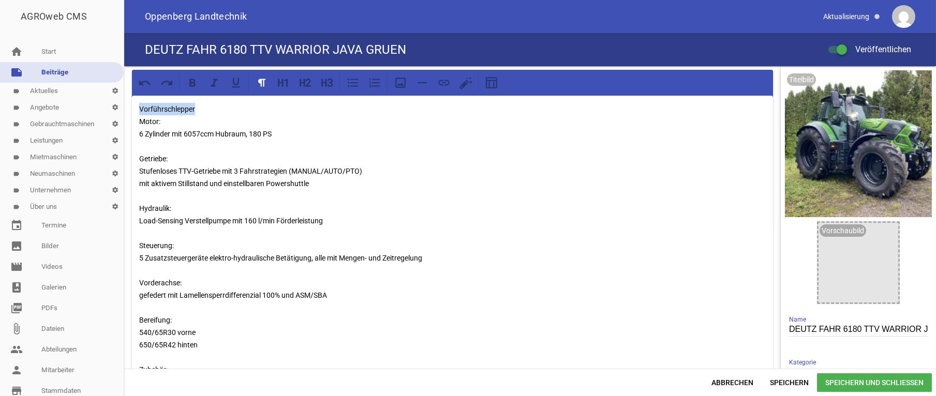
drag, startPoint x: 202, startPoint y: 110, endPoint x: 96, endPoint y: 109, distance: 106.1
click at [124, 109] on div "Vorführschlepper Motor: 6 Zylinder mit 6057ccm Hubraum, 180 PS Getriebe: Stufen…" at bounding box center [530, 217] width 812 height 303
click at [141, 121] on p "Motor: 6 Zylinder mit 6057ccm Hubraum, 180 PS Getriebe: Stufenloses TTV-Getrieb…" at bounding box center [452, 289] width 627 height 373
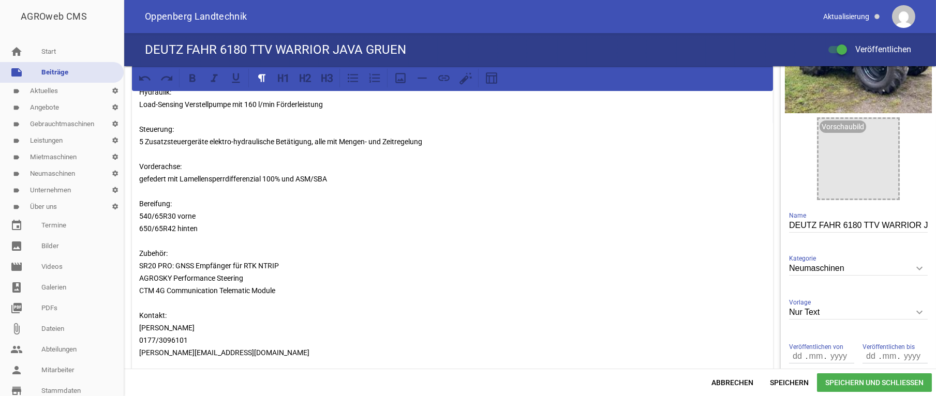
scroll to position [156, 0]
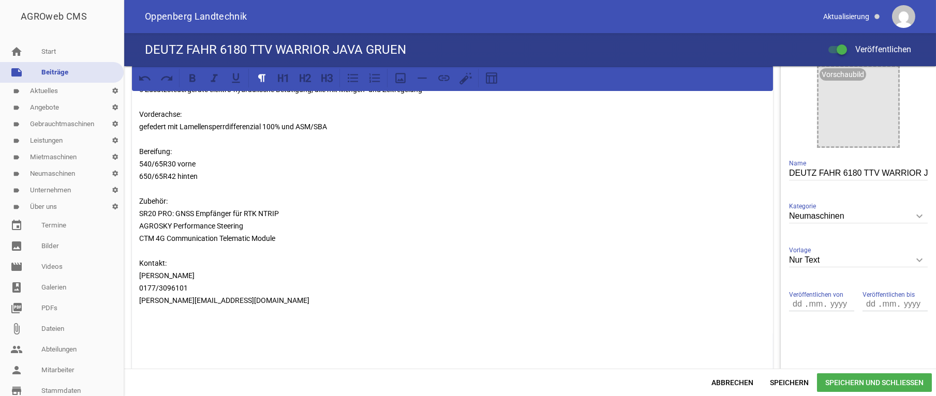
click at [152, 247] on p "Motor: 6 Zylinder mit 6057ccm Hubraum, 180 PS Getriebe: Stufenloses TTV-Getrieb…" at bounding box center [452, 127] width 627 height 360
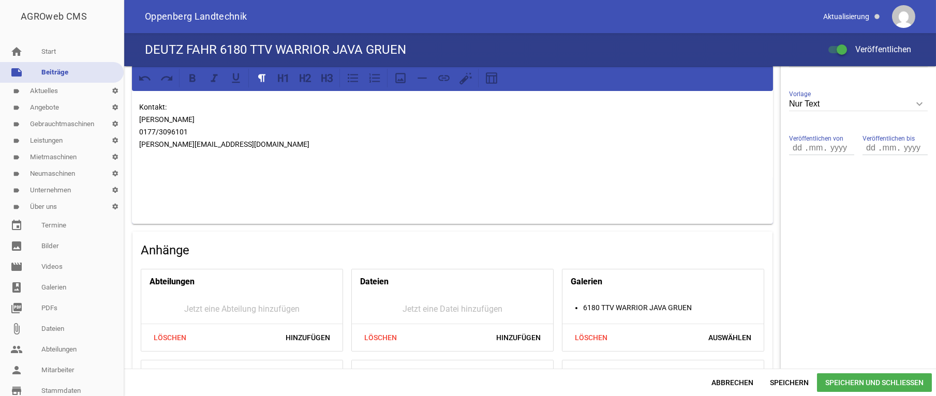
click at [878, 380] on span "Speichern und Schließen" at bounding box center [874, 383] width 115 height 19
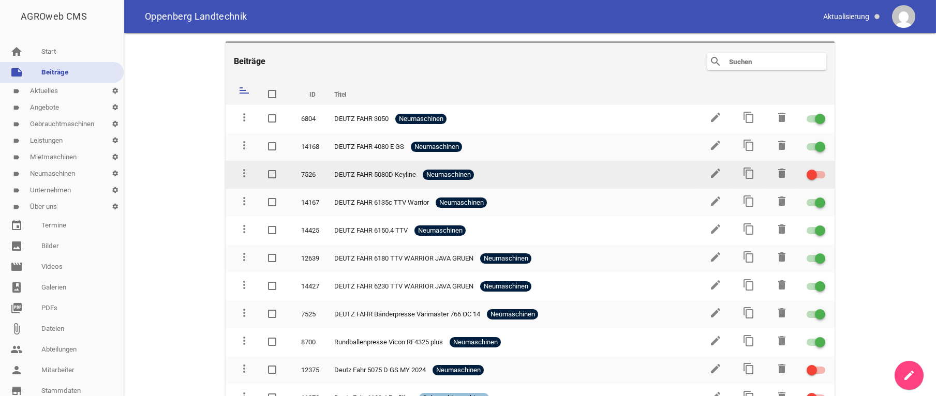
click at [698, 169] on td "edit" at bounding box center [714, 175] width 33 height 28
click at [711, 176] on icon "edit" at bounding box center [715, 173] width 12 height 12
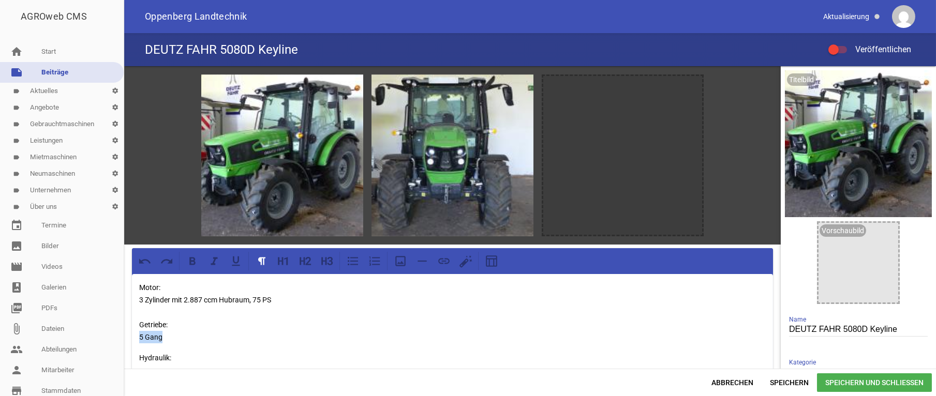
drag, startPoint x: 142, startPoint y: 335, endPoint x: 133, endPoint y: 335, distance: 8.8
click at [133, 335] on div "Motor: 3 Zylinder mit 2.887 ccm Hubraum, 75 PS Getriebe: 5 Gang Hydraulik: Vord…" at bounding box center [452, 395] width 641 height 242
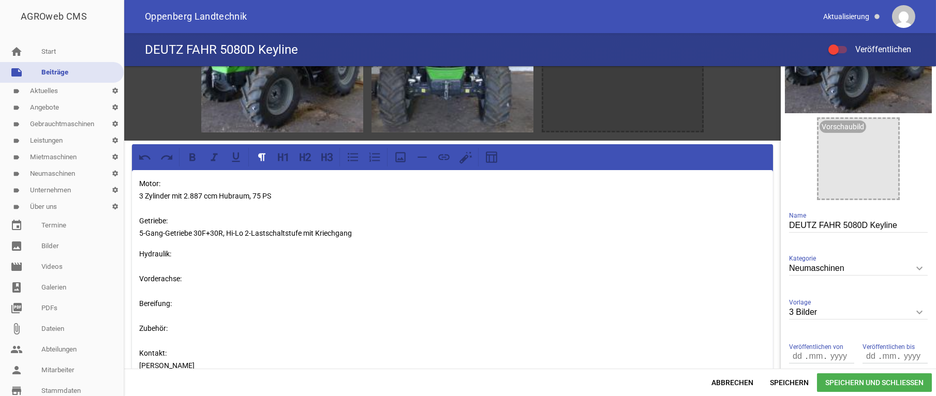
scroll to position [156, 0]
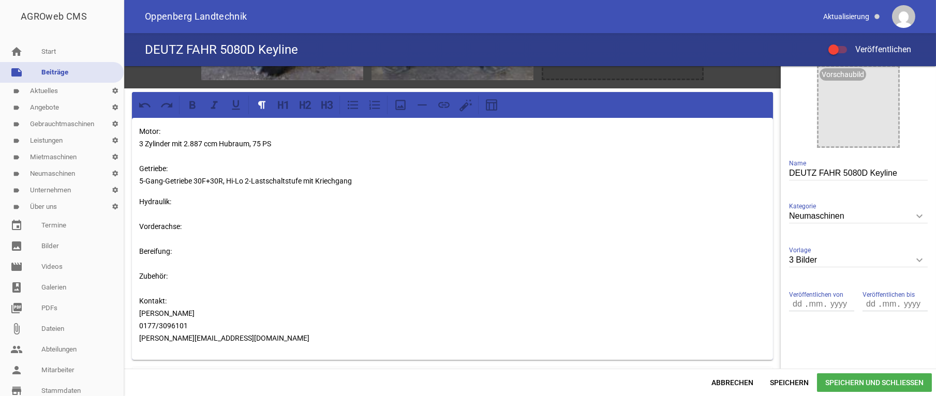
click at [161, 207] on p "Hydraulik: Vorderachse: Bereifung: Zubehör: Kontakt: [PERSON_NAME] 0177/3096101…" at bounding box center [452, 270] width 627 height 149
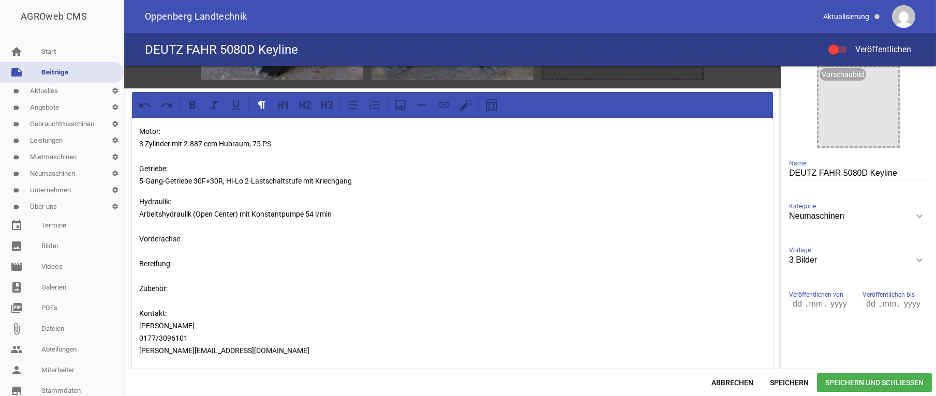
click at [145, 246] on p "Hydraulik: Arbeitshydraulik (Open Center) mit Konstantpumpe 54 l/min Vorderachs…" at bounding box center [452, 276] width 627 height 161
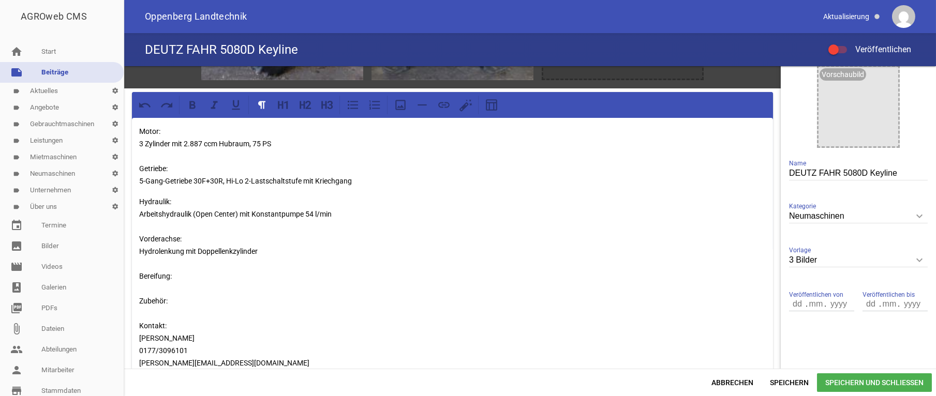
click at [338, 214] on p "Hydraulik: Arbeitshydraulik (Open Center) mit Konstantpumpe 54 l/min Vorderachs…" at bounding box center [452, 283] width 627 height 174
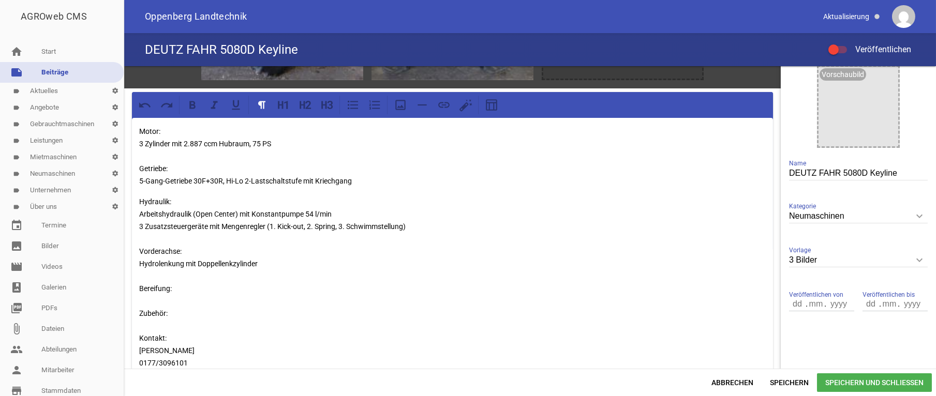
click at [161, 300] on p "Hydraulik: Arbeitshydraulik (Open Center) mit Konstantpumpe 54 l/min 3 Zusatzst…" at bounding box center [452, 289] width 627 height 186
paste div
click at [223, 280] on p "Hydraulik: Arbeitshydraulik (Open Center) mit Konstantpumpe 54 l/min 3 Zusatzst…" at bounding box center [452, 301] width 627 height 211
click at [201, 284] on p "Hydraulik: Arbeitshydraulik (Open Center) mit Konstantpumpe 54 l/min 3 Zusatzst…" at bounding box center [452, 301] width 627 height 211
click at [196, 335] on p "Hydraulik: Arbeitshydraulik (Open Center) mit Konstantpumpe 54 l/min 3 Zusatzst…" at bounding box center [452, 301] width 627 height 211
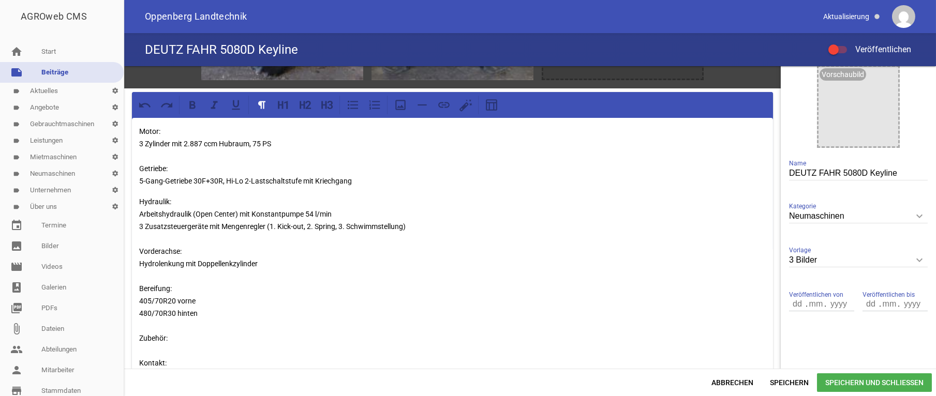
click at [365, 180] on p "Motor: 3 Zylinder mit 2.887 ccm Hubraum, 75 PS Getriebe: 5-Gang-Getriebe 30F+30…" at bounding box center [452, 156] width 627 height 62
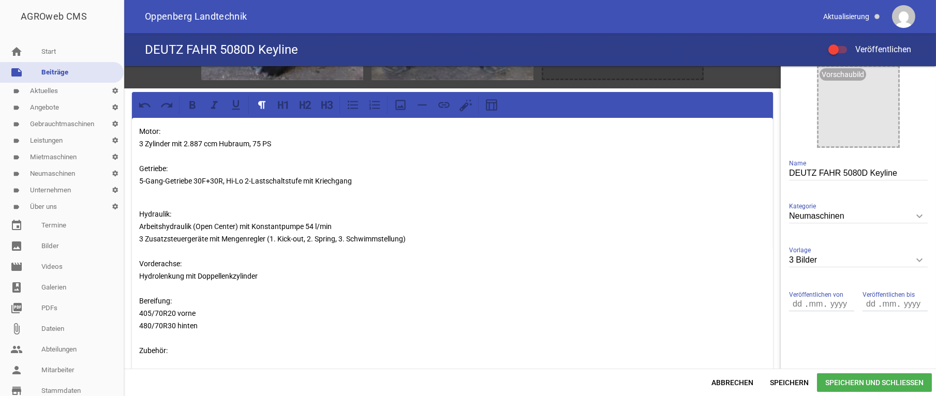
click at [153, 192] on p "Motor: 3 Zylinder mit 2.887 ccm Hubraum, 75 PS Getriebe: 5-Gang-Getriebe 30F+30…" at bounding box center [452, 162] width 627 height 75
click at [140, 191] on p "Motor: 3 Zylinder mit 2.887 ccm Hubraum, 75 PS Getriebe: 5-Gang-Getriebe 30F+30…" at bounding box center [452, 162] width 627 height 75
click at [170, 351] on p "Hydraulik: Arbeitshydraulik (Open Center) mit Konstantpumpe 54 l/min 3 Zusatzst…" at bounding box center [452, 313] width 627 height 211
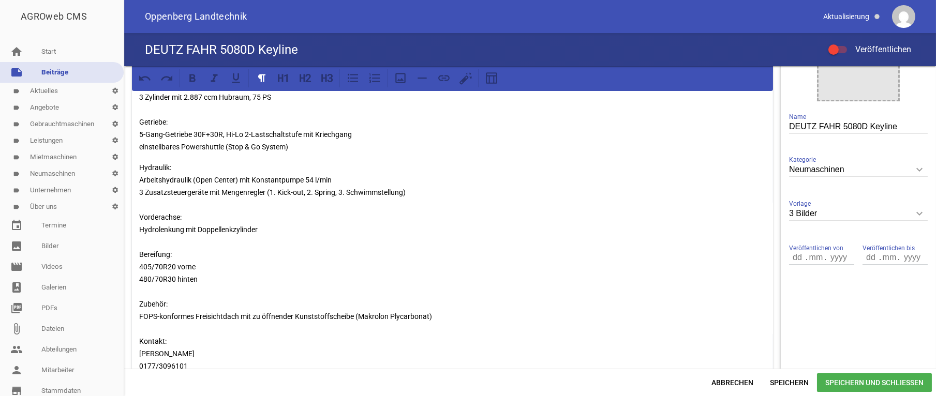
scroll to position [215, 0]
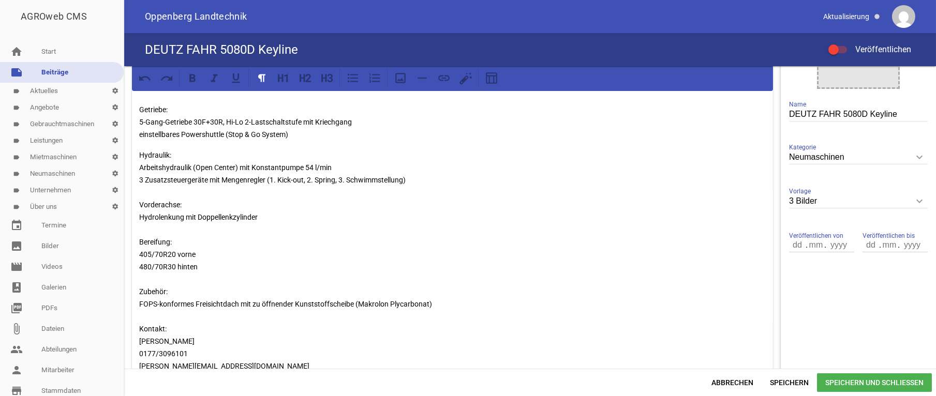
click at [843, 46] on label "Veröffentlichen" at bounding box center [869, 49] width 83 height 12
click at [843, 49] on div at bounding box center [837, 49] width 19 height 7
click at [843, 43] on input "Veröffentlichen" at bounding box center [843, 43] width 0 height 0
click at [865, 382] on span "Speichern und Schließen" at bounding box center [874, 383] width 115 height 19
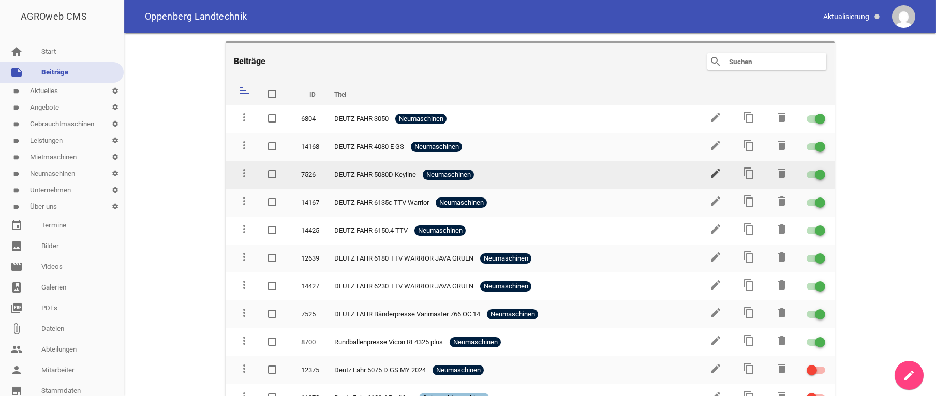
click at [709, 176] on icon "edit" at bounding box center [715, 173] width 12 height 12
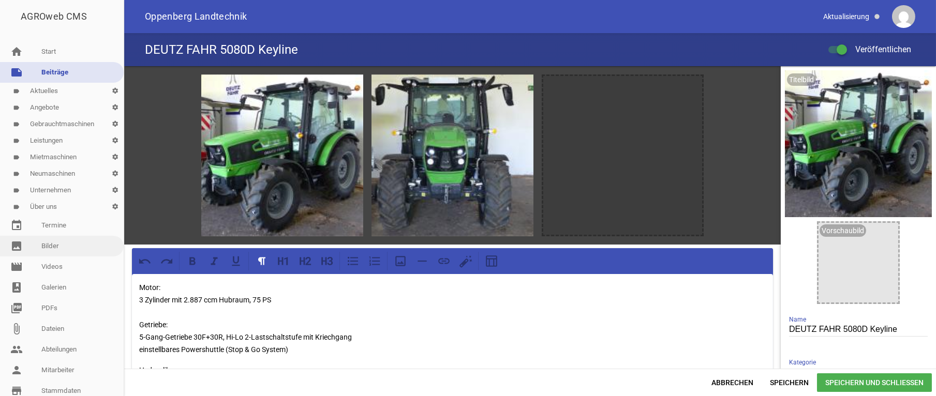
click at [60, 243] on link "image Bilder" at bounding box center [62, 246] width 124 height 21
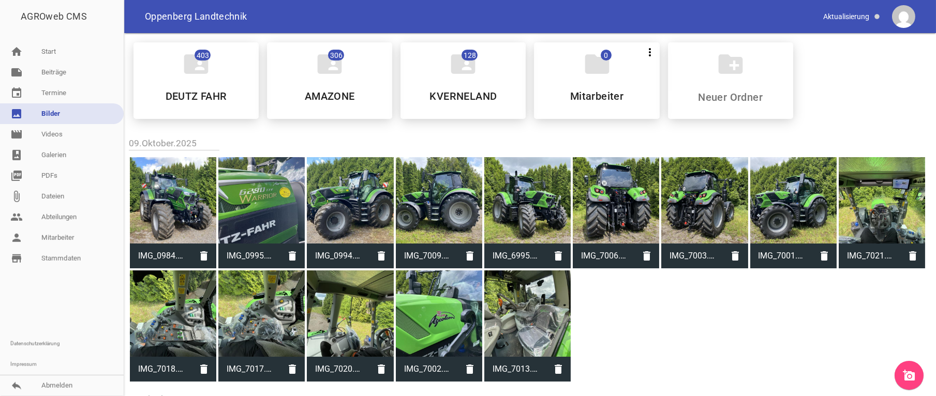
click at [914, 379] on icon "add_a_photo" at bounding box center [909, 375] width 12 height 12
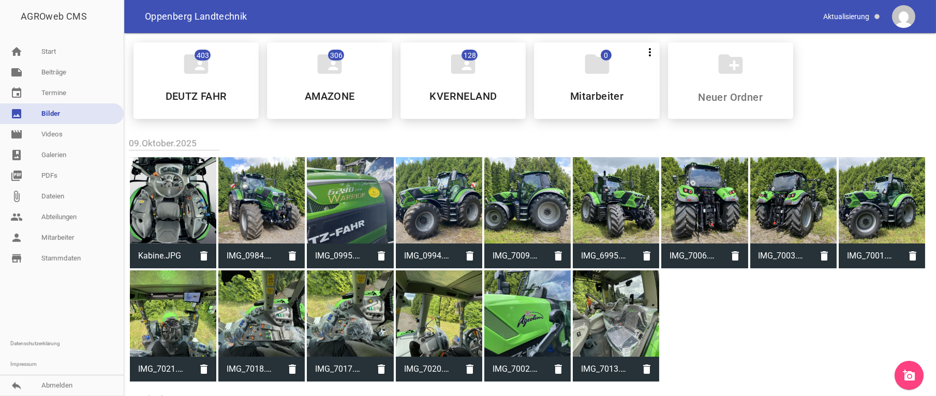
click at [910, 375] on icon "add_a_photo" at bounding box center [909, 375] width 12 height 12
